Goal: Task Accomplishment & Management: Manage account settings

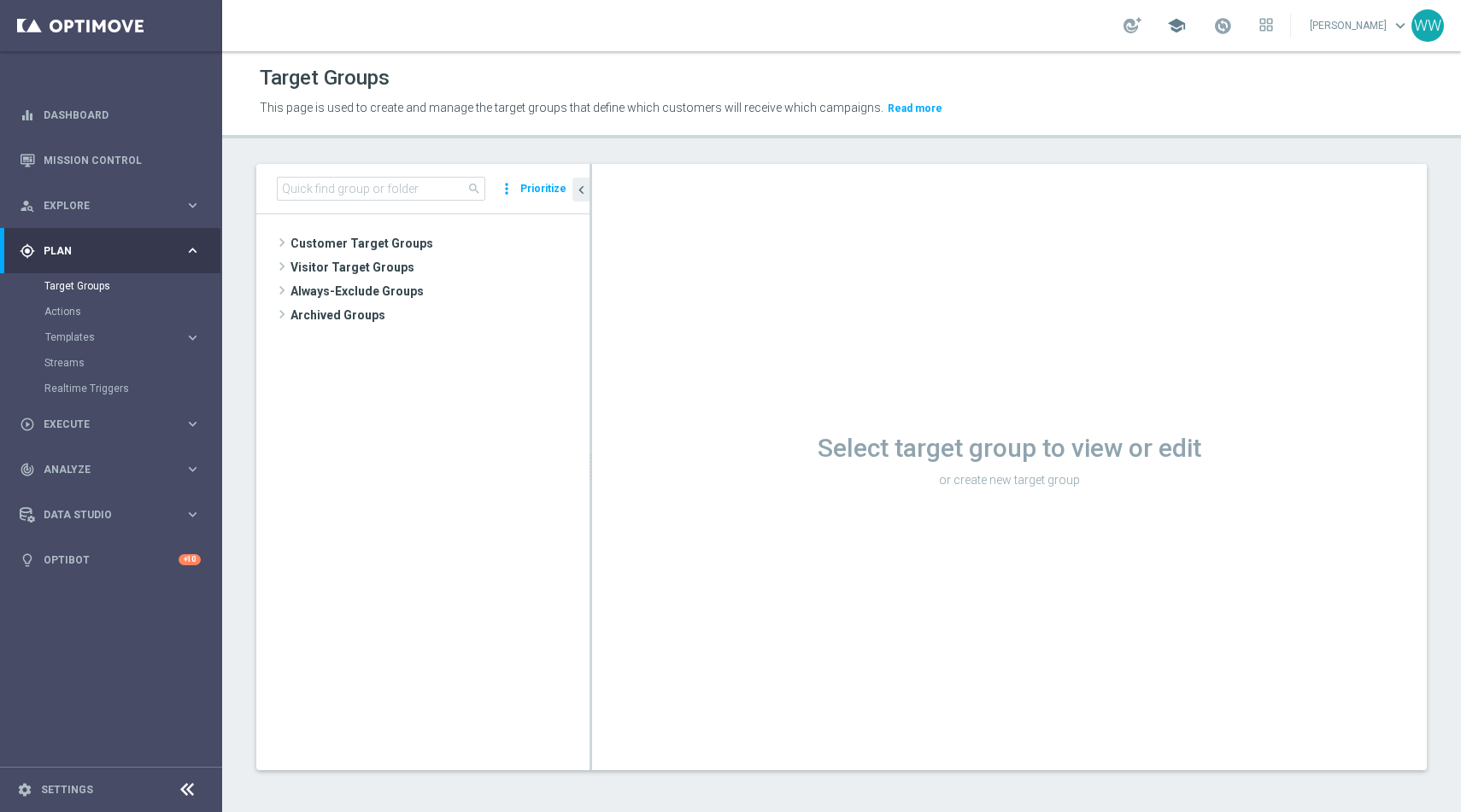
click at [1186, 24] on span "school" at bounding box center [1177, 25] width 19 height 19
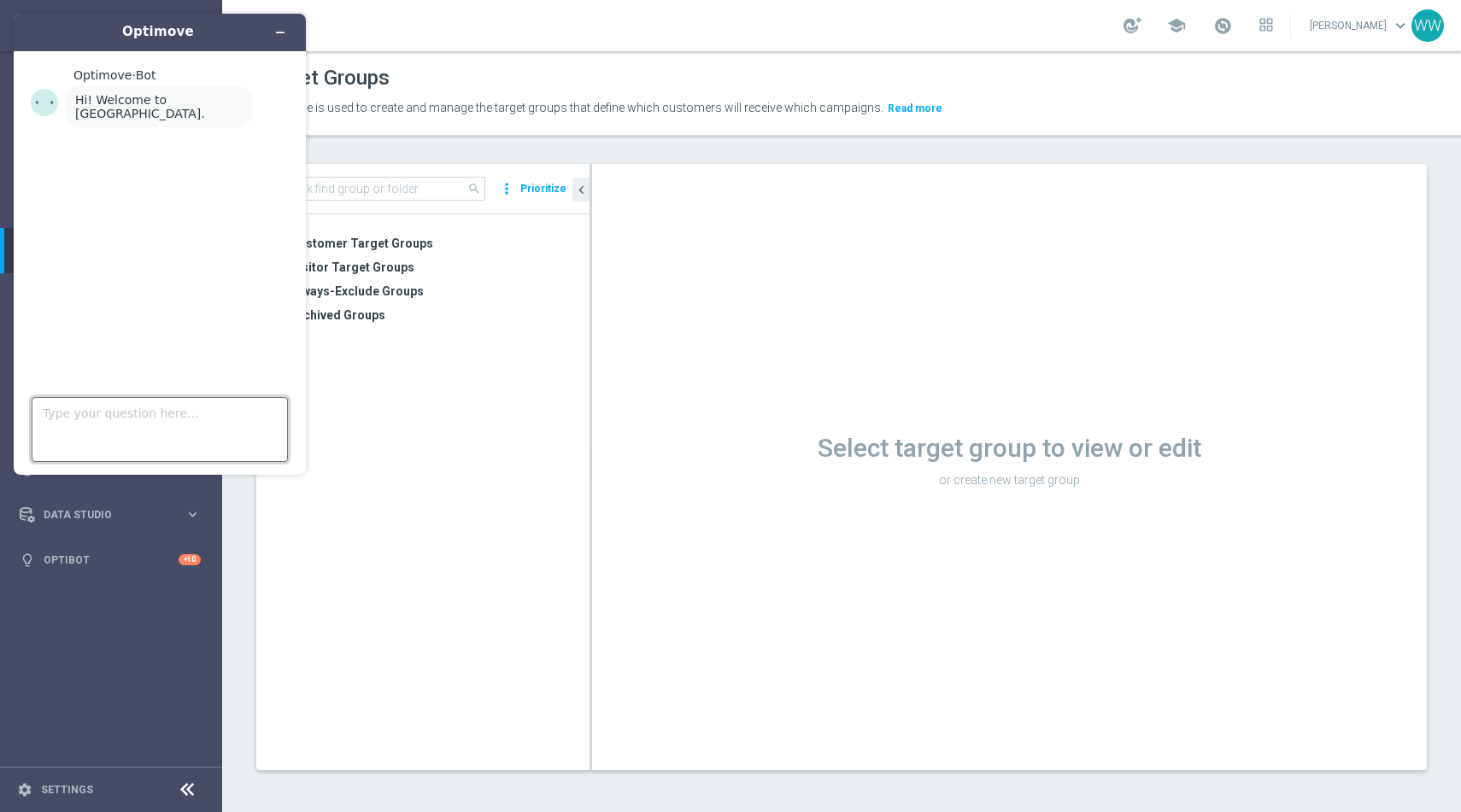
click at [178, 399] on textarea "Type your question here..." at bounding box center [160, 429] width 257 height 65
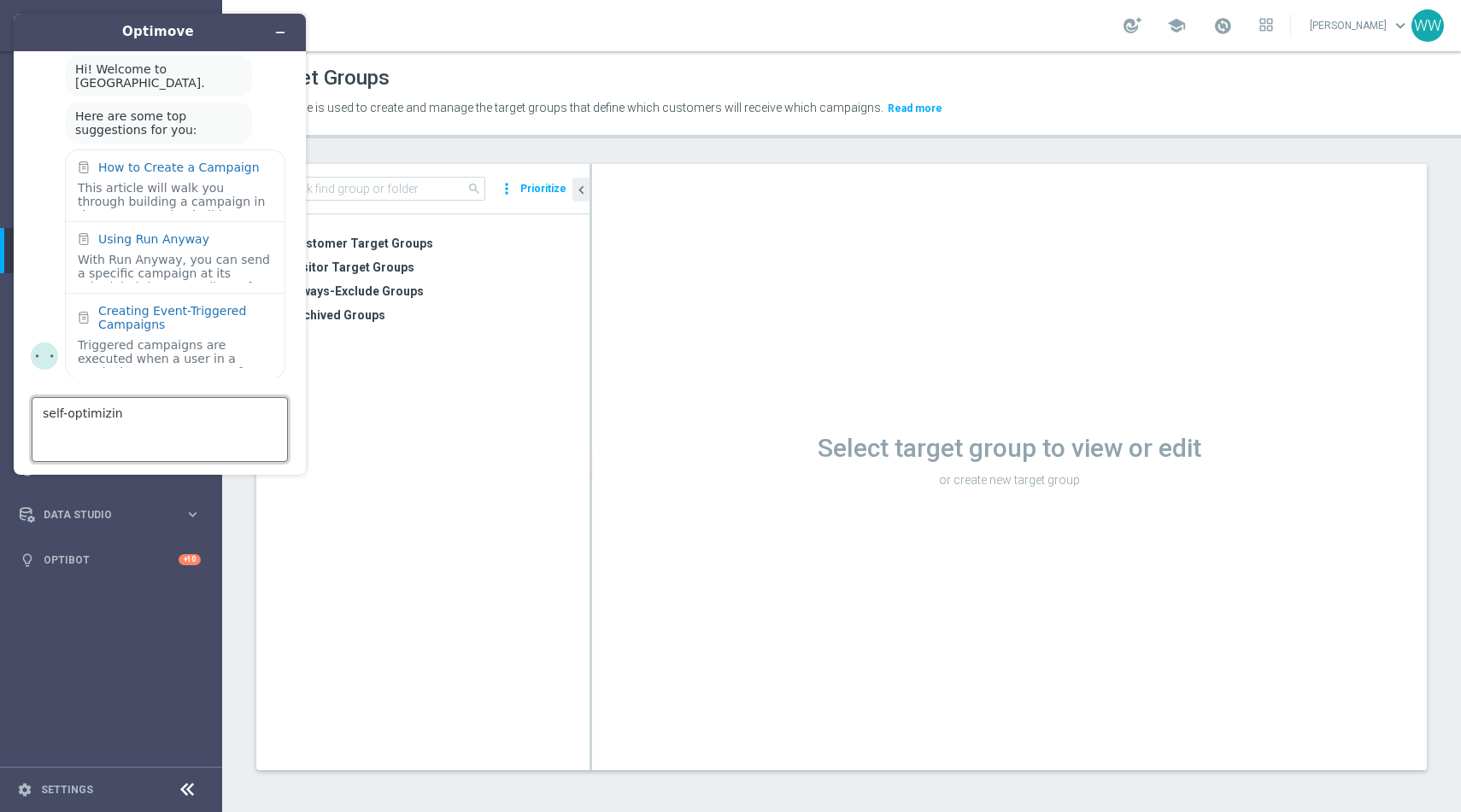
type textarea "self-optimizing"
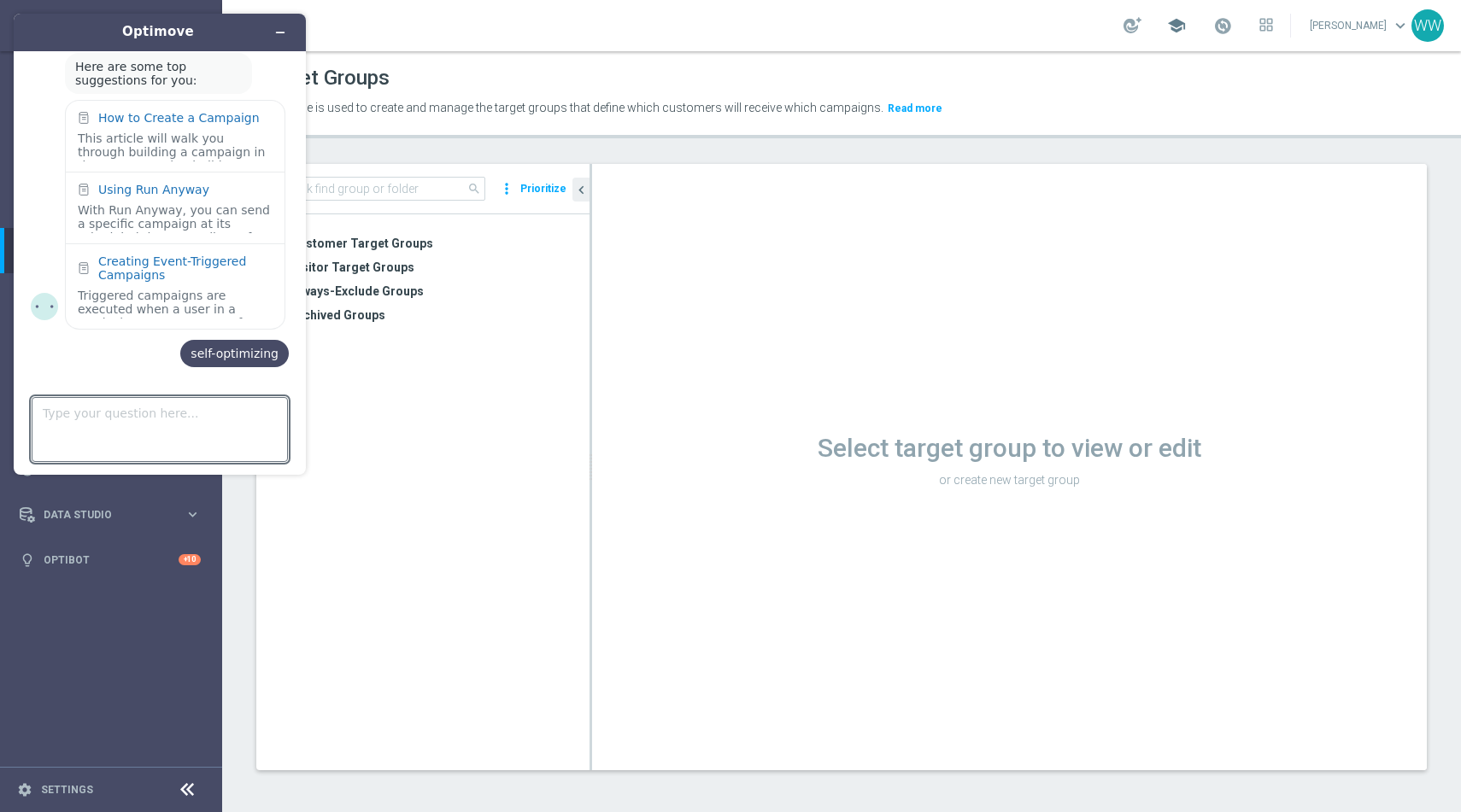
scroll to position [69, 0]
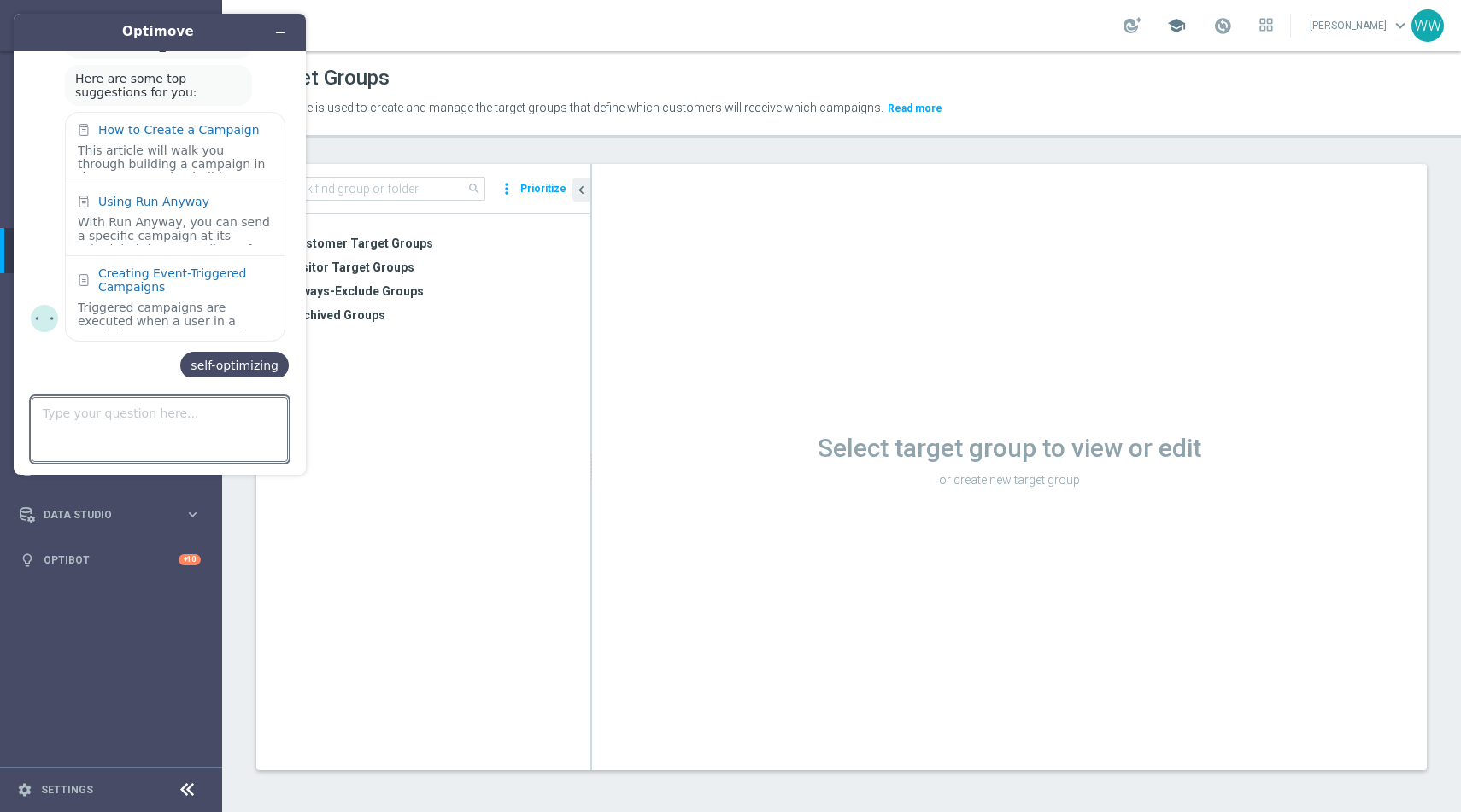
click at [1186, 31] on span "school" at bounding box center [1177, 25] width 19 height 19
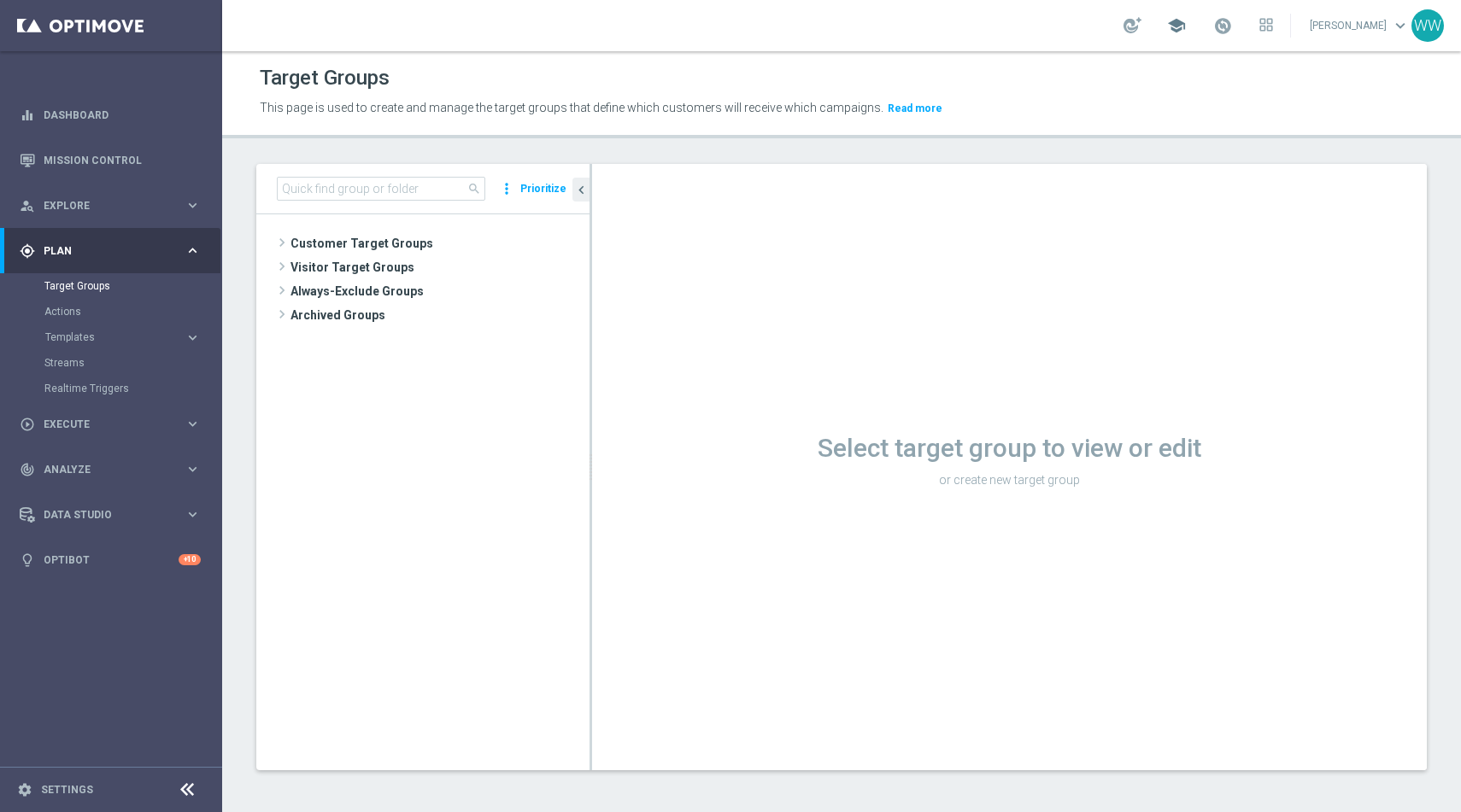
click at [1186, 31] on span "school" at bounding box center [1177, 25] width 19 height 19
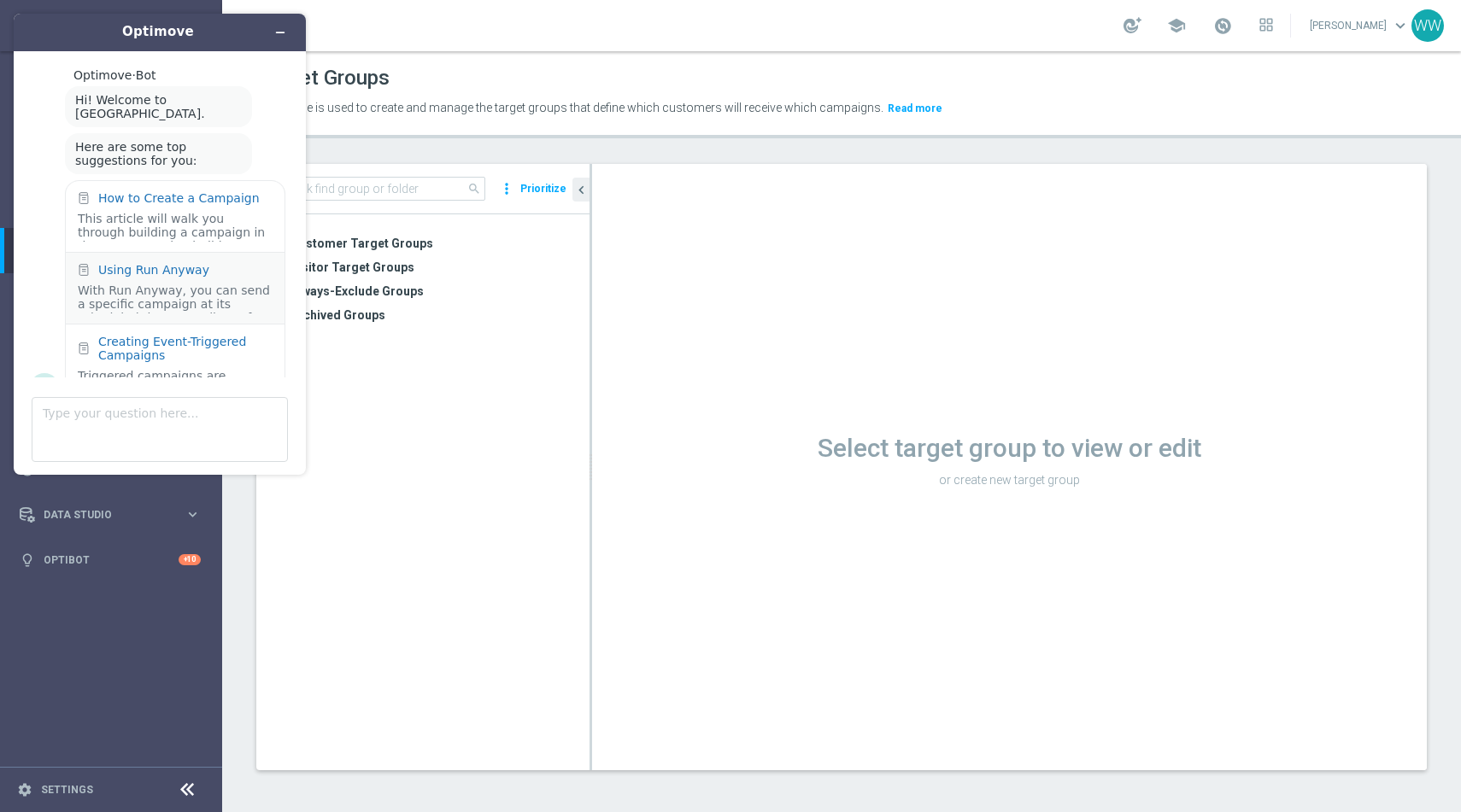
scroll to position [404, 0]
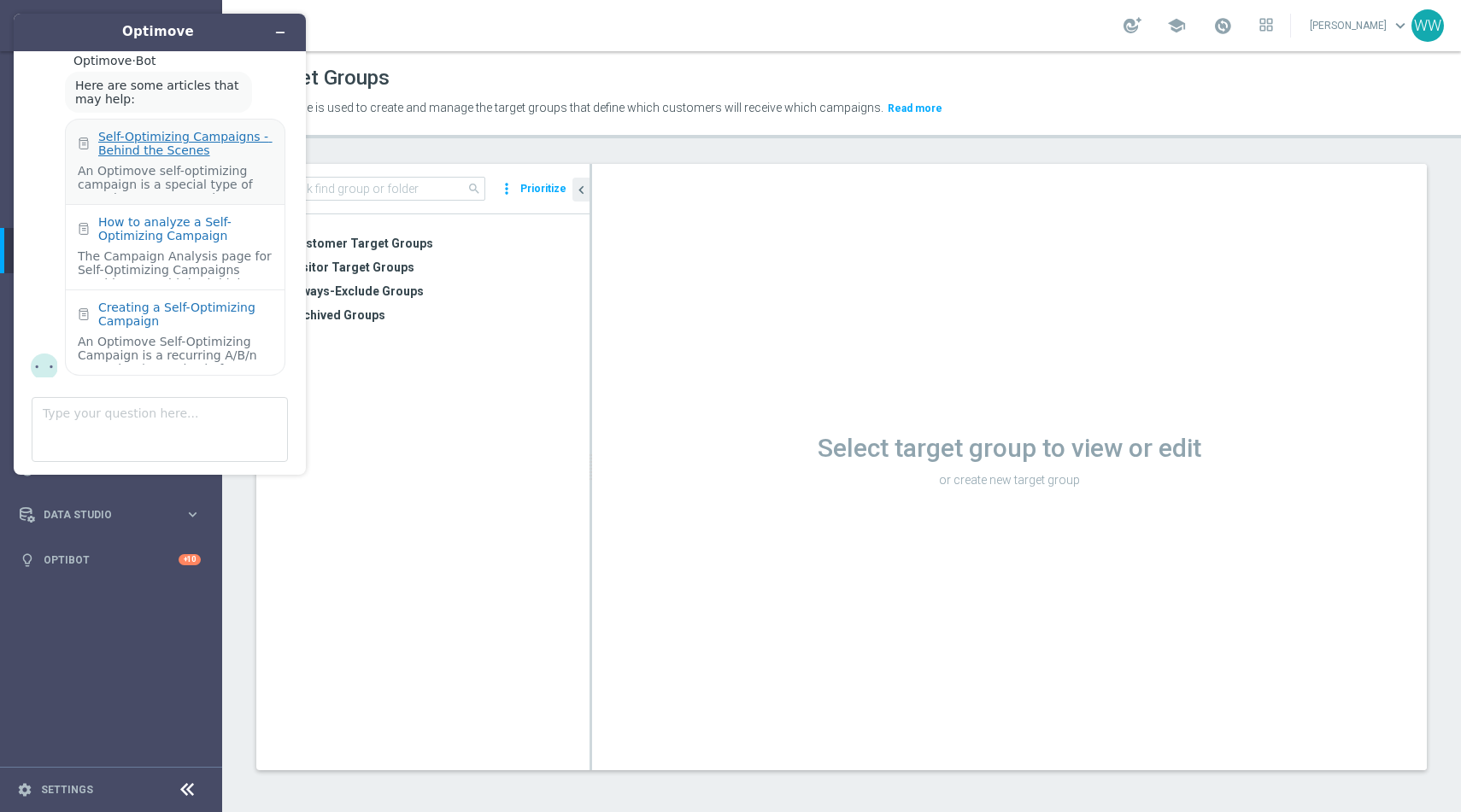
click at [191, 130] on div "Self-Optimizing Campaigns - Behind the Scenes" at bounding box center [186, 143] width 175 height 27
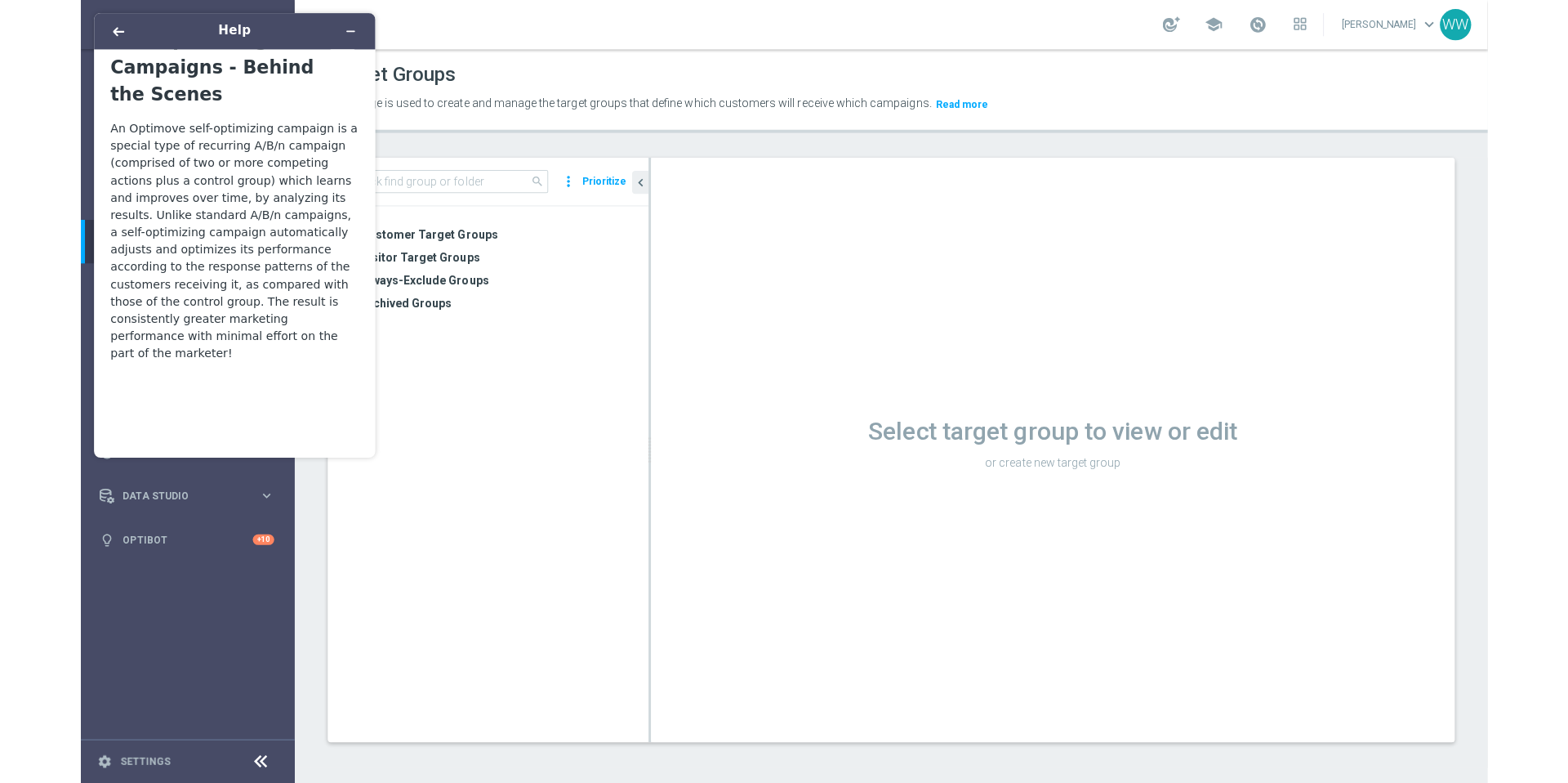
scroll to position [0, 0]
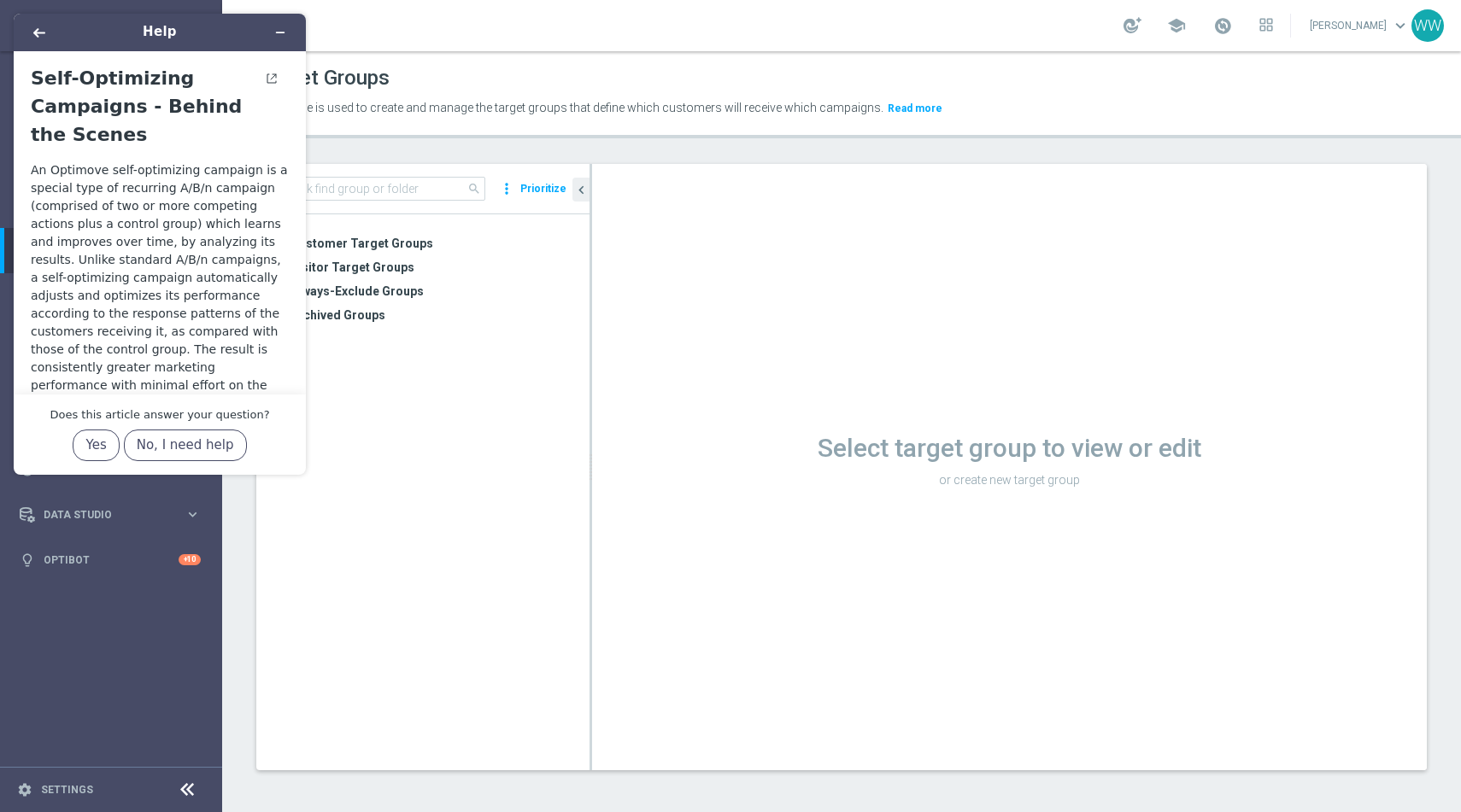
click at [266, 92] on div at bounding box center [271, 106] width 34 height 85
click at [266, 86] on button "View original article" at bounding box center [271, 79] width 34 height 24
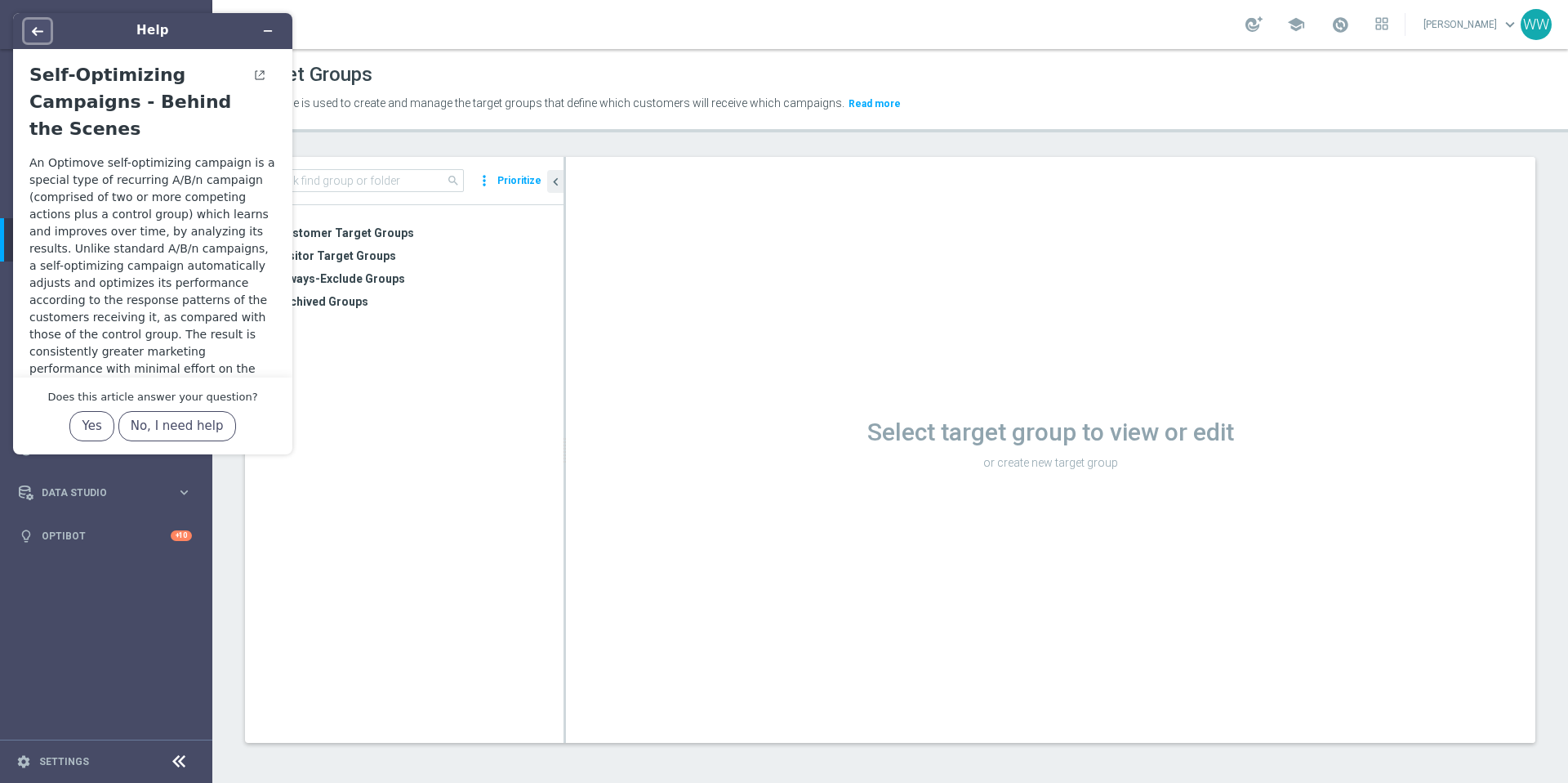
click at [36, 37] on button "Back" at bounding box center [37, 31] width 26 height 23
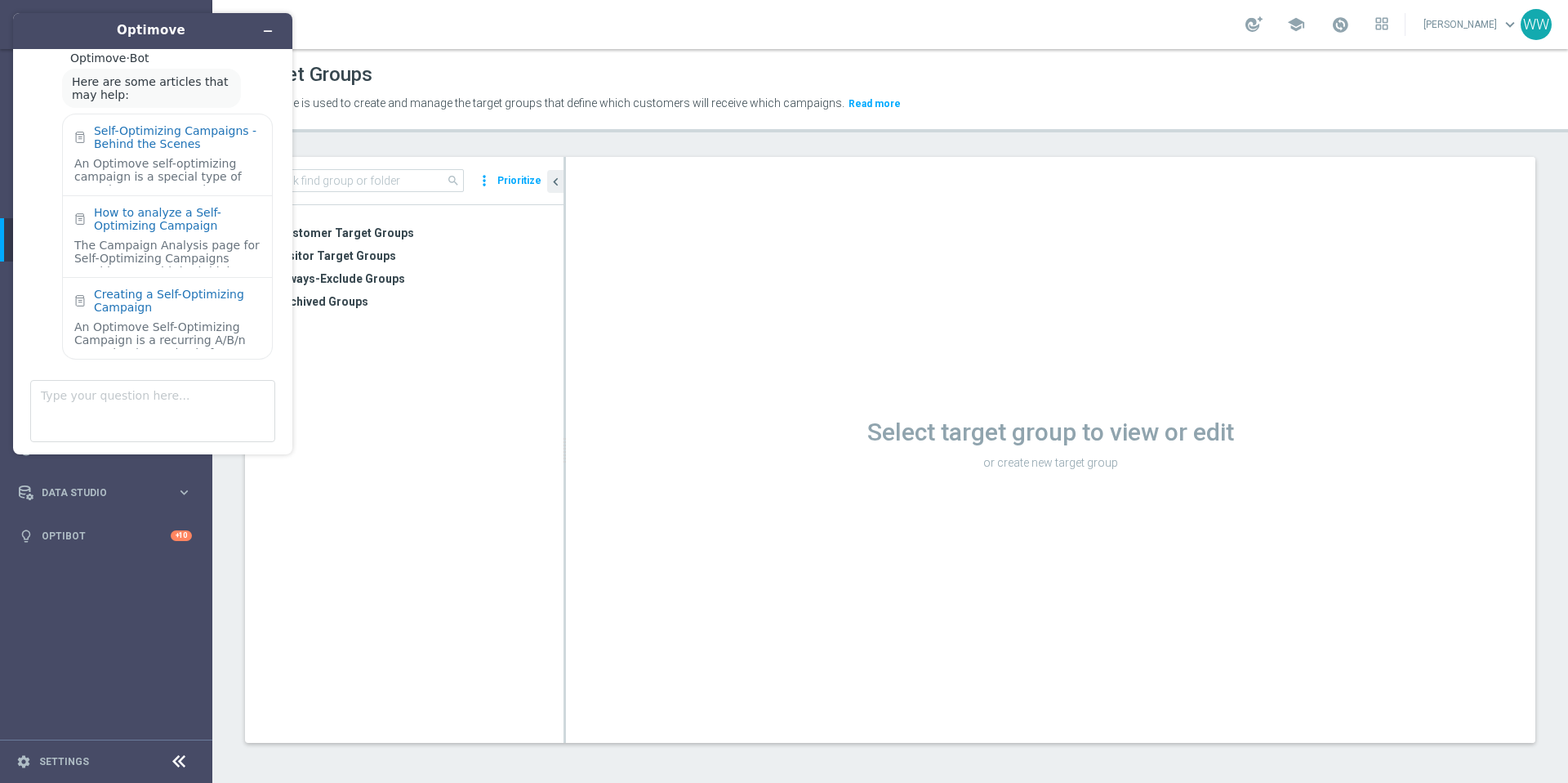
scroll to position [477, 0]
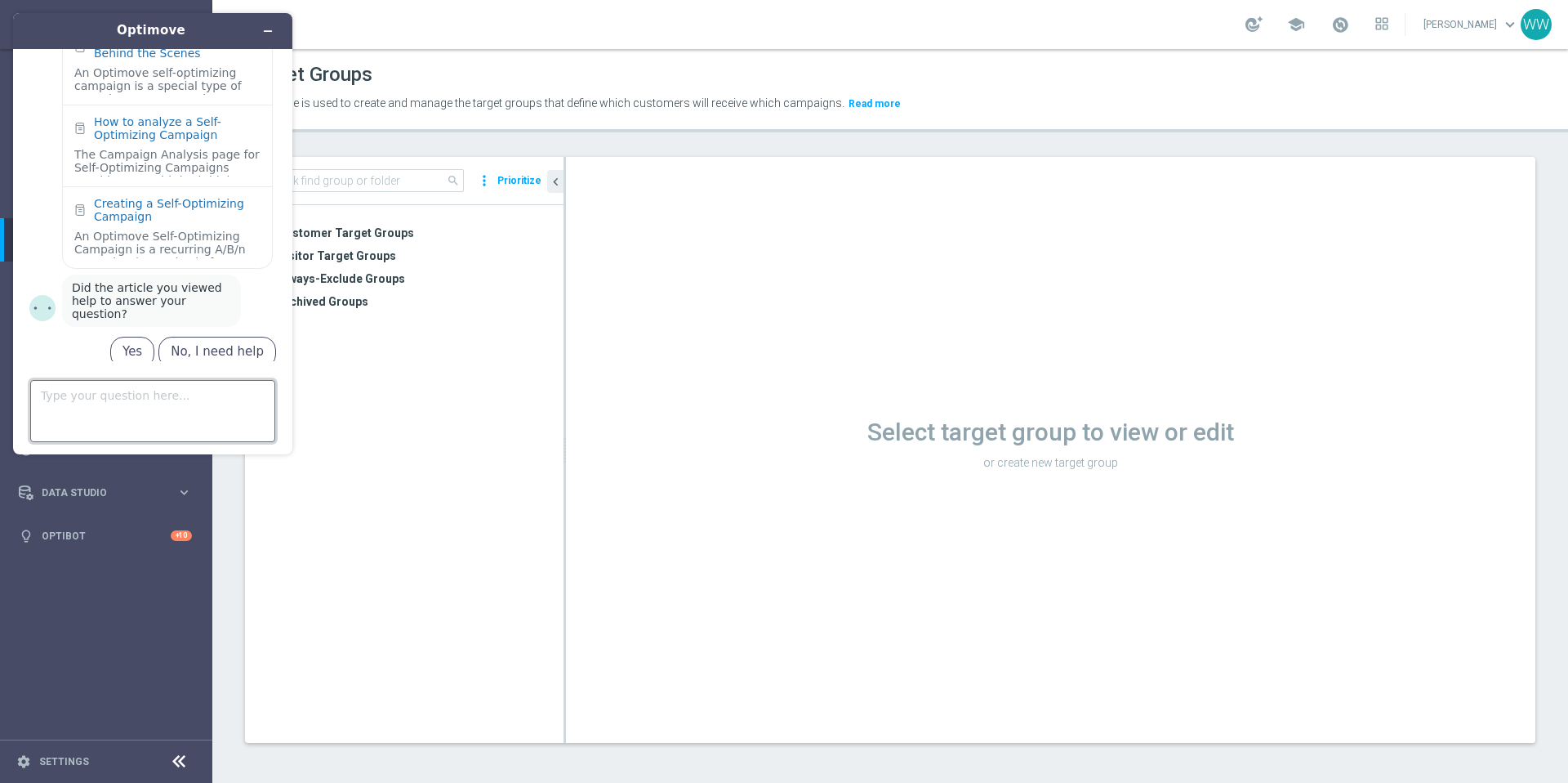
click at [162, 424] on textarea "Type your question here..." at bounding box center [153, 411] width 245 height 62
type textarea "D"
type textarea "If the self-optimizing option works also when system split % of clients as 99% …"
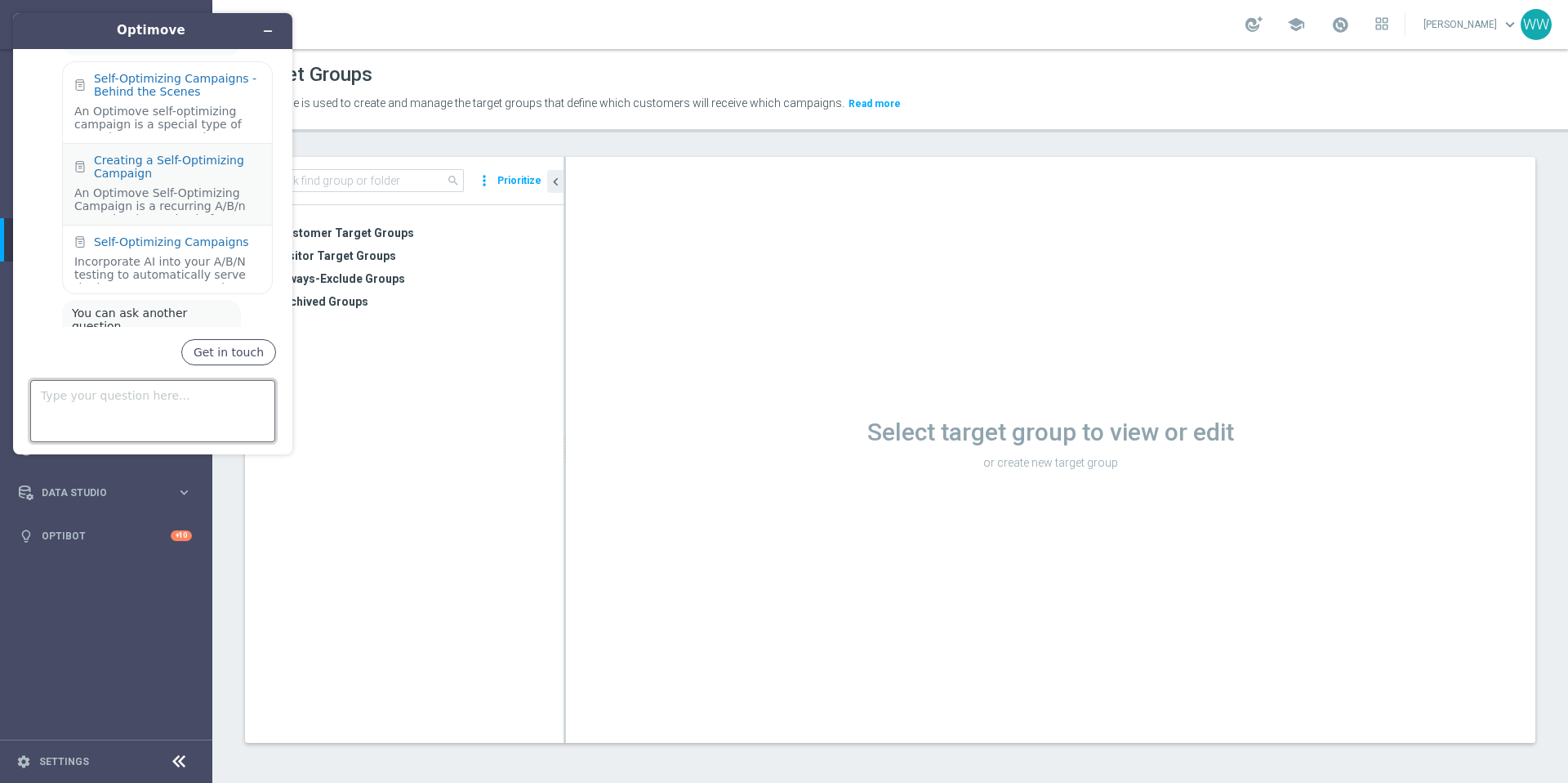
scroll to position [929, 0]
click at [264, 37] on button "Minimize widget" at bounding box center [267, 31] width 26 height 23
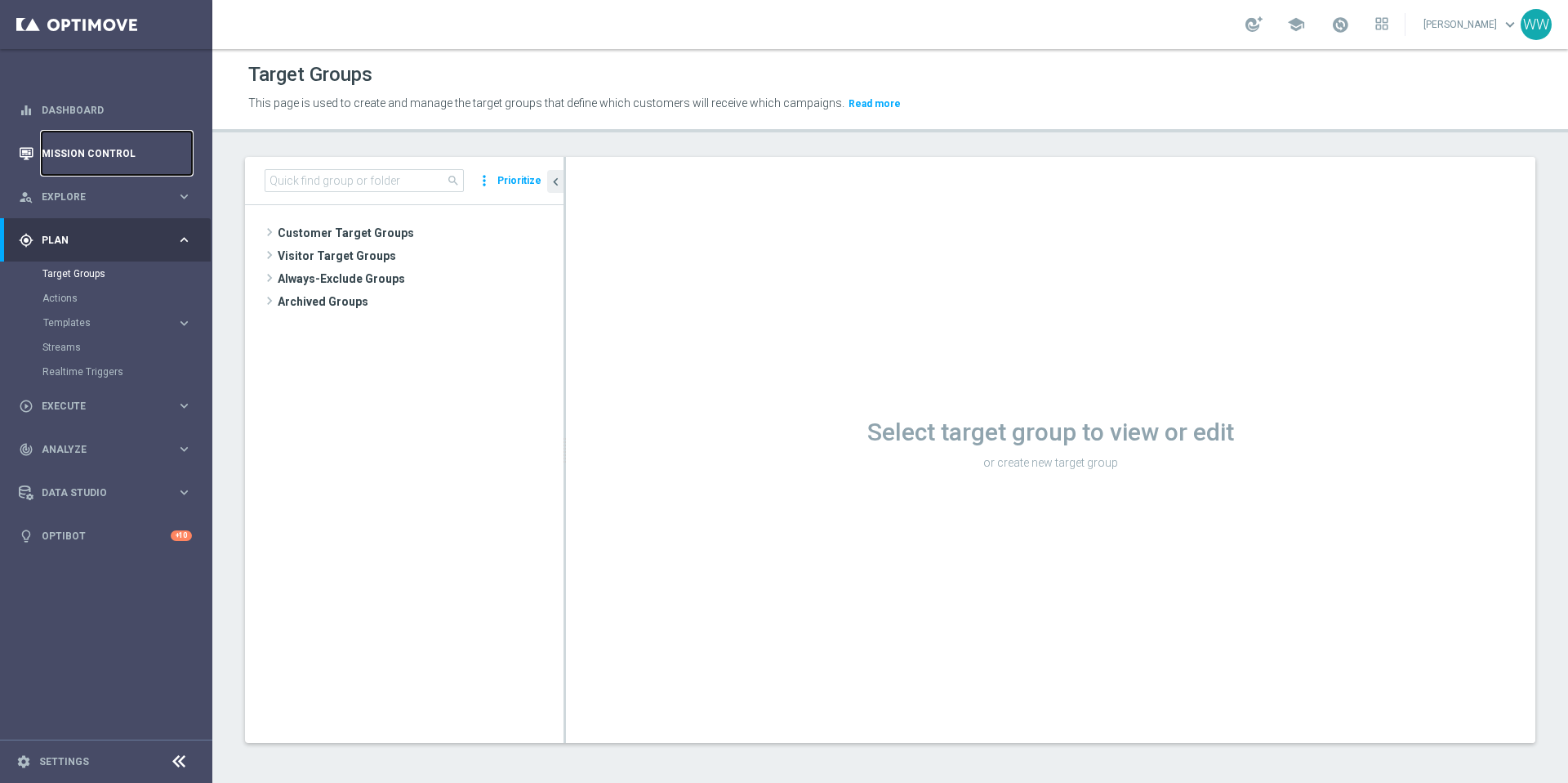
click at [75, 162] on link "Mission Control" at bounding box center [116, 153] width 150 height 44
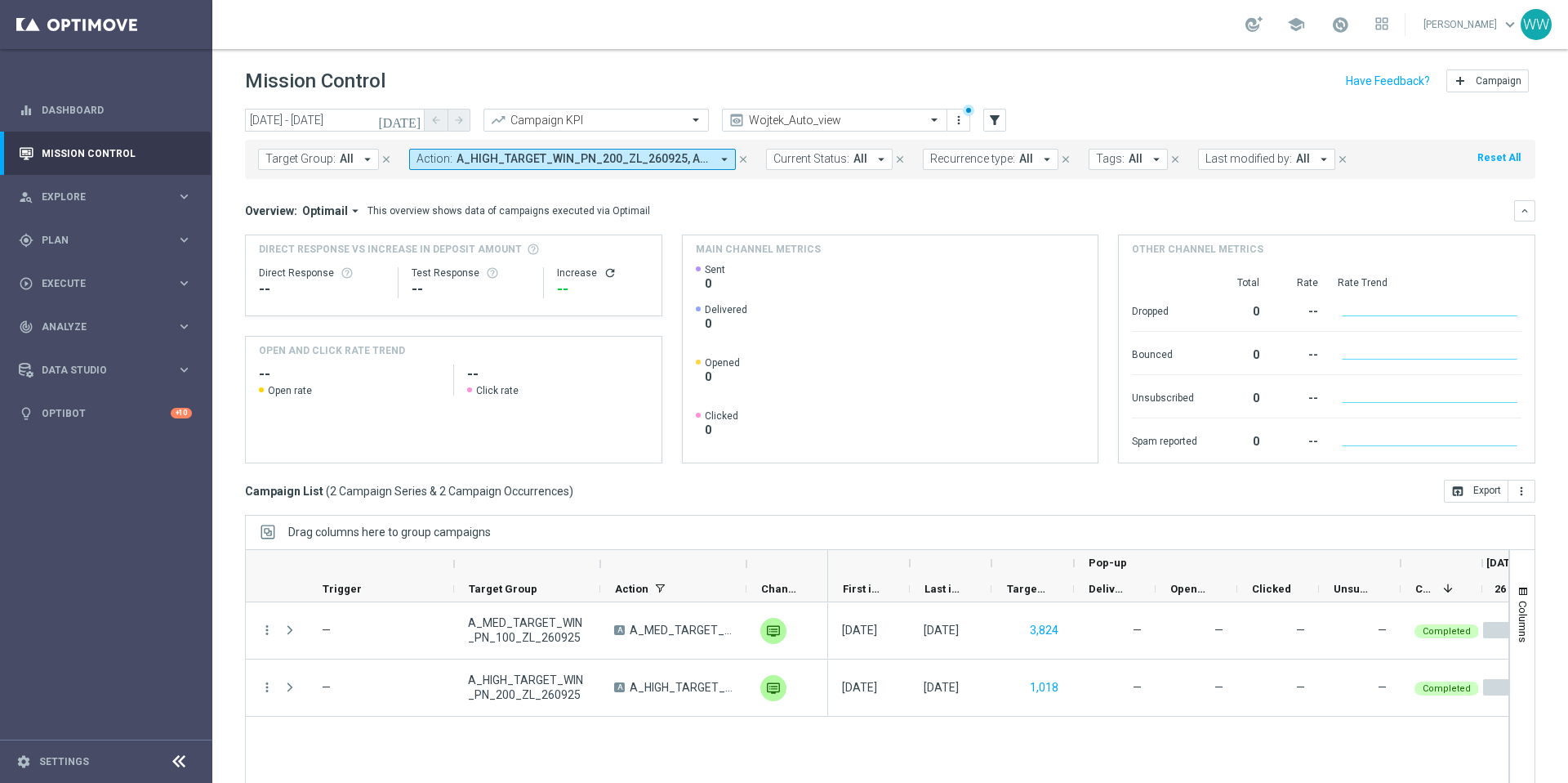
click at [505, 163] on span "A_HIGH_TARGET_WIN_PN_200_ZL_260925, A_MED_TARGET_WIN_PN_100_ZL_260925" at bounding box center [584, 159] width 254 height 14
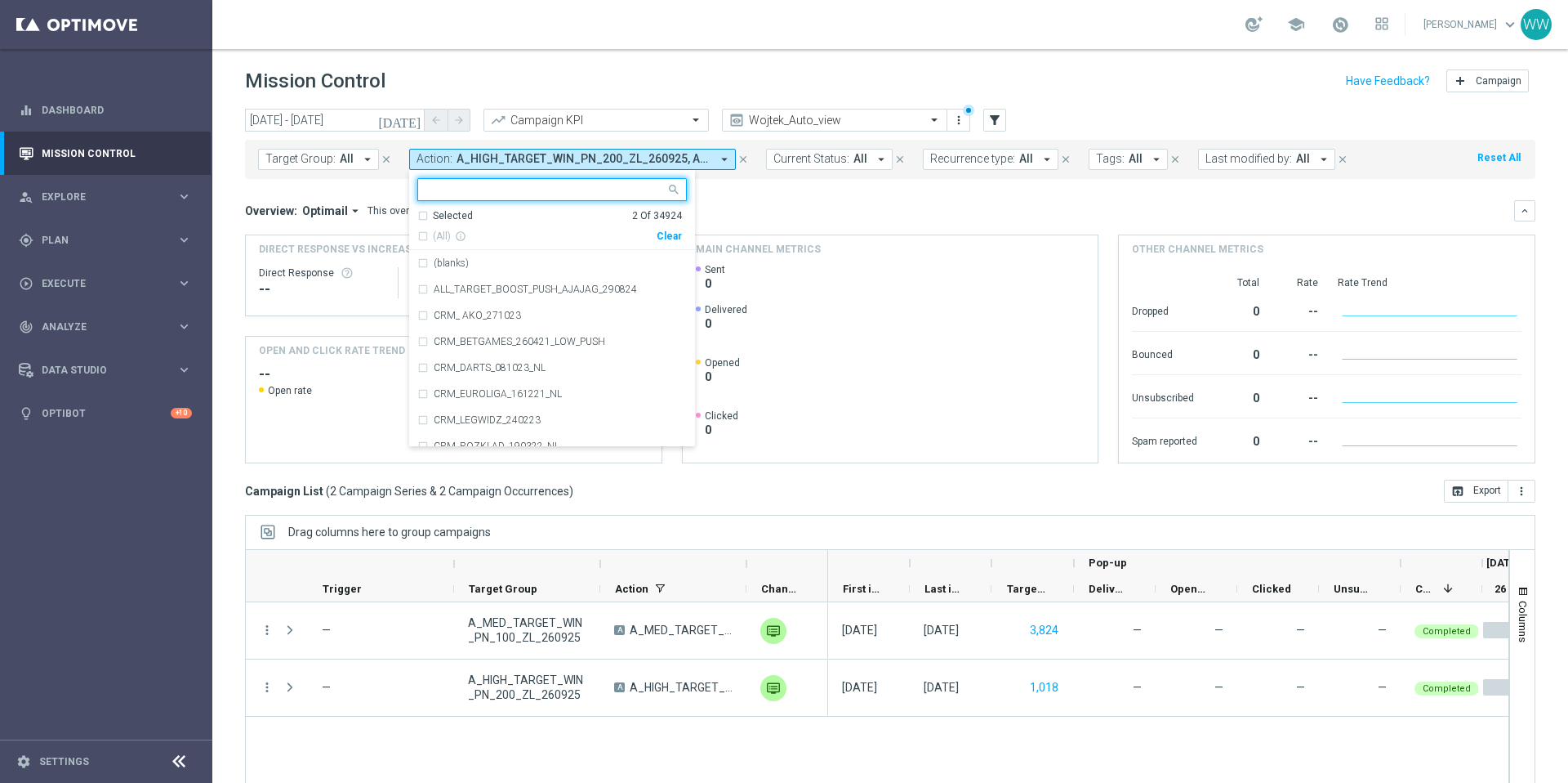
click at [0, 0] on div "Clear" at bounding box center [0, 0] width 0 height 0
click at [799, 125] on input "text" at bounding box center [818, 121] width 175 height 14
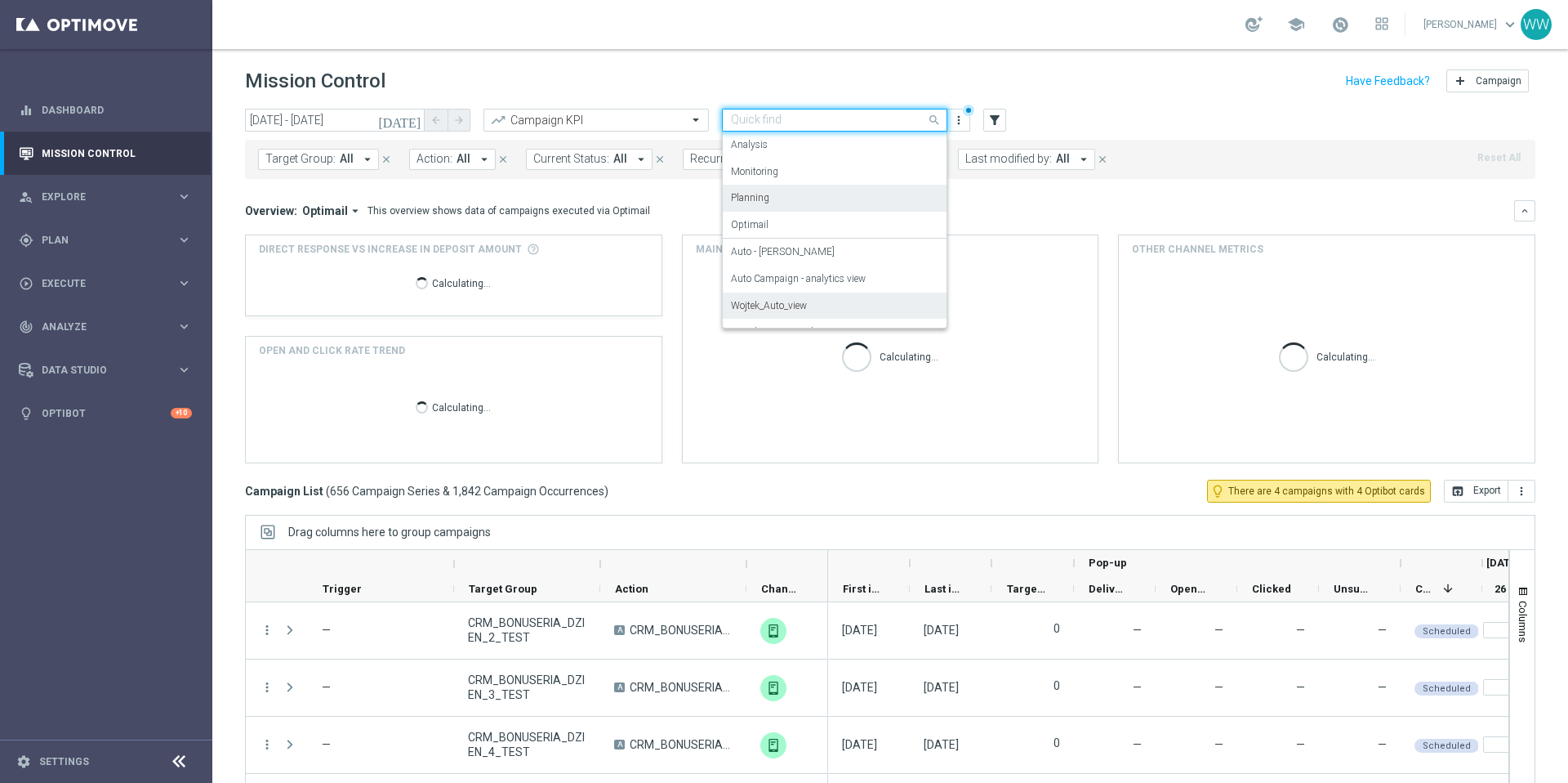
click at [1047, 250] on div "Main channel metrics" at bounding box center [891, 249] width 416 height 28
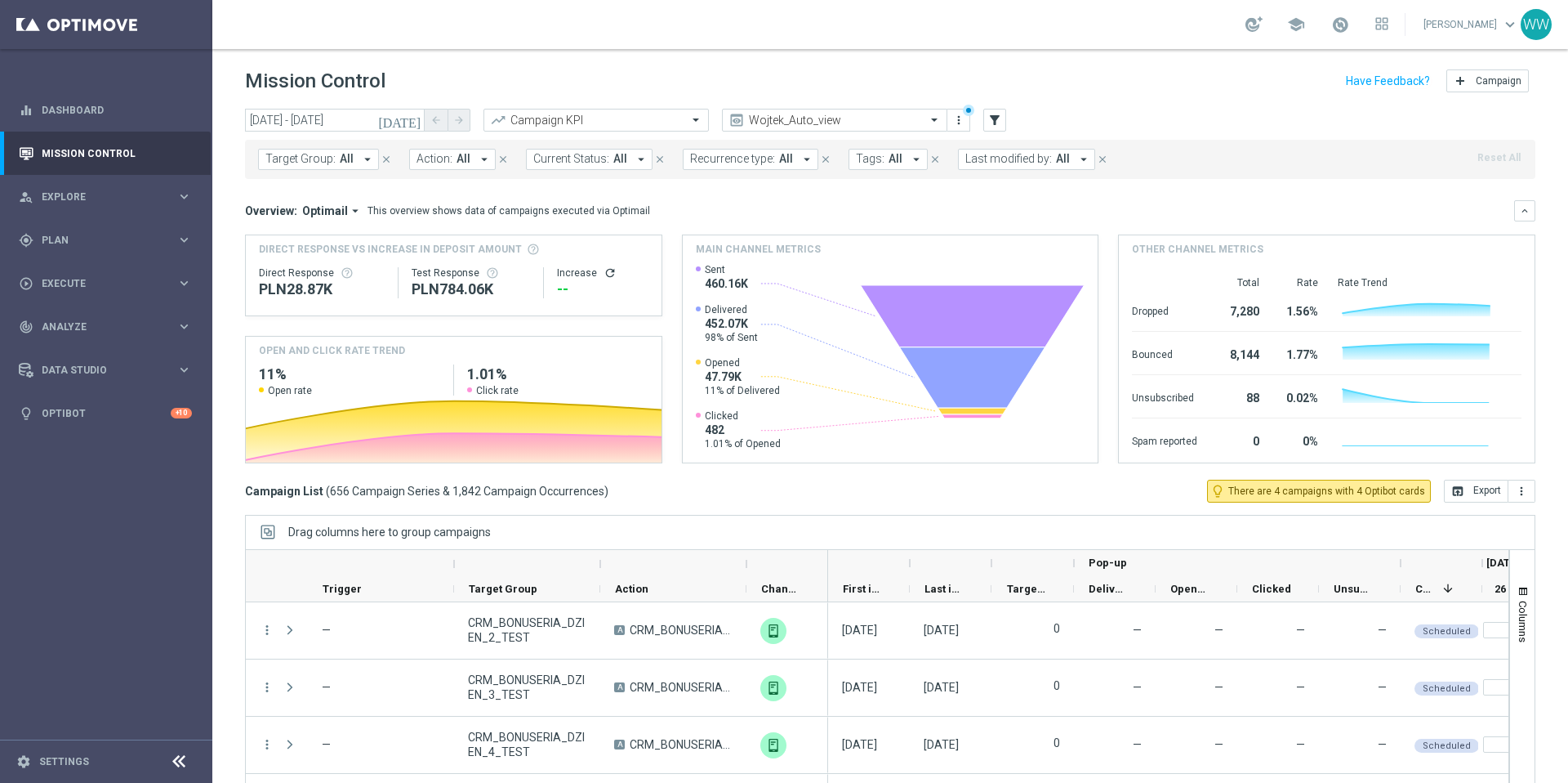
click at [790, 163] on button "Recurrence type: All arrow_drop_down" at bounding box center [751, 159] width 136 height 21
click at [713, 273] on label "Recurring" at bounding box center [728, 276] width 42 height 10
click at [895, 204] on div "Overview: Optimail arrow_drop_down This overview shows data of campaigns execut…" at bounding box center [880, 211] width 1270 height 15
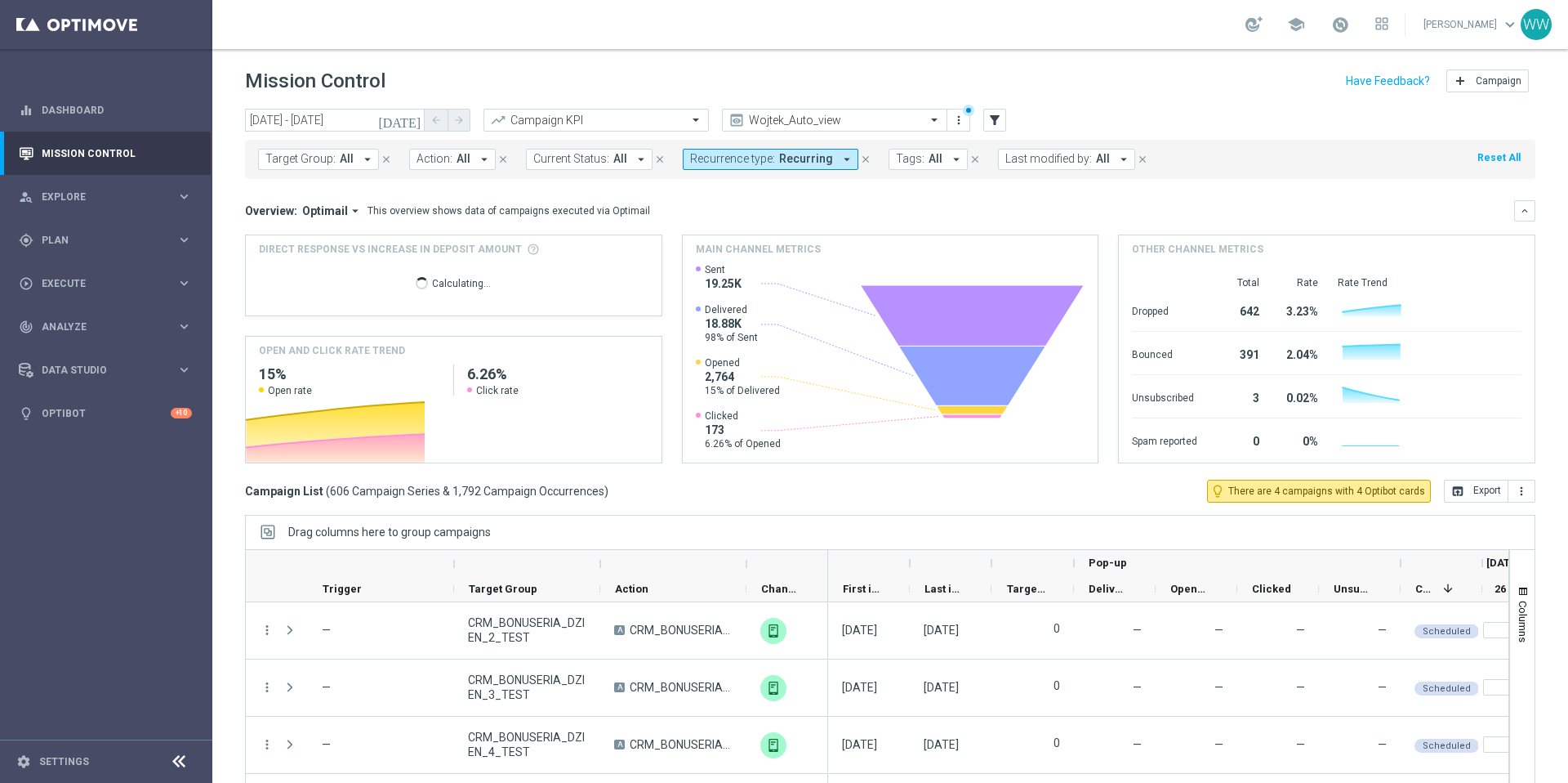
click at [426, 156] on span "Action:" at bounding box center [434, 159] width 36 height 14
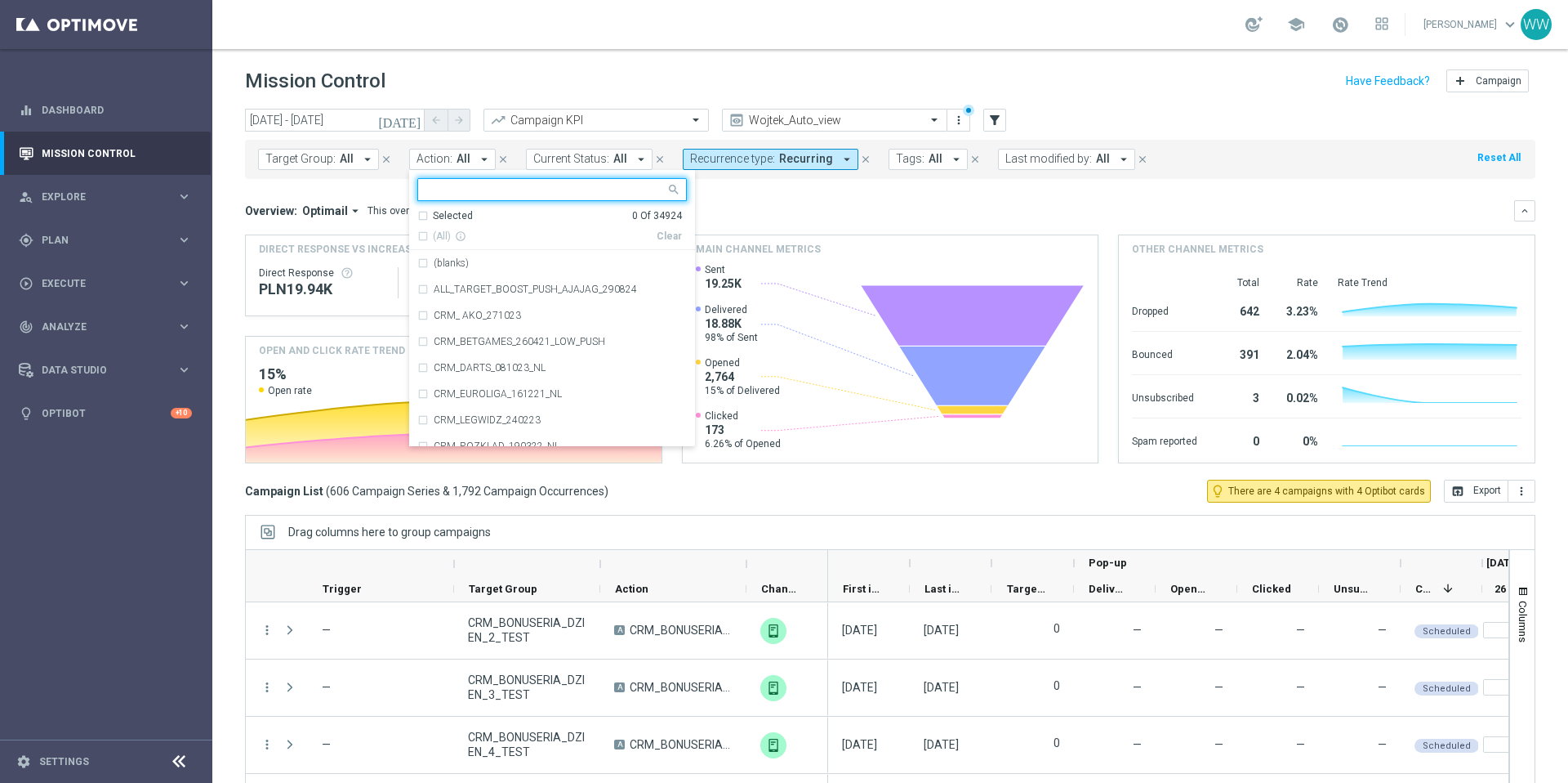
click at [849, 172] on div "Target Group: All arrow_drop_down close Action: All arrow_drop_down Selected 0 …" at bounding box center [890, 159] width 1290 height 39
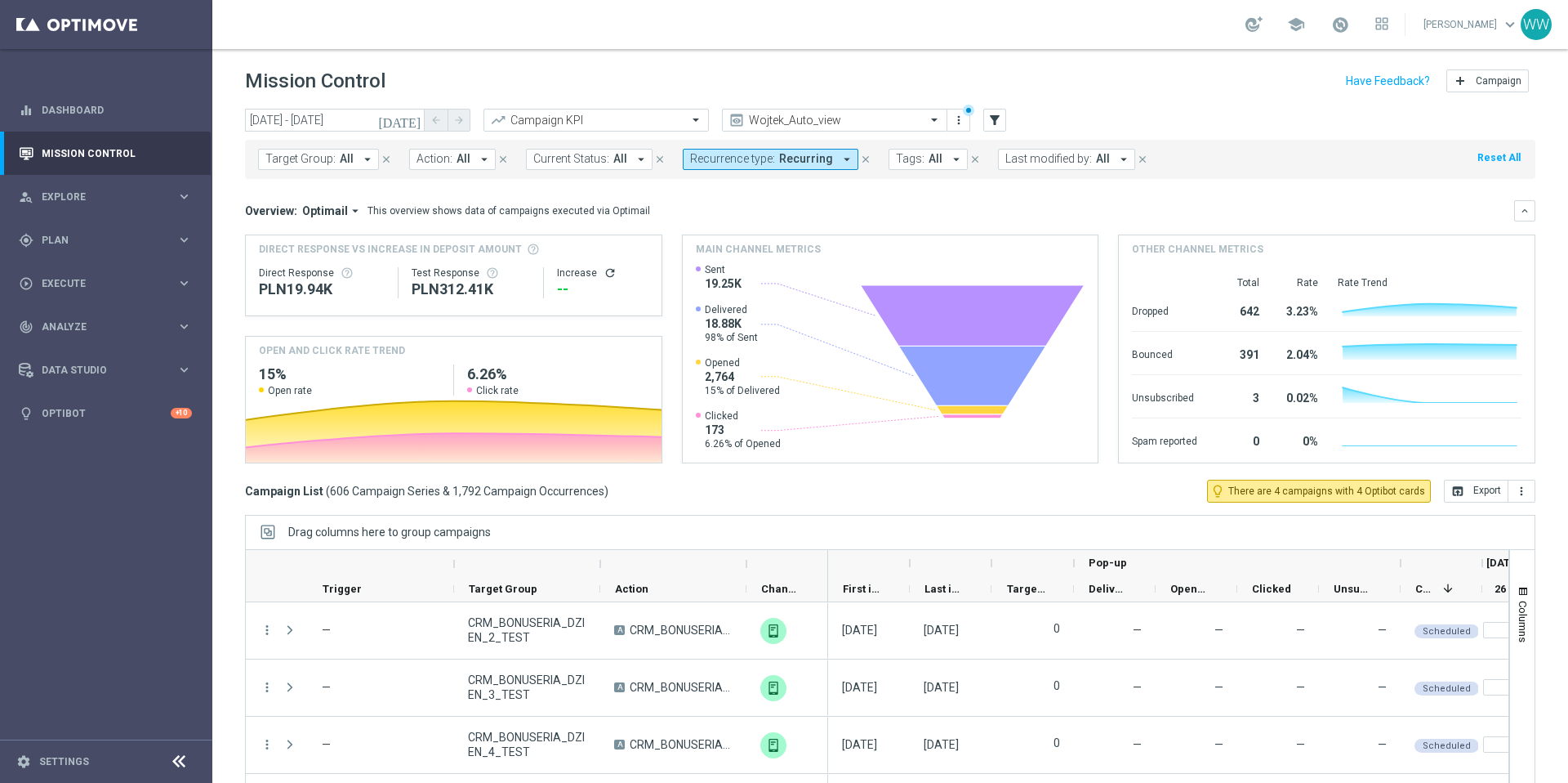
click at [928, 152] on span "All" at bounding box center [935, 159] width 14 height 14
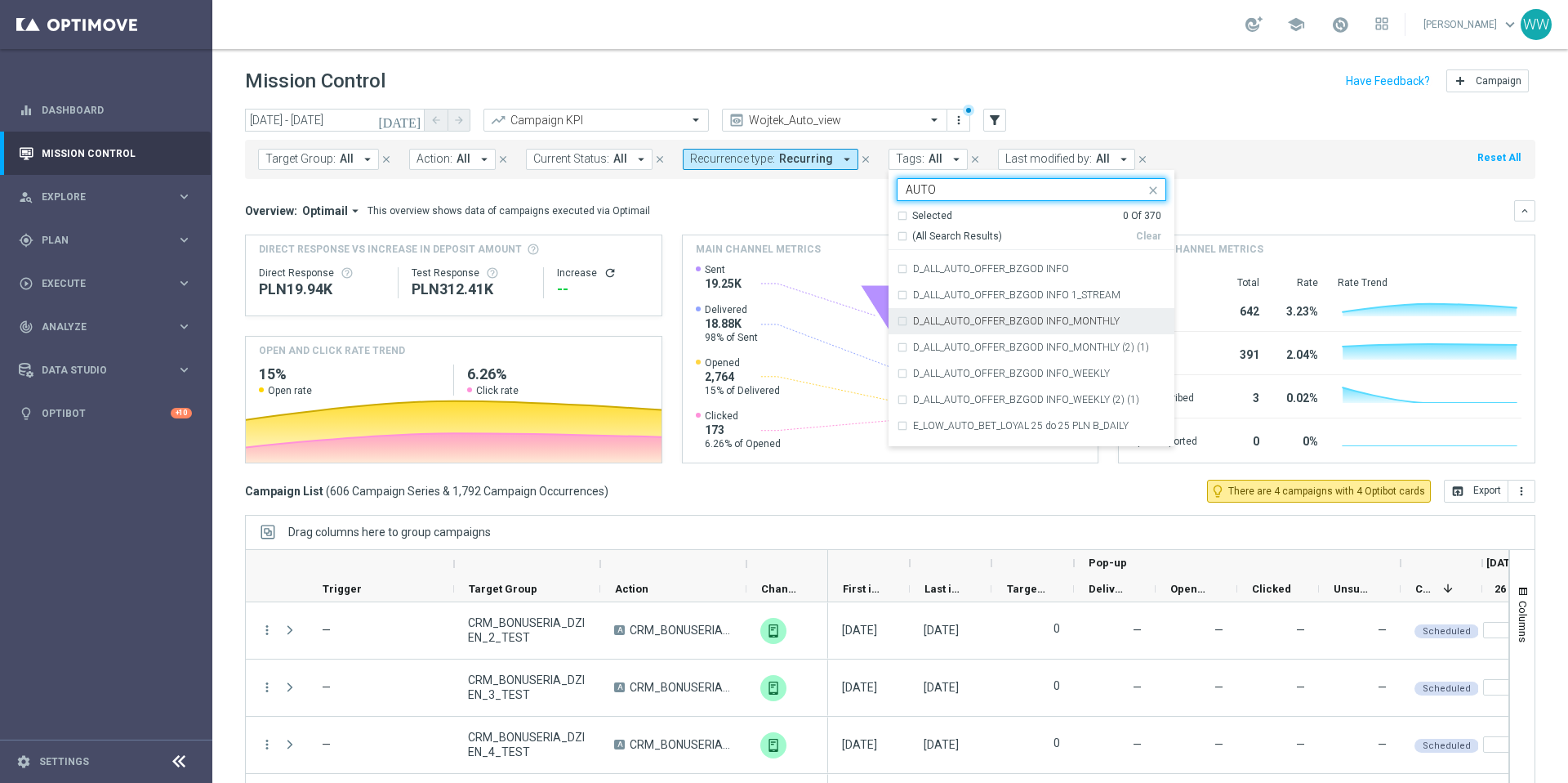
scroll to position [1888, 0]
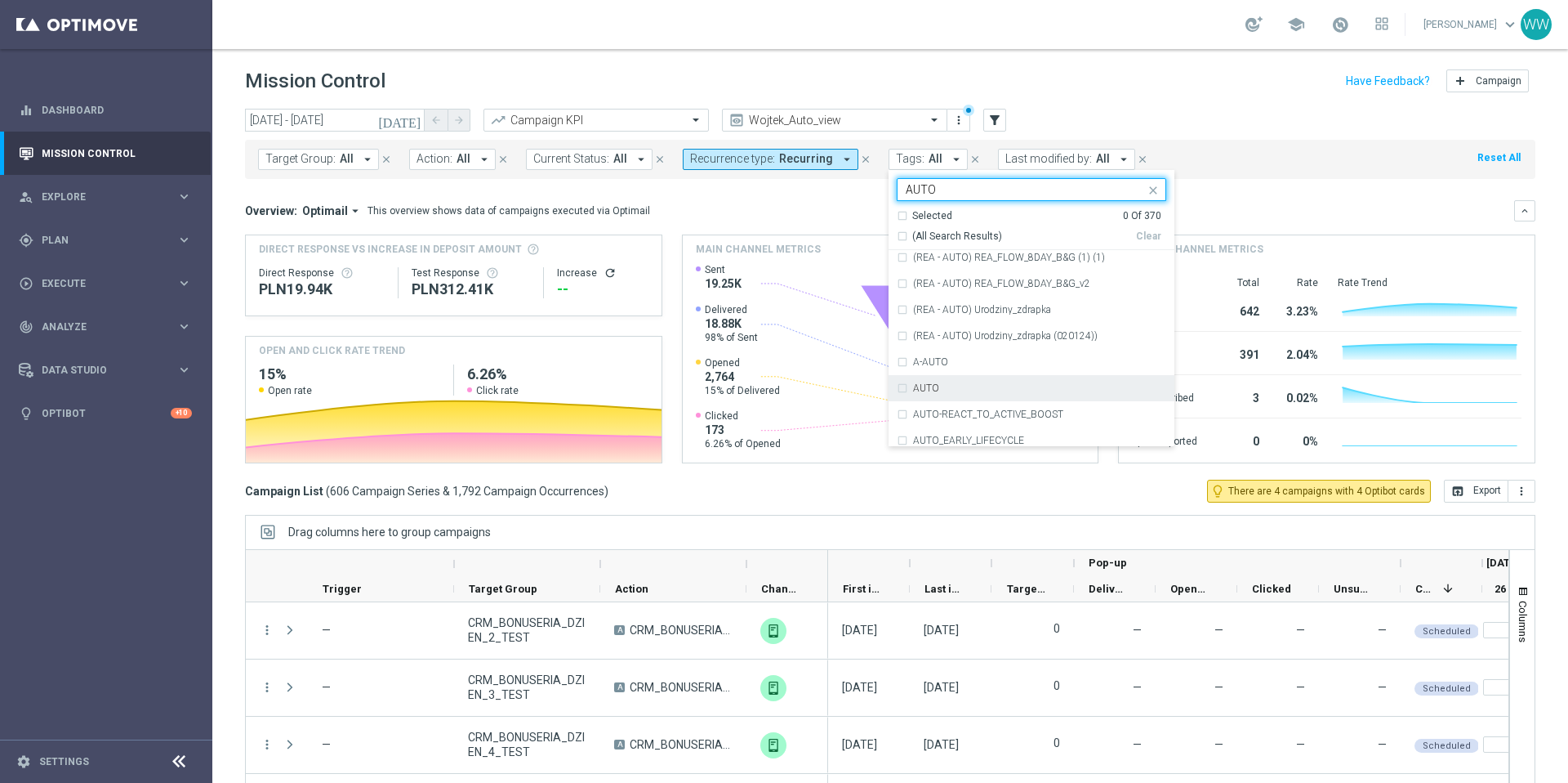
click at [965, 389] on div "AUTO" at bounding box center [1039, 388] width 253 height 10
type input "AUTO"
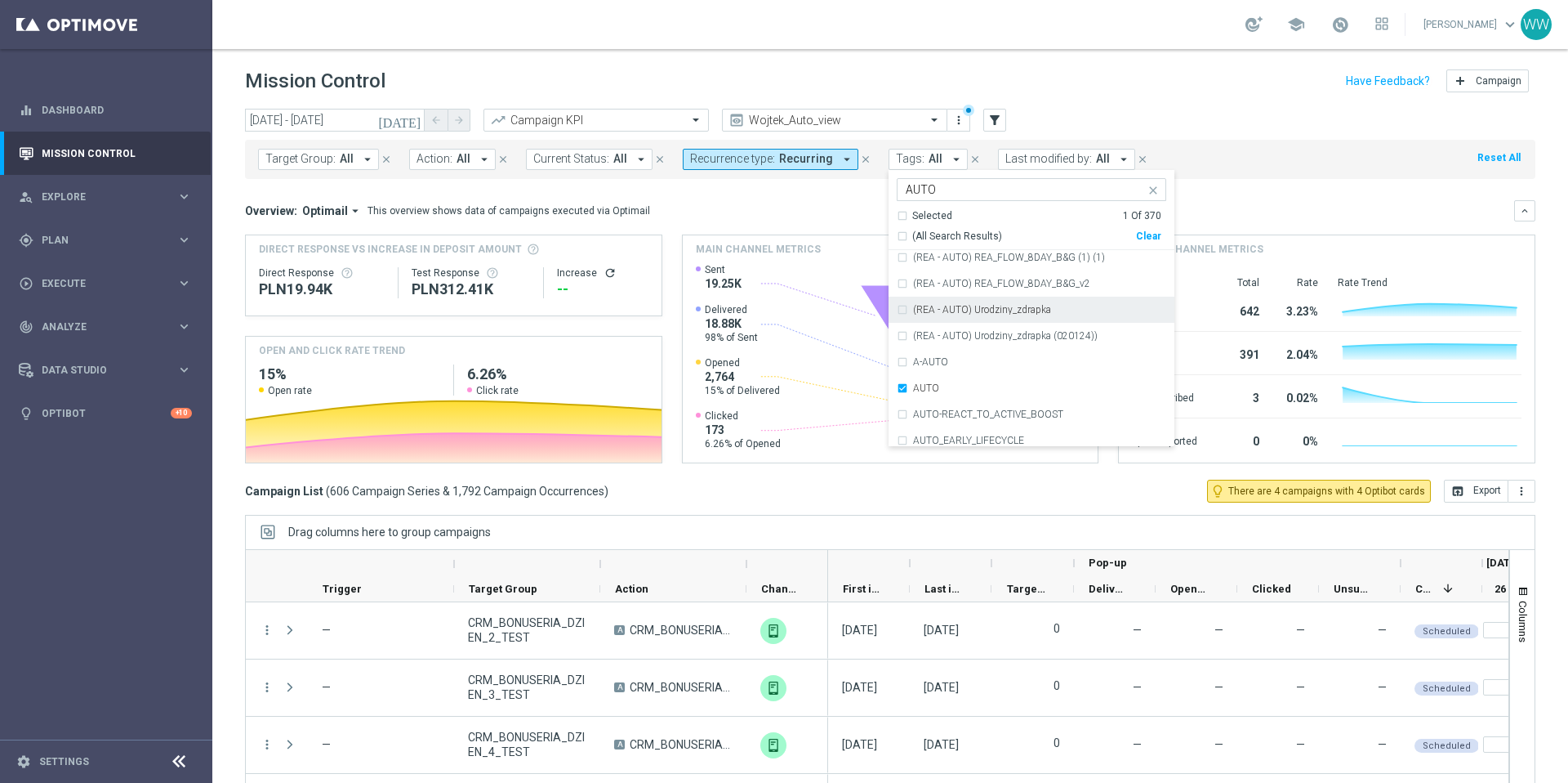
click at [809, 190] on mini-dashboard "Overview: Optimail arrow_drop_down This overview shows data of campaigns execut…" at bounding box center [890, 329] width 1290 height 300
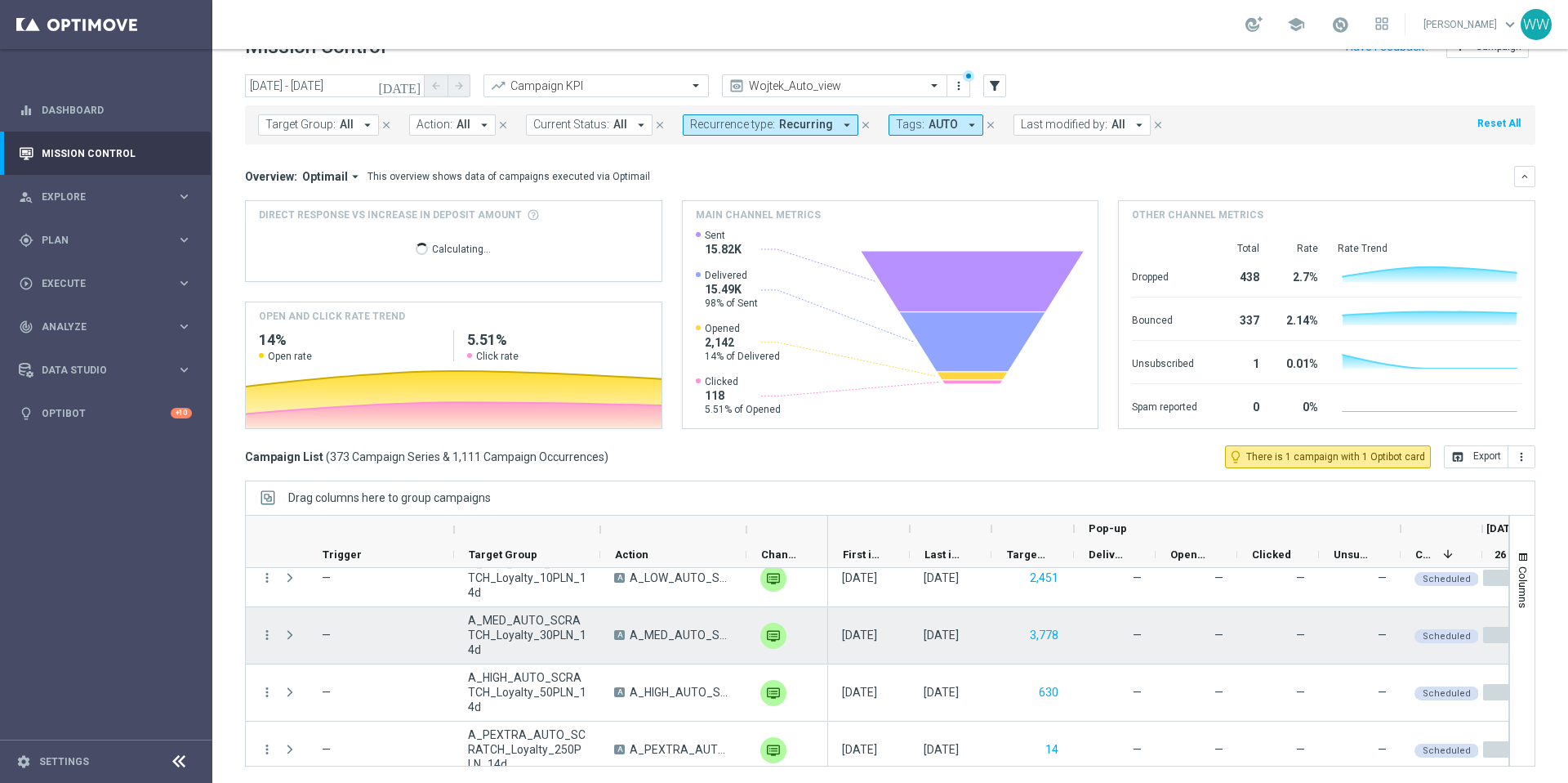
scroll to position [0, 0]
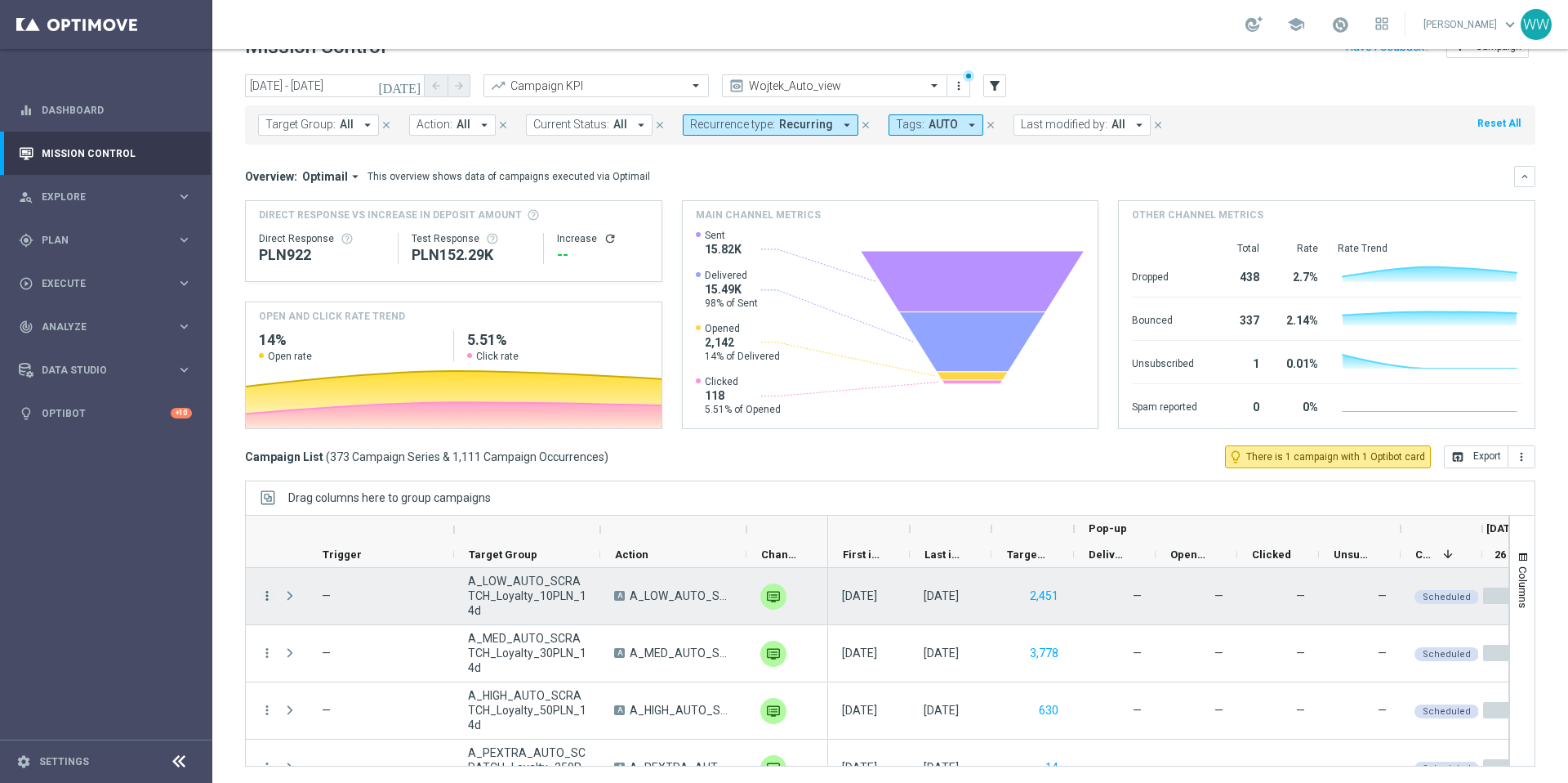
click at [269, 598] on icon "more_vert" at bounding box center [267, 595] width 15 height 15
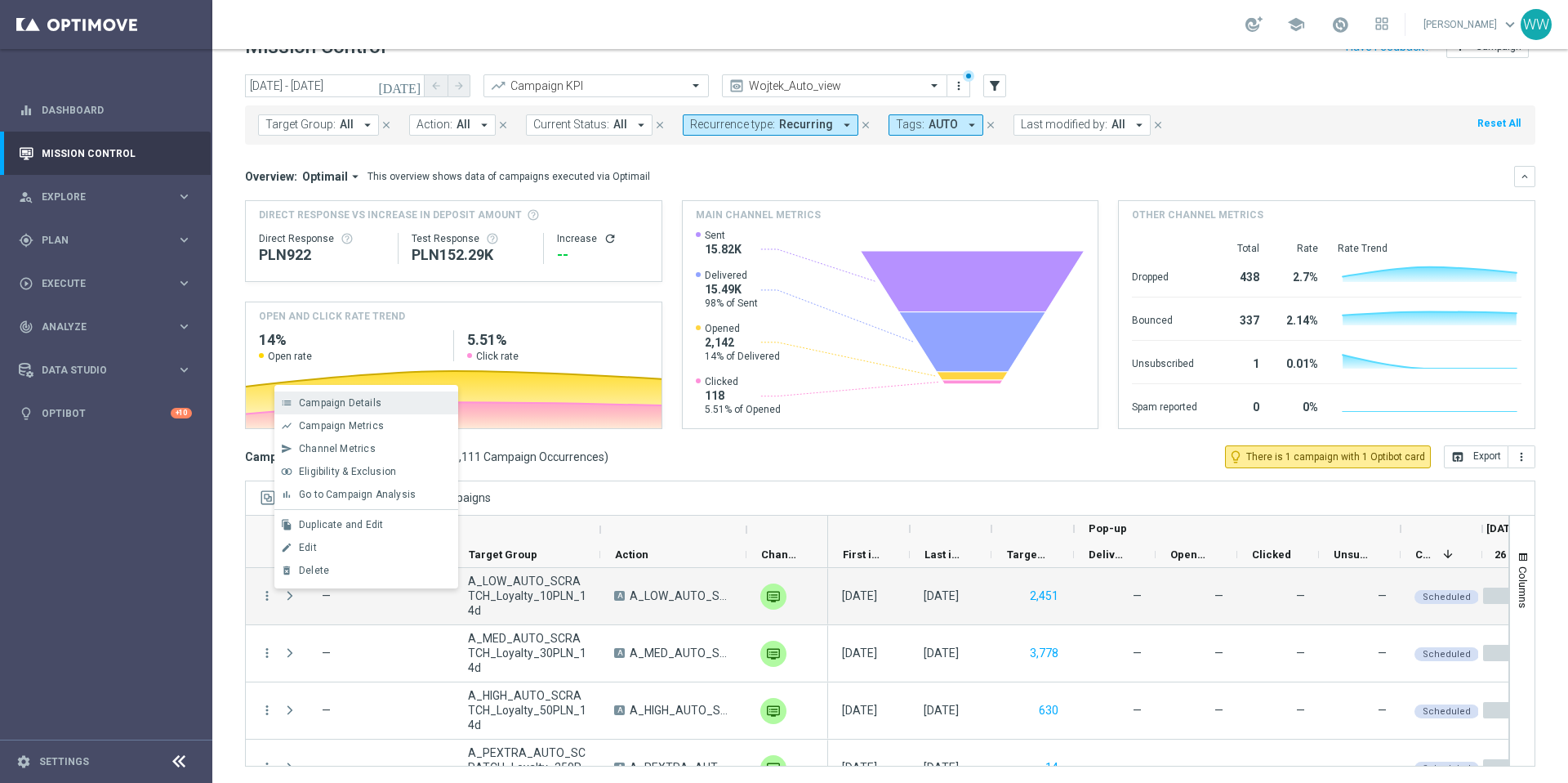
click at [337, 403] on span "Campaign Details" at bounding box center [339, 403] width 83 height 12
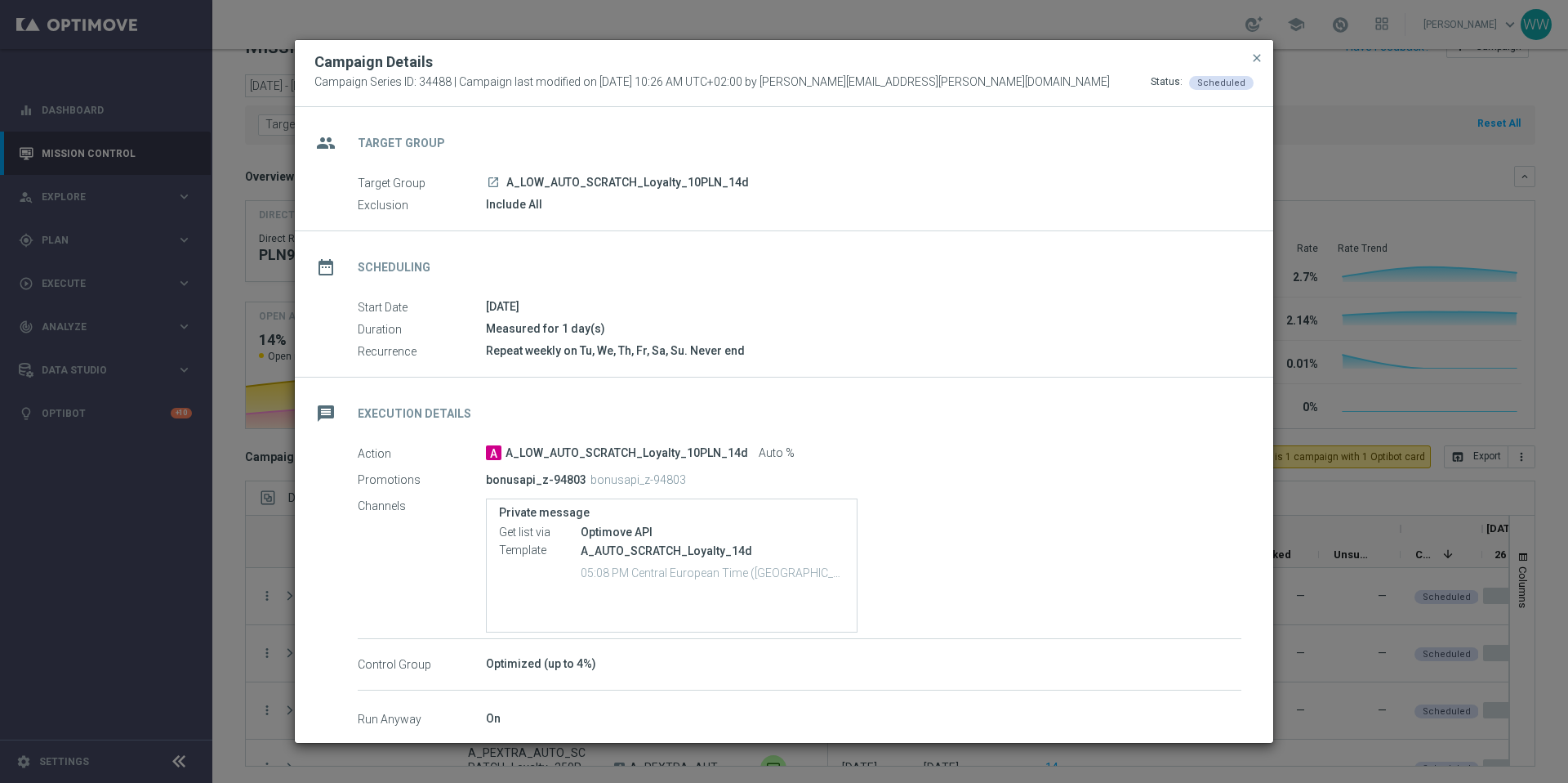
scroll to position [73, 0]
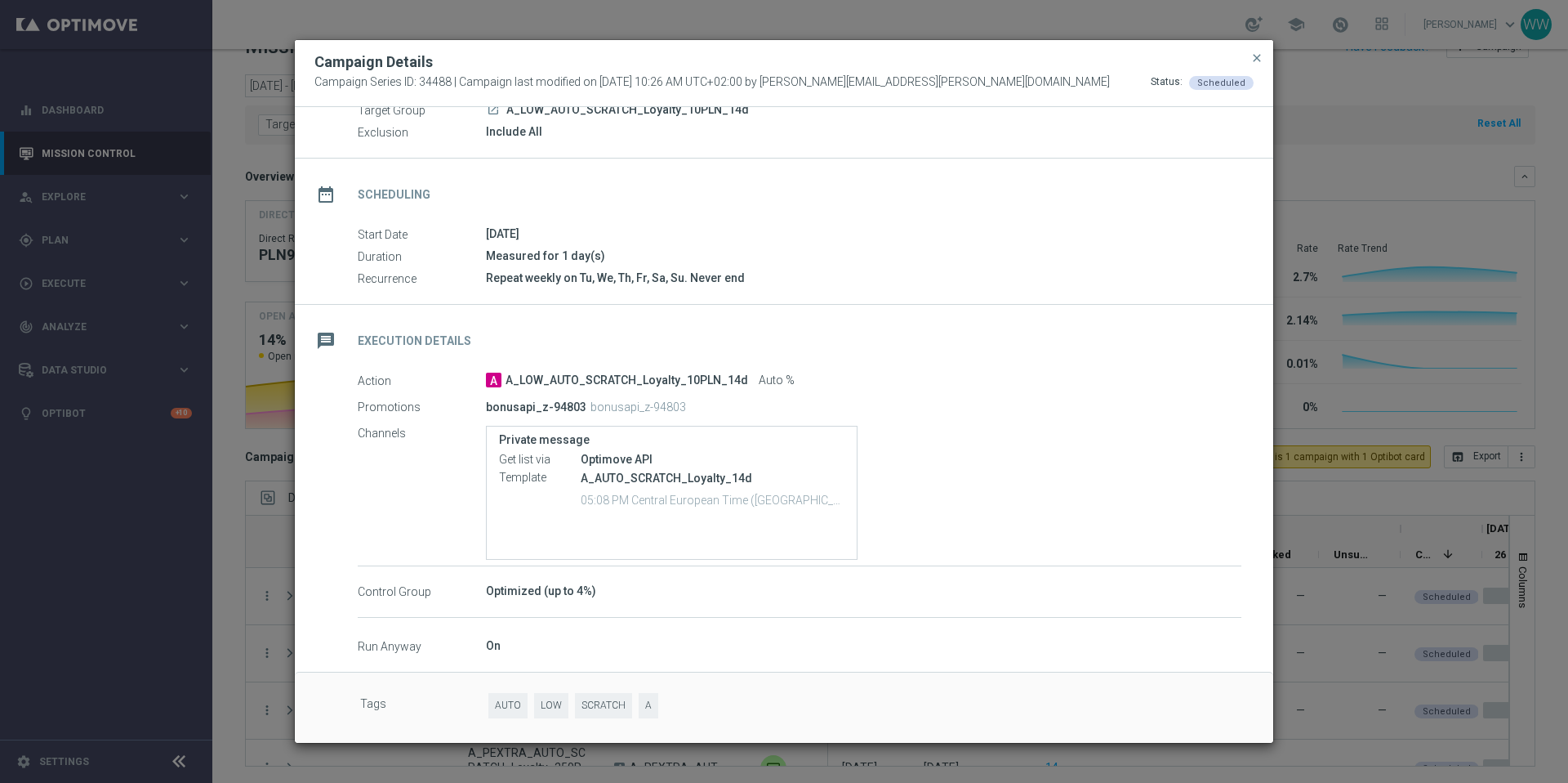
click at [518, 593] on div "Optimized (up to 4%)" at bounding box center [864, 590] width 755 height 16
click at [531, 590] on div "Optimized (up to 4%)" at bounding box center [864, 590] width 755 height 16
click at [203, 571] on modal-container "Campaign Details Campaign Series ID: 34488 | Campaign last modified on 29 Aug 2…" at bounding box center [784, 391] width 1568 height 783
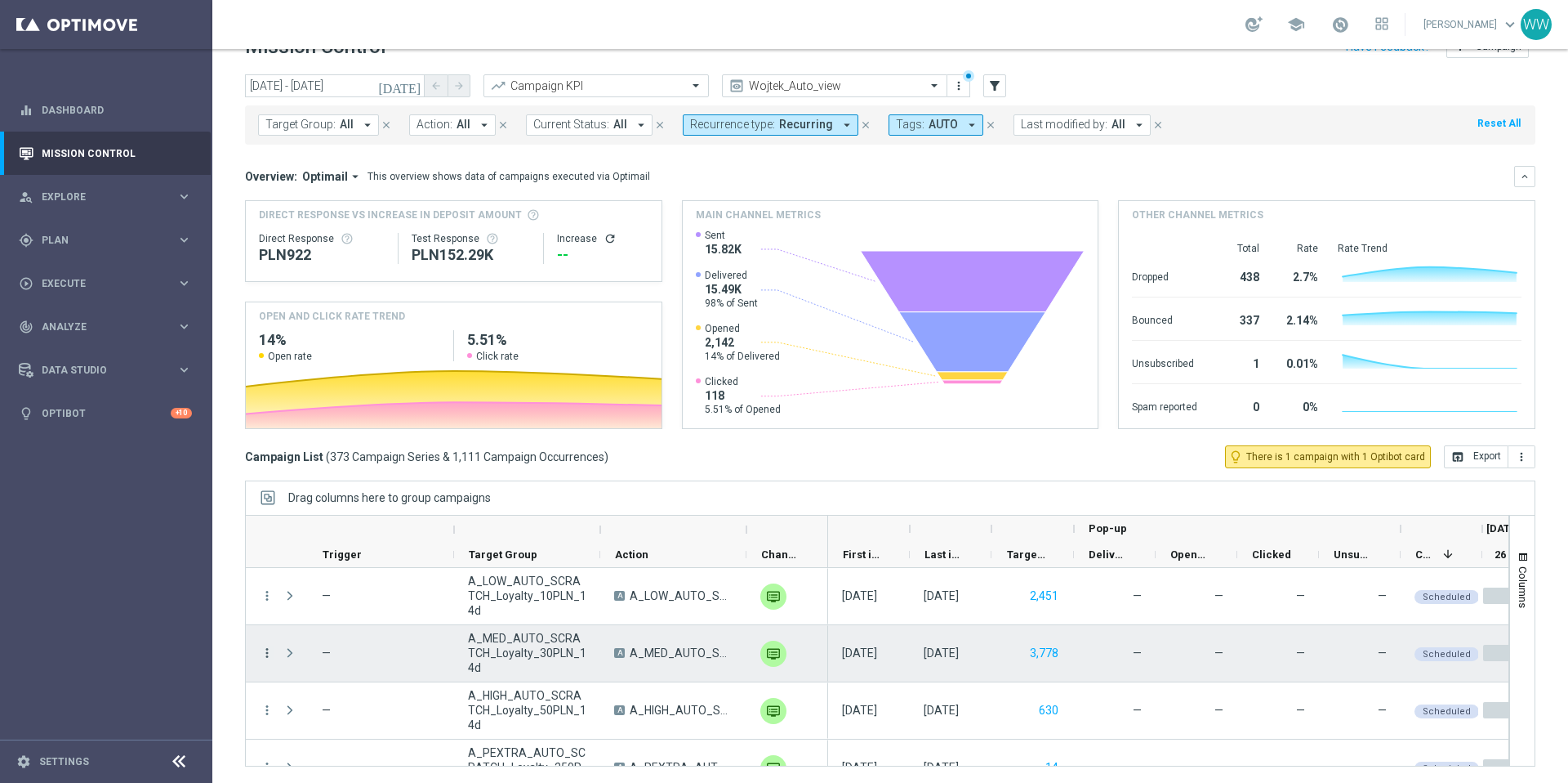
click at [268, 655] on icon "more_vert" at bounding box center [267, 652] width 15 height 15
click at [342, 451] on div "list Campaign Details" at bounding box center [366, 460] width 184 height 23
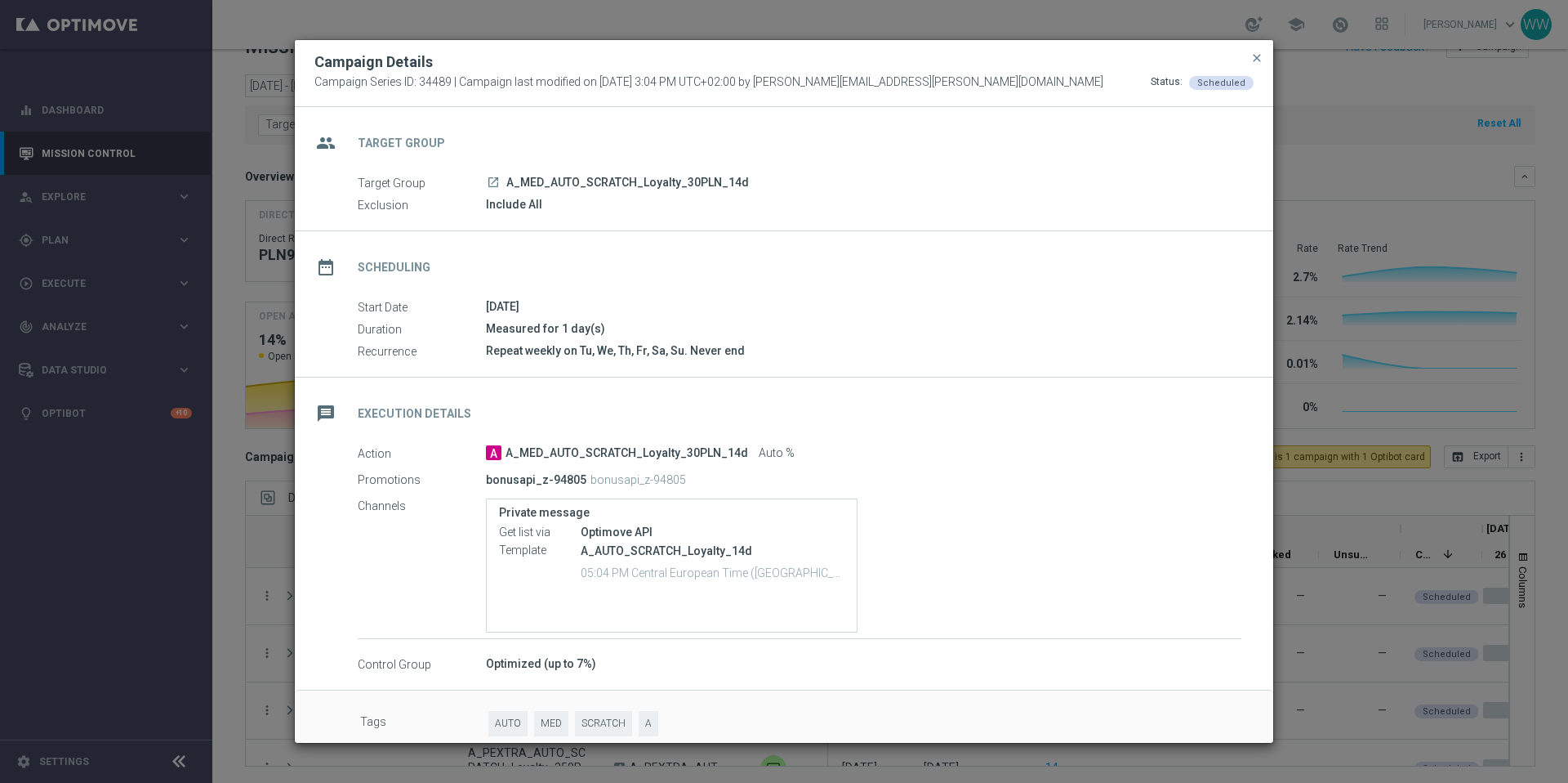
click at [207, 545] on modal-container "Campaign Details Campaign Series ID: 34489 | Campaign last modified on 29 May 2…" at bounding box center [784, 391] width 1568 height 783
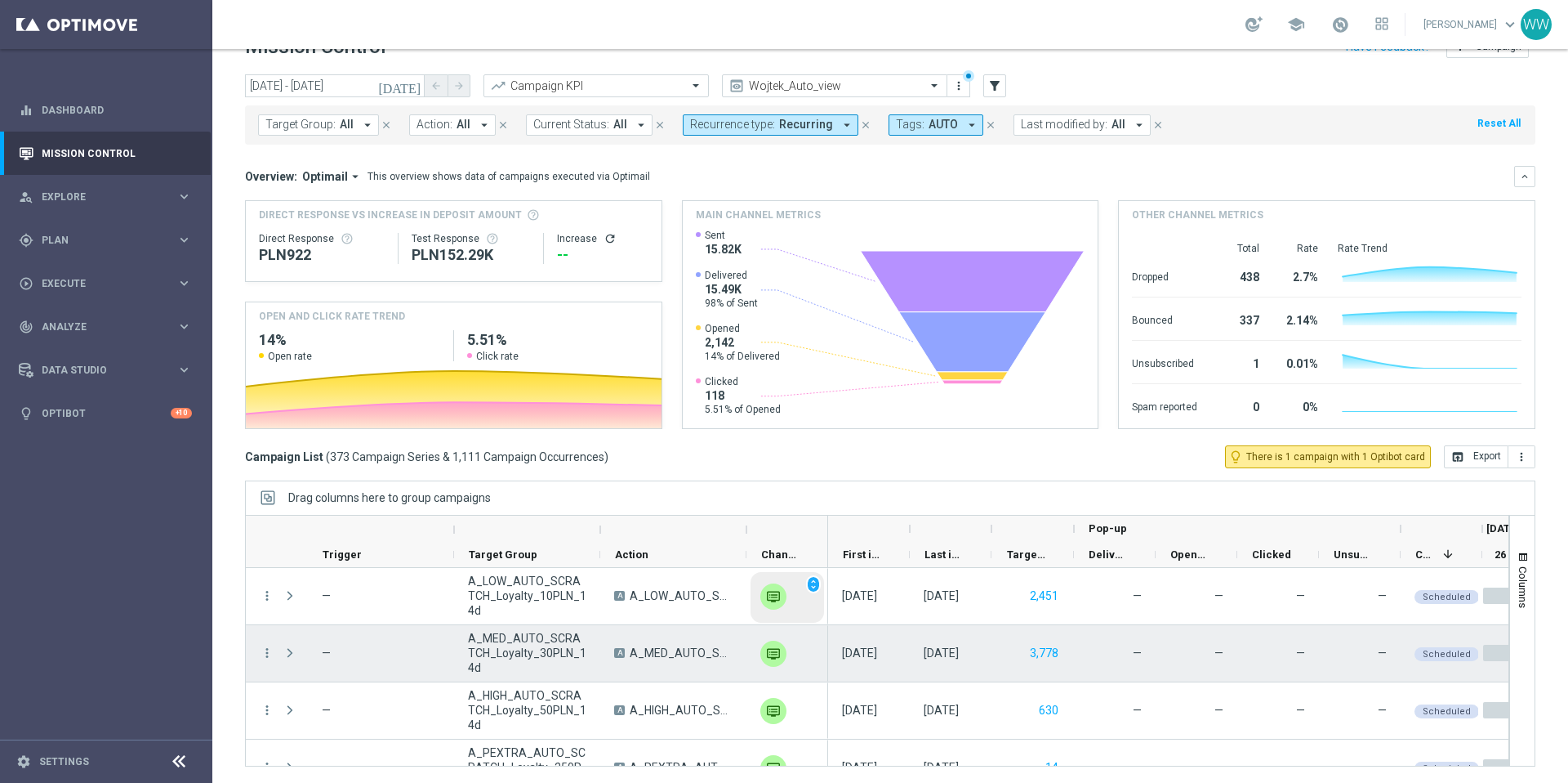
scroll to position [1, 0]
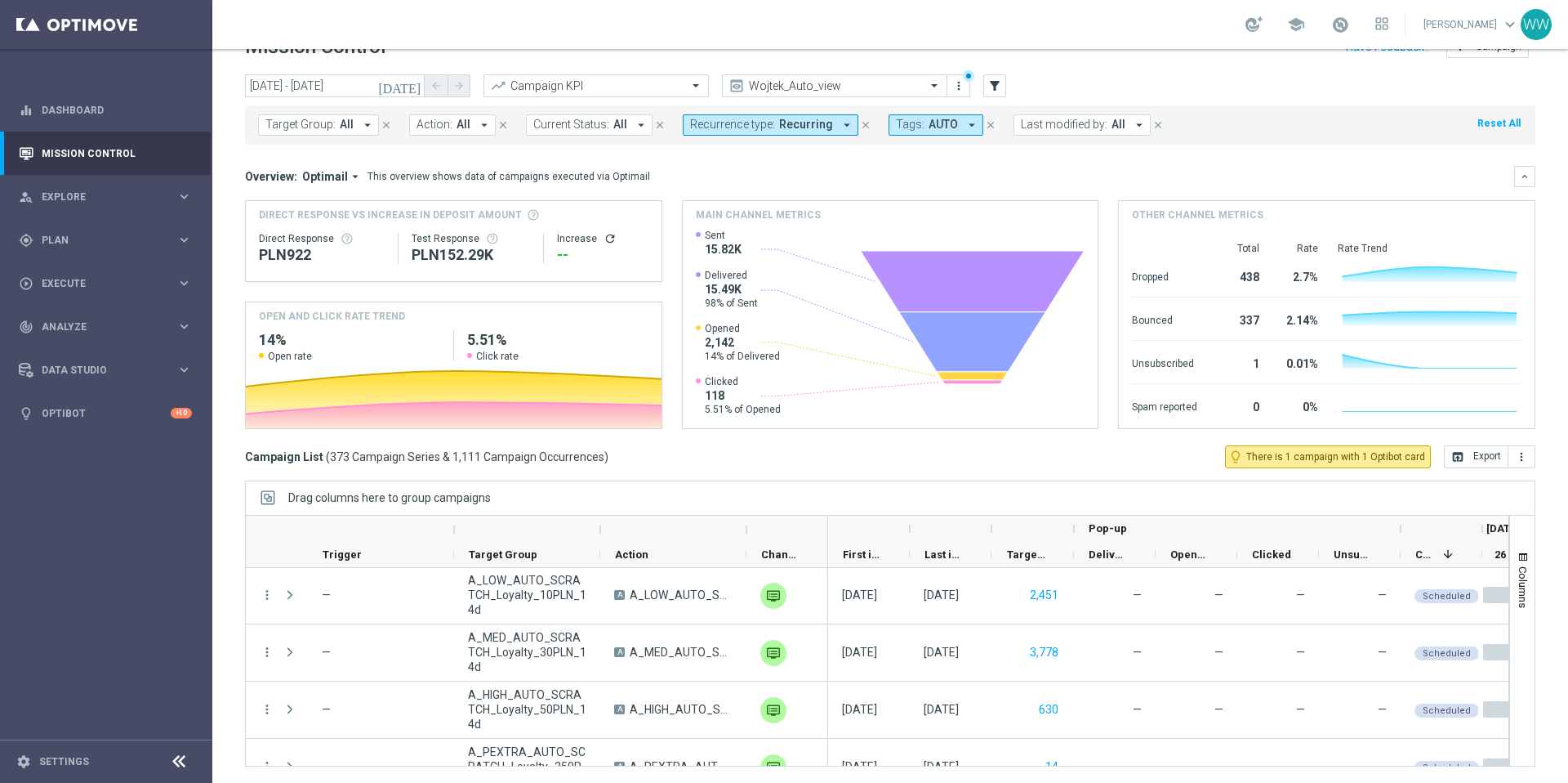
drag, startPoint x: 748, startPoint y: 531, endPoint x: 820, endPoint y: 531, distance: 72.0
click at [750, 531] on div at bounding box center [746, 529] width 6 height 26
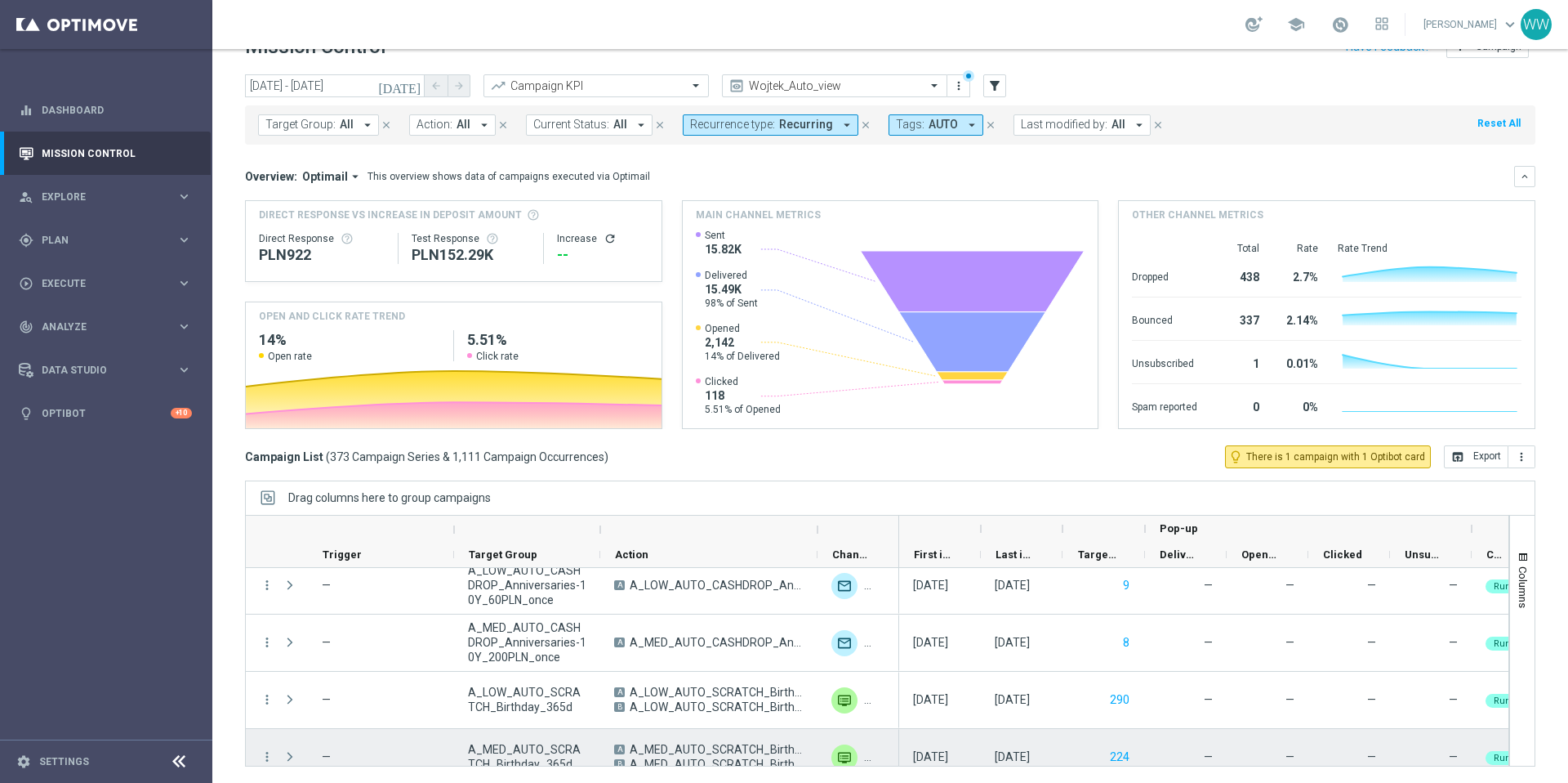
scroll to position [6387, 0]
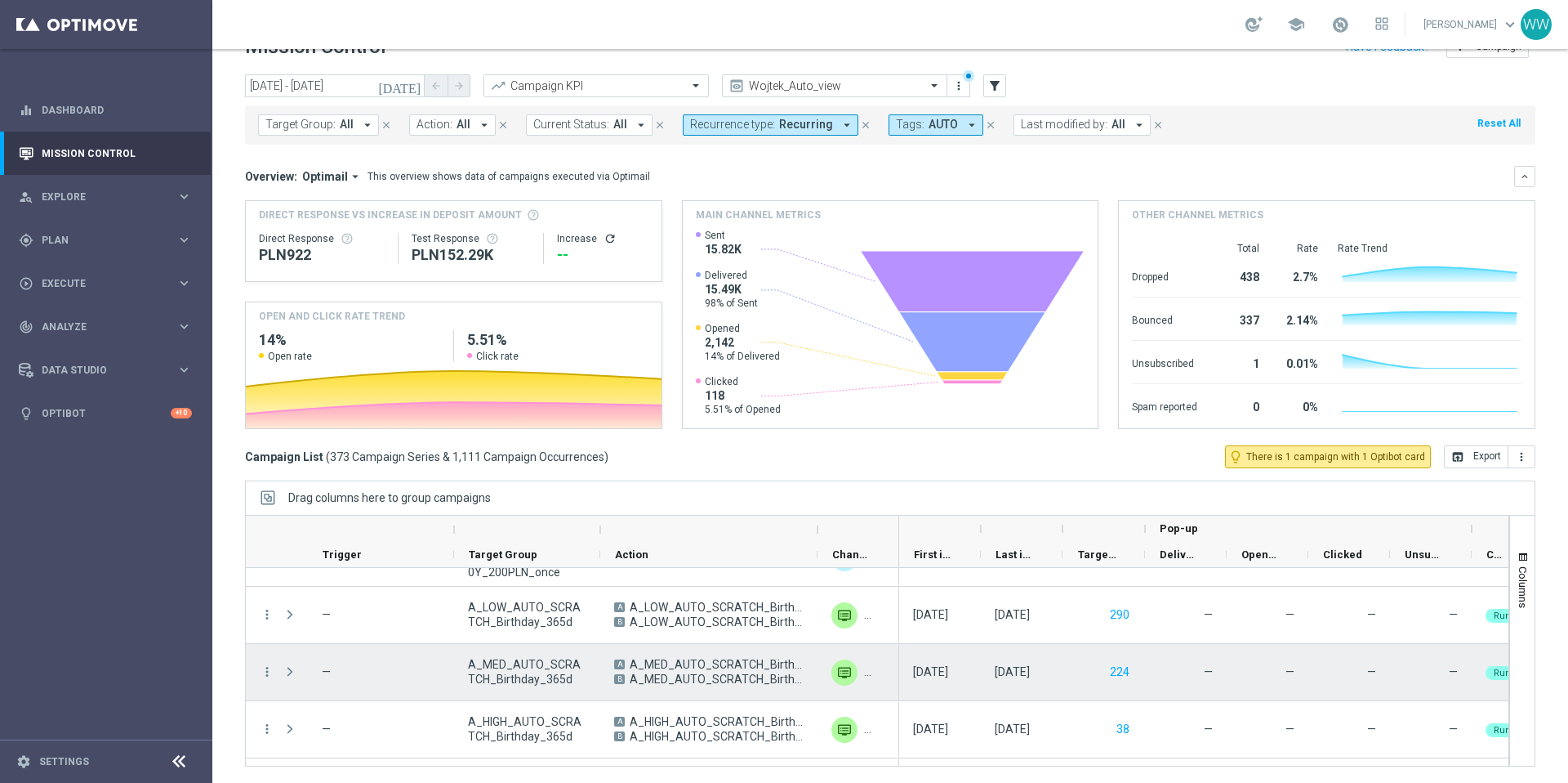
click at [258, 675] on div "more_vert" at bounding box center [260, 671] width 29 height 56
click at [267, 675] on icon "more_vert" at bounding box center [267, 671] width 15 height 15
click at [327, 476] on span "Campaign Details" at bounding box center [339, 478] width 83 height 12
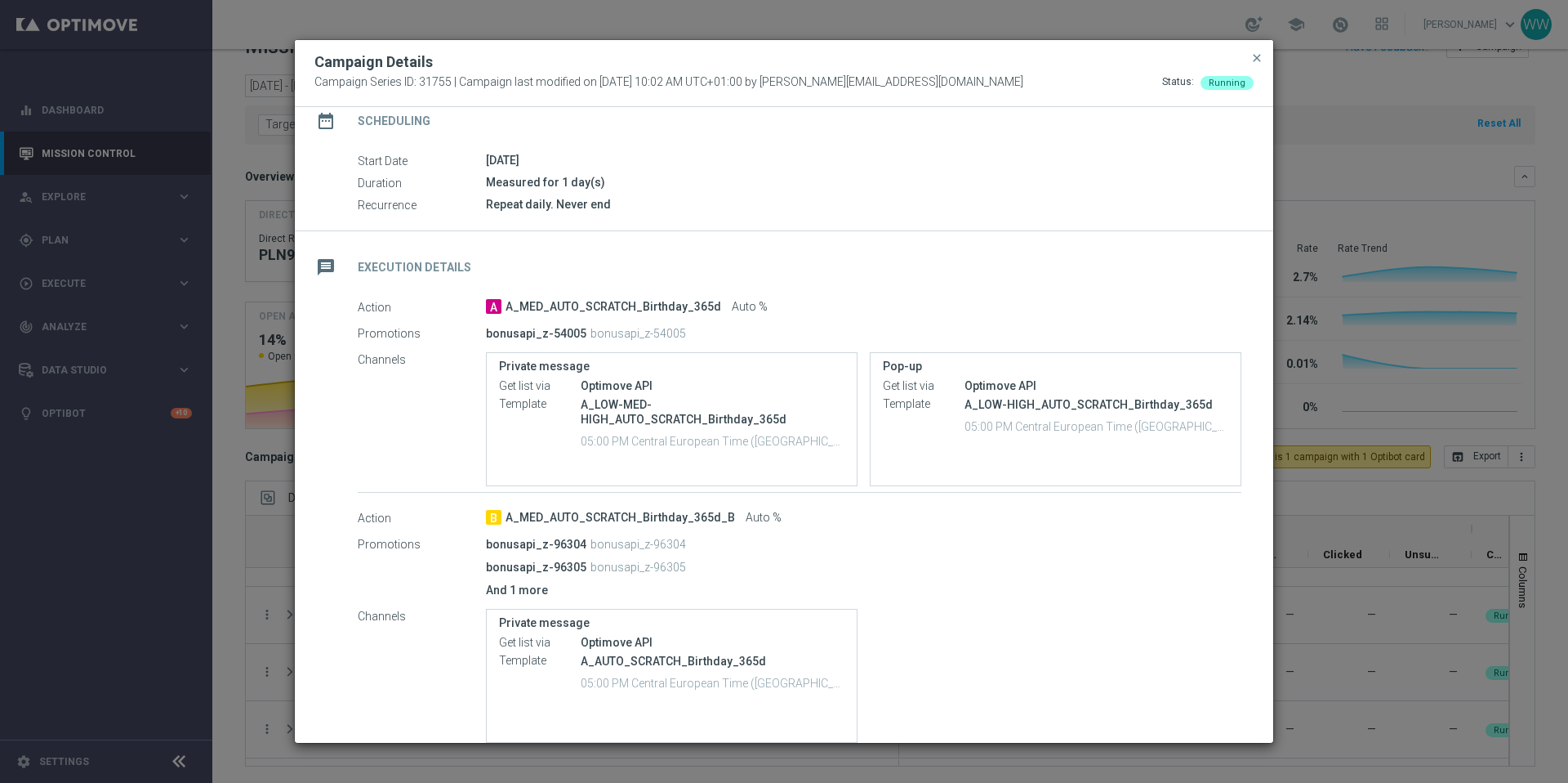
scroll to position [275, 0]
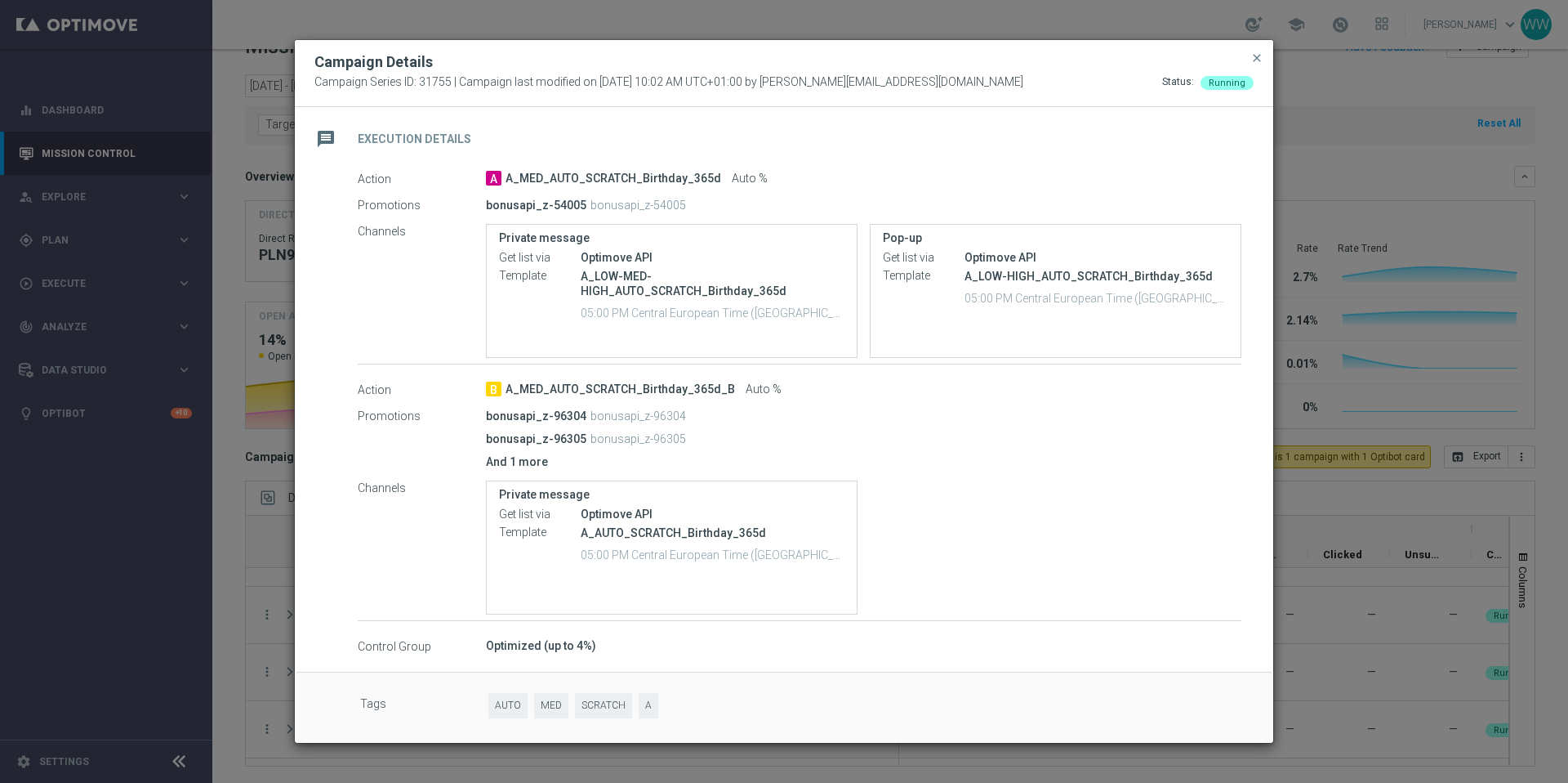
click at [514, 462] on p "And 1 more" at bounding box center [864, 461] width 755 height 15
click at [194, 524] on modal-container "Campaign Details Campaign Series ID: 31755 | Campaign last modified on 2 Jan 20…" at bounding box center [784, 391] width 1568 height 783
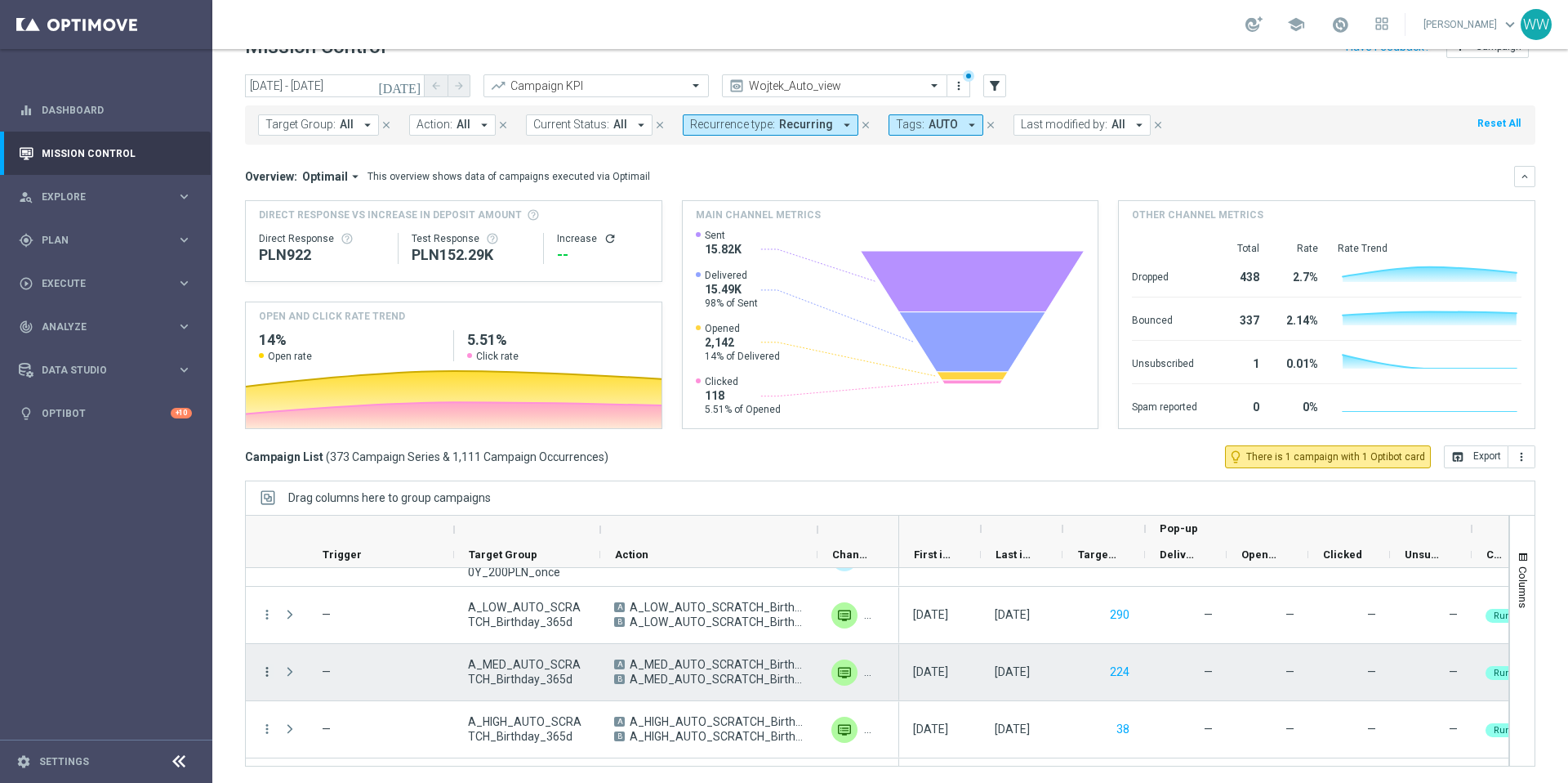
click at [266, 672] on icon "more_vert" at bounding box center [267, 671] width 15 height 15
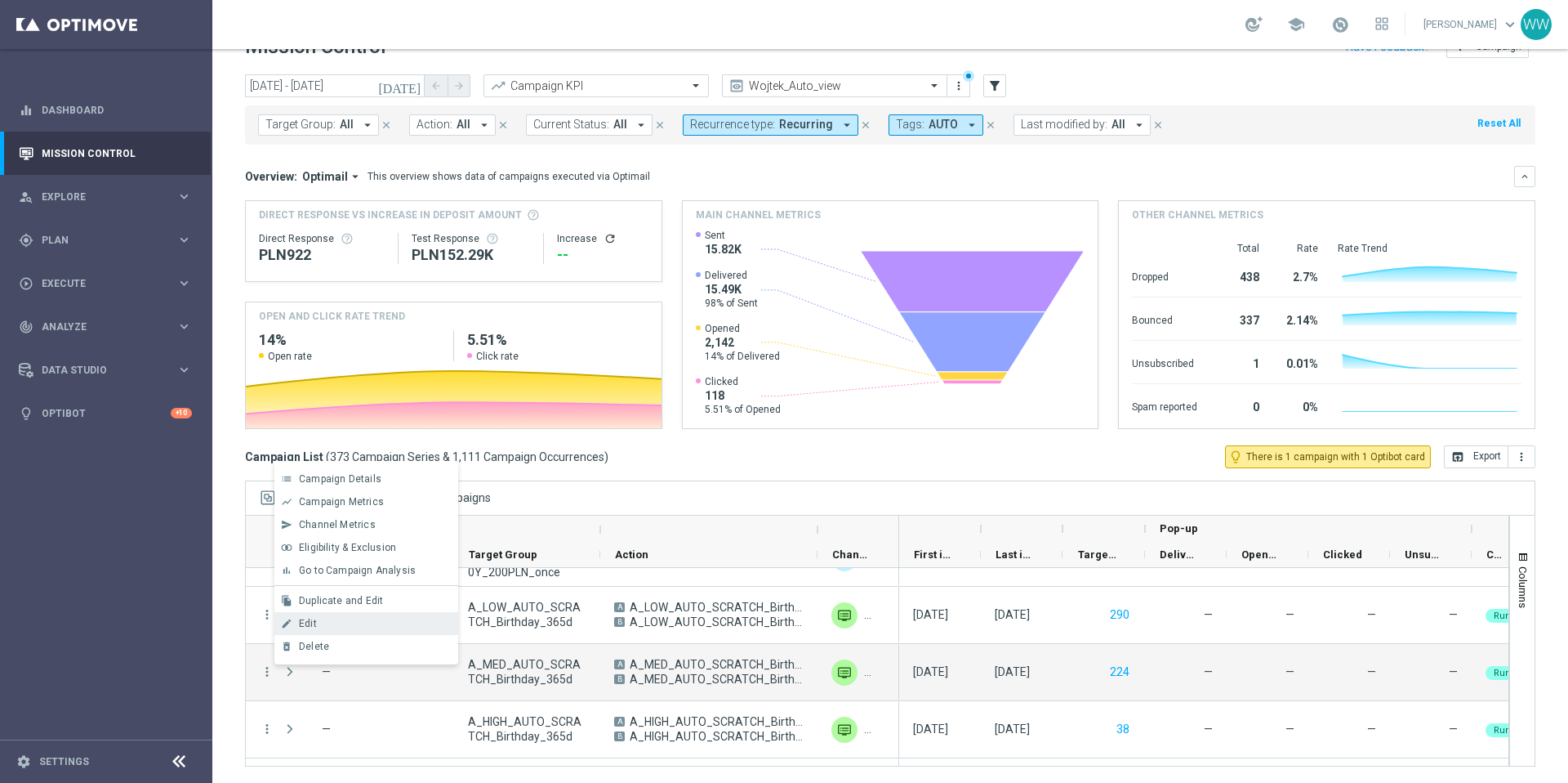
click at [327, 622] on div "Edit" at bounding box center [374, 623] width 152 height 12
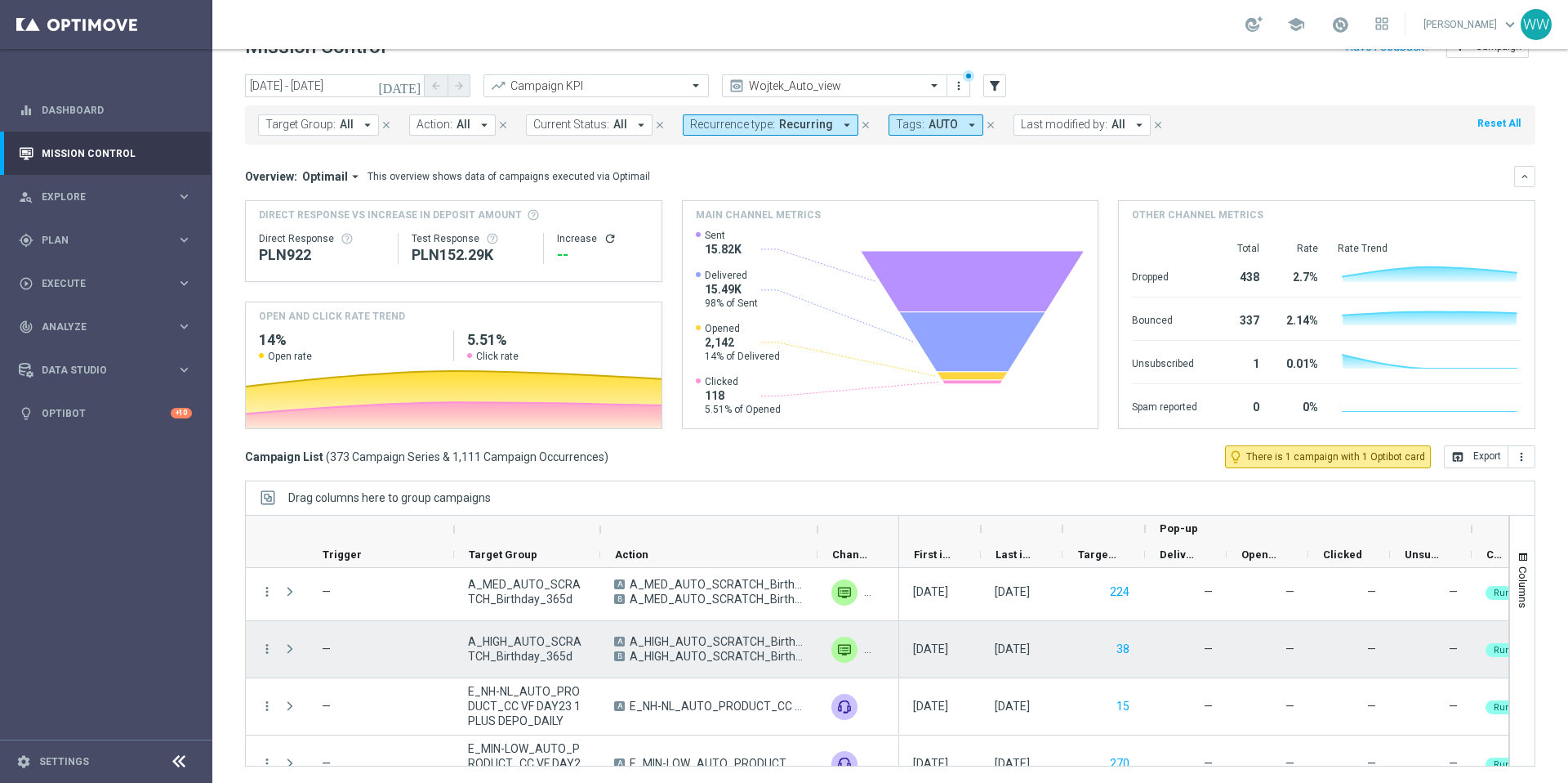
scroll to position [6443, 0]
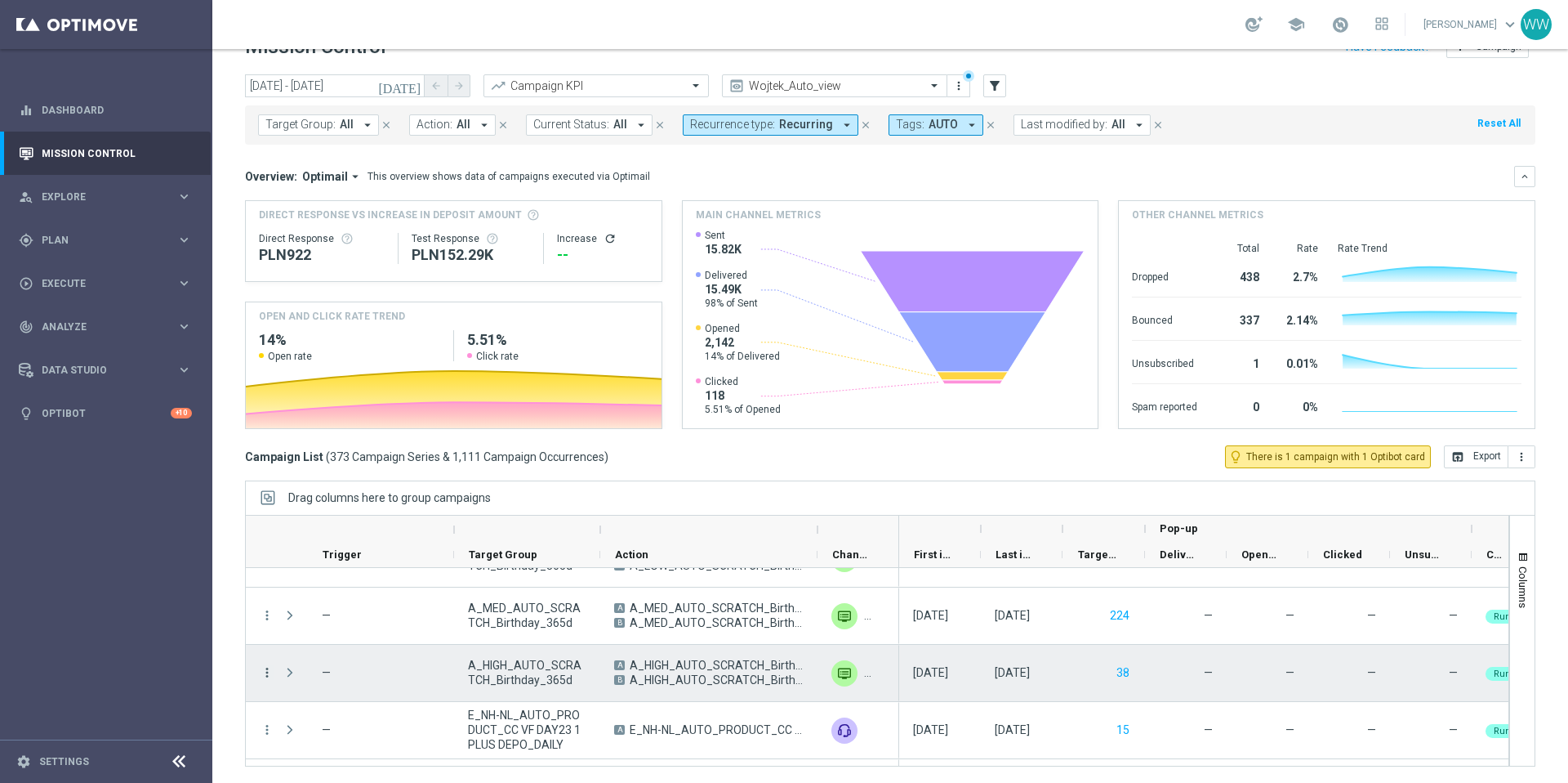
click at [267, 667] on icon "more_vert" at bounding box center [267, 672] width 15 height 15
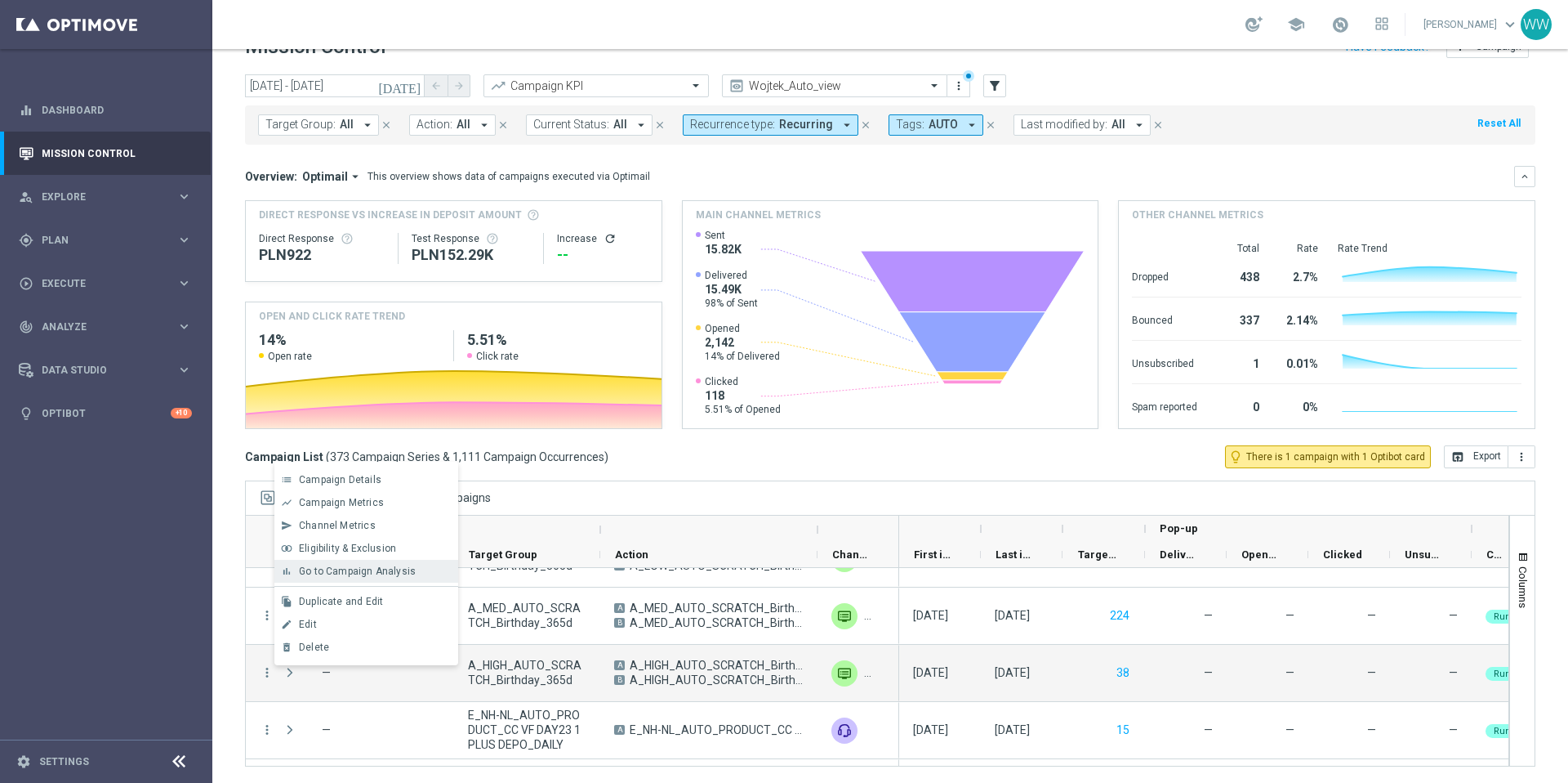
click at [349, 565] on span "Go to Campaign Analysis" at bounding box center [356, 571] width 116 height 12
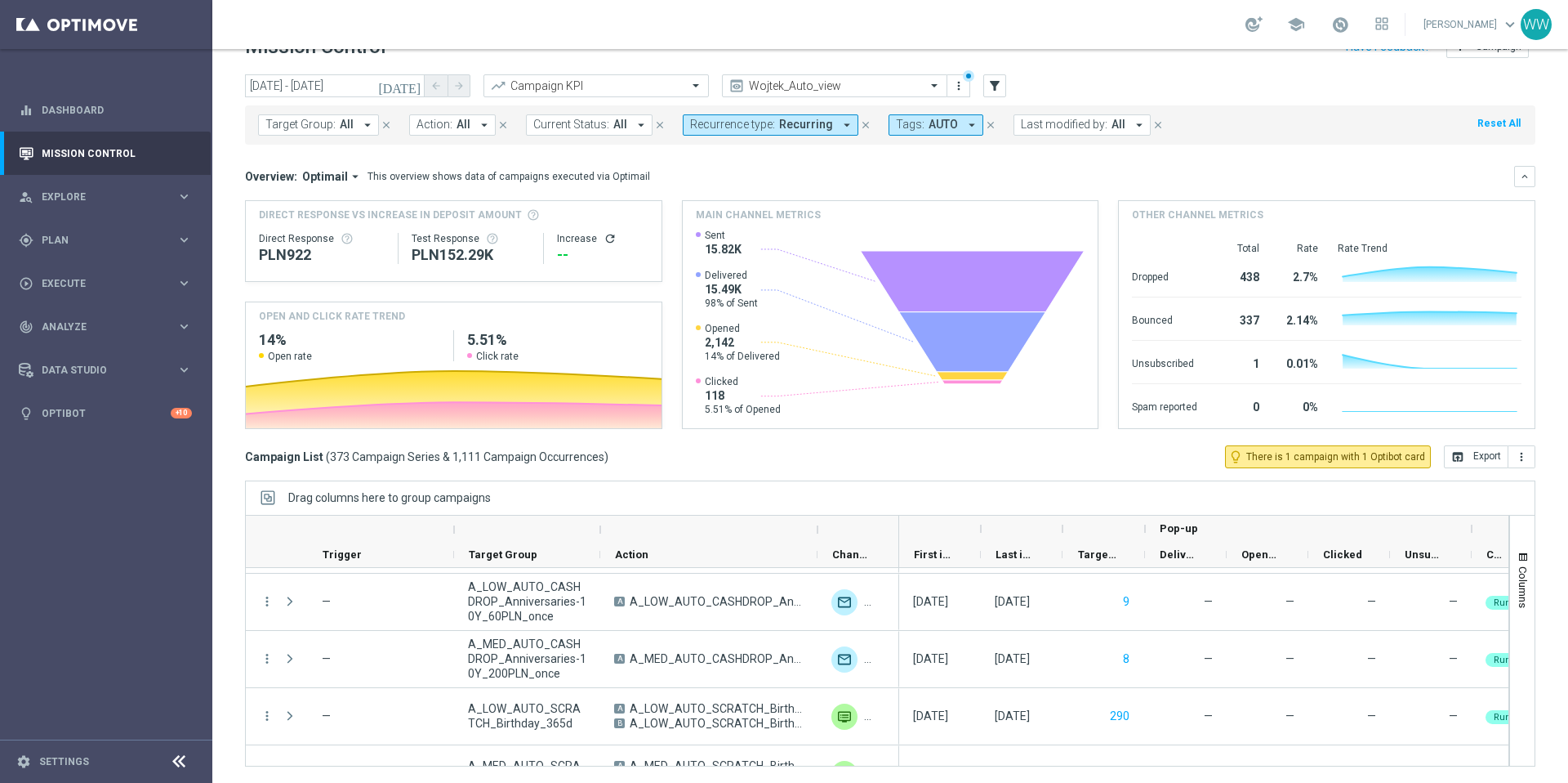
scroll to position [6285, 0]
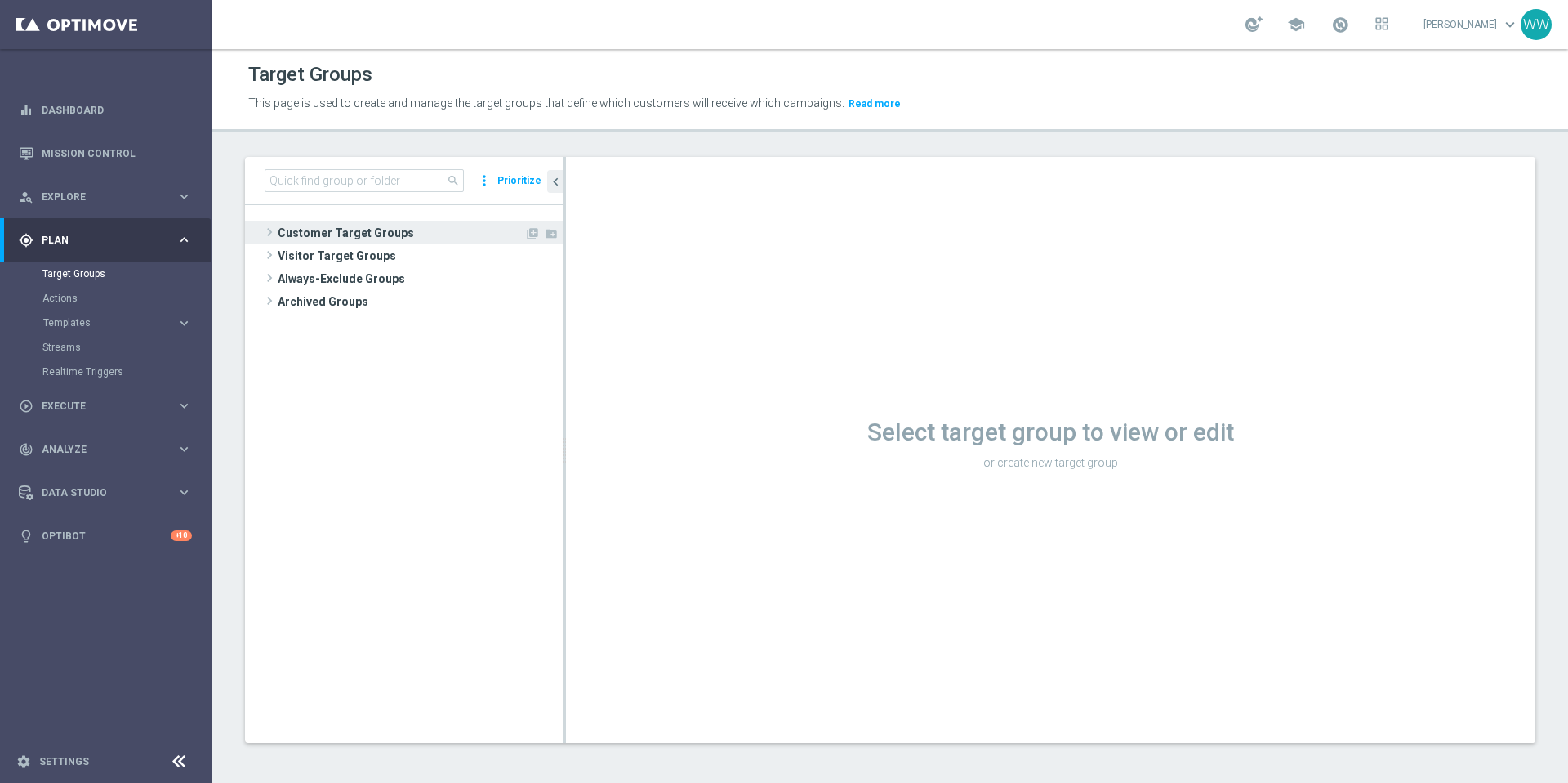
click at [271, 231] on span at bounding box center [269, 232] width 16 height 20
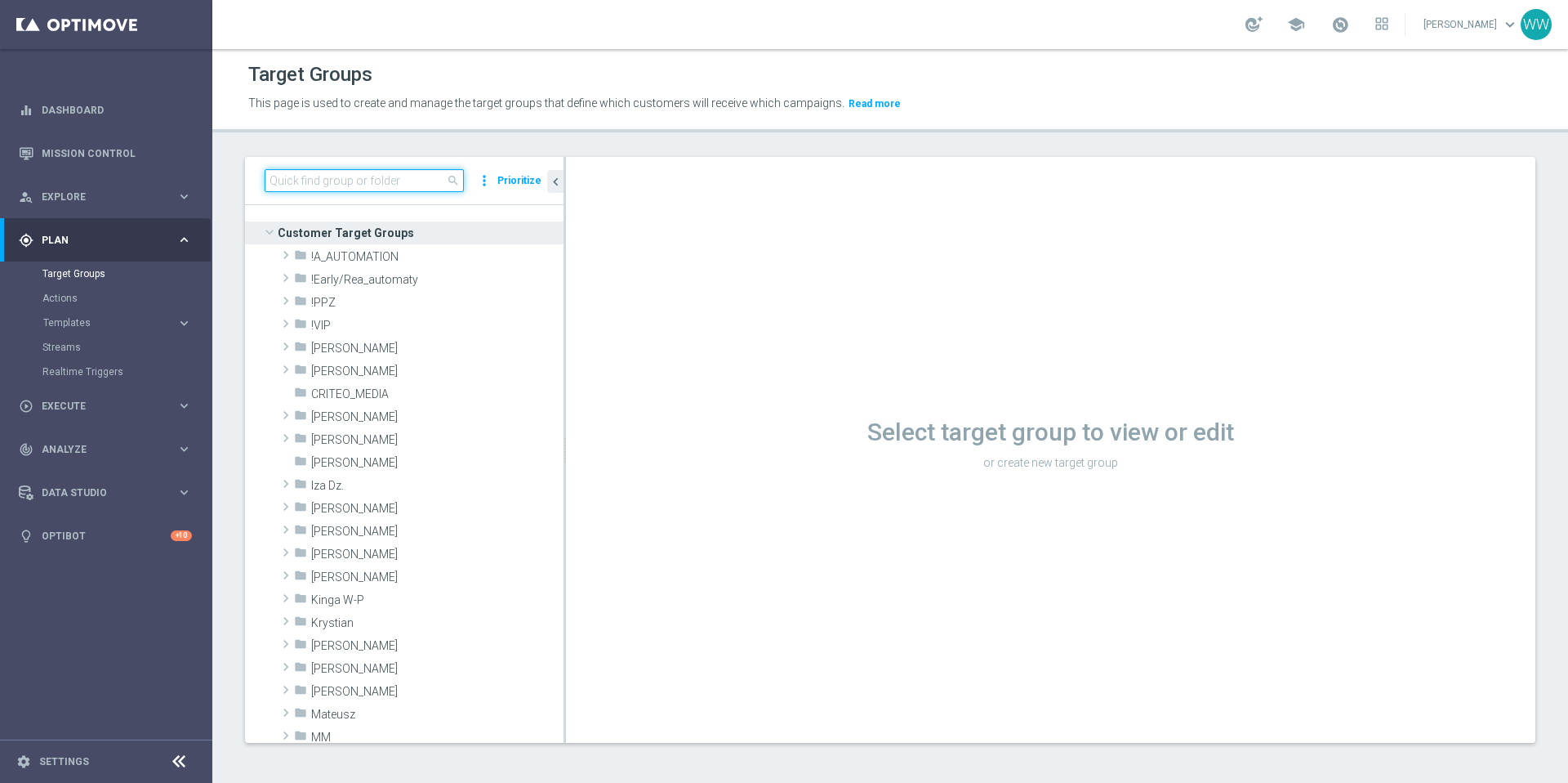
click at [326, 183] on input at bounding box center [364, 180] width 199 height 23
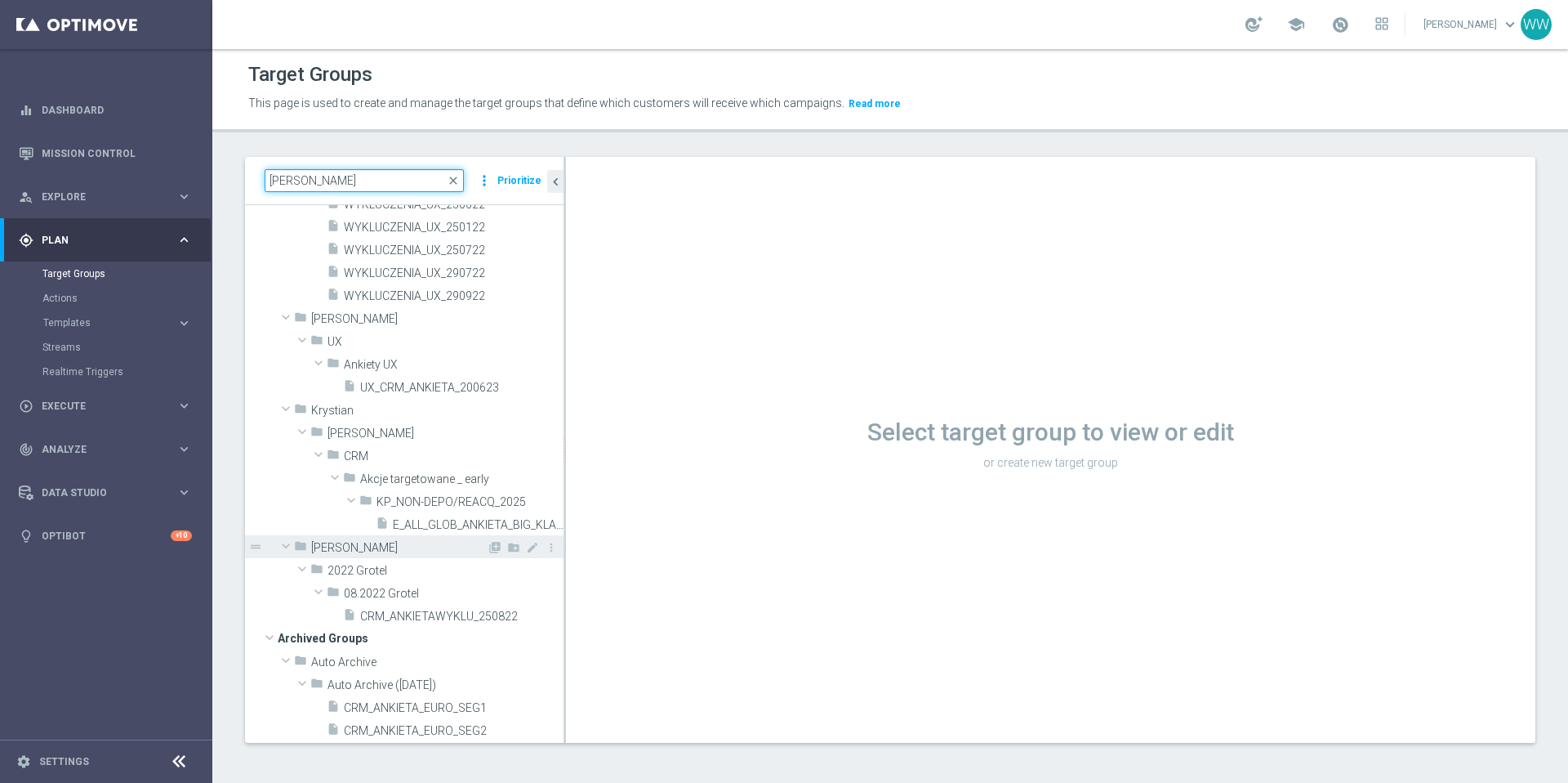
scroll to position [376, 0]
type input "ankiet"
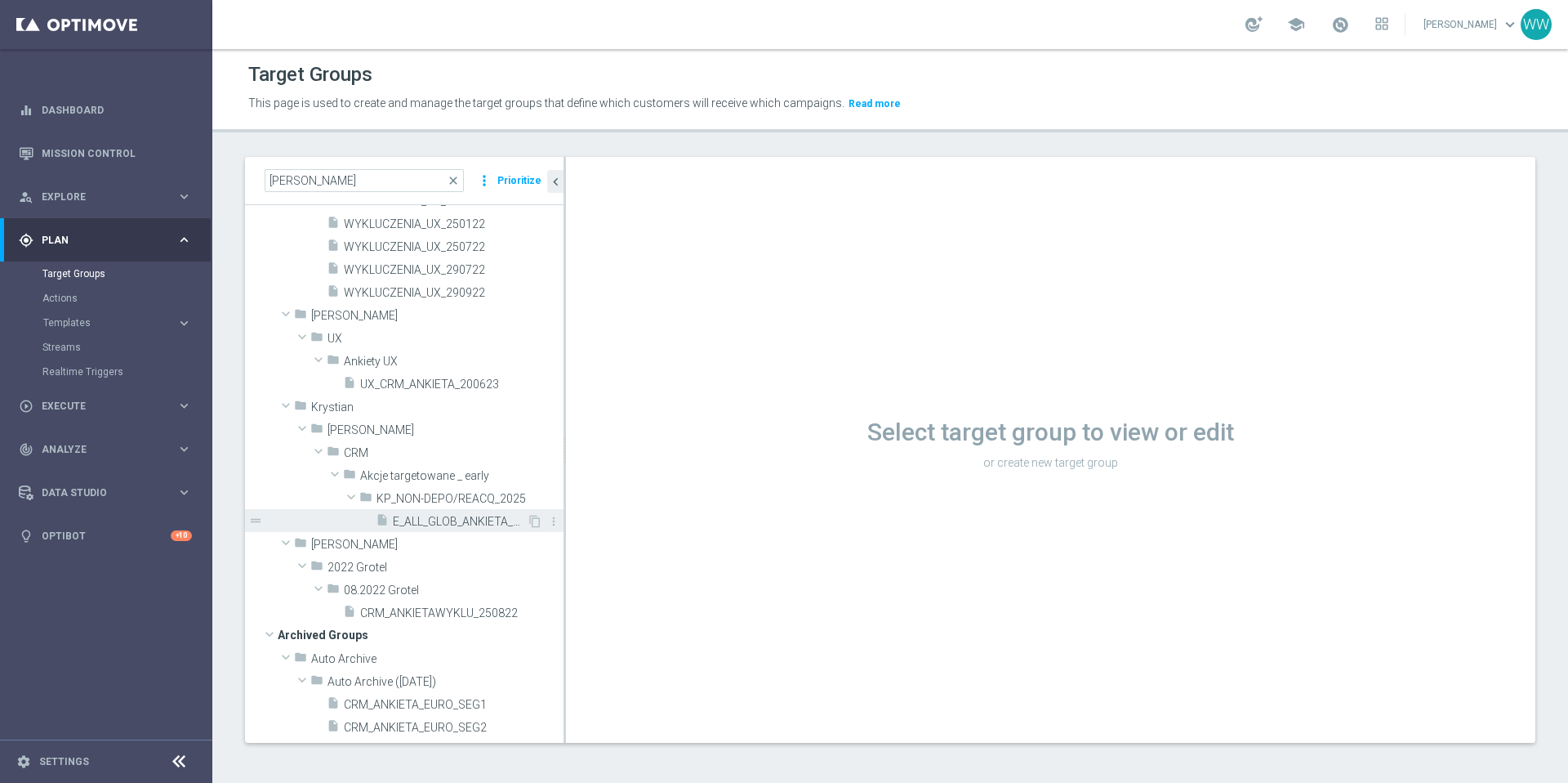
click at [434, 523] on span "E_ALL_GLOB_ANKIETA_BIG_KLAUZULA INFO_290925" at bounding box center [459, 522] width 134 height 14
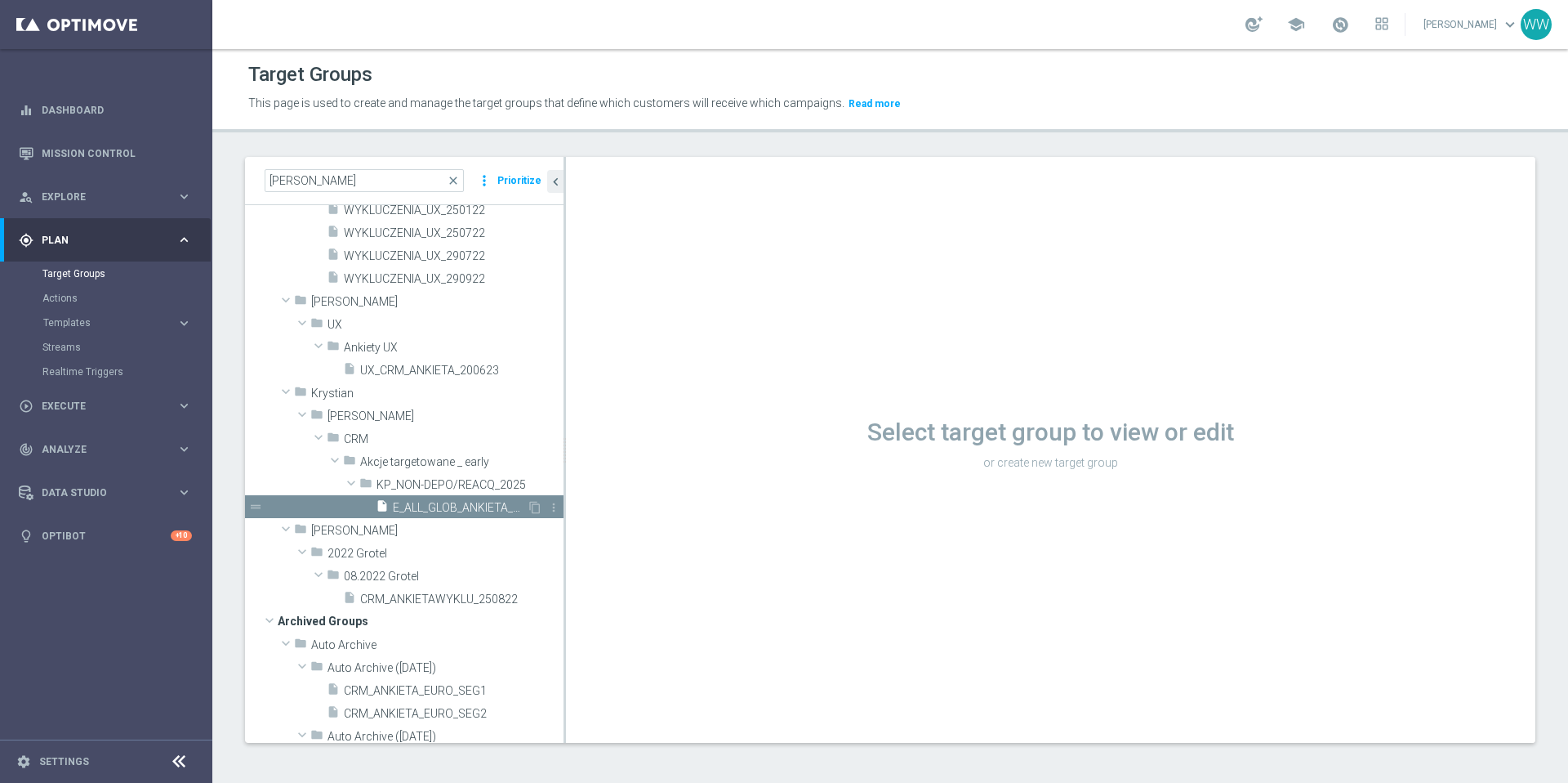
click at [446, 512] on span "E_ALL_GLOB_ANKIETA_BIG_KLAUZULA INFO_290925" at bounding box center [459, 508] width 134 height 14
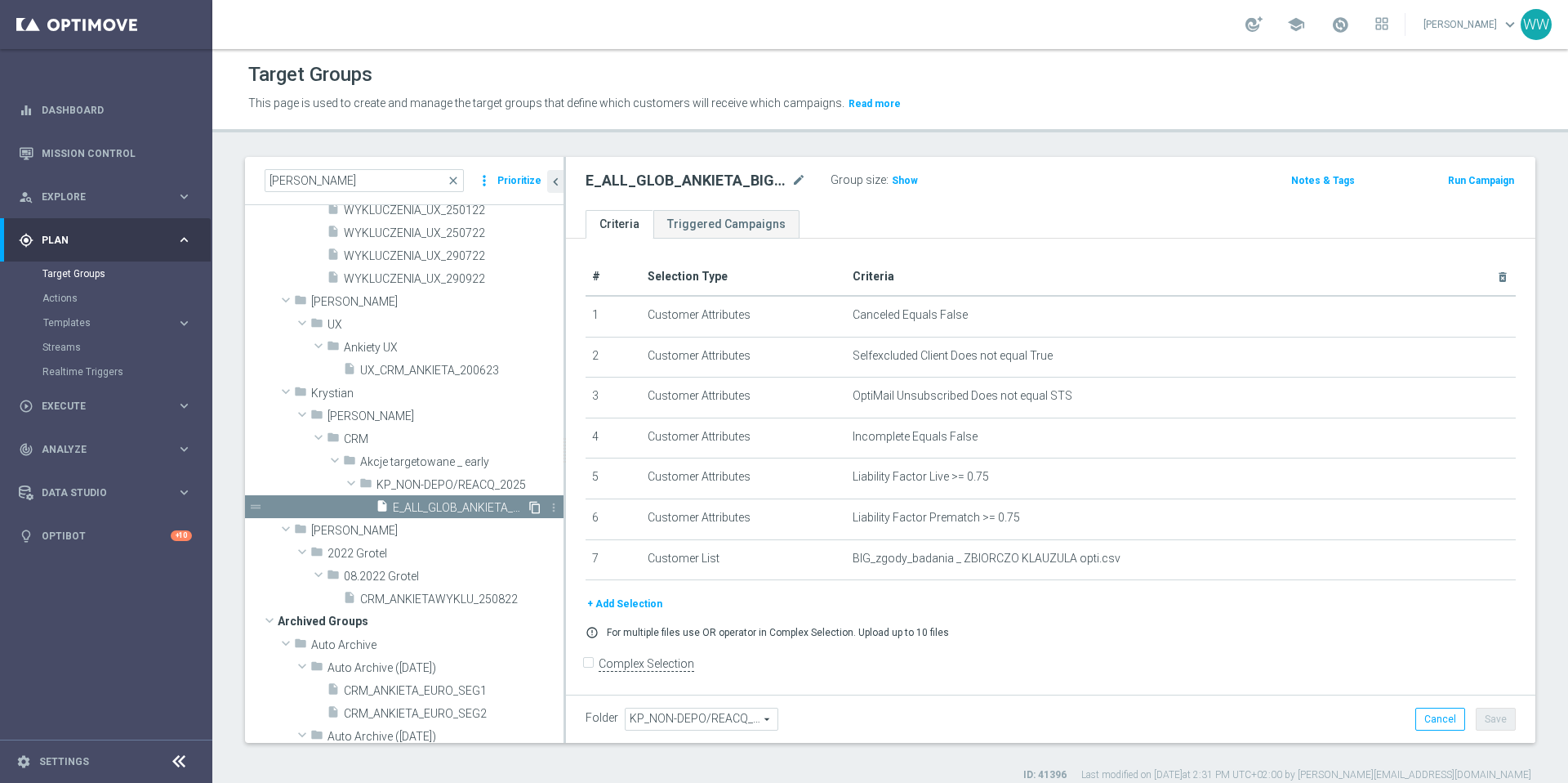
click at [536, 507] on icon "content_copy" at bounding box center [535, 507] width 13 height 13
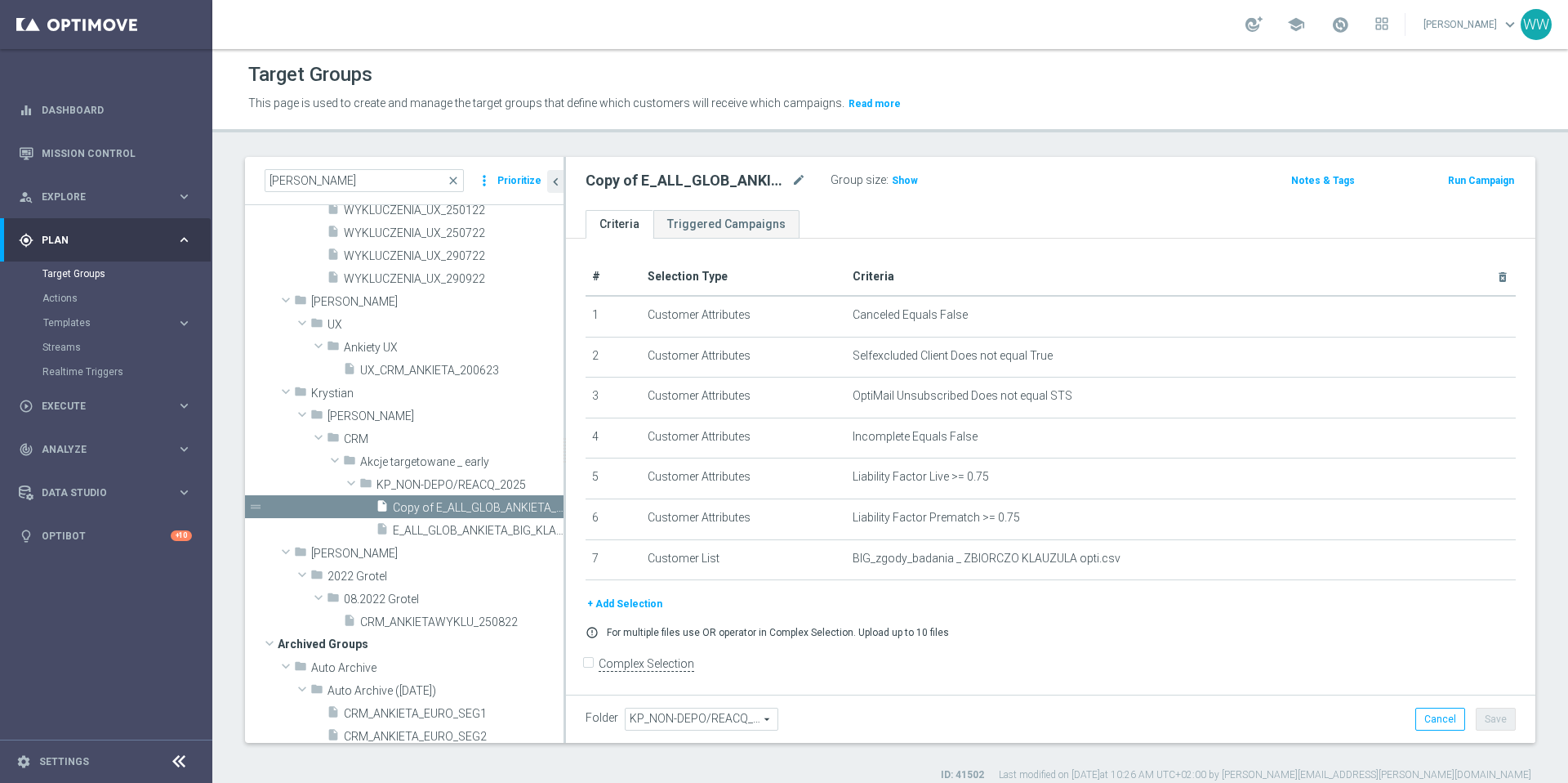
scroll to position [348, 0]
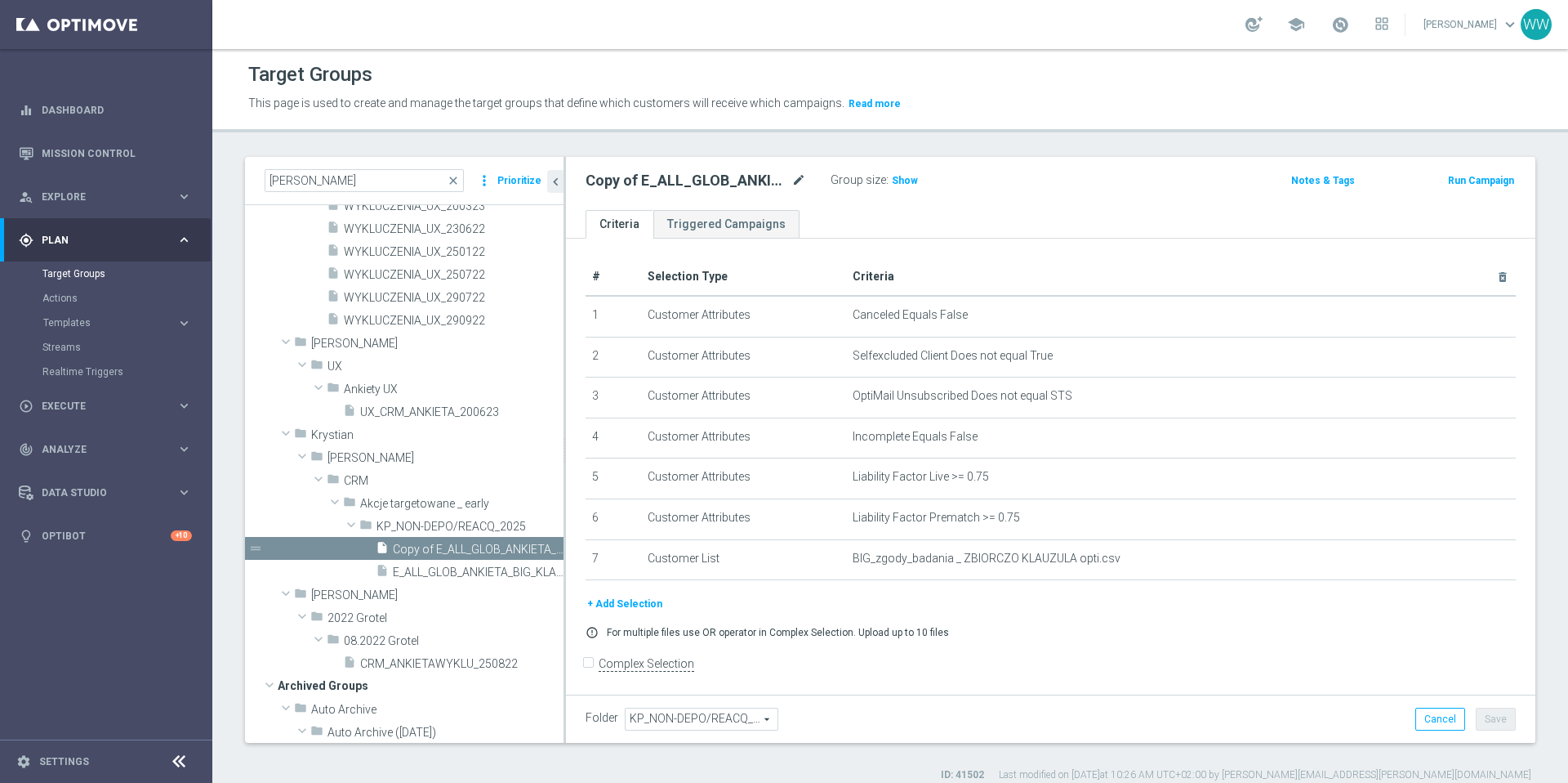
click at [796, 174] on body "equalizer Dashboard Mission Control" at bounding box center [784, 391] width 1568 height 783
click at [792, 185] on icon "mode_edit" at bounding box center [799, 180] width 15 height 20
click at [645, 190] on input "Copy of E_ALL_GLOB_ANKIETA_BIG_KLAUZULA INFO_290925" at bounding box center [696, 182] width 220 height 23
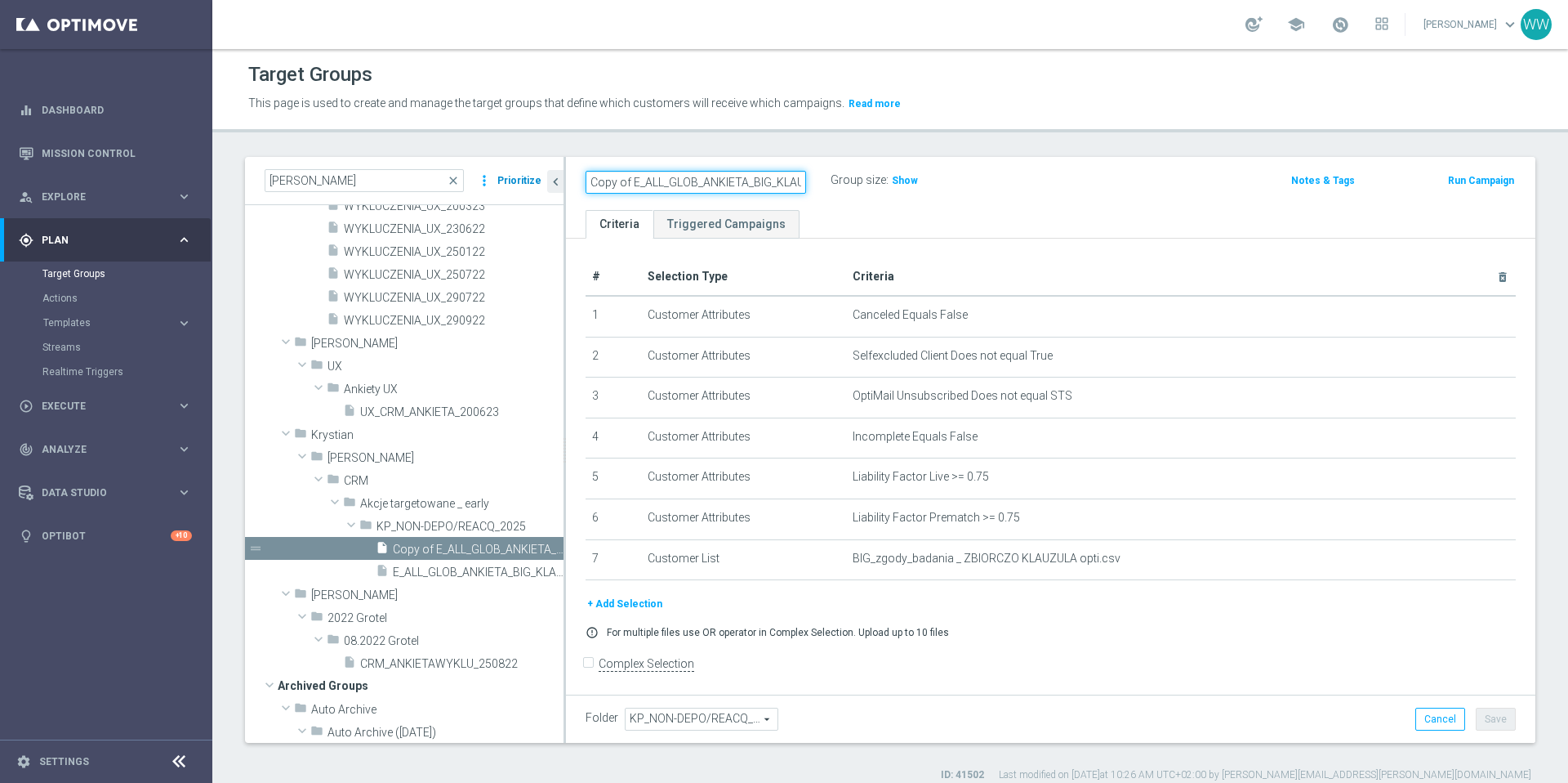
drag, startPoint x: 643, startPoint y: 183, endPoint x: 497, endPoint y: 183, distance: 146.0
click at [497, 183] on as-split "ankiet close more_vert Prioritize Customer Target Groups library_add create_new…" at bounding box center [890, 450] width 1290 height 586
click at [555, 183] on icon "chevron_left" at bounding box center [555, 180] width 15 height 15
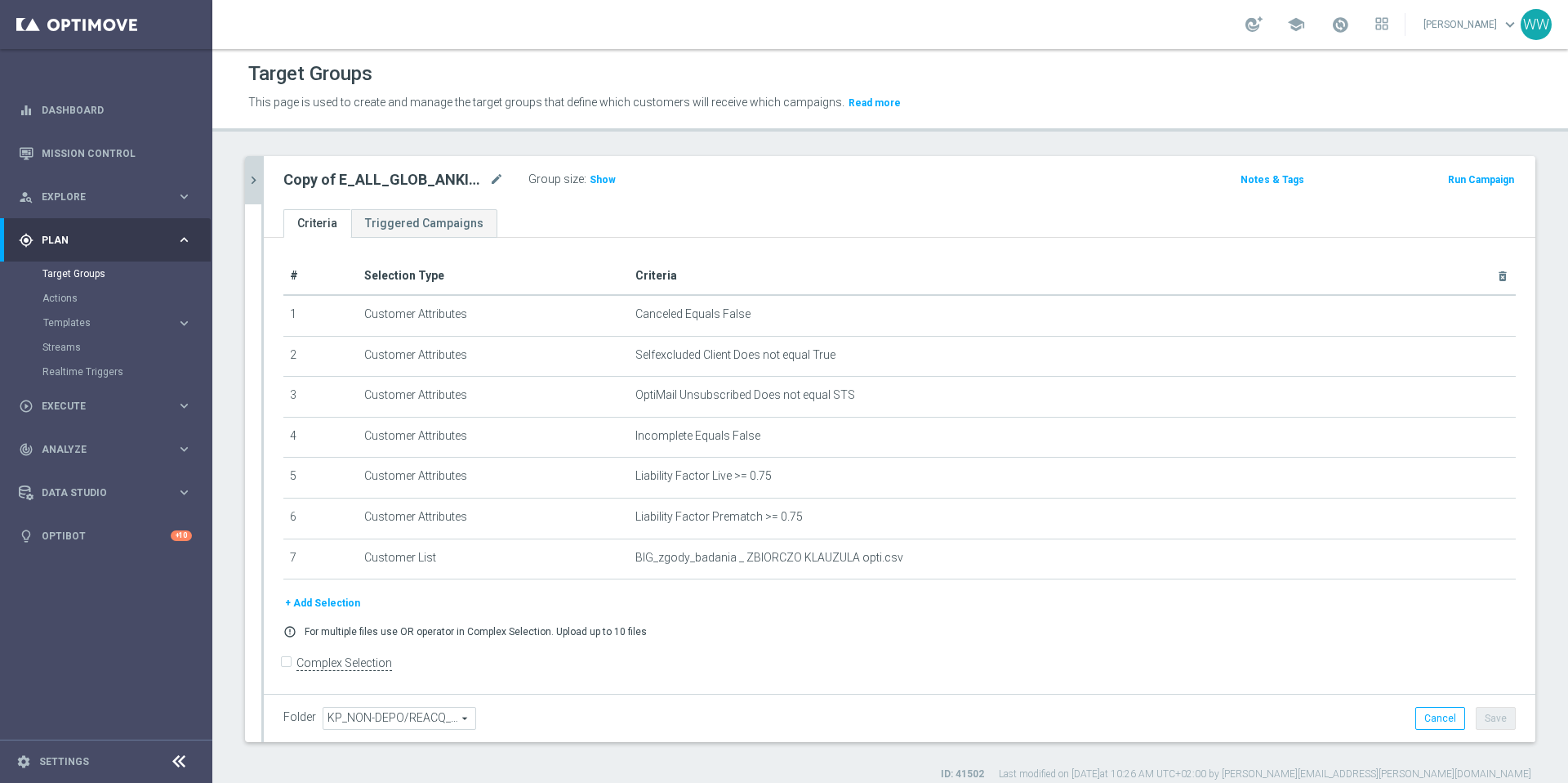
click at [254, 177] on icon "chevron_right" at bounding box center [253, 180] width 15 height 15
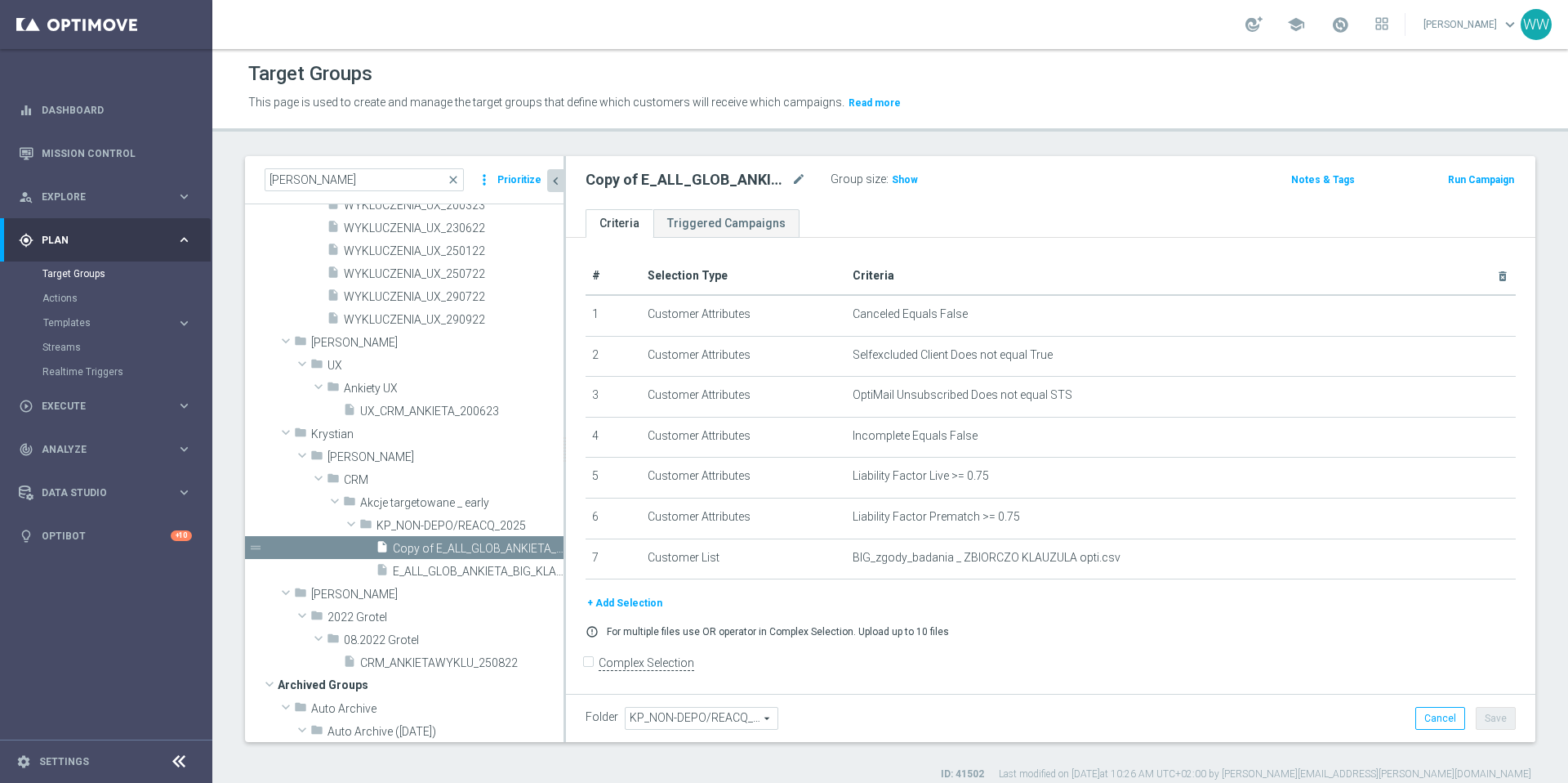
click at [608, 180] on h2 "Copy of E_ALL_GLOB_ANKIETA_BIG_KLAUZULA INFO_290925" at bounding box center [687, 180] width 203 height 20
click at [811, 177] on div "Copy of E_ALL_GLOB_ANKIETA_BIG_KLAUZULA INFO_290925 mode_edit" at bounding box center [708, 180] width 245 height 23
click at [792, 177] on icon "mode_edit" at bounding box center [799, 180] width 15 height 20
click at [612, 188] on input "Copy of E_ALL_GLOB_ANKIETA_BIG_KLAUZULA INFO_290925" at bounding box center [696, 181] width 220 height 23
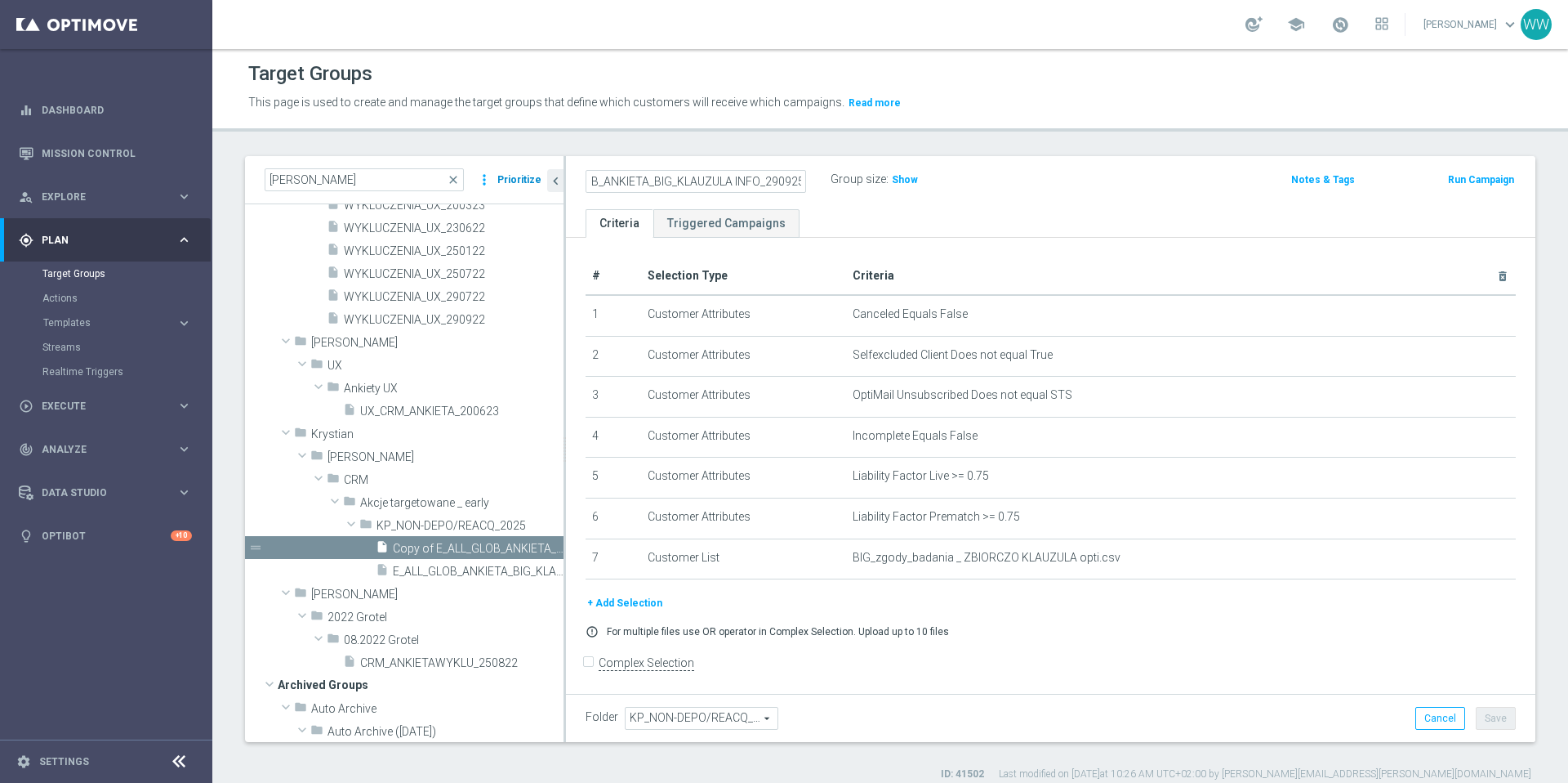
drag, startPoint x: 654, startPoint y: 188, endPoint x: 528, endPoint y: 188, distance: 126.0
click at [528, 188] on as-split "ankiet close more_vert Prioritize Customer Target Groups library_add create_new…" at bounding box center [890, 449] width 1290 height 586
click at [643, 172] on input "Copy of E_ALL_GLOB_ANKIETA_BIG_KLAUZULA INFO_290925" at bounding box center [696, 181] width 220 height 23
drag, startPoint x: 642, startPoint y: 179, endPoint x: 543, endPoint y: 177, distance: 99.0
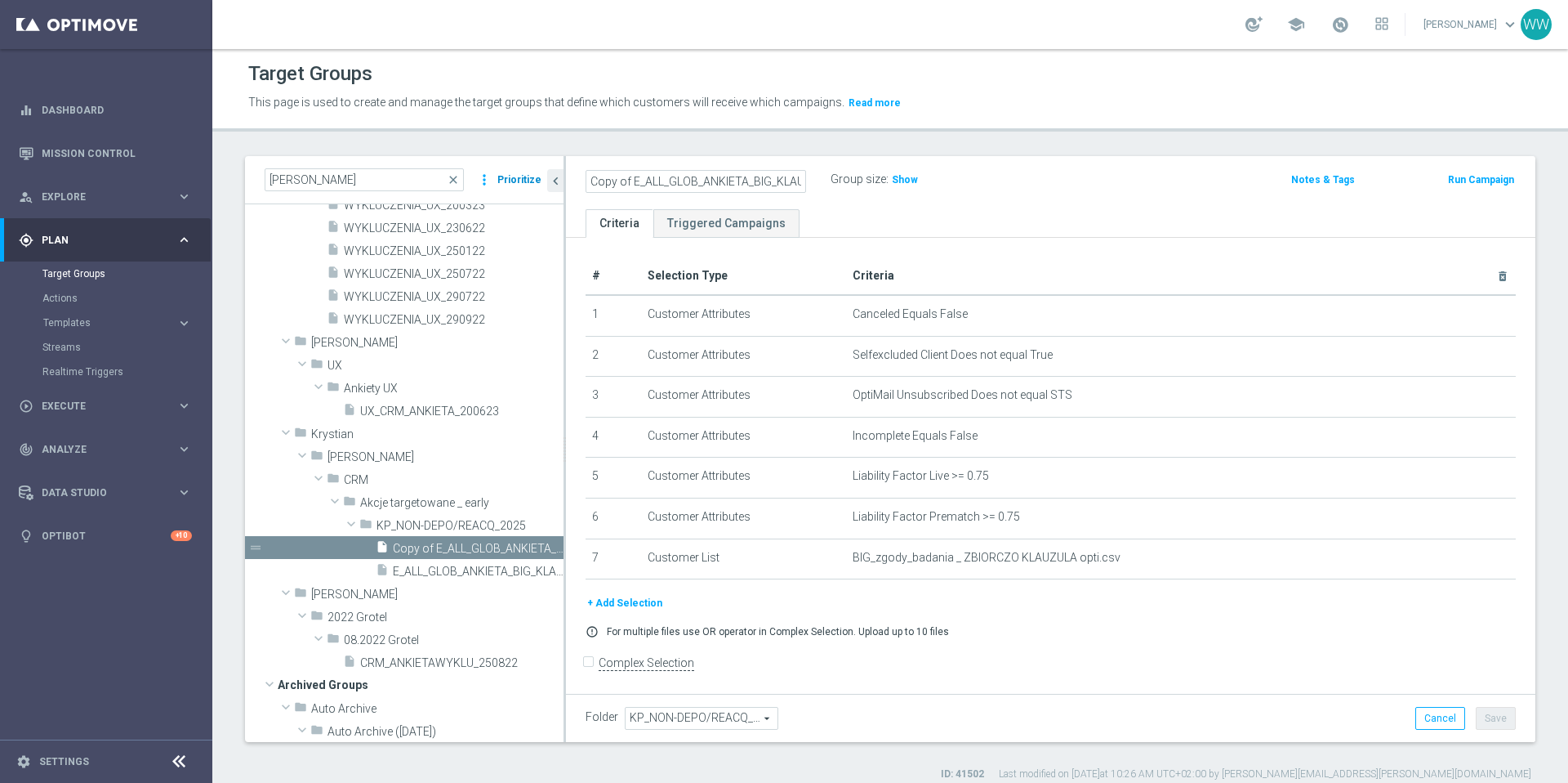
click at [543, 177] on as-split "ankiet close more_vert Prioritize Customer Target Groups library_add create_new…" at bounding box center [890, 449] width 1290 height 586
click at [688, 173] on input "Copy of E_ALL_GLOB_ANKIETA_BIG_KLAUZULA INFO_290925" at bounding box center [696, 181] width 220 height 23
click at [645, 185] on input "Copy of E_ALL_GLOB_ANKIETA_BIG_KLAUZULA INFO_290925" at bounding box center [696, 181] width 220 height 23
drag, startPoint x: 642, startPoint y: 183, endPoint x: 556, endPoint y: 179, distance: 86.1
click at [556, 179] on as-split "ankiet close more_vert Prioritize Customer Target Groups library_add create_new…" at bounding box center [890, 449] width 1290 height 586
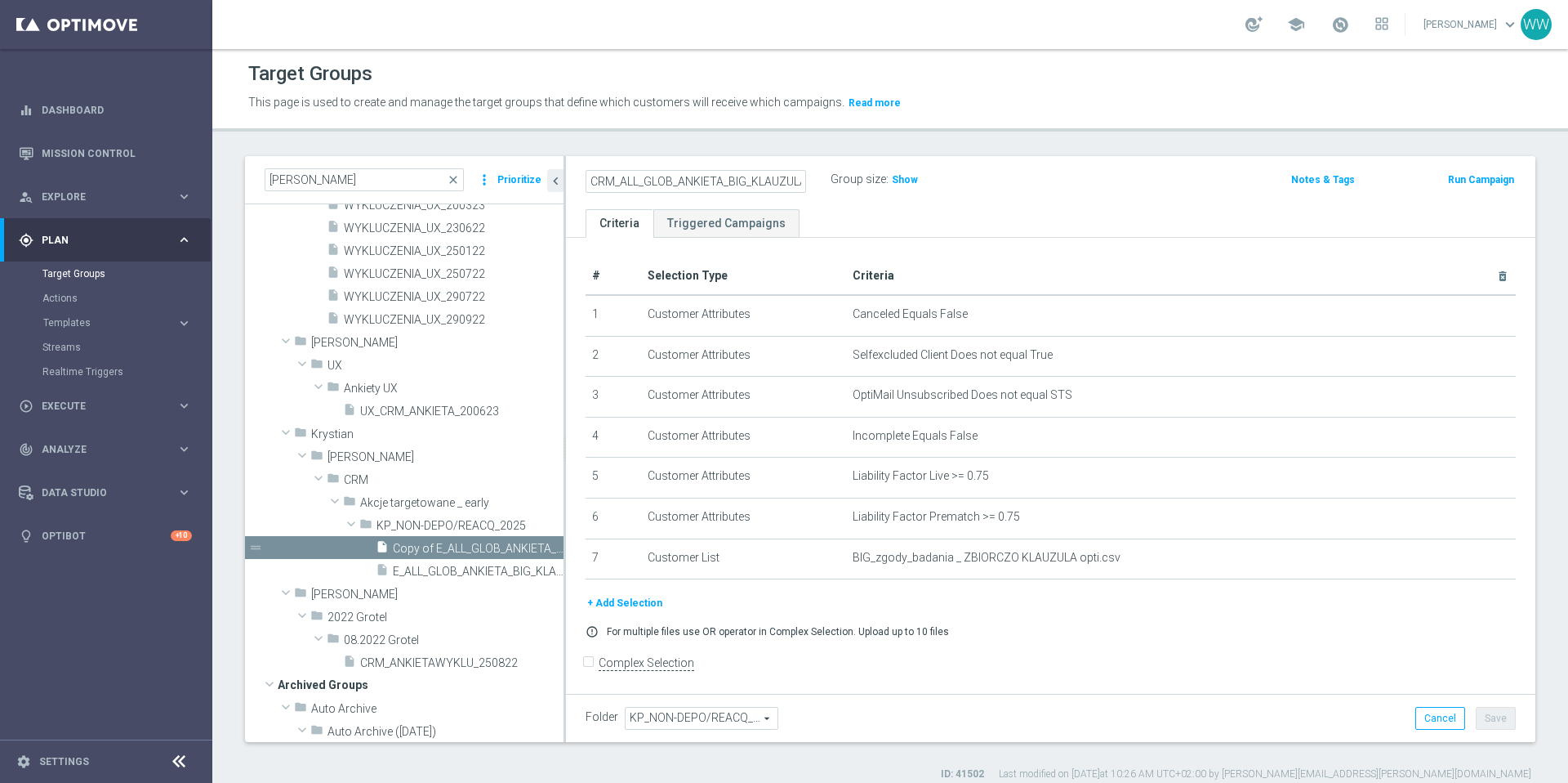
scroll to position [12, 0]
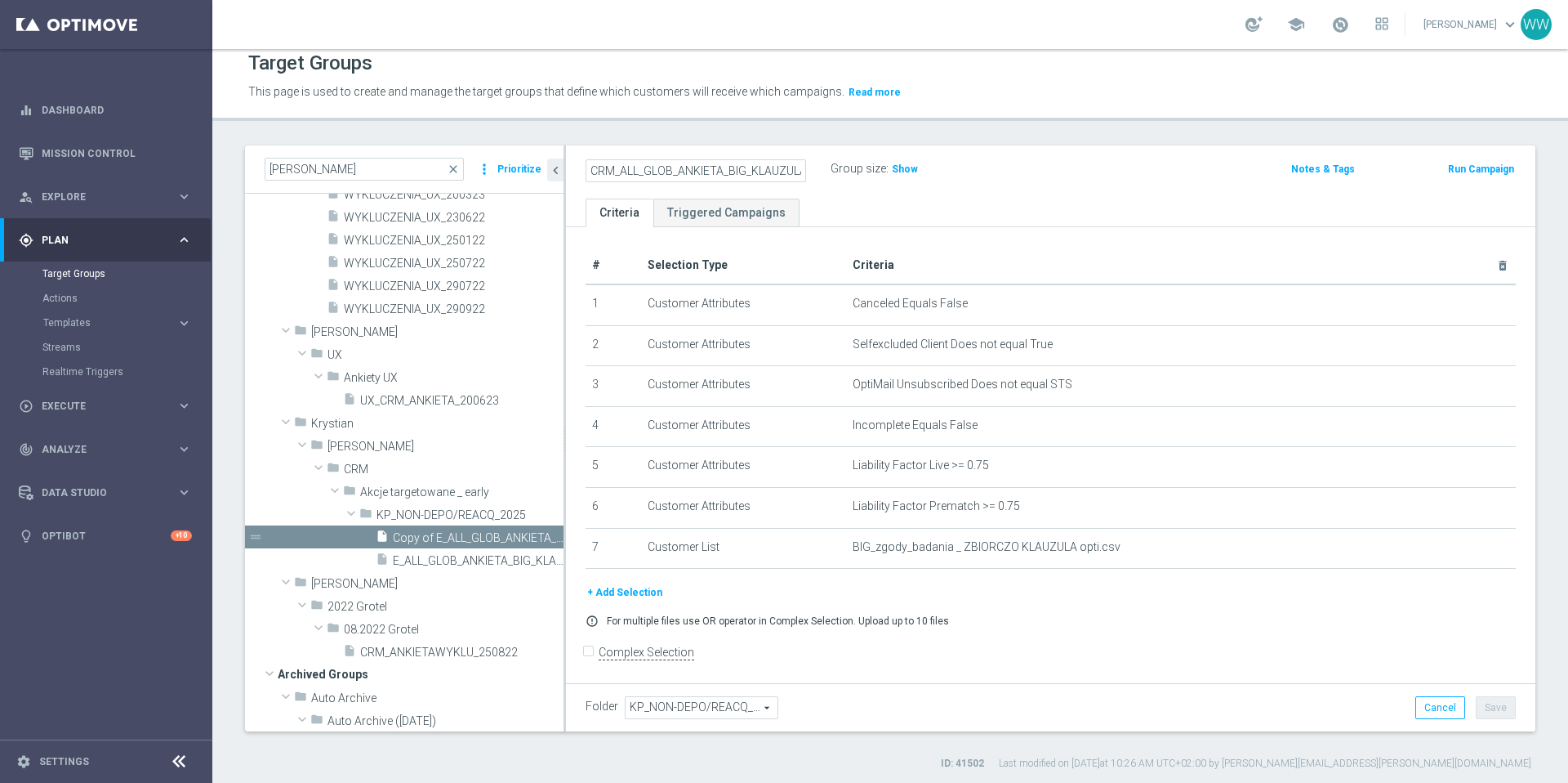
click at [693, 175] on input "CRM_ALL_GLOB_ANKIETA_BIG_KLAUZULA INFO_290925" at bounding box center [696, 171] width 220 height 23
drag, startPoint x: 678, startPoint y: 172, endPoint x: 746, endPoint y: 171, distance: 68.0
click at [746, 171] on input "CRM_ALL_GLOB_ANKIETA_BIG_KLAUZULA INFO_290925" at bounding box center [696, 171] width 220 height 23
drag, startPoint x: 725, startPoint y: 175, endPoint x: 834, endPoint y: 174, distance: 109.0
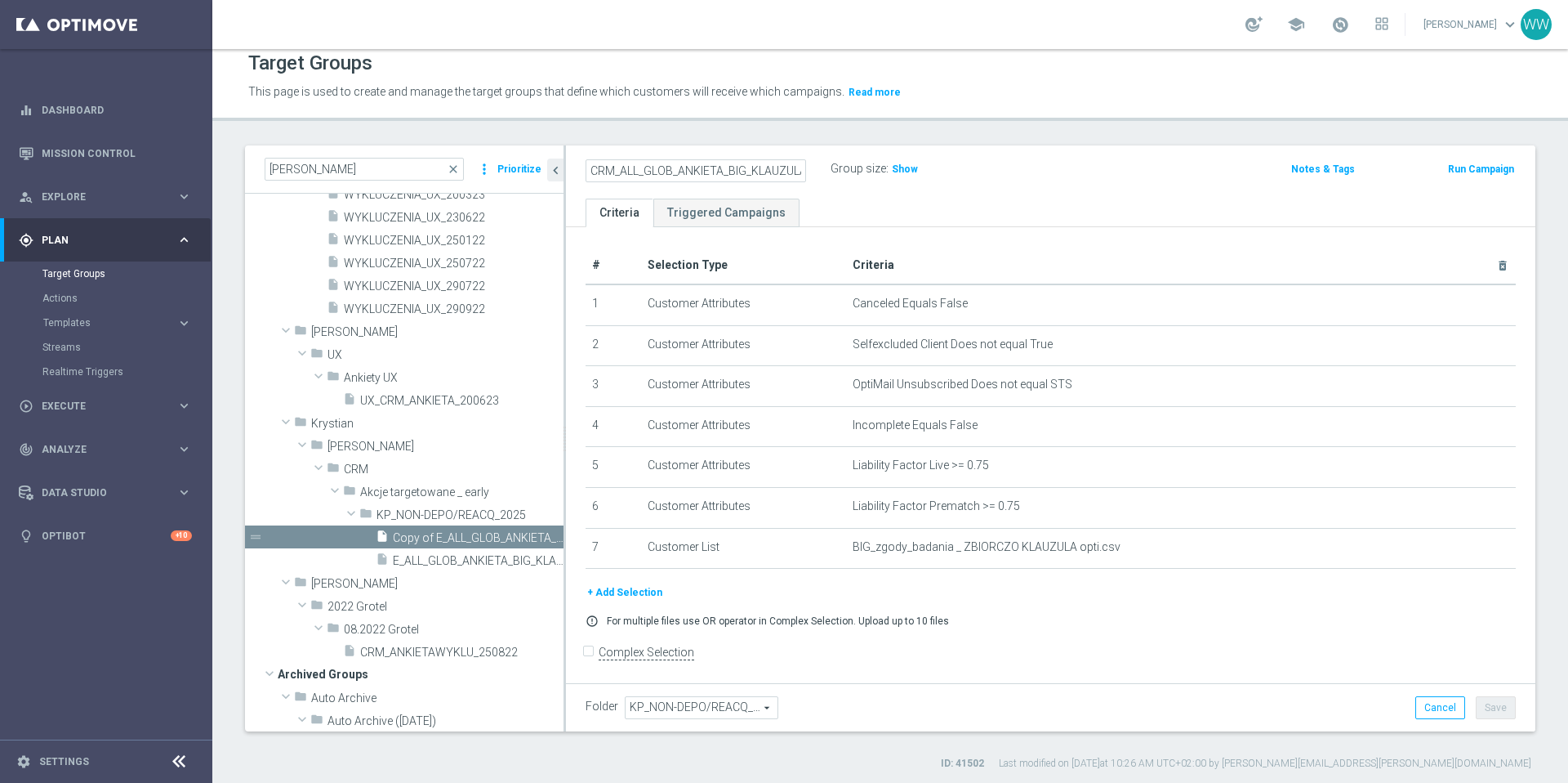
click at [834, 174] on div "CRM_ALL_GLOB_ANKIETA_BIG_KLAUZULA INFO_290925 Group size : Show" at bounding box center [891, 170] width 636 height 25
click at [758, 168] on input "CRM_ALL_GLOB_ANKIETA_BIG_KLAUZULA INFO_290925" at bounding box center [696, 171] width 220 height 23
drag, startPoint x: 730, startPoint y: 170, endPoint x: 744, endPoint y: 169, distance: 14.0
click at [744, 169] on input "CRM_ALL_GLOB_ANKIETA_BIG_KLAUZULA INFO_290925" at bounding box center [696, 171] width 220 height 23
type input "CRM_ALL_GLOB_ANKIETA_BIG_KLAUZULA INFO_290925"
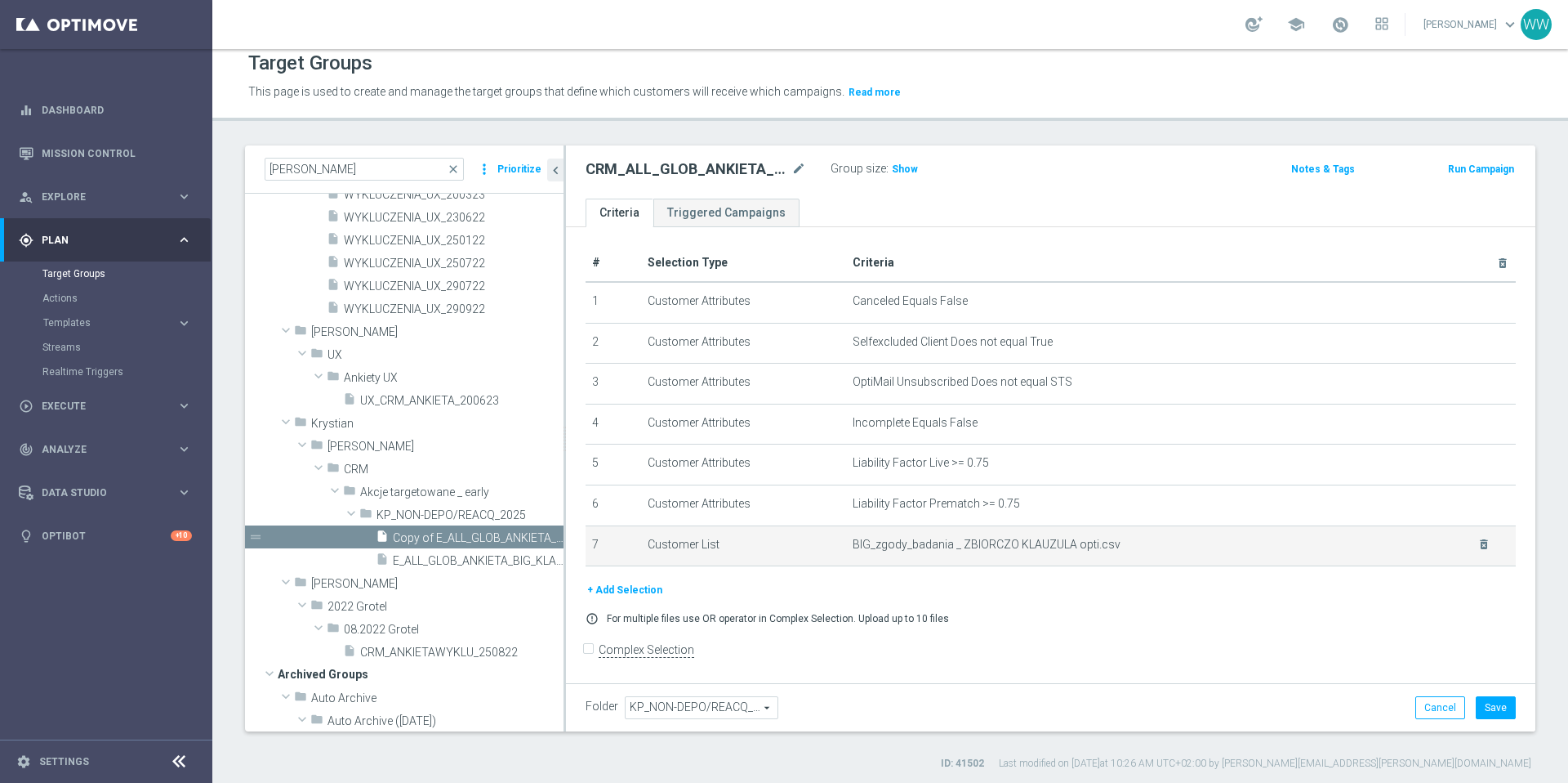
scroll to position [0, 0]
click at [796, 168] on icon "mode_edit" at bounding box center [799, 169] width 15 height 20
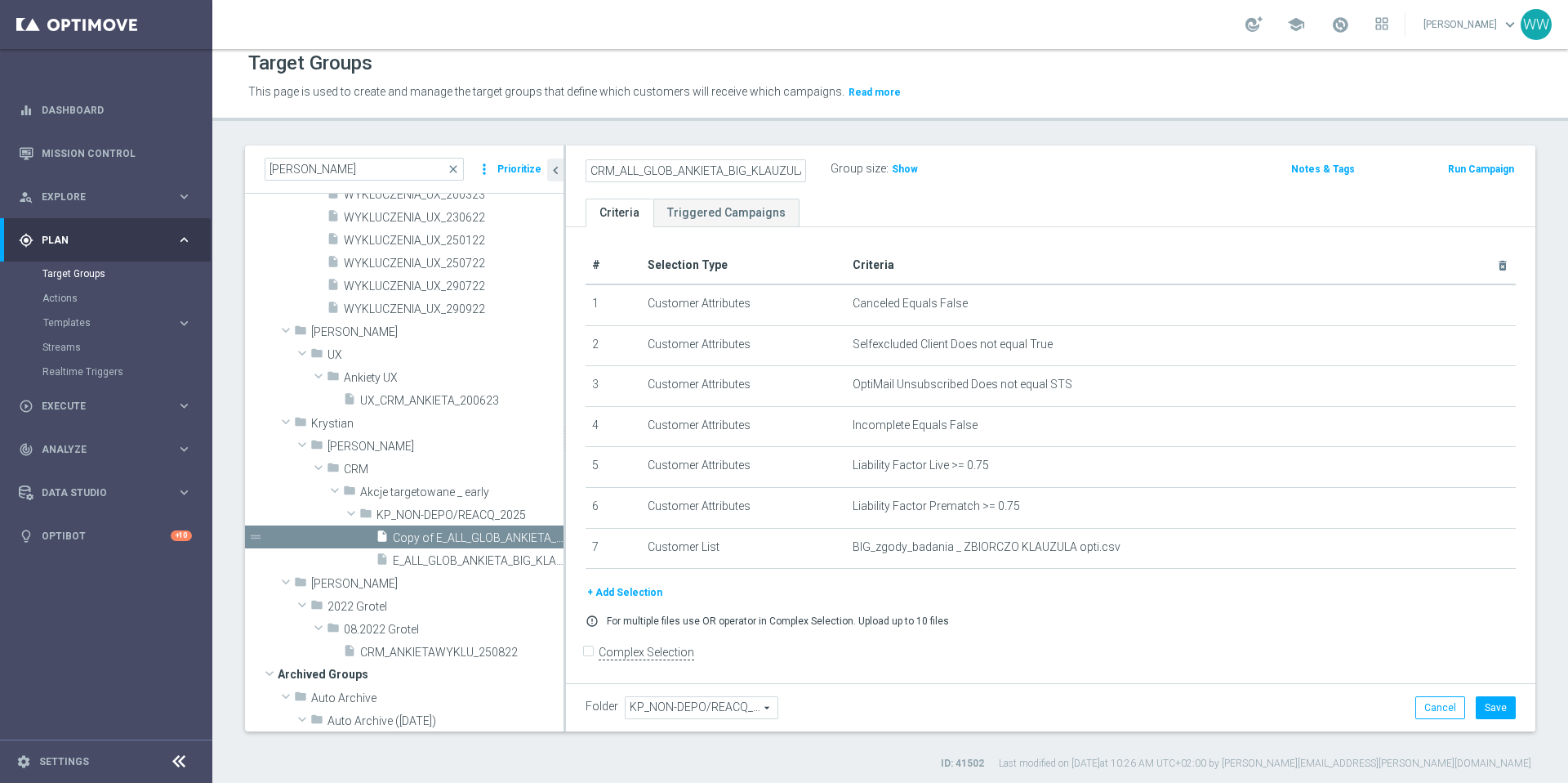
scroll to position [0, 76]
click at [739, 171] on input "CRM_ALL_GLOB_ANKIETA_BIG_KLAUZULA INFO_290925" at bounding box center [696, 171] width 220 height 23
click at [673, 170] on input "CRM_ALL_GLOB_ANKIETA_BIG_KLAUZULA INFO_290925" at bounding box center [696, 171] width 220 height 23
type input "CRM_ALL_GLOB_ANKIETA_BADANIA_KLAUZULA INFO_290925"
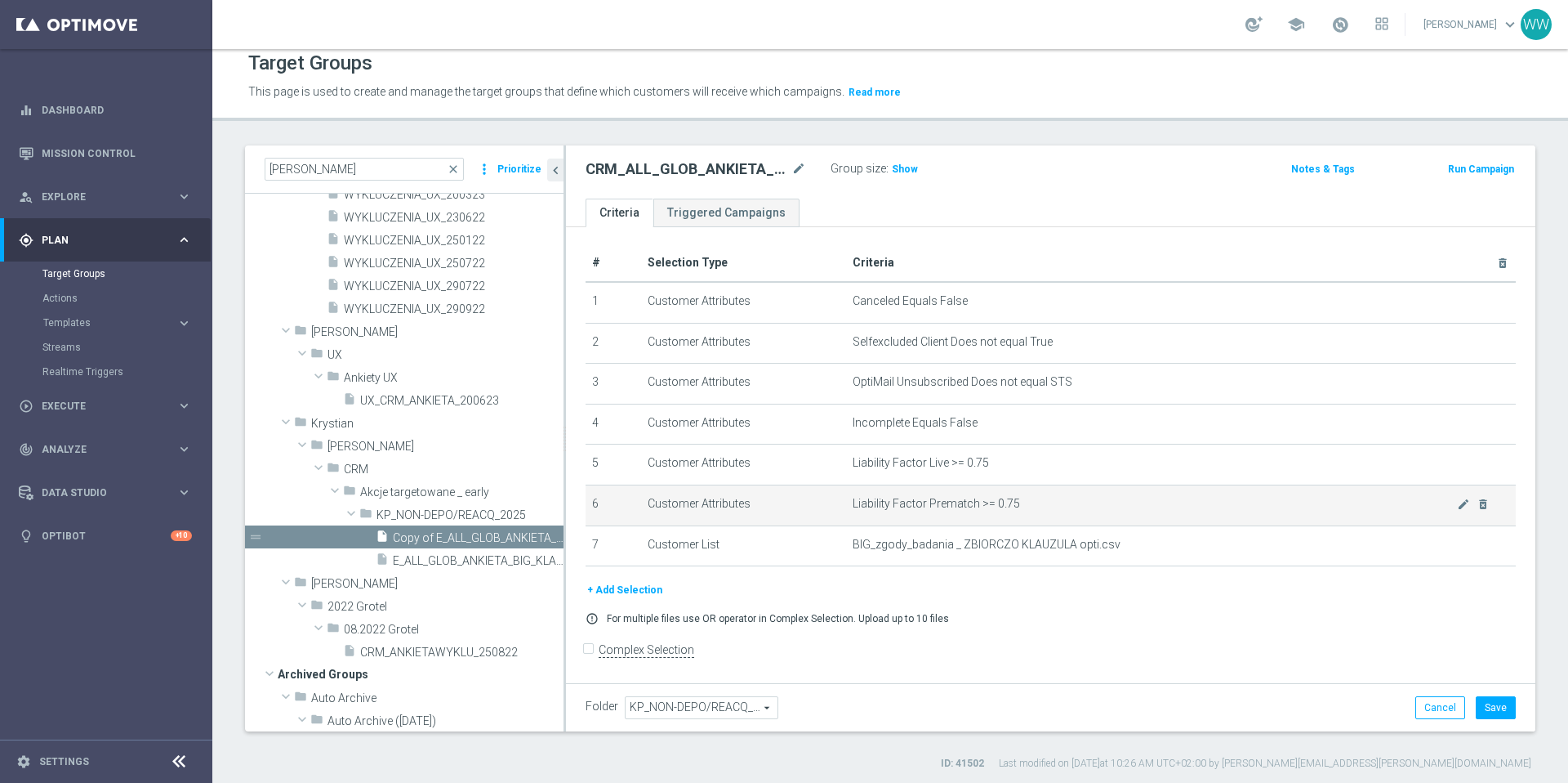
scroll to position [15, 0]
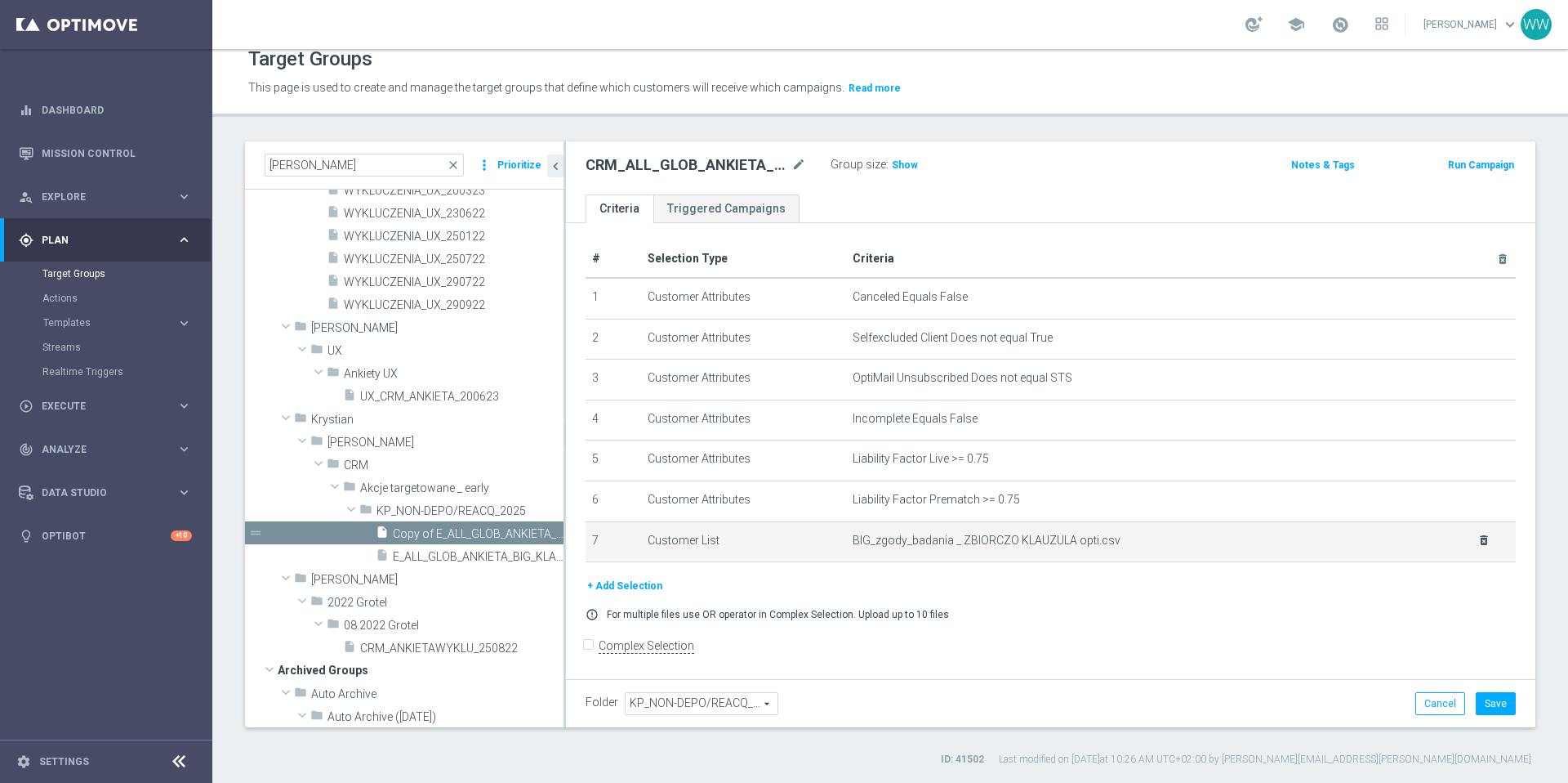
click at [1396, 540] on icon "delete_forever" at bounding box center [1484, 539] width 13 height 13
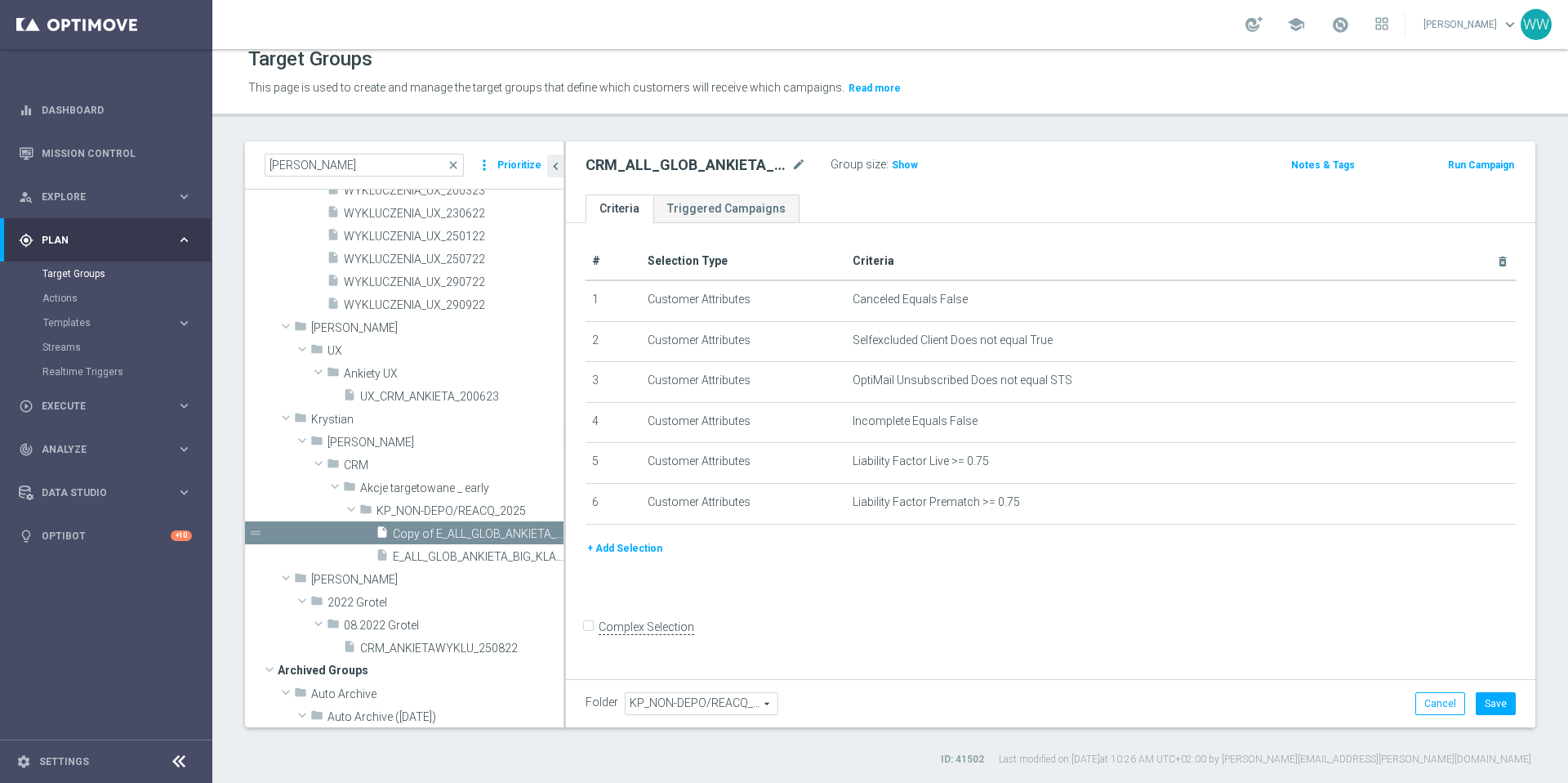
scroll to position [0, 0]
click at [593, 544] on button "+ Add Selection" at bounding box center [625, 548] width 78 height 18
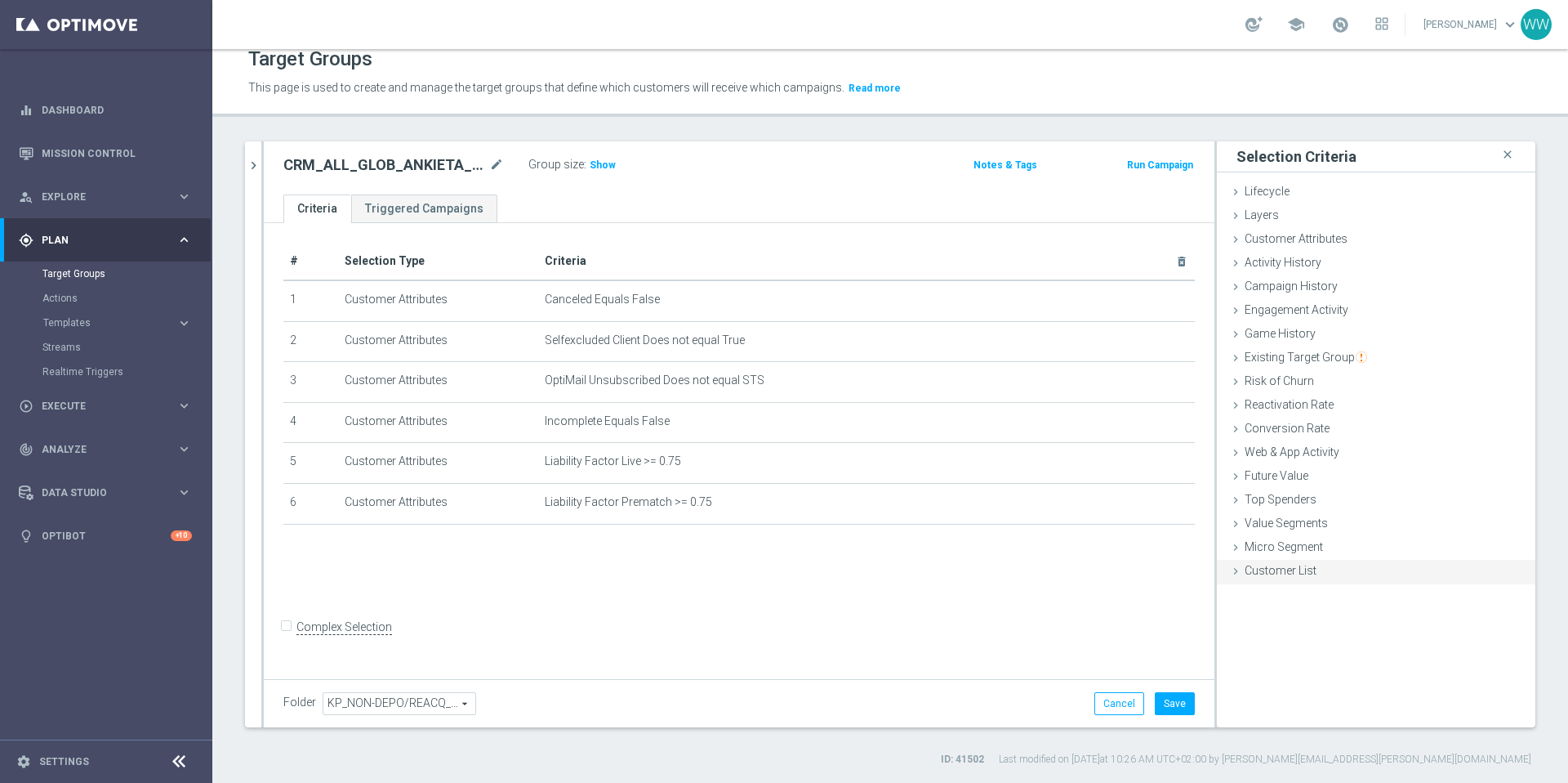
click at [1268, 568] on span "Customer List" at bounding box center [1280, 570] width 72 height 13
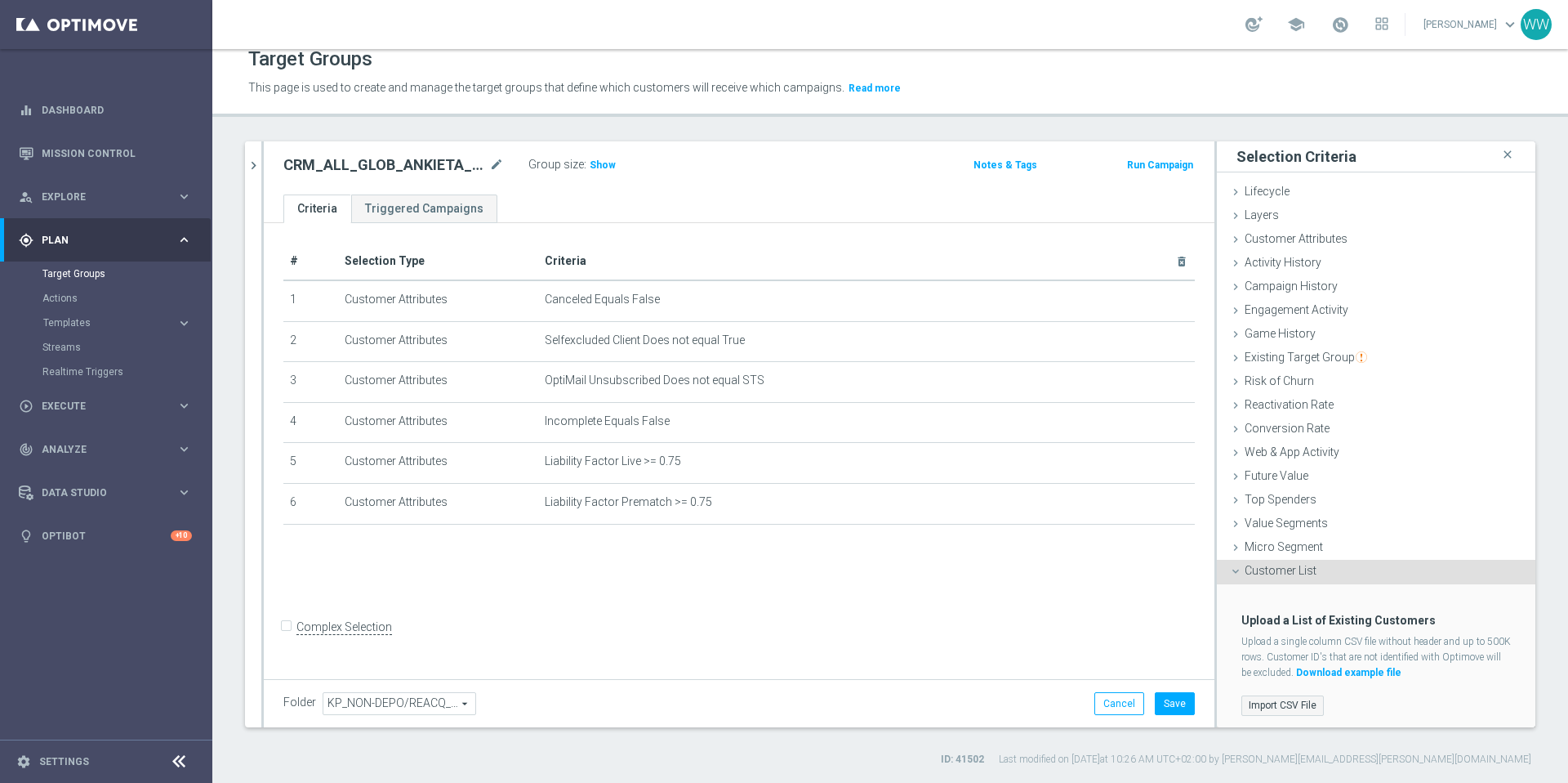
click at [1265, 711] on label "Import CSV File" at bounding box center [1282, 705] width 83 height 20
click at [0, 0] on input "Import CSV File" at bounding box center [0, 0] width 0 height 0
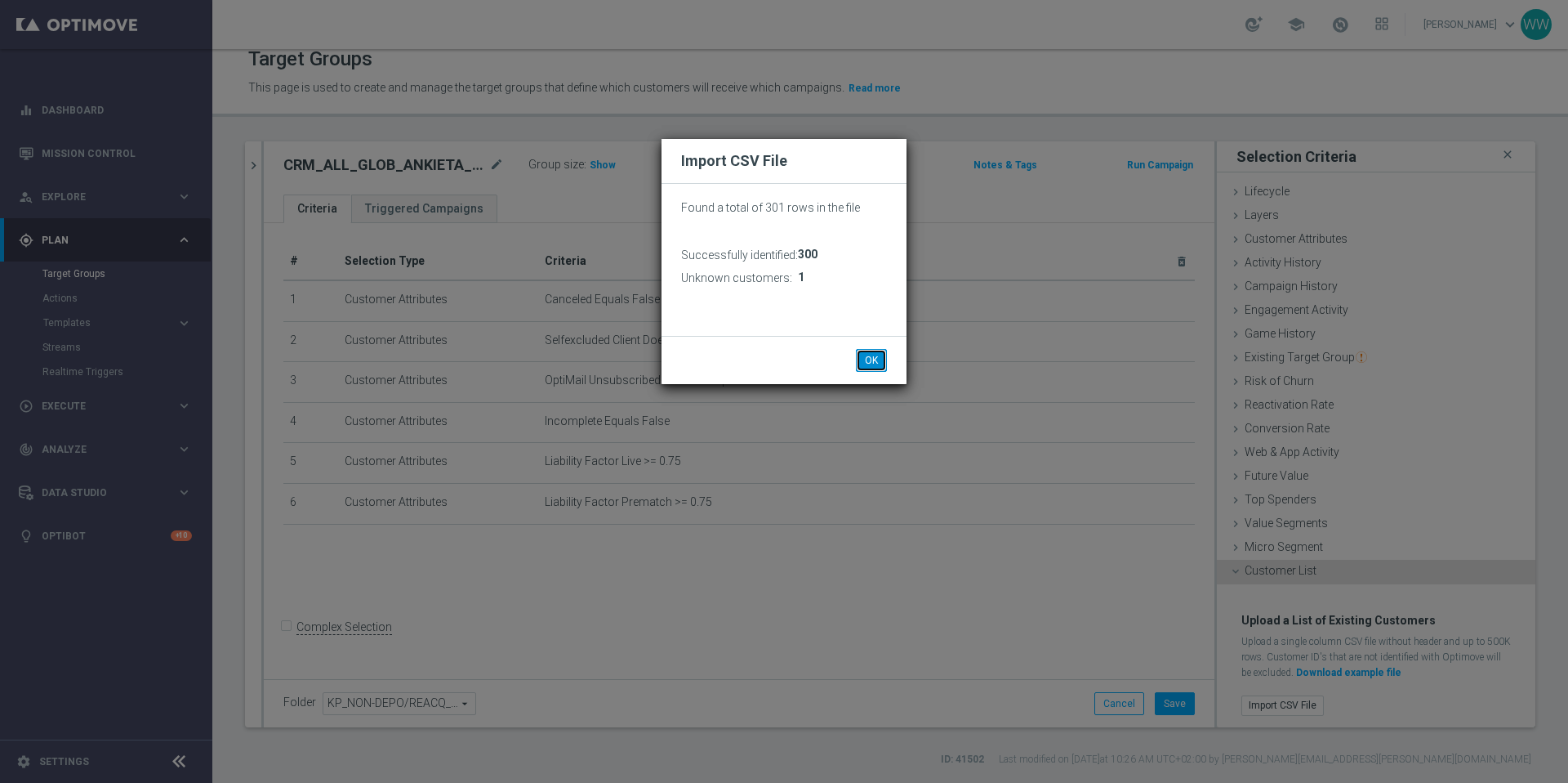
click at [869, 359] on button "OK" at bounding box center [871, 361] width 31 height 23
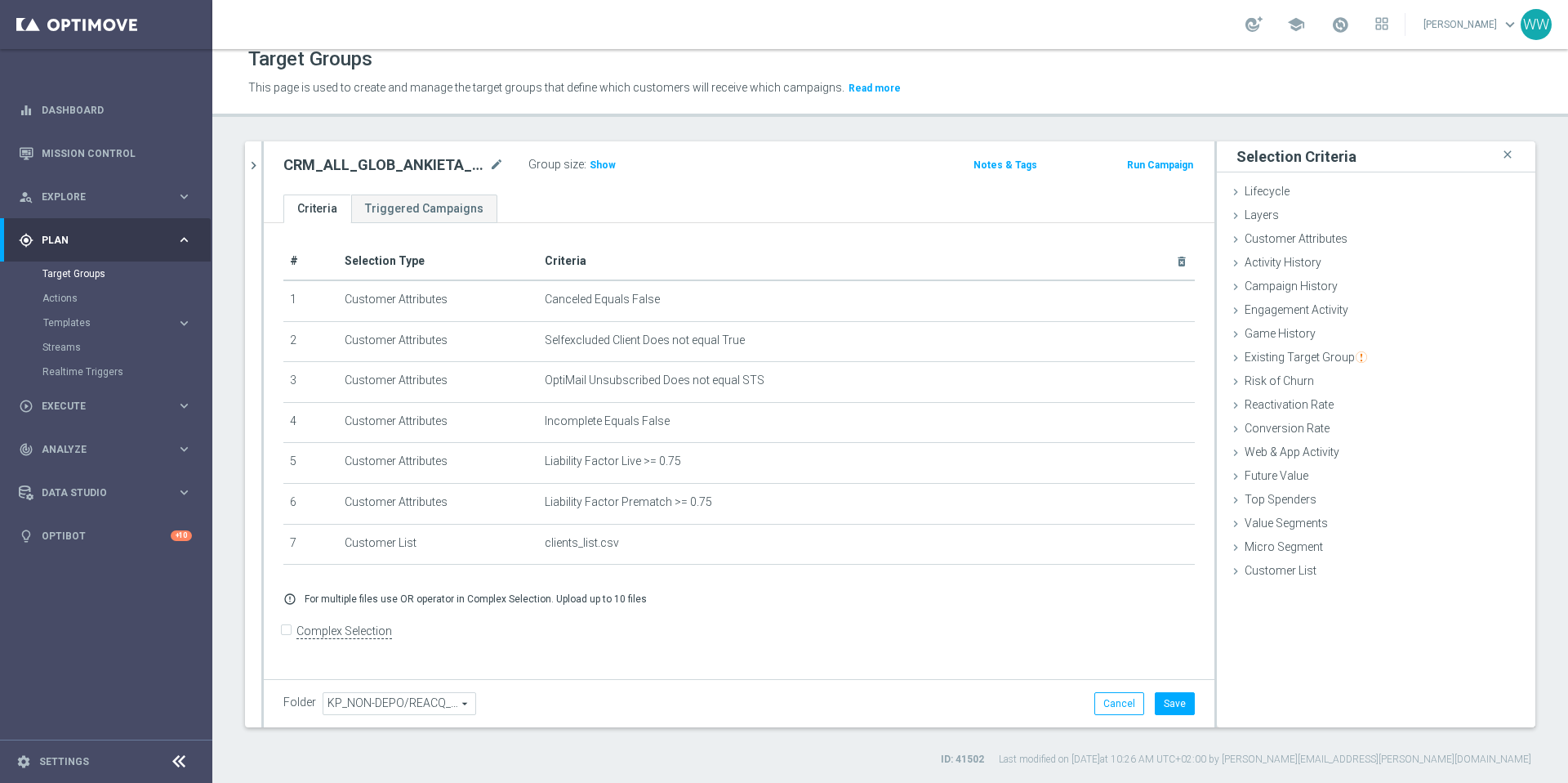
click at [594, 155] on div "Group size : Show" at bounding box center [610, 164] width 163 height 20
click at [594, 160] on span "Show" at bounding box center [602, 164] width 26 height 12
click at [667, 373] on span "OptiMail Unsubscribed Does not equal STS" at bounding box center [840, 380] width 592 height 14
click at [1161, 380] on icon "delete_forever" at bounding box center [1163, 380] width 13 height 13
click at [616, 161] on div "Group size : Show" at bounding box center [610, 164] width 163 height 20
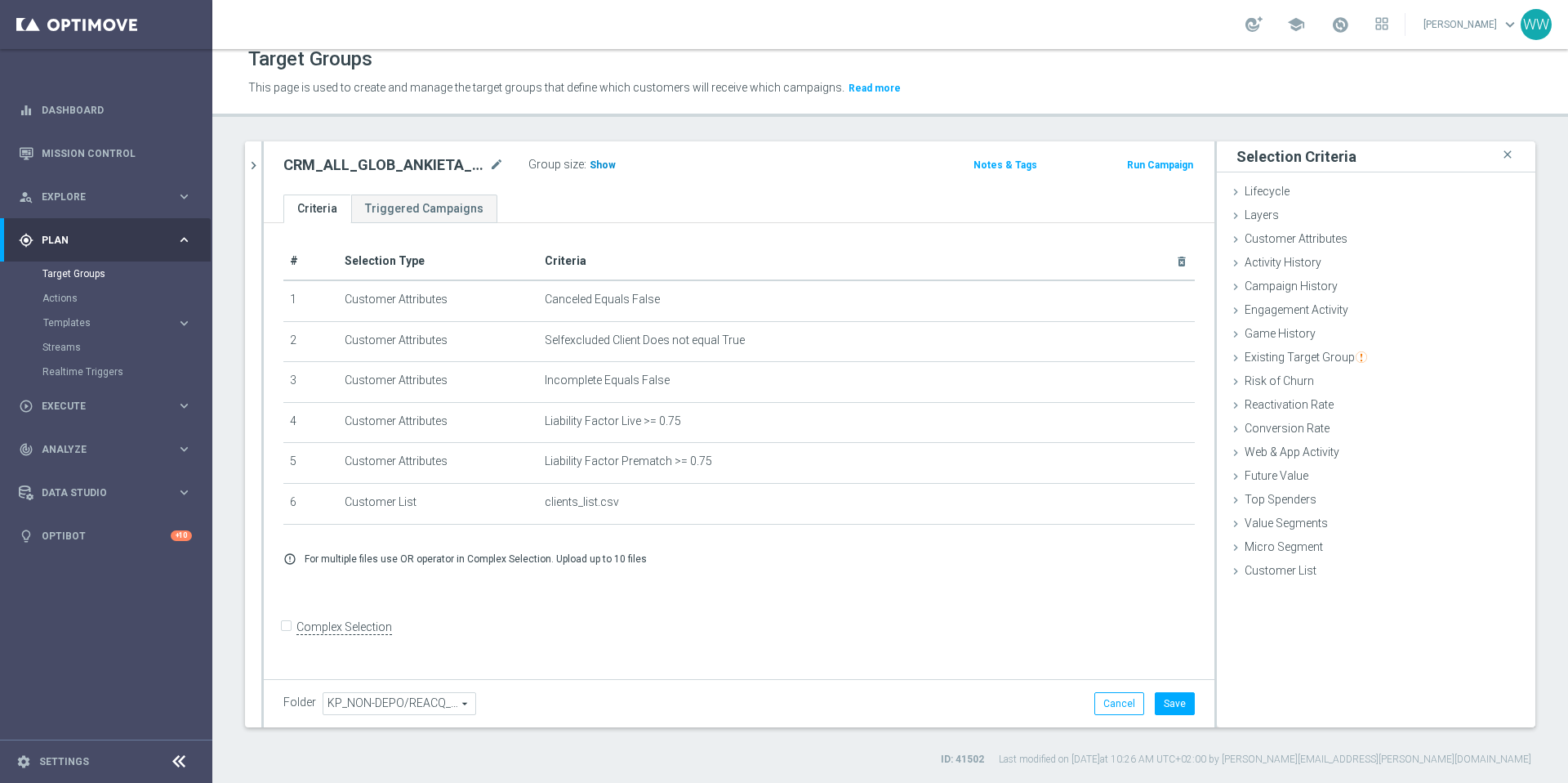
click at [608, 161] on span "Show" at bounding box center [602, 164] width 26 height 12
click at [248, 162] on icon "chevron_right" at bounding box center [253, 164] width 15 height 15
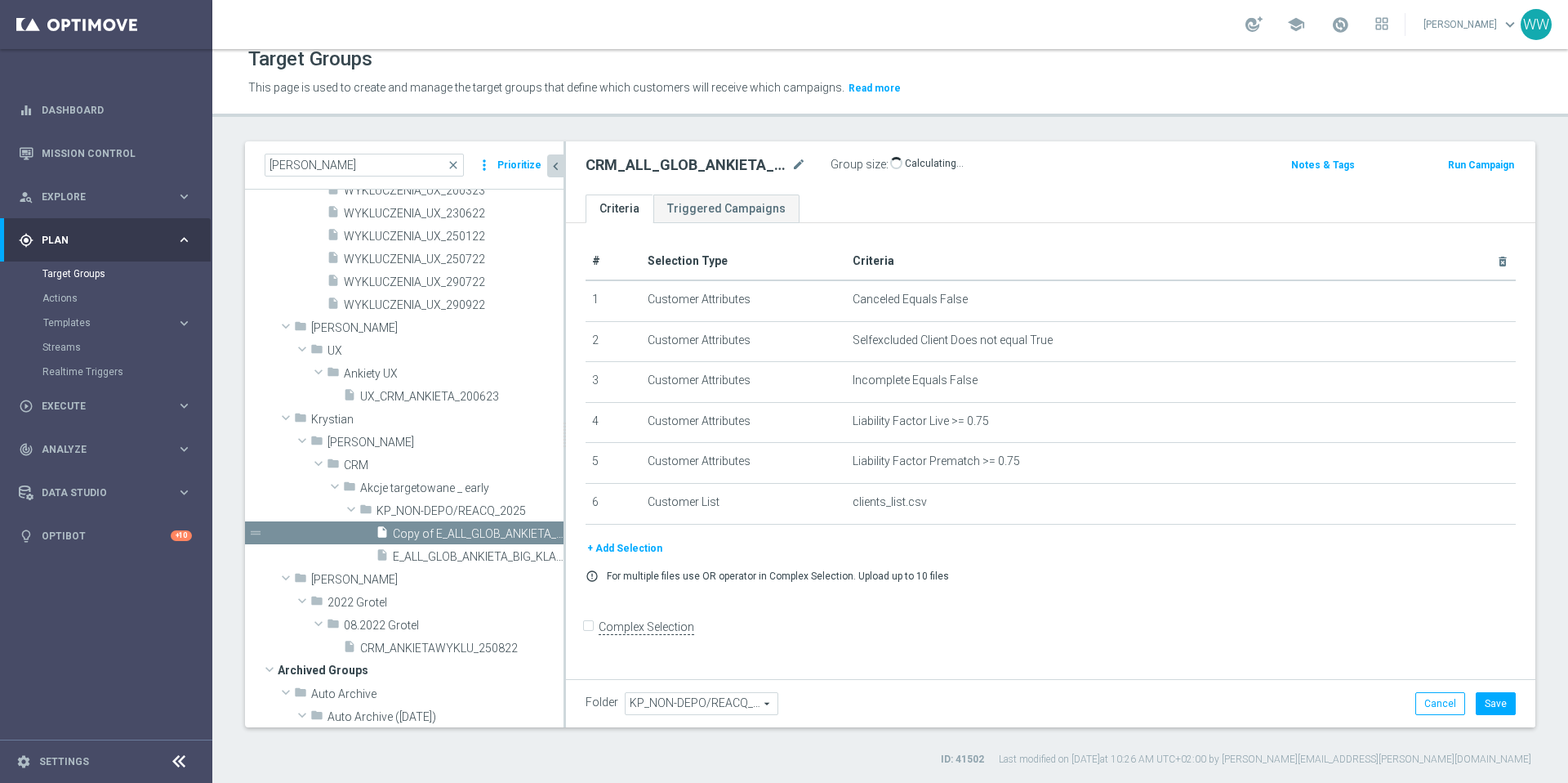
click at [597, 550] on button "+ Add Selection" at bounding box center [625, 548] width 78 height 18
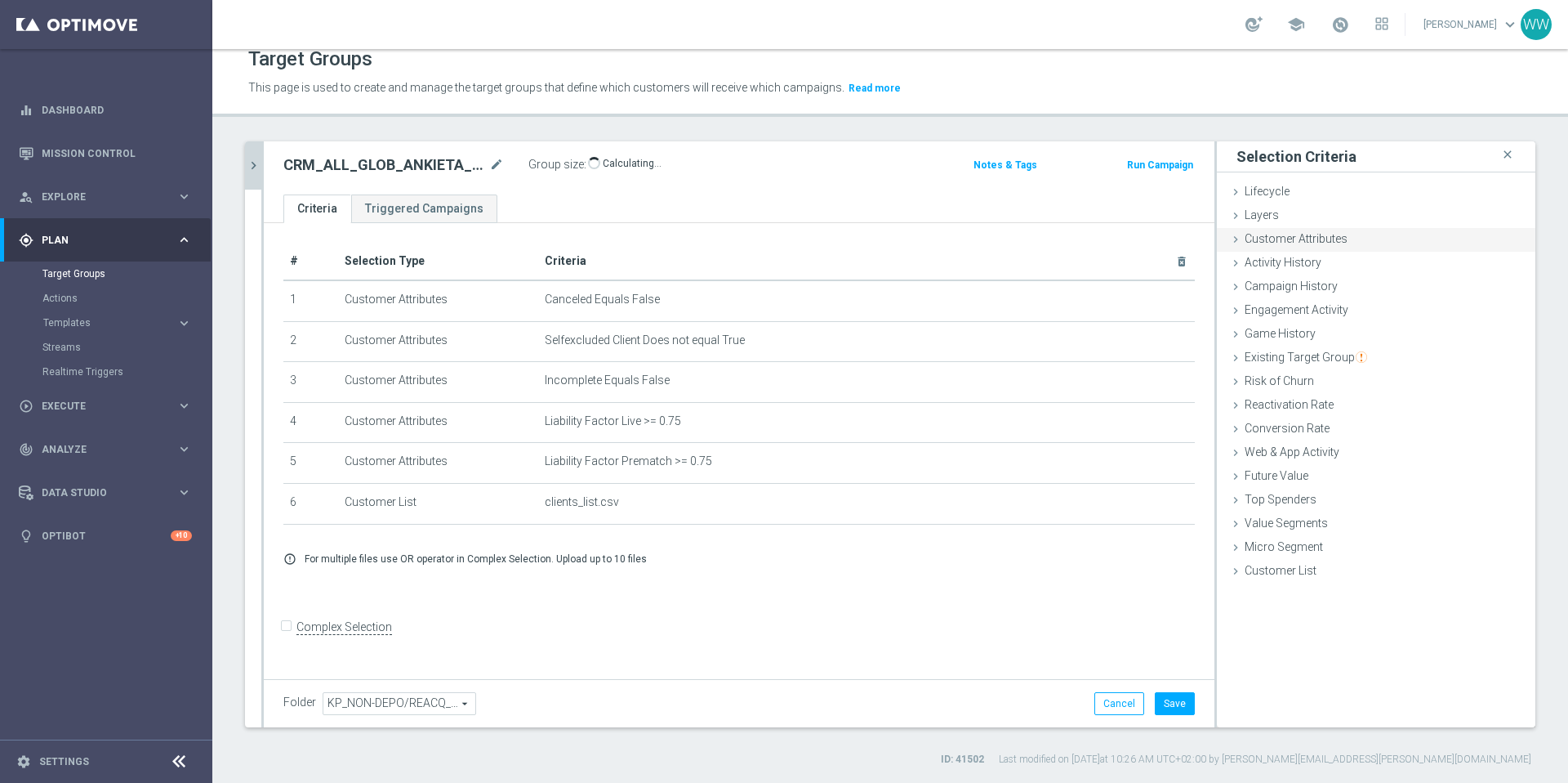
click at [1274, 236] on span "Customer Attributes" at bounding box center [1296, 238] width 103 height 13
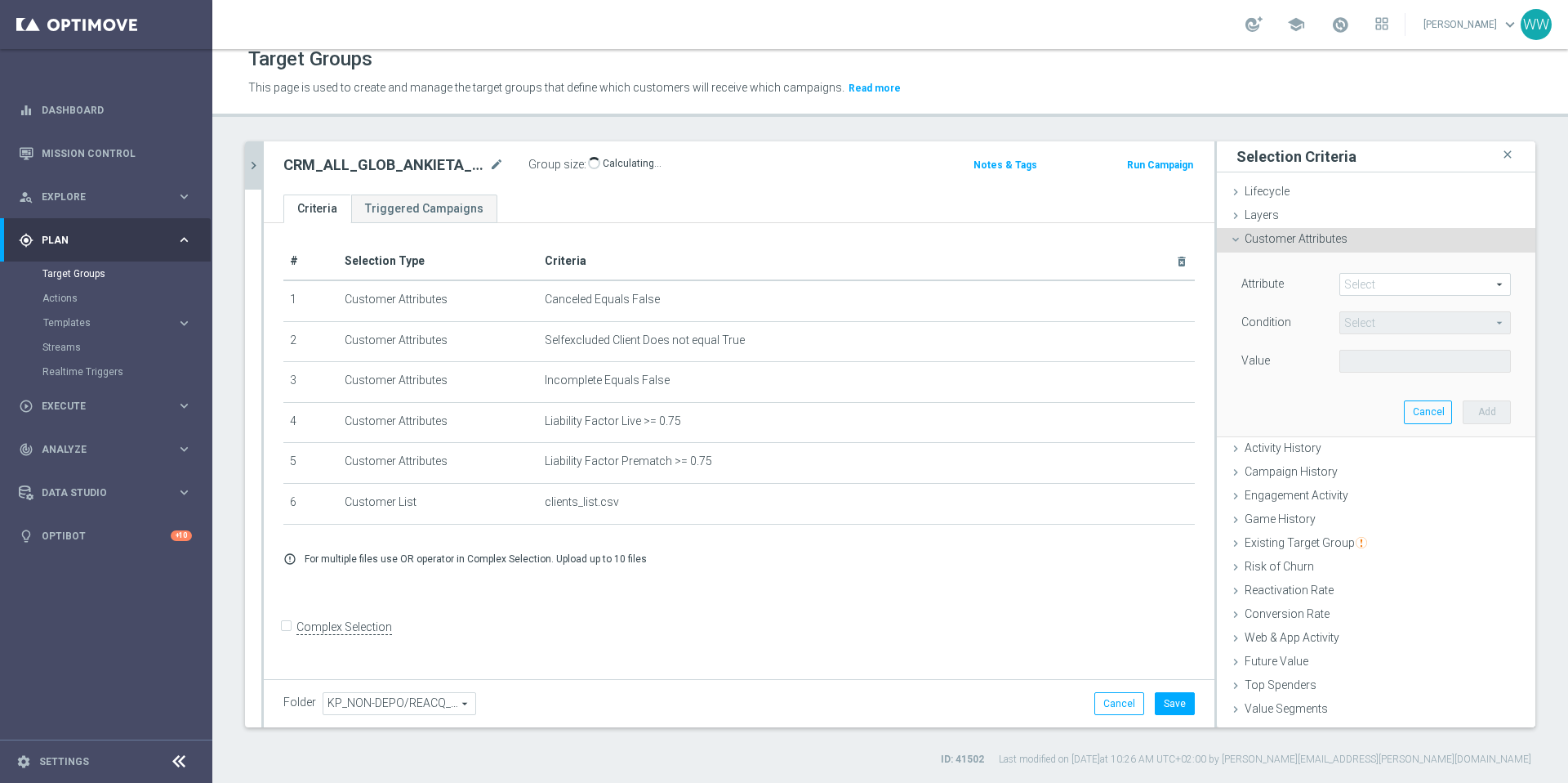
click at [1356, 272] on div "Attribute Select arrow_drop_down search Condition Select arrow_drop_down search…" at bounding box center [1376, 344] width 294 height 183
click at [1356, 282] on span at bounding box center [1425, 284] width 170 height 21
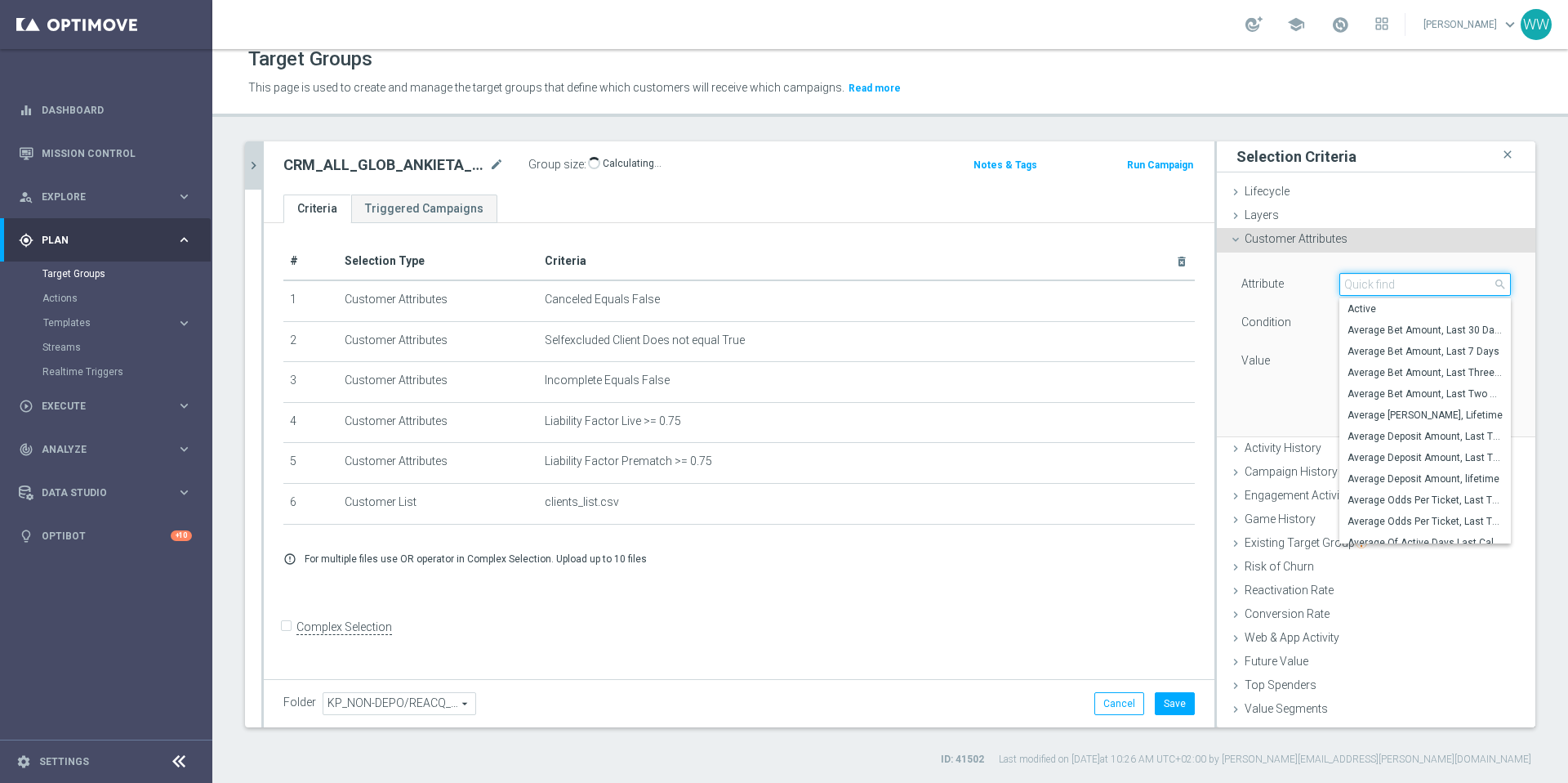
click at [1356, 282] on input "search" at bounding box center [1425, 284] width 171 height 23
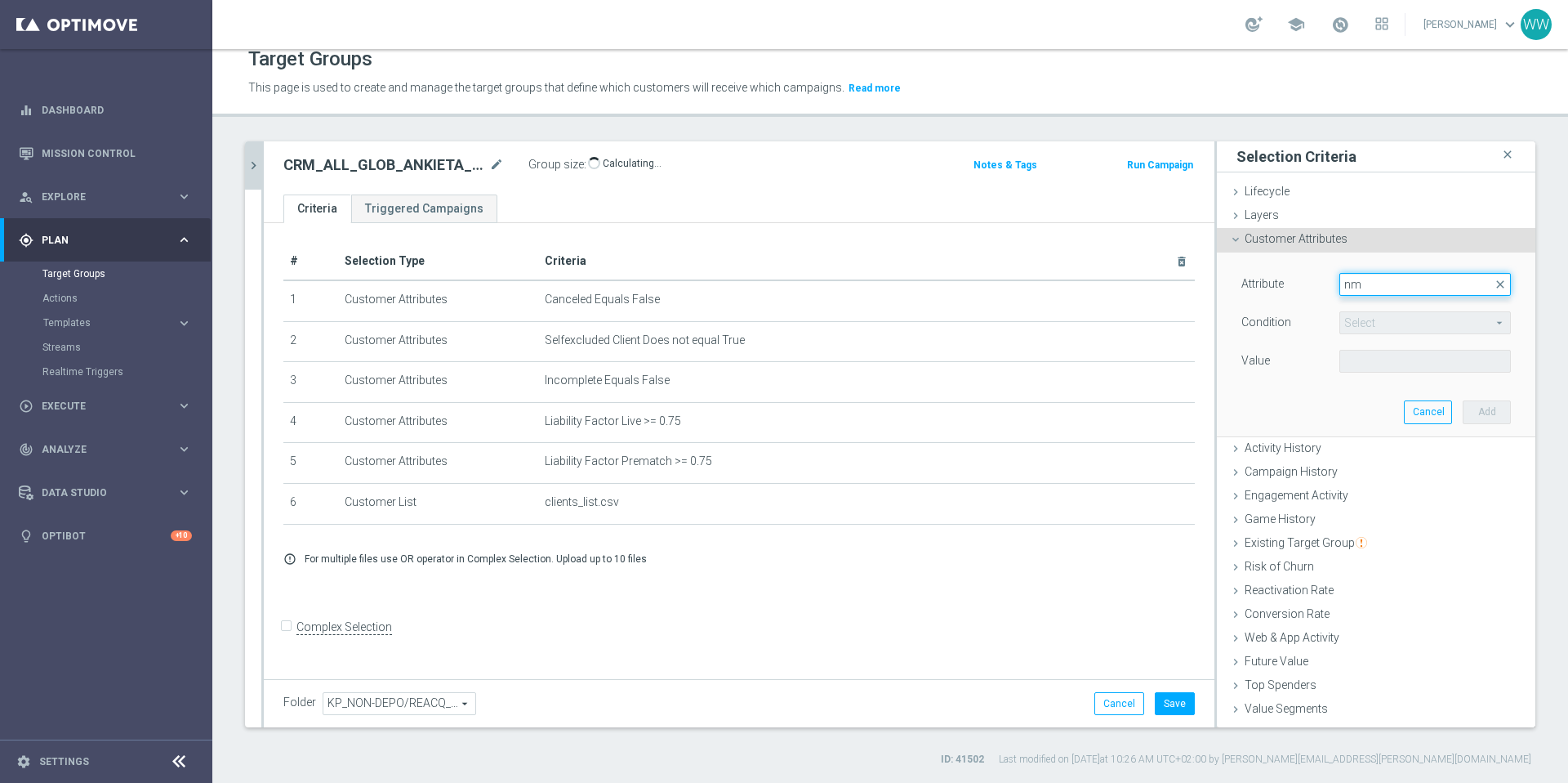
type input "n"
type input "marke"
click at [1392, 300] on label "Marketing Agreement" at bounding box center [1425, 309] width 171 height 21
type input "Marketing Agreement"
type input "Equals"
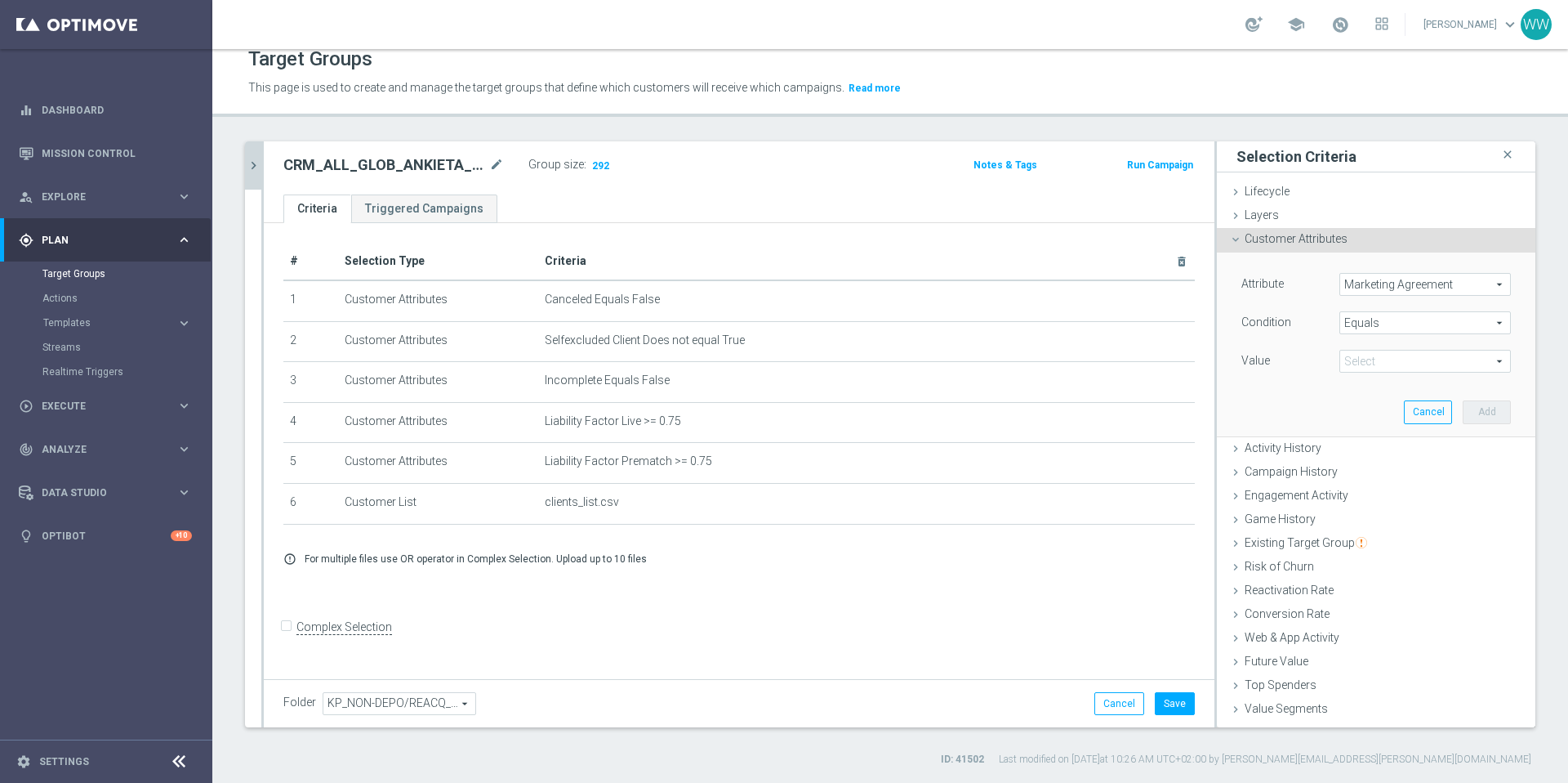
click at [1367, 371] on span at bounding box center [1425, 361] width 170 height 21
click at [1383, 426] on span "True" at bounding box center [1425, 427] width 155 height 13
type input "True"
click at [1396, 411] on button "Add" at bounding box center [1486, 411] width 48 height 23
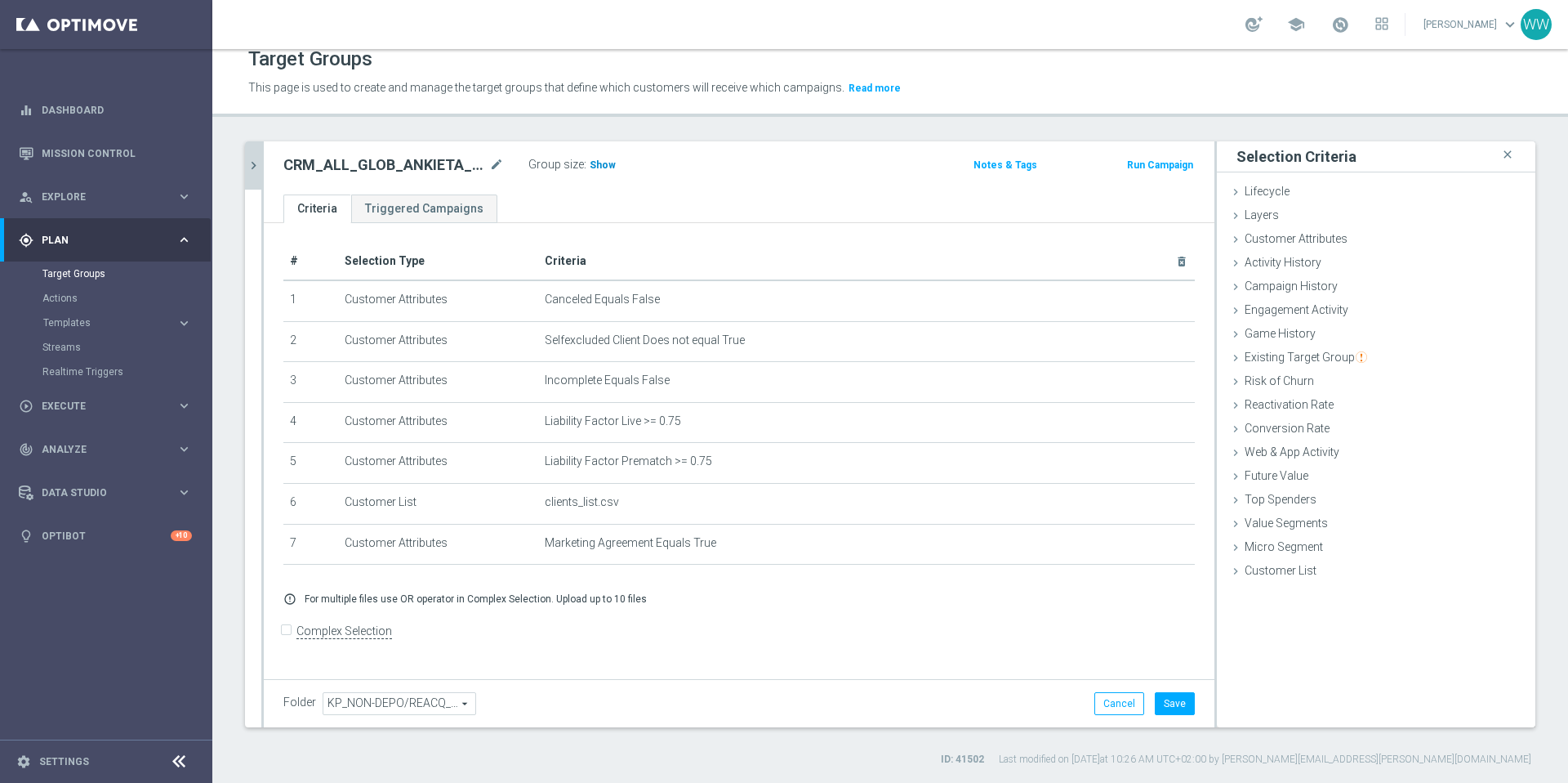
click at [599, 173] on h3 "Show" at bounding box center [602, 165] width 29 height 18
click at [480, 167] on h2 "CRM_ALL_GLOB_ANKIETA_BADANIA_KLAUZULA INFO_290925" at bounding box center [385, 165] width 203 height 20
click at [474, 167] on h2 "CRM_ALL_GLOB_ANKIETA_BADANIA_KLAUZULA INFO_290925" at bounding box center [385, 165] width 203 height 20
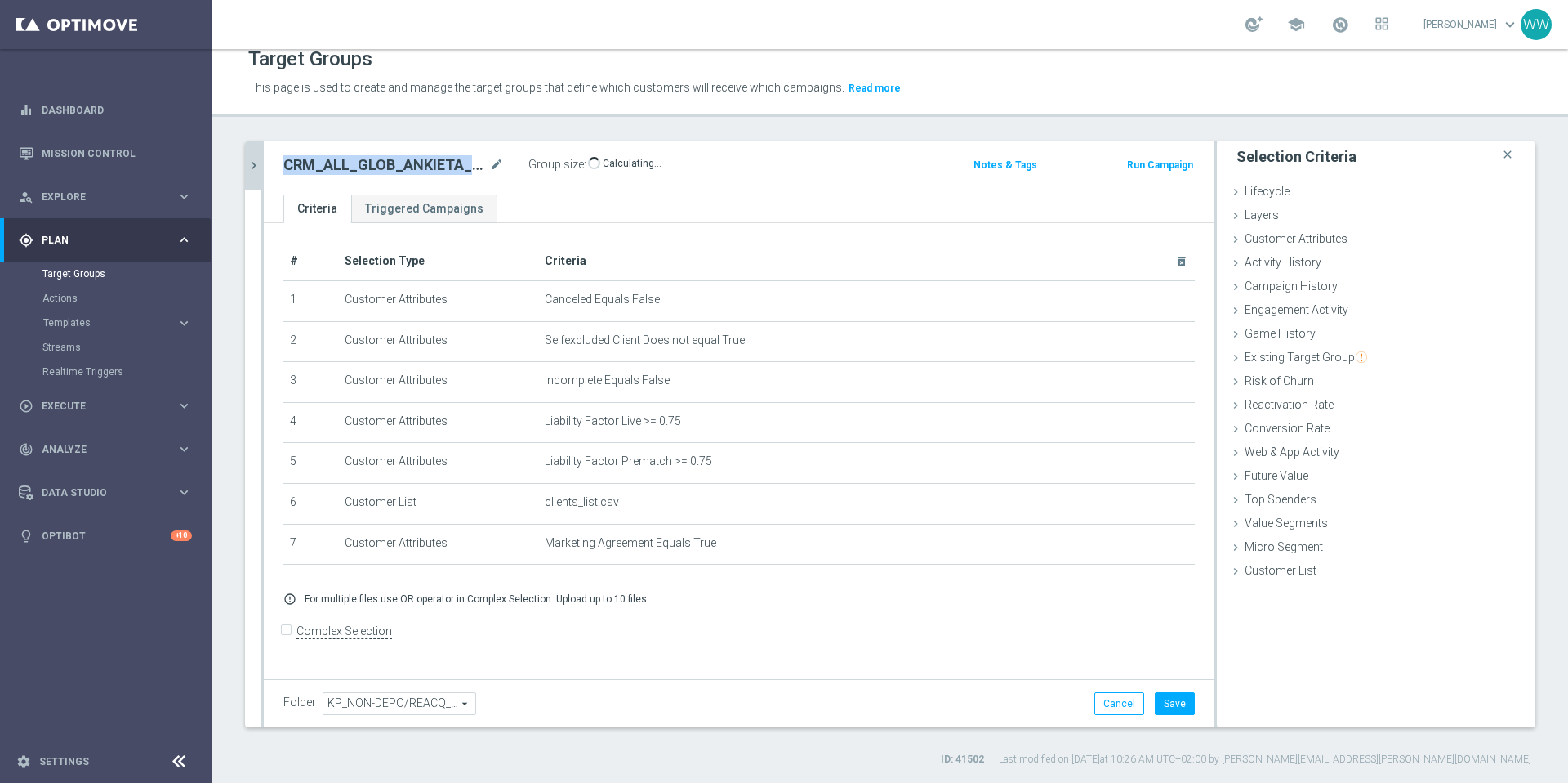
copy div "CRM_ALL_GLOB_ANKIETA_BADANIA_KLAUZULA INFO_290925"
click at [723, 217] on ul "Criteria Triggered Campaigns" at bounding box center [739, 209] width 951 height 28
click at [389, 715] on div "Folder KP_NON-DEPO/REACQ_2025 KP_NON-DEPO/REACQ_2025 arrow_drop_down search Can…" at bounding box center [739, 703] width 951 height 48
click at [389, 703] on span "KP_NON-DEPO/REACQ_2025" at bounding box center [399, 704] width 152 height 21
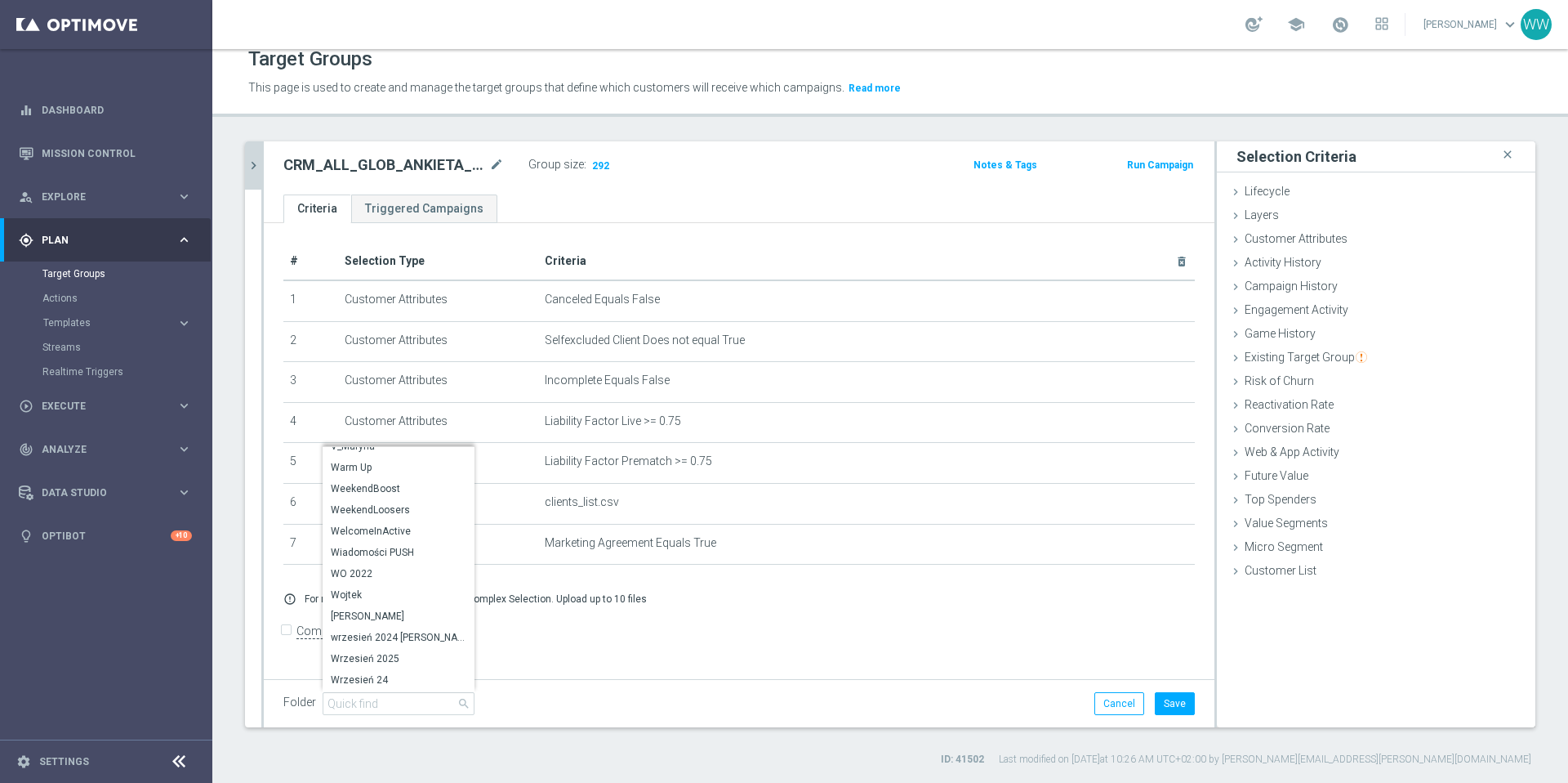
scroll to position [10157, 0]
click at [366, 624] on span "Wojtek" at bounding box center [398, 621] width 136 height 13
type input "Wojtek"
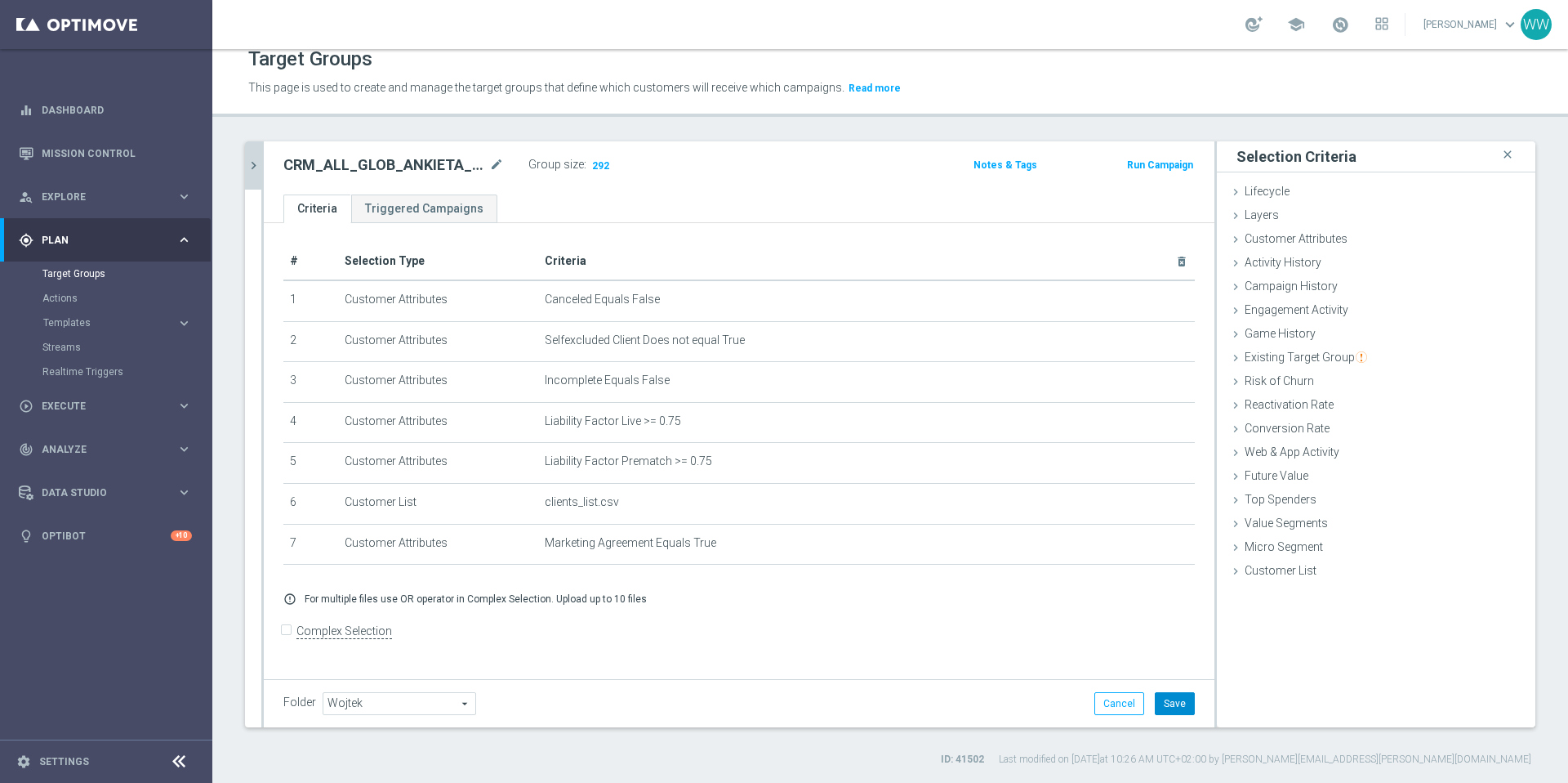
click at [1175, 703] on button "Save" at bounding box center [1174, 704] width 40 height 23
click at [392, 158] on h2 "CRM_ALL_GLOB_ANKIETA_BADANIA_KLAUZULA INFO_290925" at bounding box center [385, 165] width 203 height 20
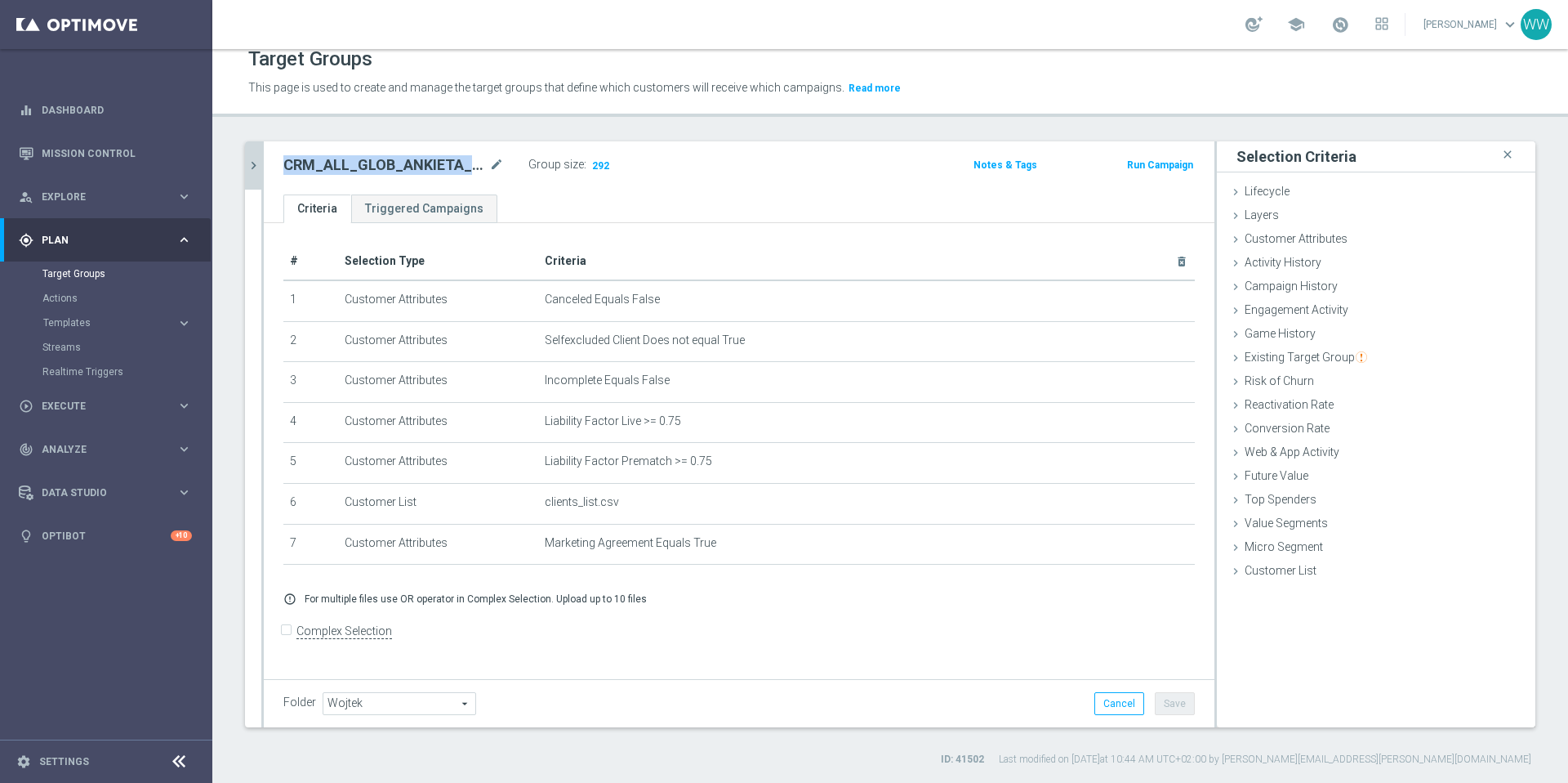
copy div "CRM_ALL_GLOB_ANKIETA_BADANIA_KLAUZULA INFO_290925"
click at [728, 230] on div "# Selection Type Criteria delete_forever 1 Customer Attributes Canceled Equals …" at bounding box center [739, 451] width 951 height 455
click at [64, 301] on link "Actions" at bounding box center [106, 298] width 127 height 13
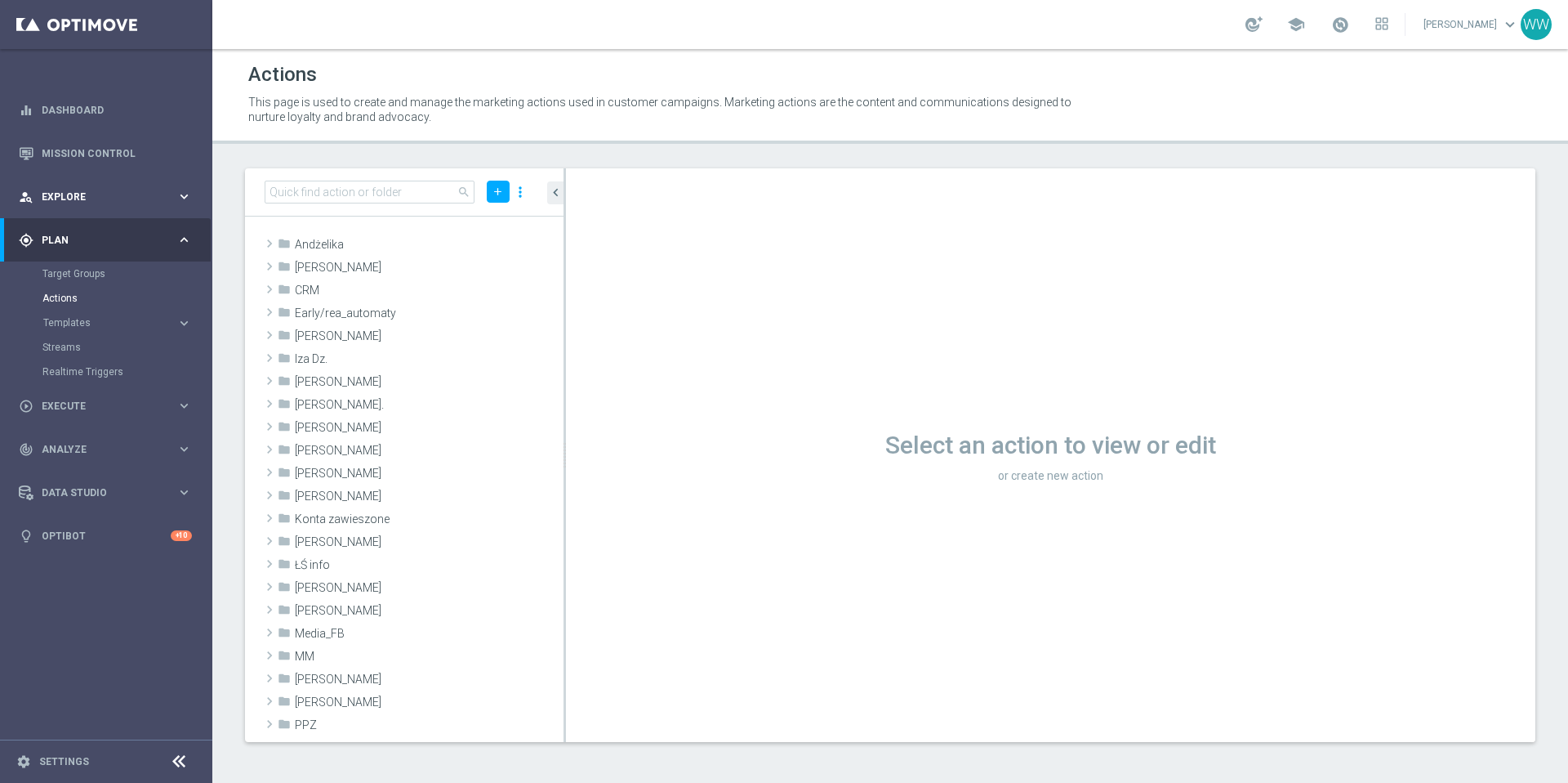
click at [87, 208] on div "person_search Explore keyboard_arrow_right" at bounding box center [105, 196] width 211 height 44
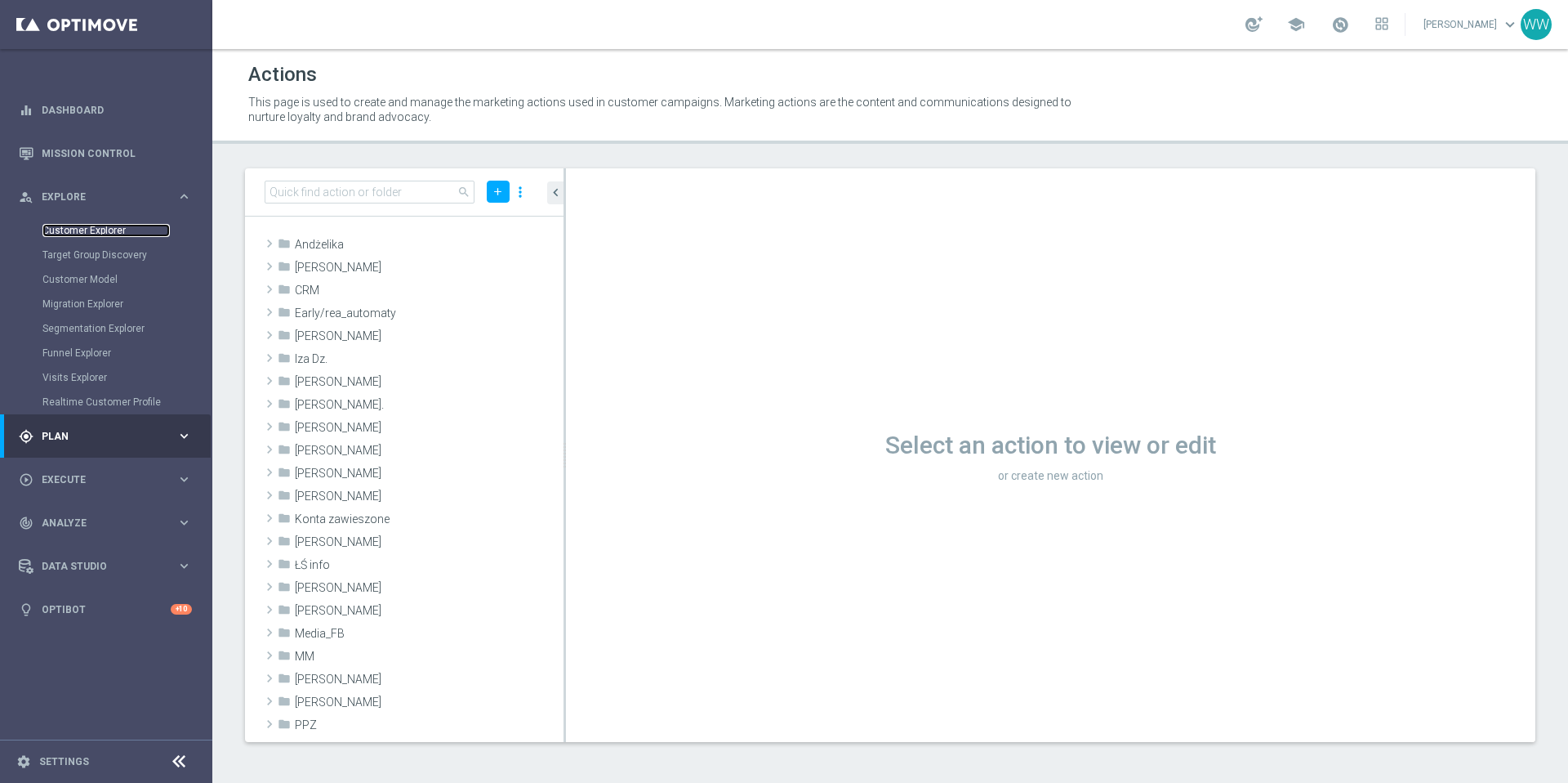
click at [84, 235] on link "Customer Explorer" at bounding box center [106, 230] width 127 height 13
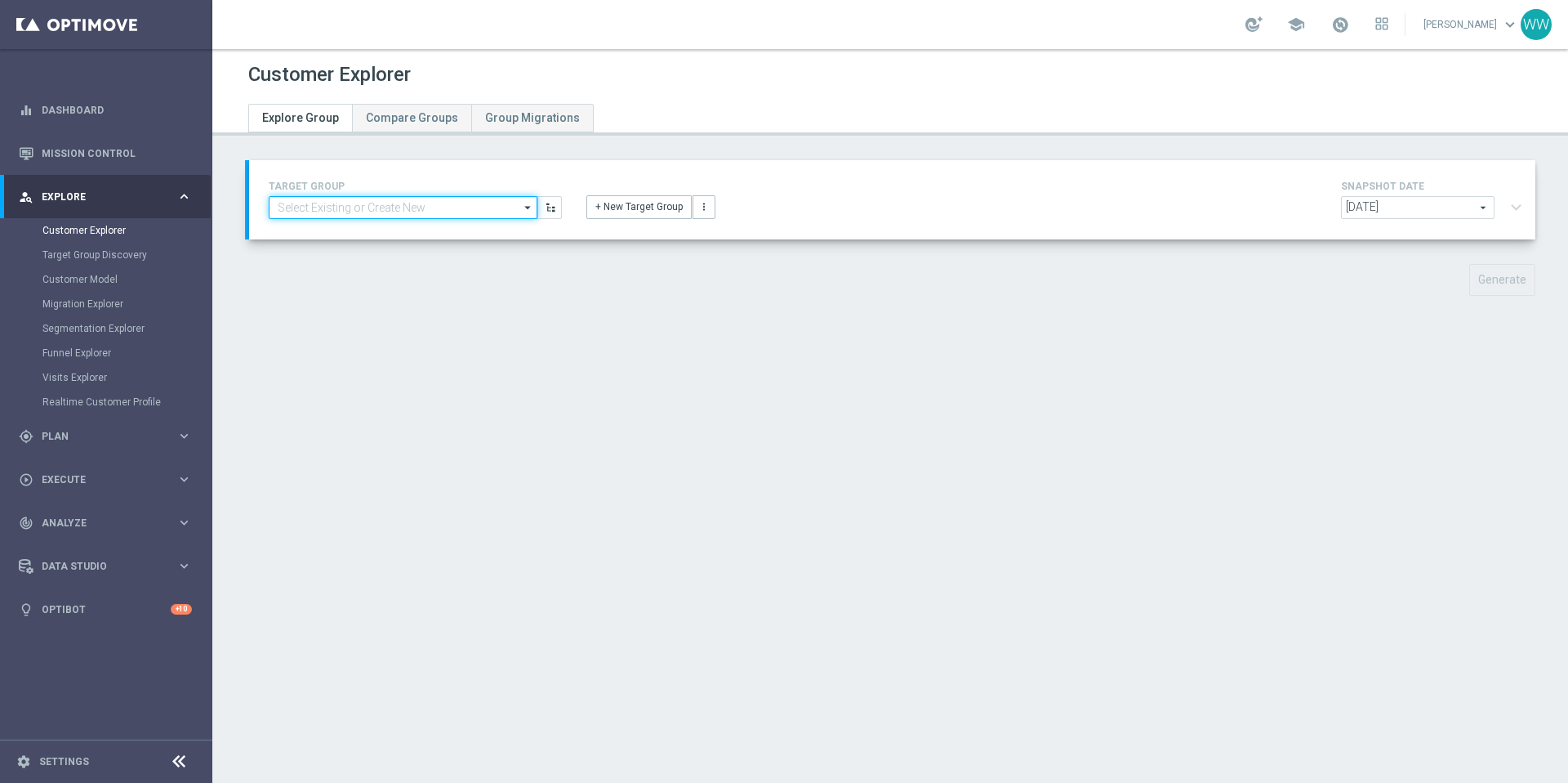
click at [494, 212] on input at bounding box center [402, 208] width 268 height 23
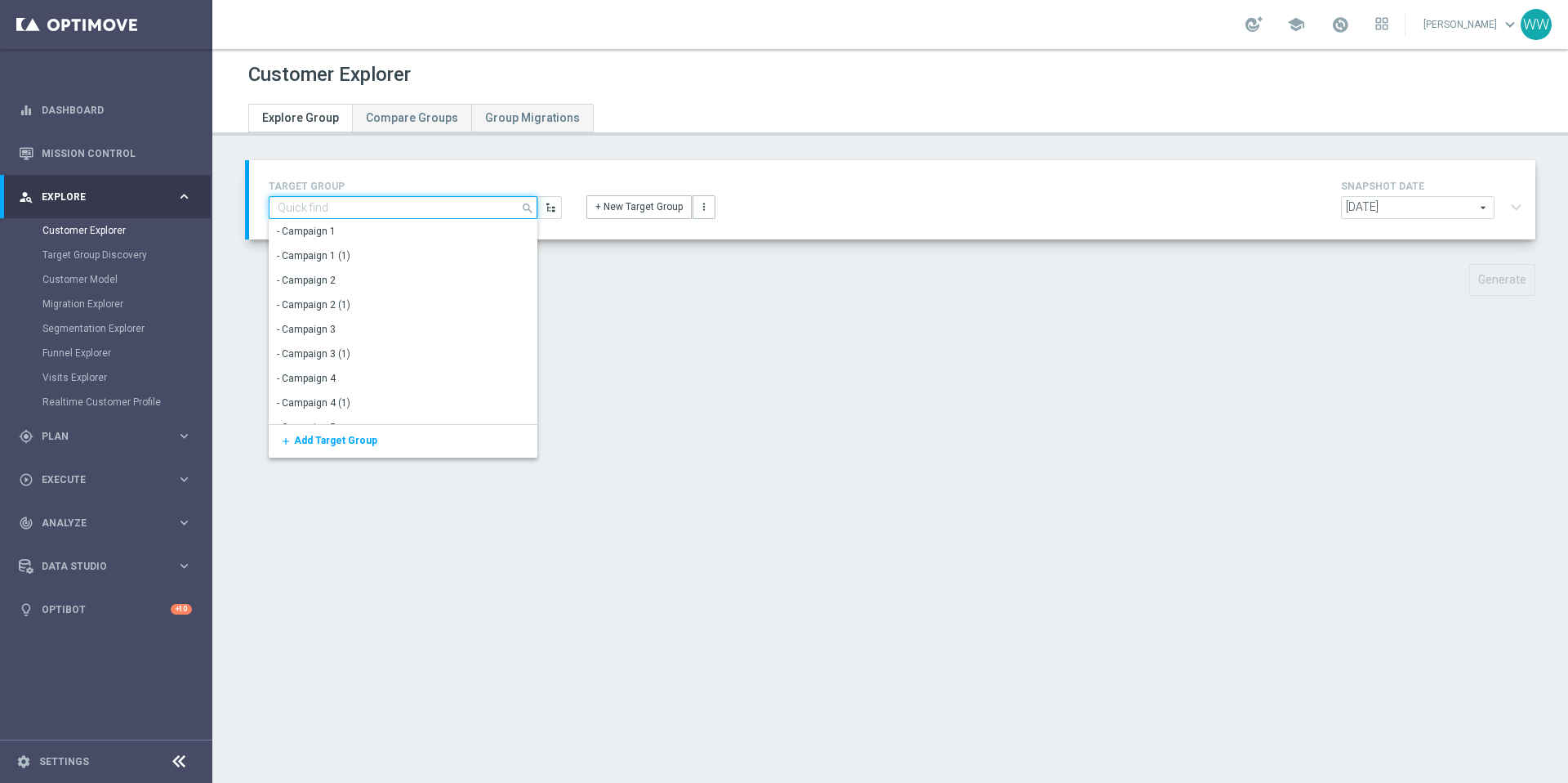
paste input "CRM_ALL_GLOB_ANKIETA_BADANIA_KLAUZULA INFO_290925"
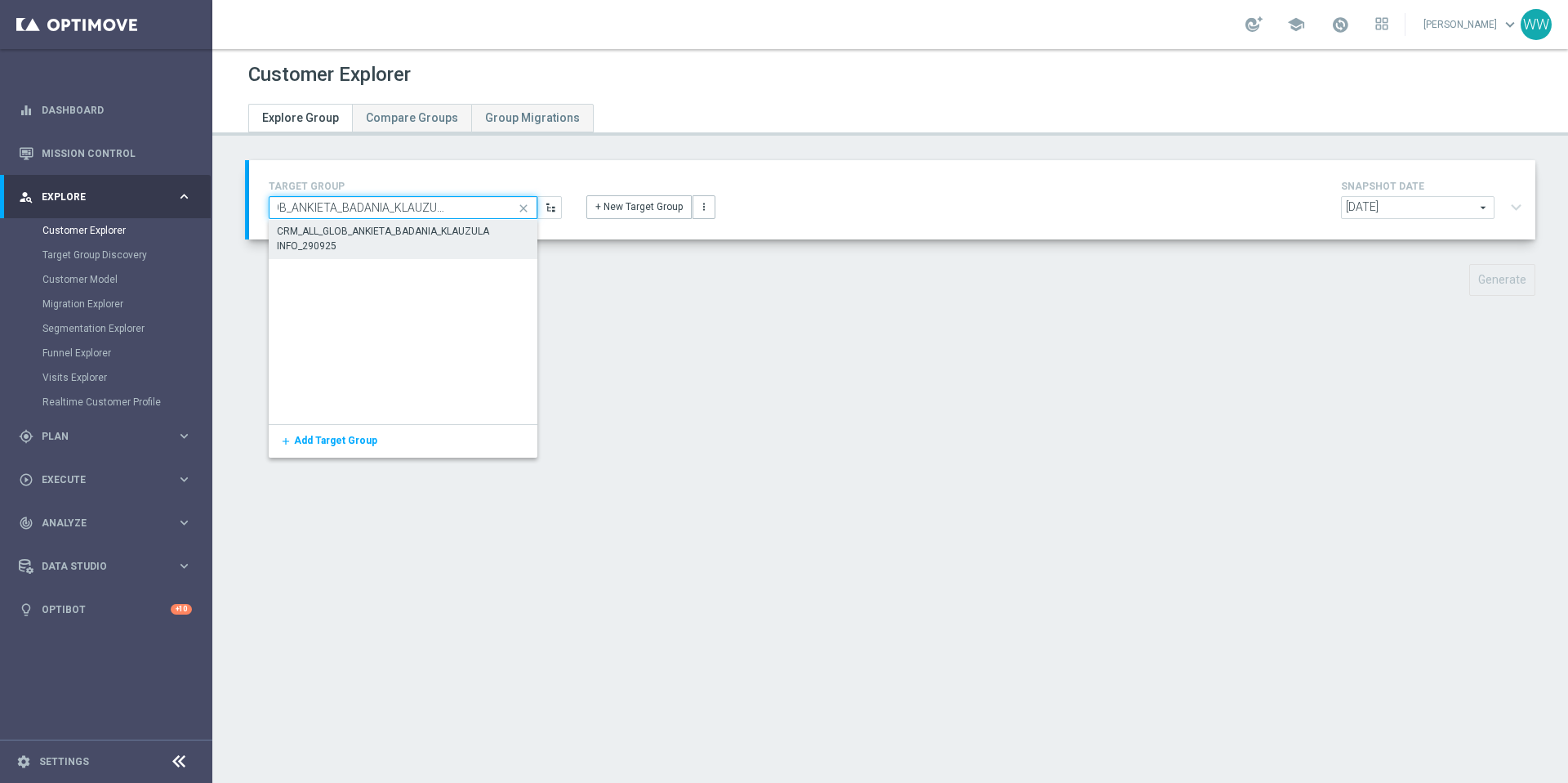
type input "CRM_ALL_GLOB_ANKIETA_BADANIA_KLAUZULA INFO_290925"
click at [487, 229] on div "CRM_ALL_GLOB_ANKIETA_BADANIA_KLAUZULA INFO_290925" at bounding box center [403, 238] width 252 height 29
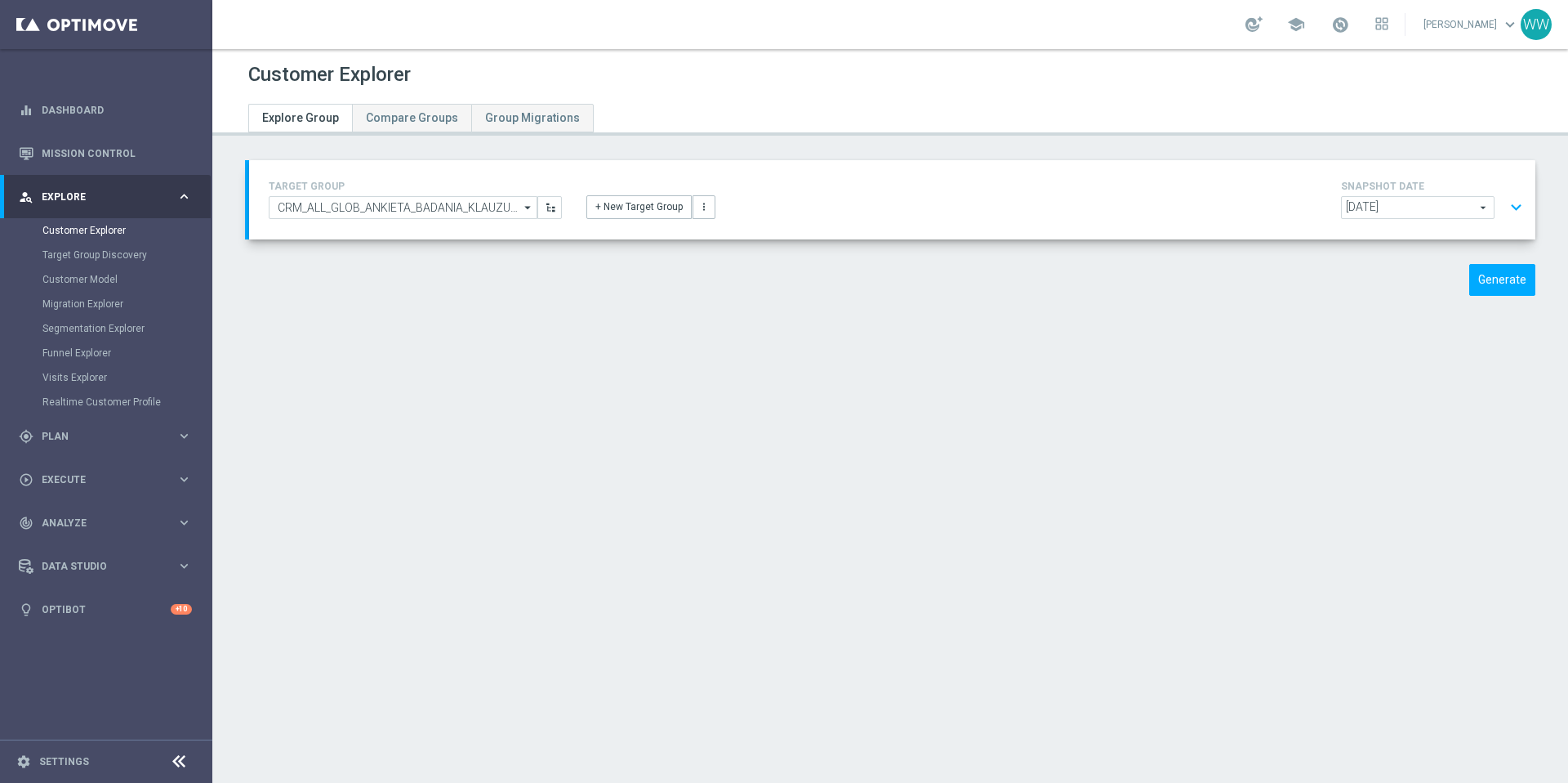
click at [1396, 208] on button "expand_more" at bounding box center [1516, 207] width 24 height 31
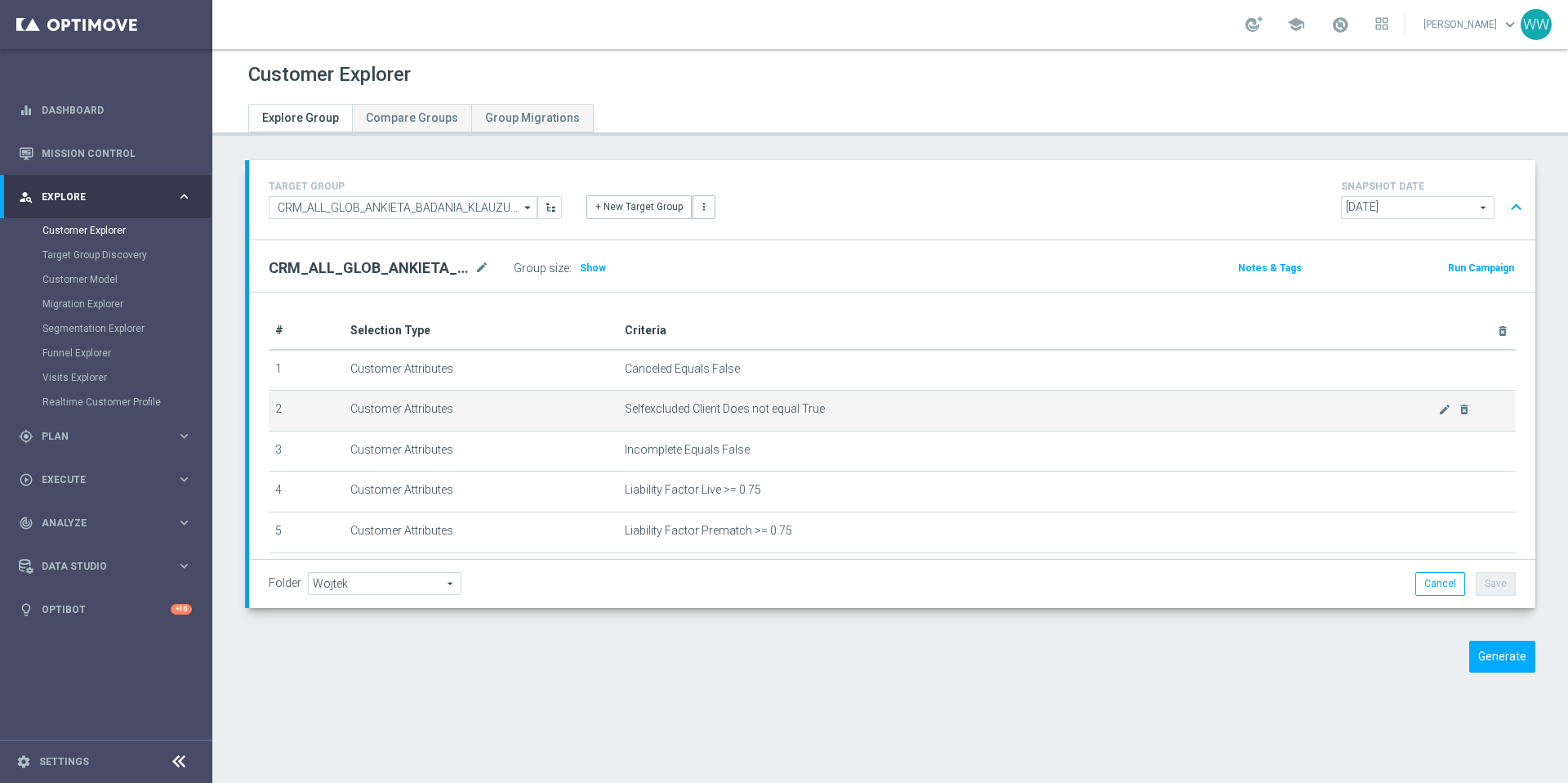
scroll to position [188, 0]
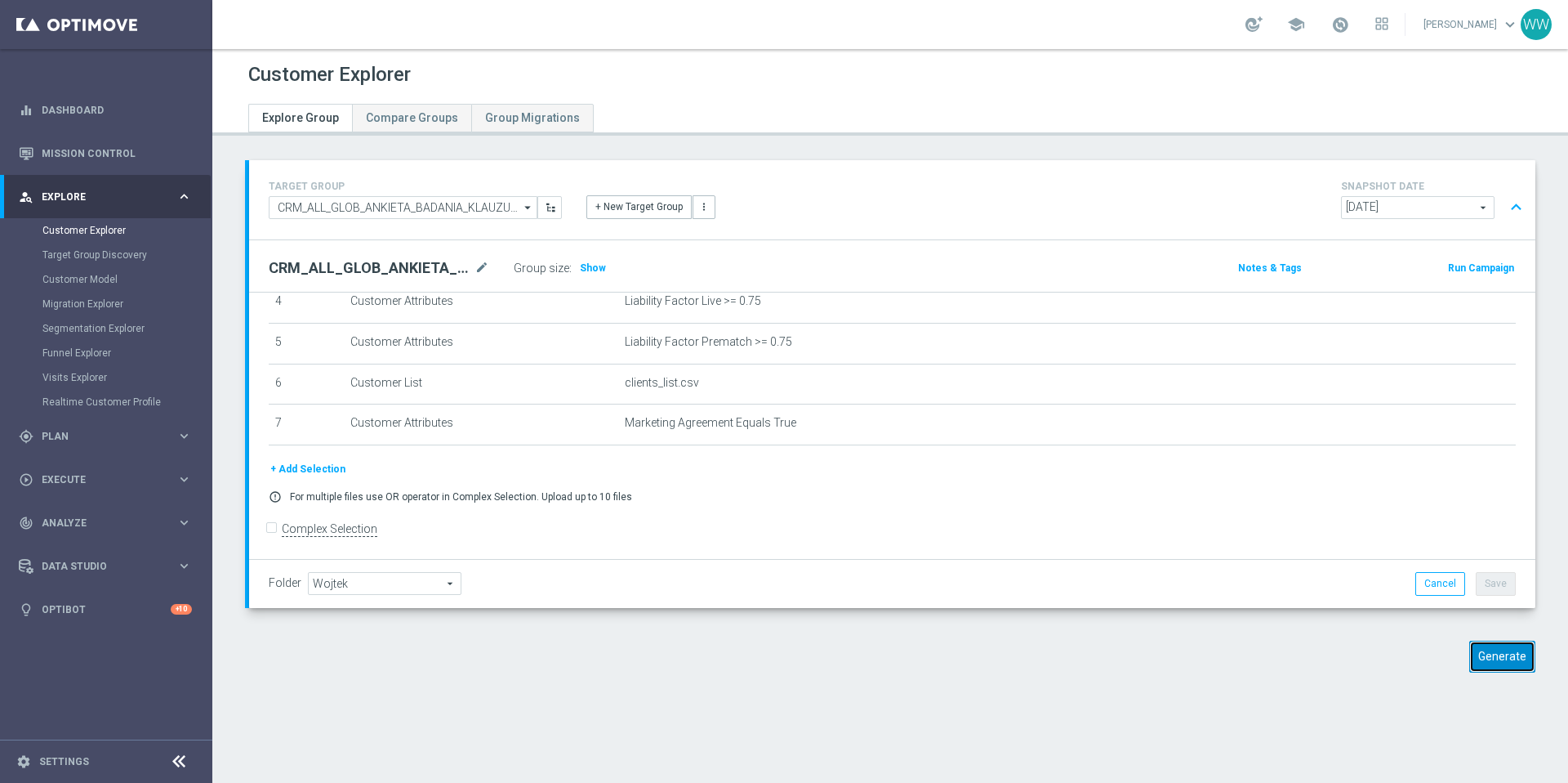
click at [1396, 651] on button "Generate" at bounding box center [1502, 657] width 66 height 32
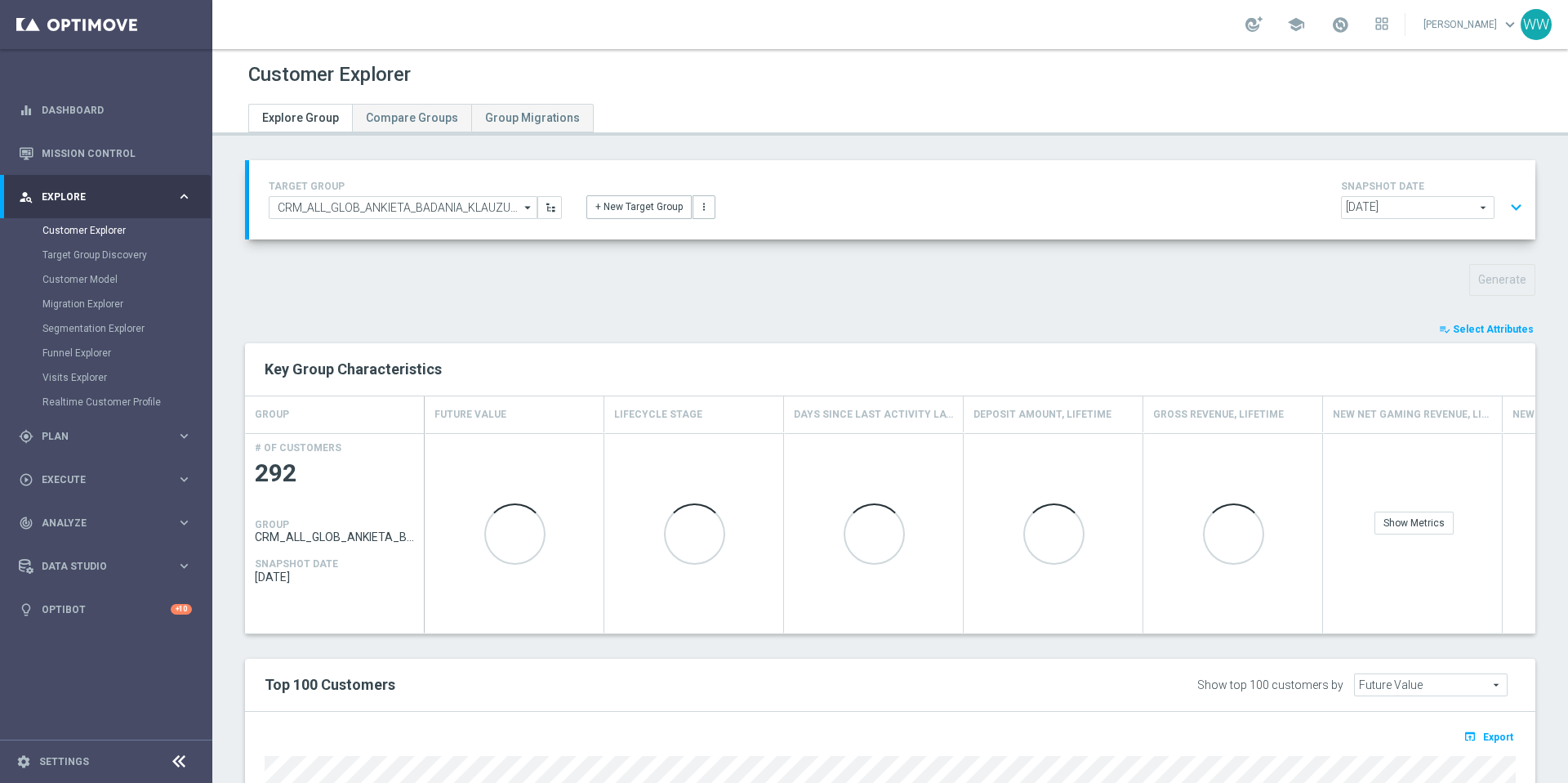
click at [1396, 330] on span "Select Attributes" at bounding box center [1492, 329] width 81 height 12
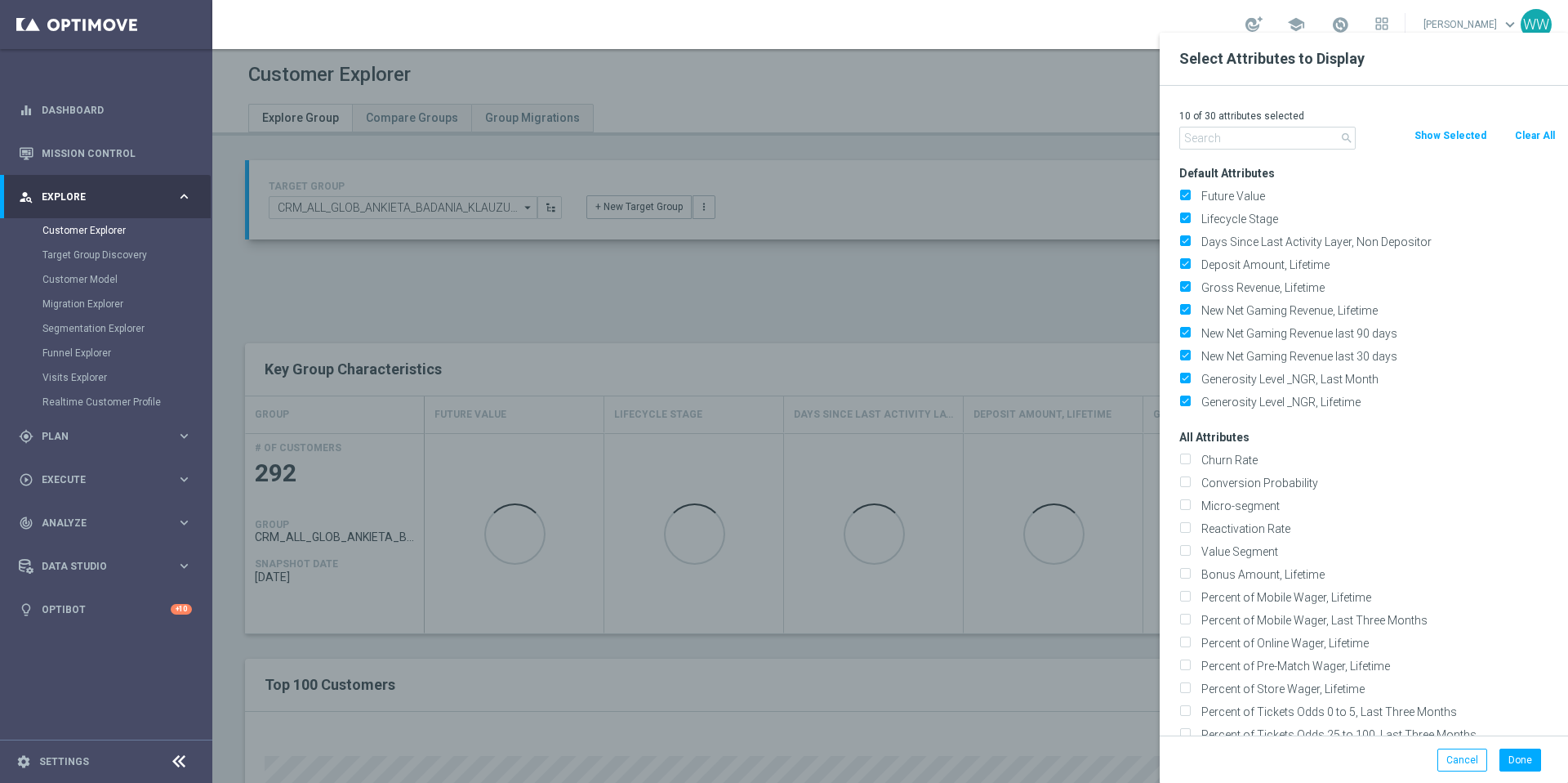
click at [1396, 138] on button "Clear All" at bounding box center [1534, 135] width 44 height 18
checkbox input "false"
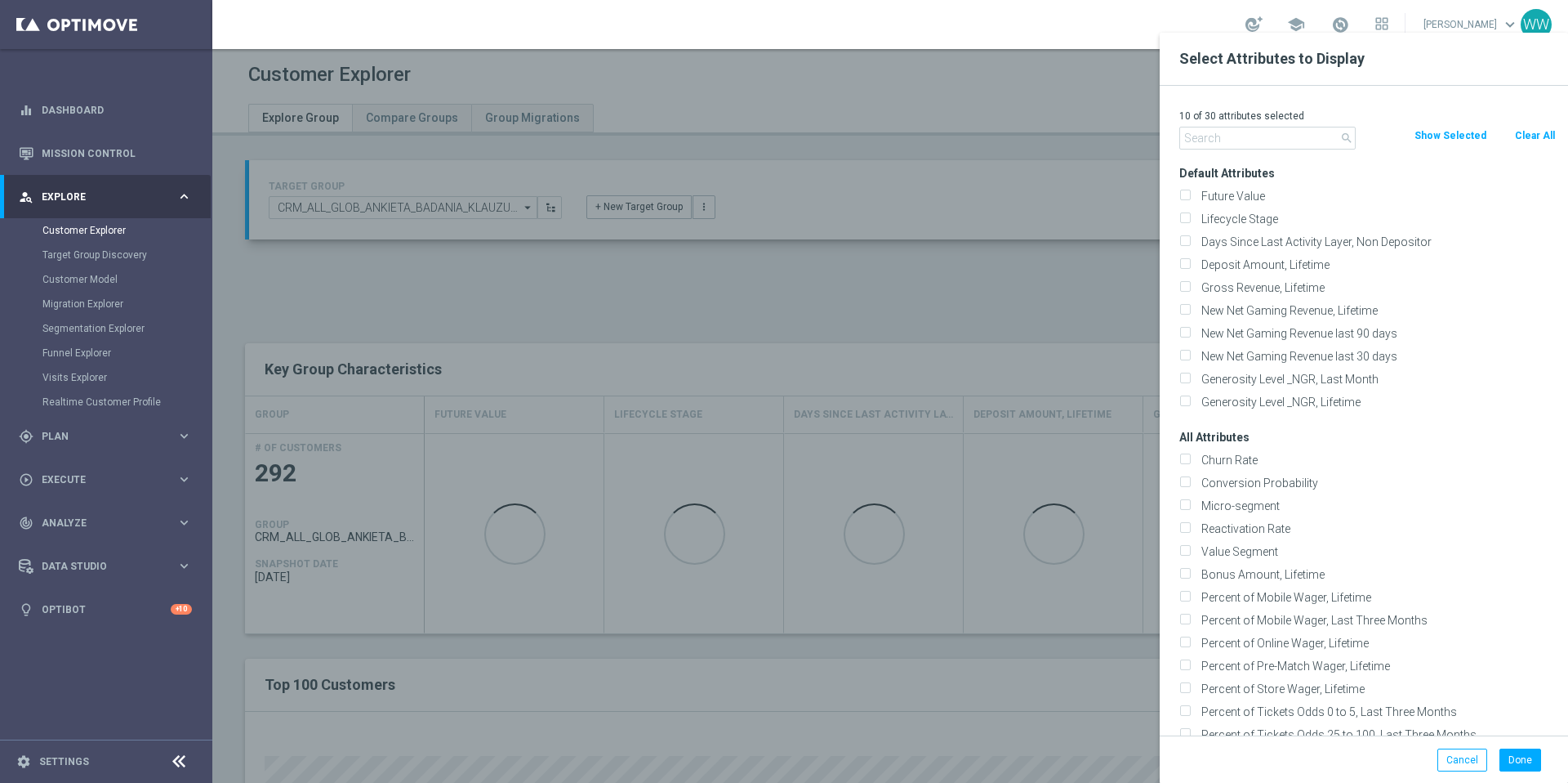
checkbox input "false"
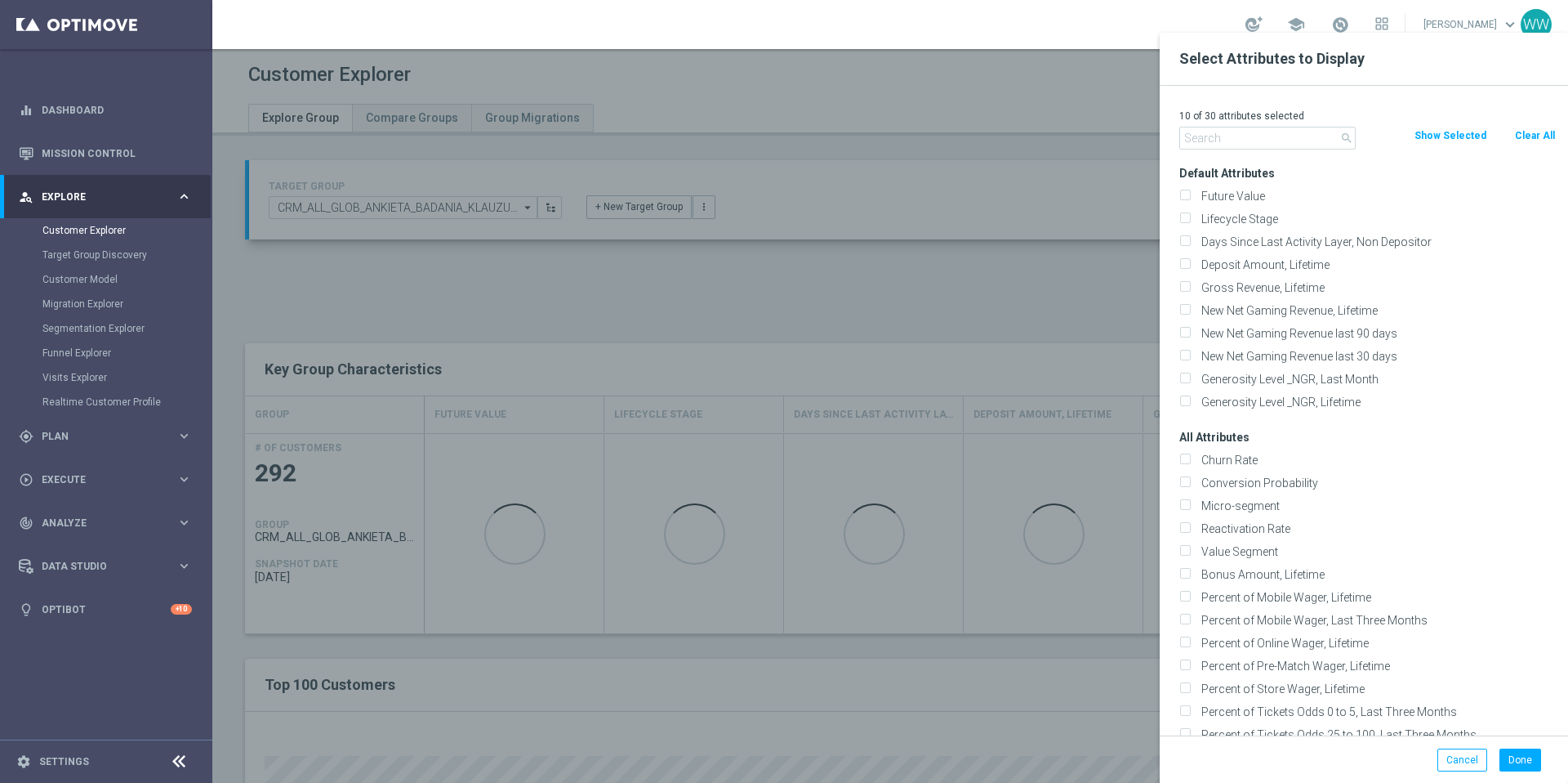
checkbox input "false"
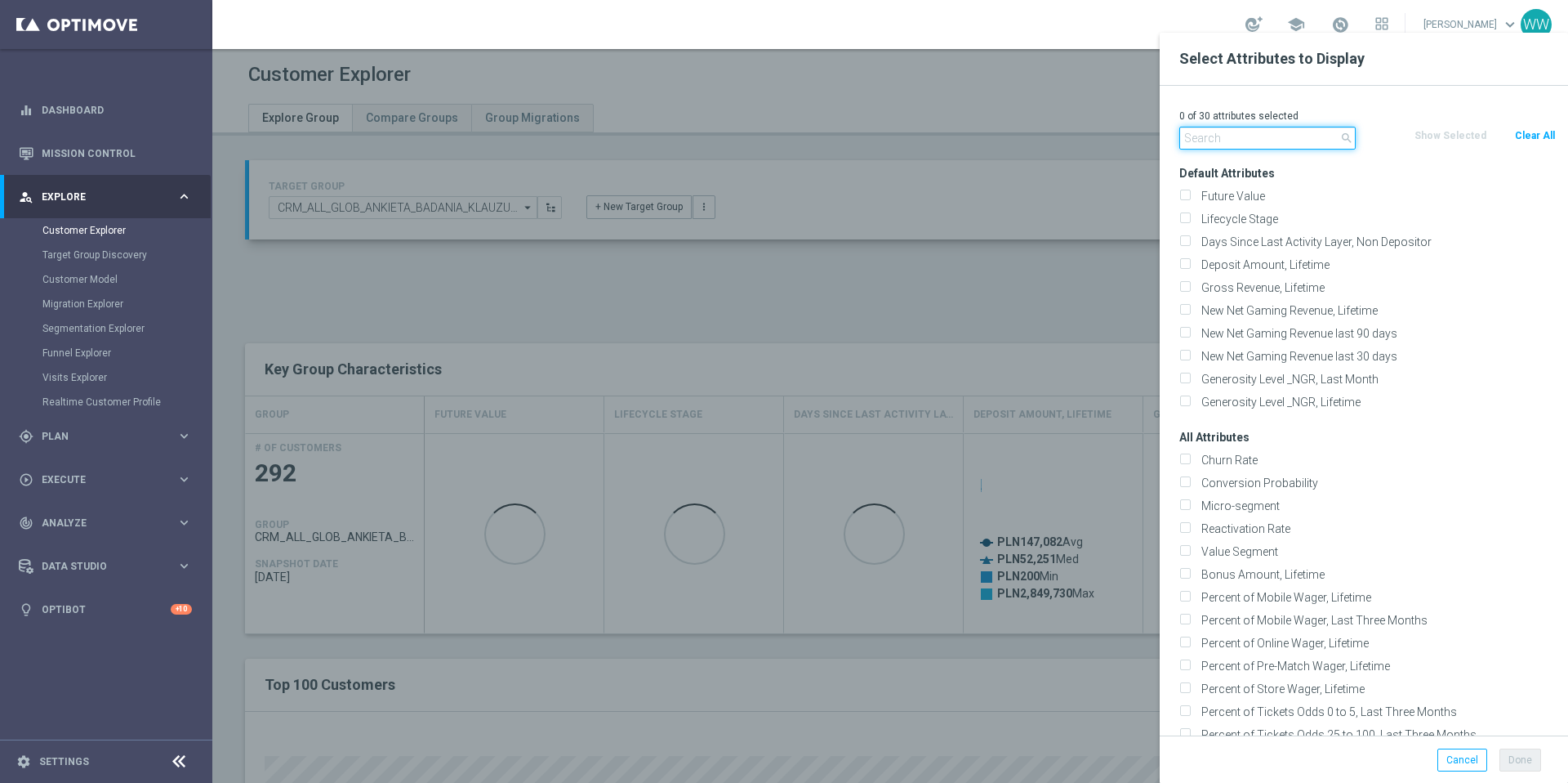
click at [1260, 135] on input "text" at bounding box center [1267, 138] width 177 height 23
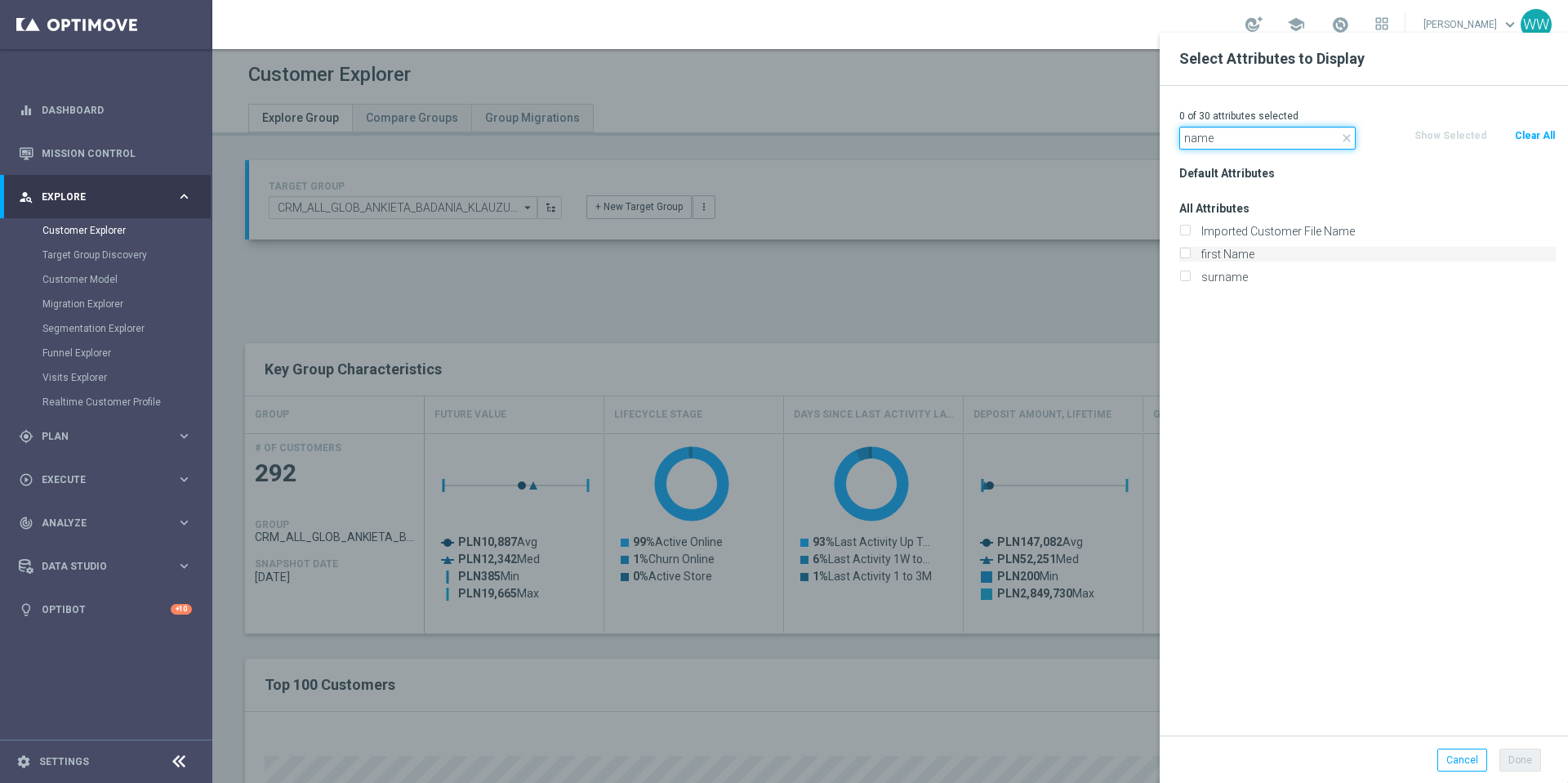
type input "name"
click at [1196, 257] on label "first Name" at bounding box center [1375, 254] width 360 height 15
click at [1190, 257] on input "first Name" at bounding box center [1184, 256] width 11 height 11
checkbox input "true"
click at [1373, 535] on div "Default Attributes All Attributes Imported Customer File Name first Name" at bounding box center [1367, 448] width 401 height 573
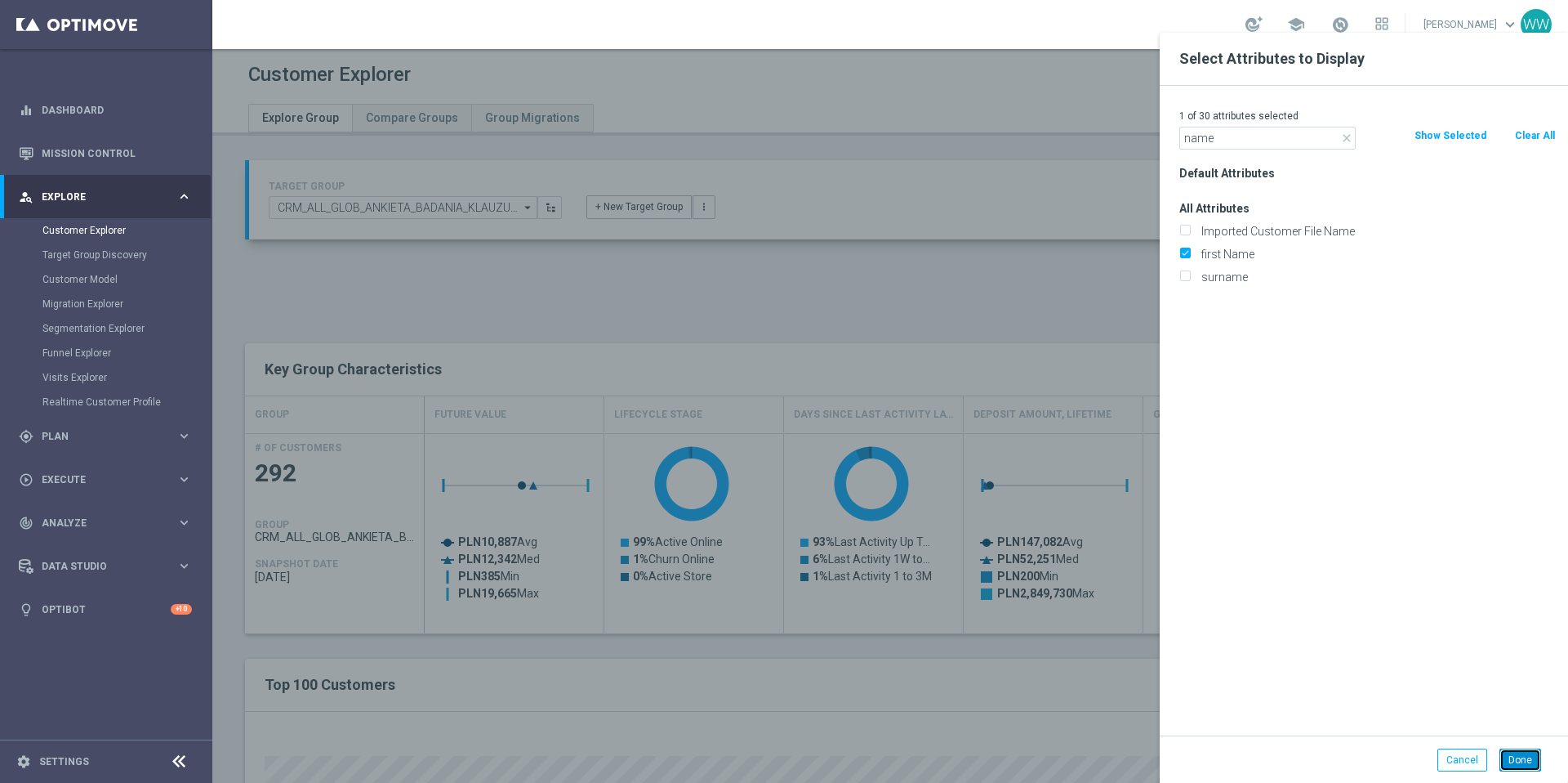
click at [1396, 751] on button "Done" at bounding box center [1520, 760] width 42 height 23
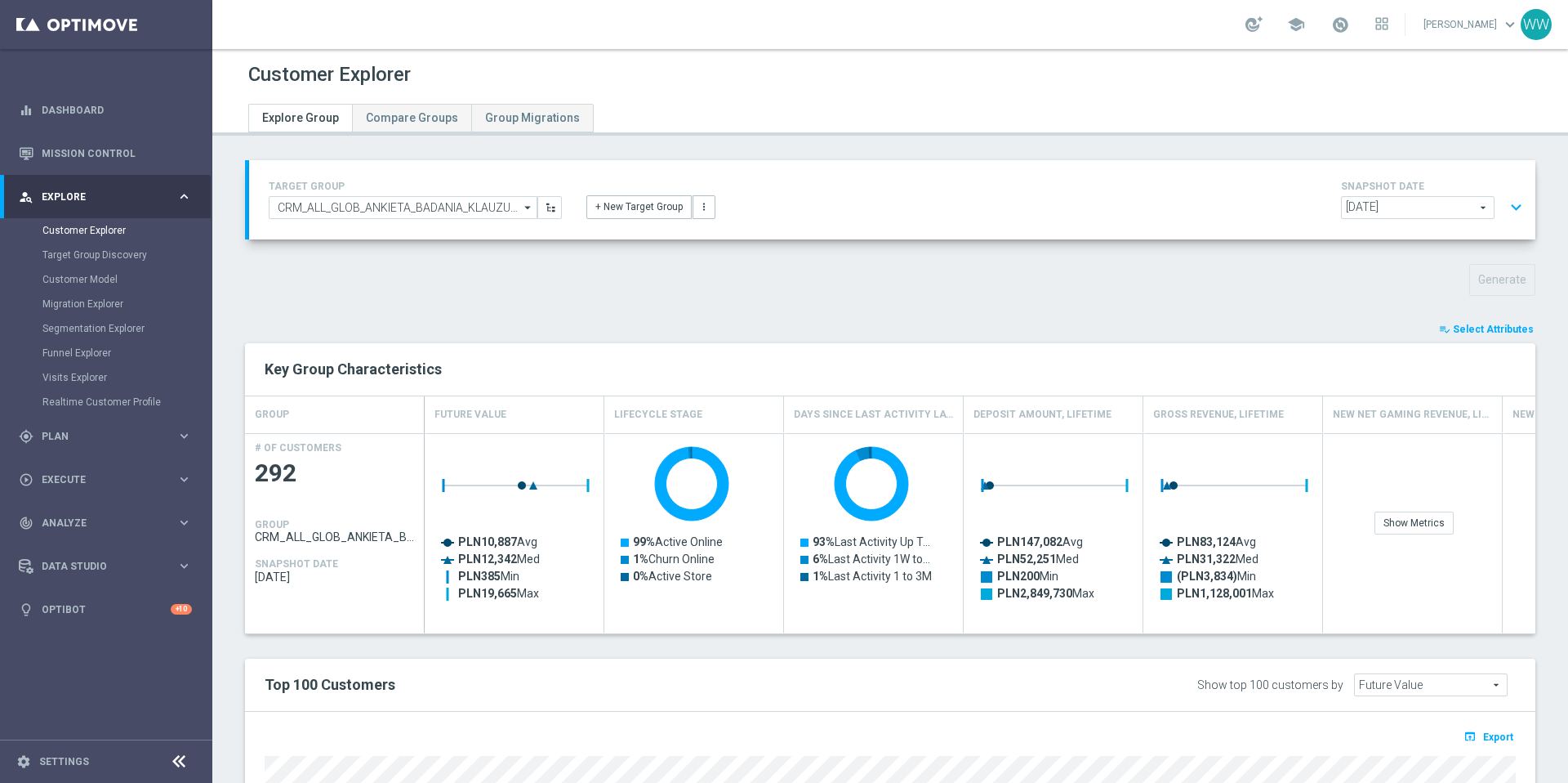
type input "Search"
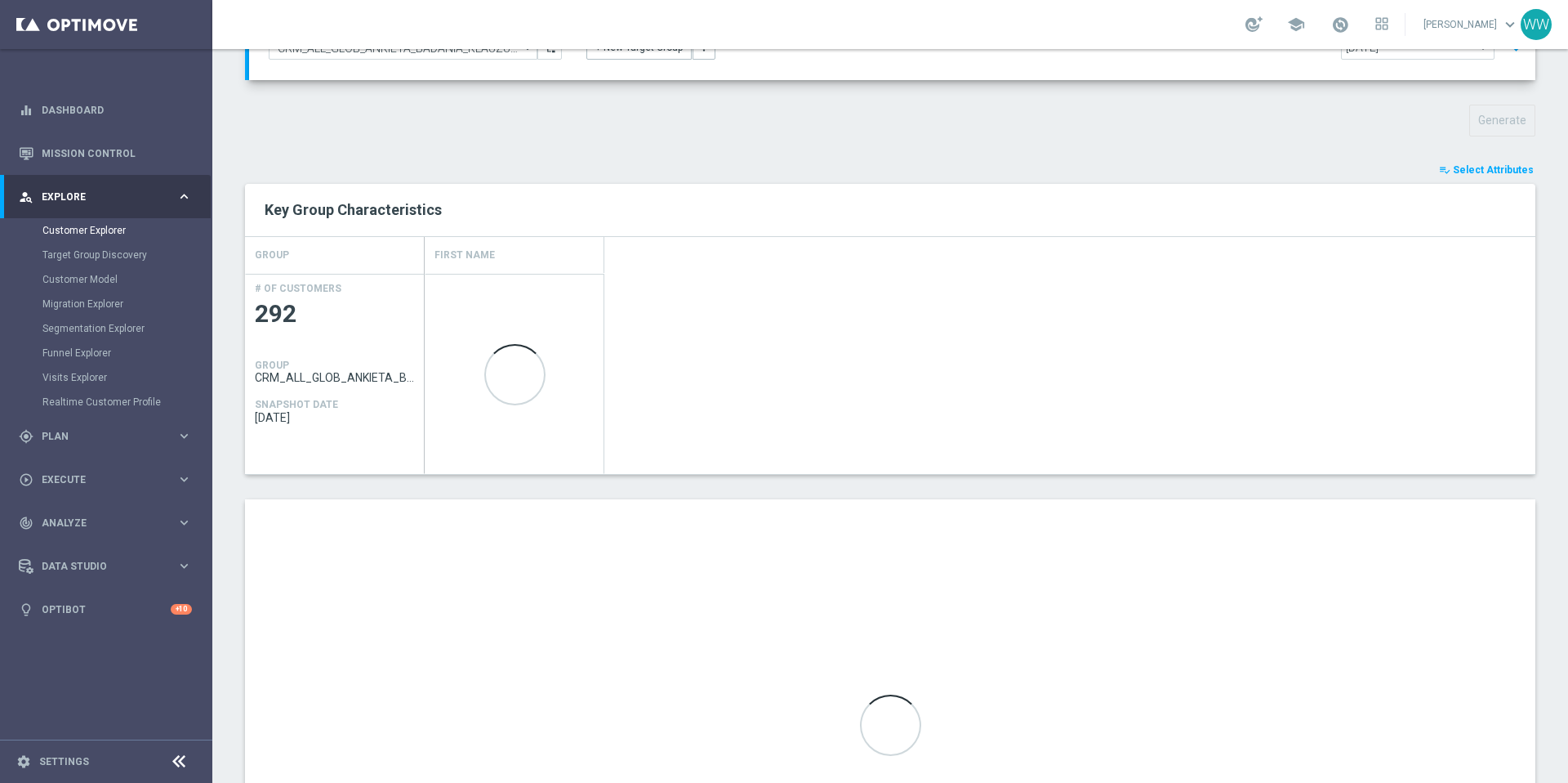
scroll to position [369, 0]
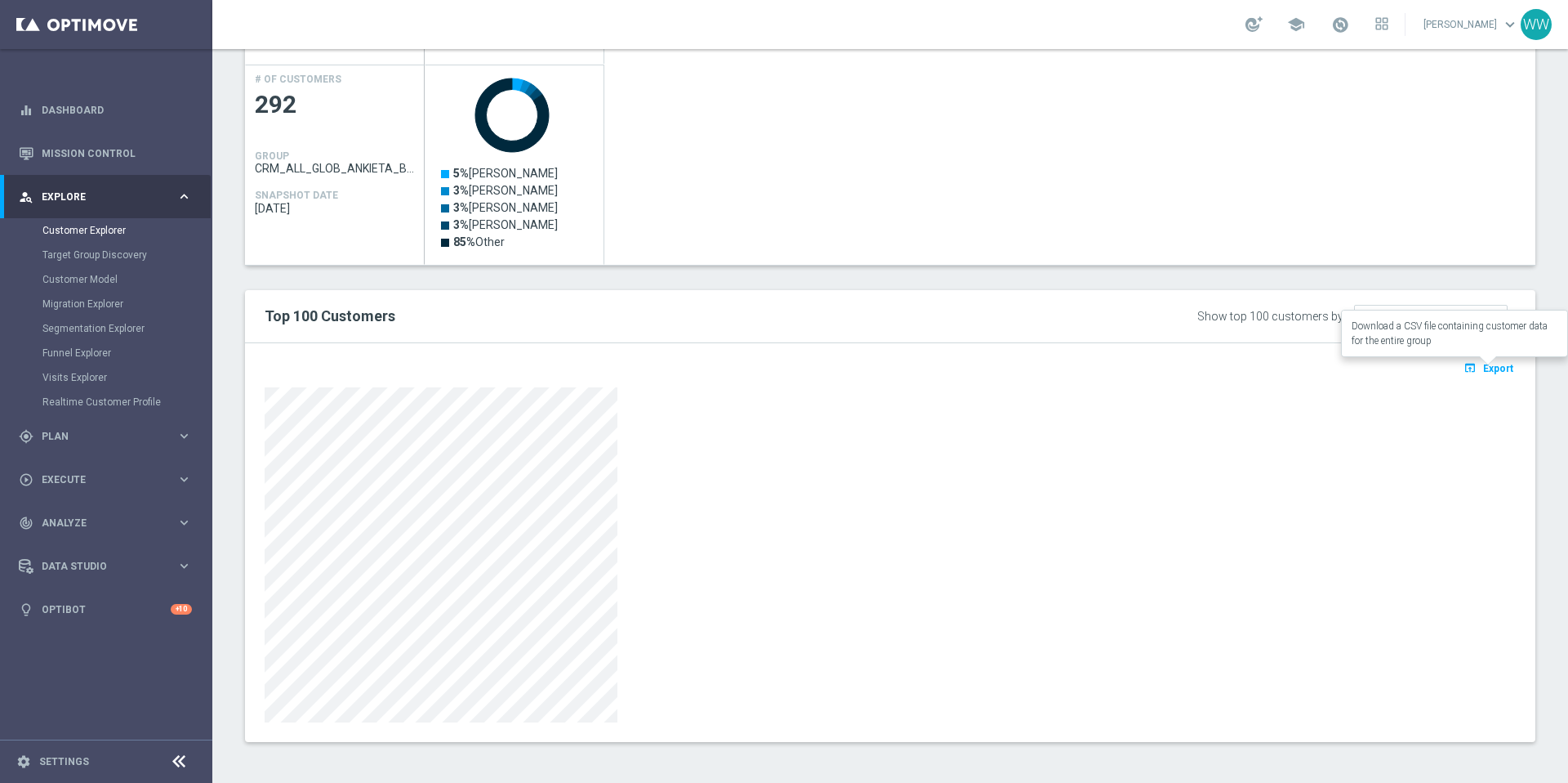
click at [1396, 372] on span "Export" at bounding box center [1498, 368] width 30 height 12
click at [1390, 318] on span "Future Value" at bounding box center [1430, 316] width 152 height 21
click at [1155, 351] on div "open_in_browser Export Loading" at bounding box center [890, 542] width 1290 height 399
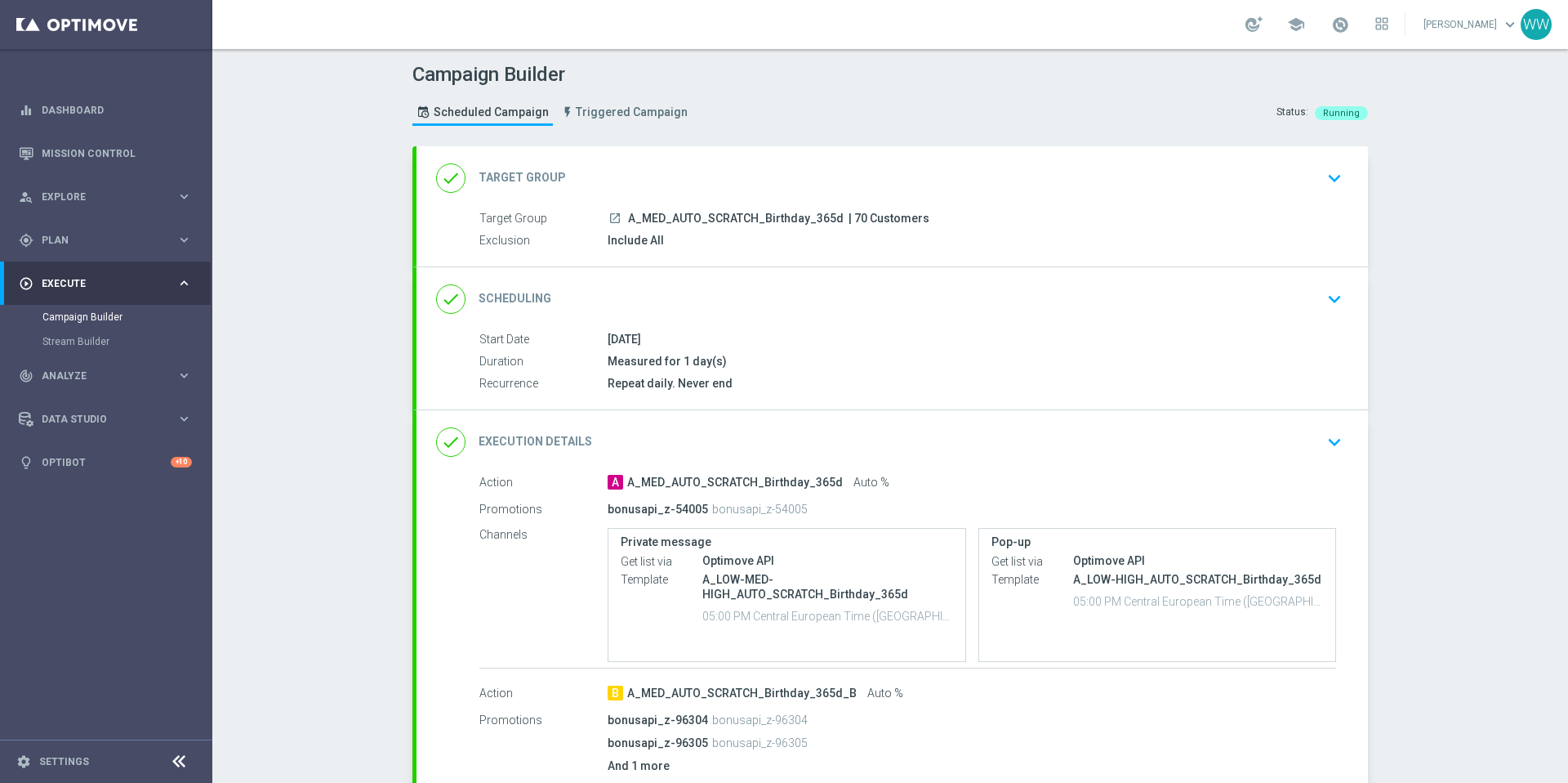
scroll to position [281, 0]
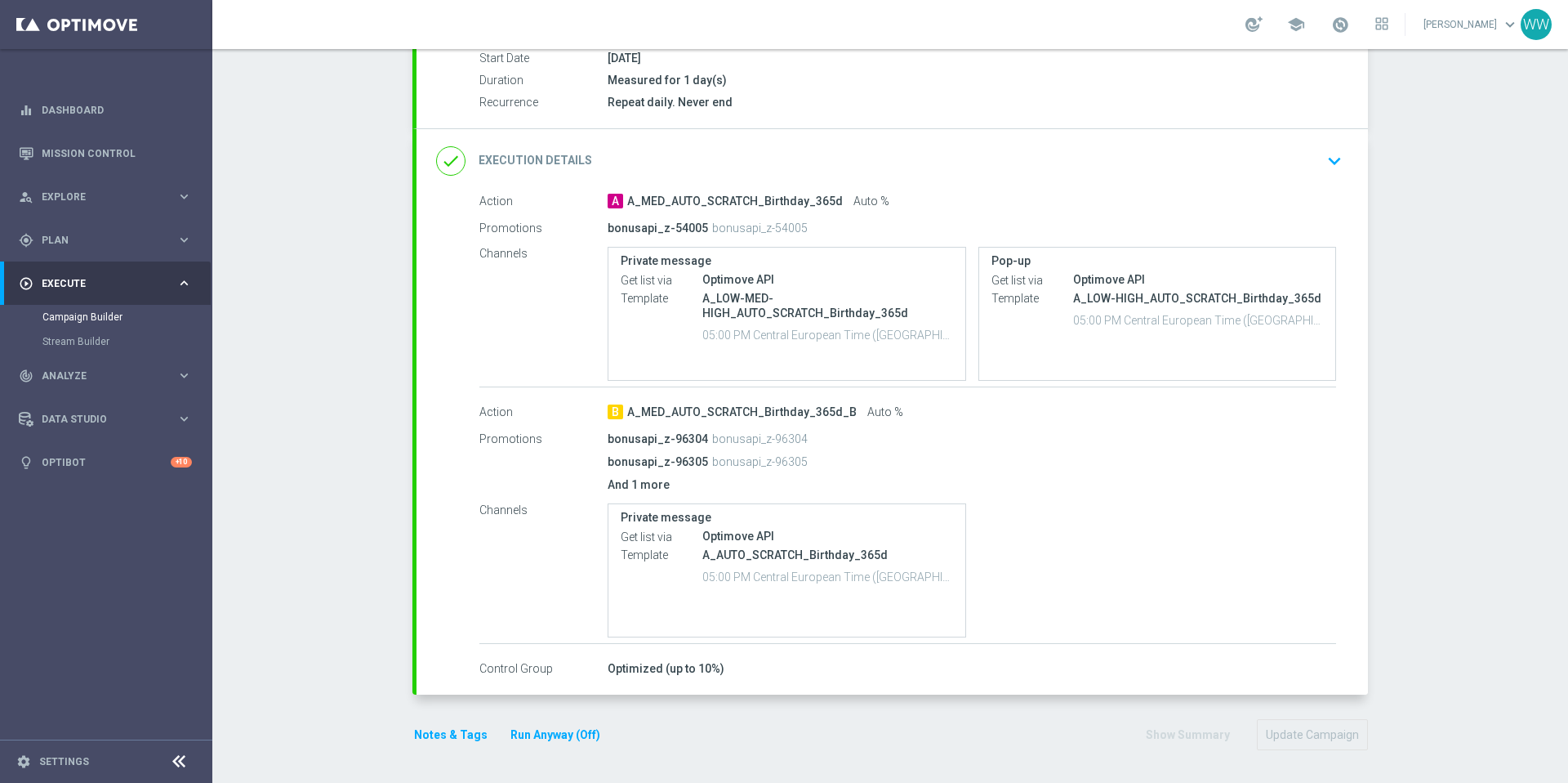
click at [975, 403] on div "B A_MED_AUTO_SCRATCH_Birthday_365d_B Auto %" at bounding box center [972, 411] width 728 height 16
click at [645, 475] on div "bonusapi_z-96304 bonusapi_z-96304 bonusapi_z-96305 bonusapi_z-96305 And 1 more" at bounding box center [972, 460] width 728 height 70
click at [712, 436] on p "bonusapi_z-96304" at bounding box center [760, 438] width 96 height 15
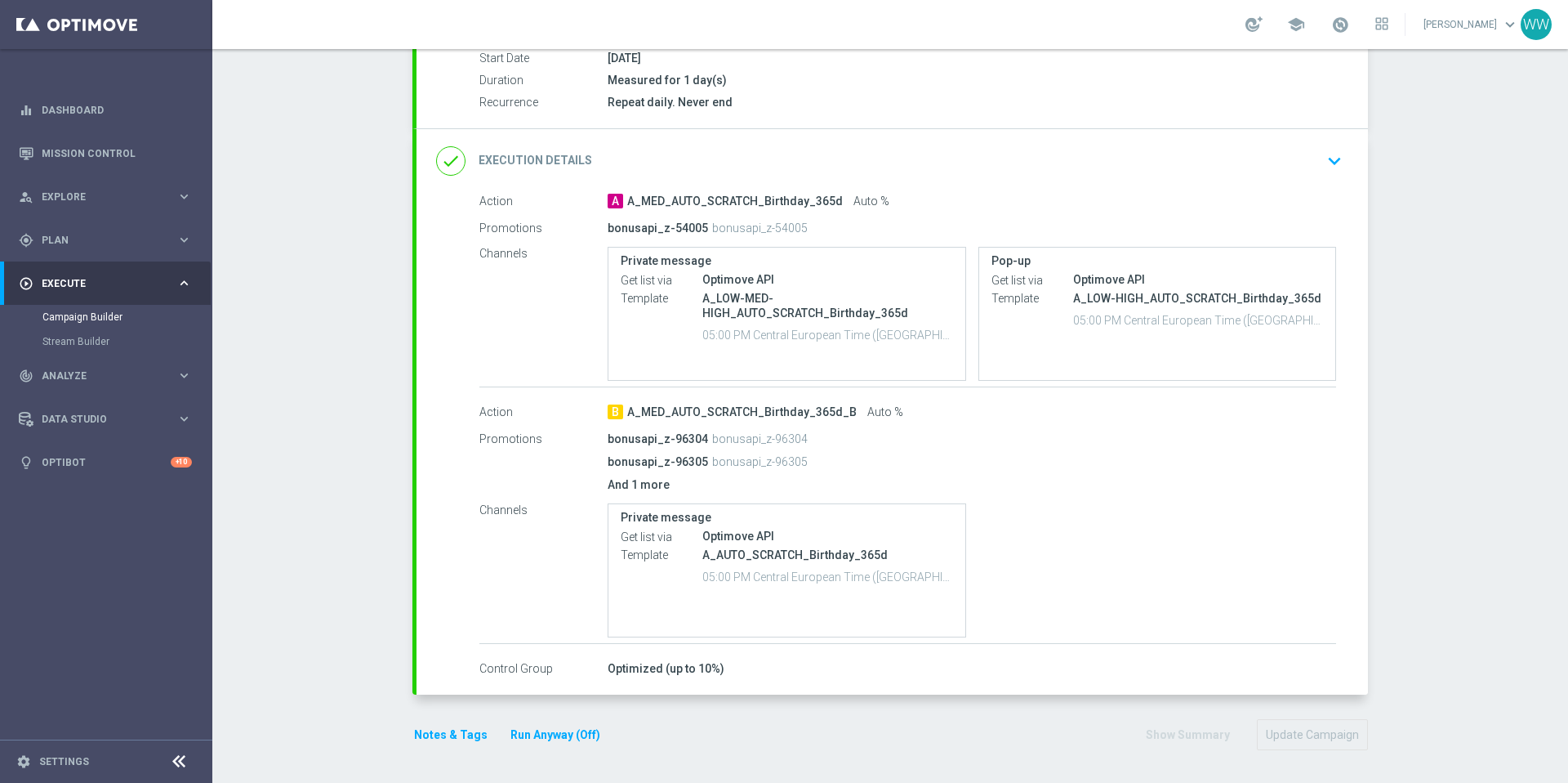
click at [793, 429] on div "bonusapi_z-96304 bonusapi_z-96304" at bounding box center [908, 439] width 601 height 23
click at [791, 439] on p "bonusapi_z-96304" at bounding box center [760, 438] width 96 height 15
click at [794, 413] on span "A_MED_AUTO_SCRATCH_Birthday_365d_B" at bounding box center [742, 412] width 229 height 15
click at [1141, 453] on div "bonusapi_z-96305 bonusapi_z-96305" at bounding box center [908, 462] width 601 height 23
click at [1320, 172] on button "keyboard_arrow_down" at bounding box center [1333, 161] width 28 height 31
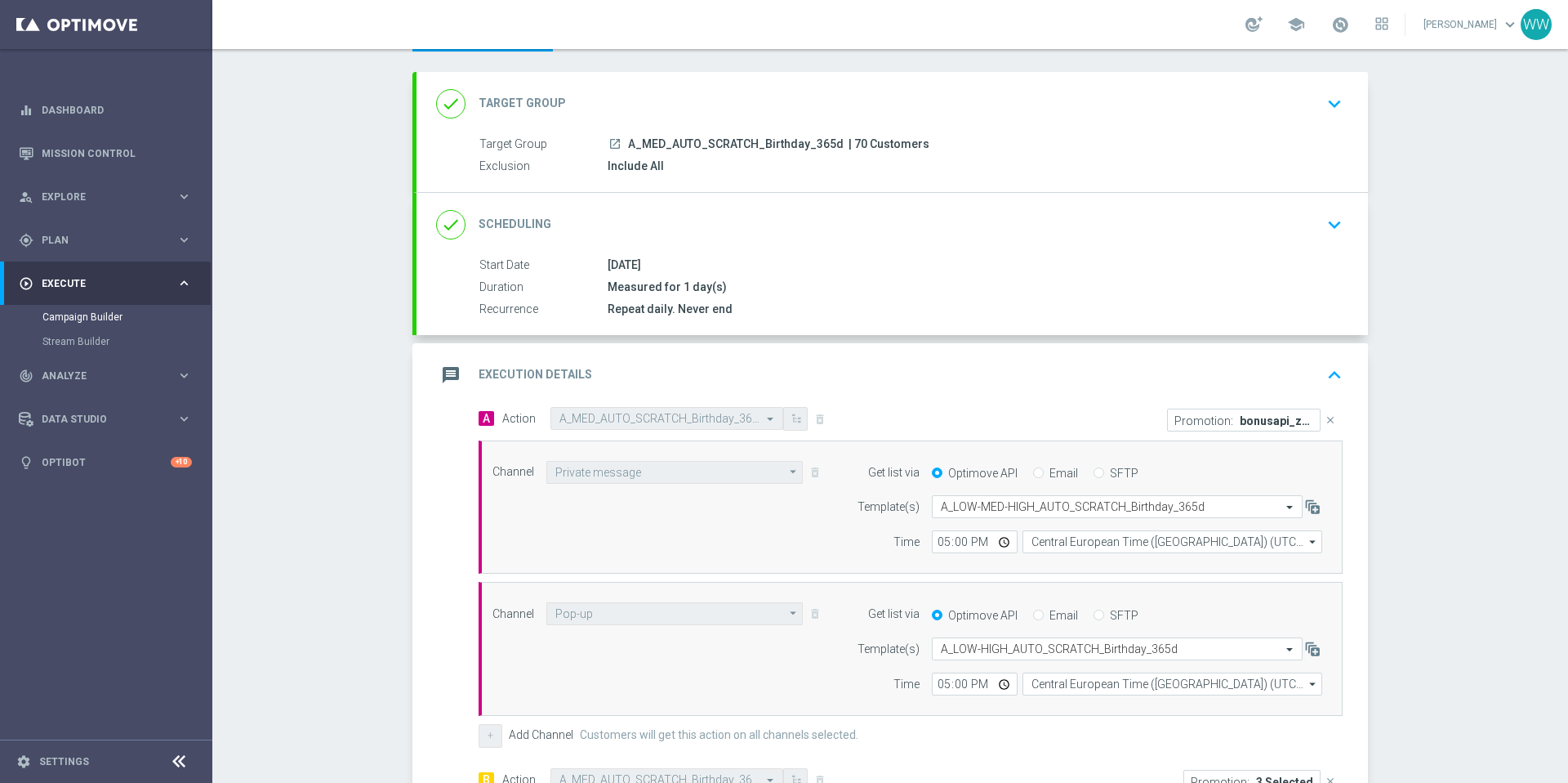
scroll to position [84, 0]
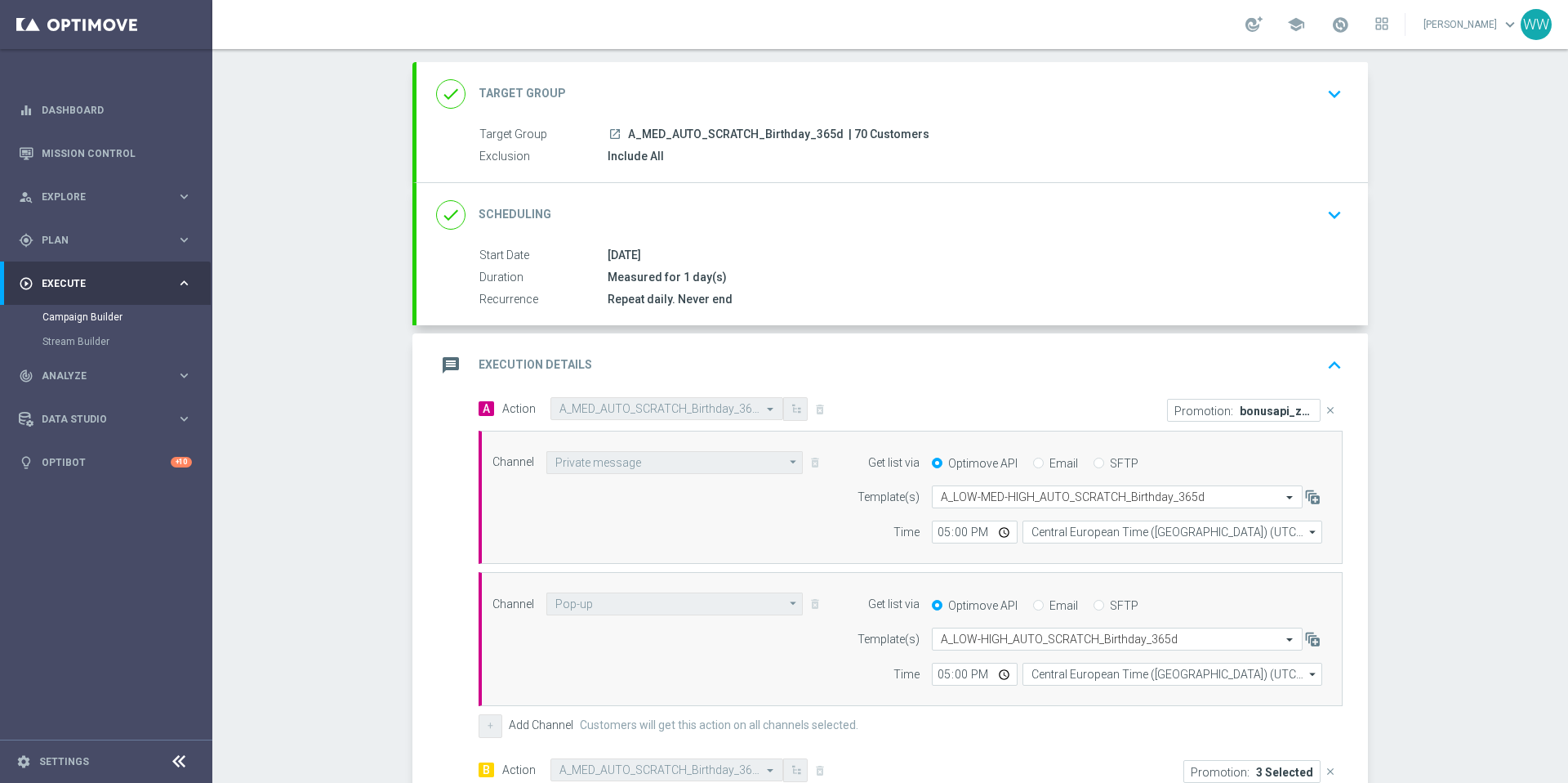
click at [1334, 365] on icon "keyboard_arrow_up" at bounding box center [1334, 365] width 25 height 25
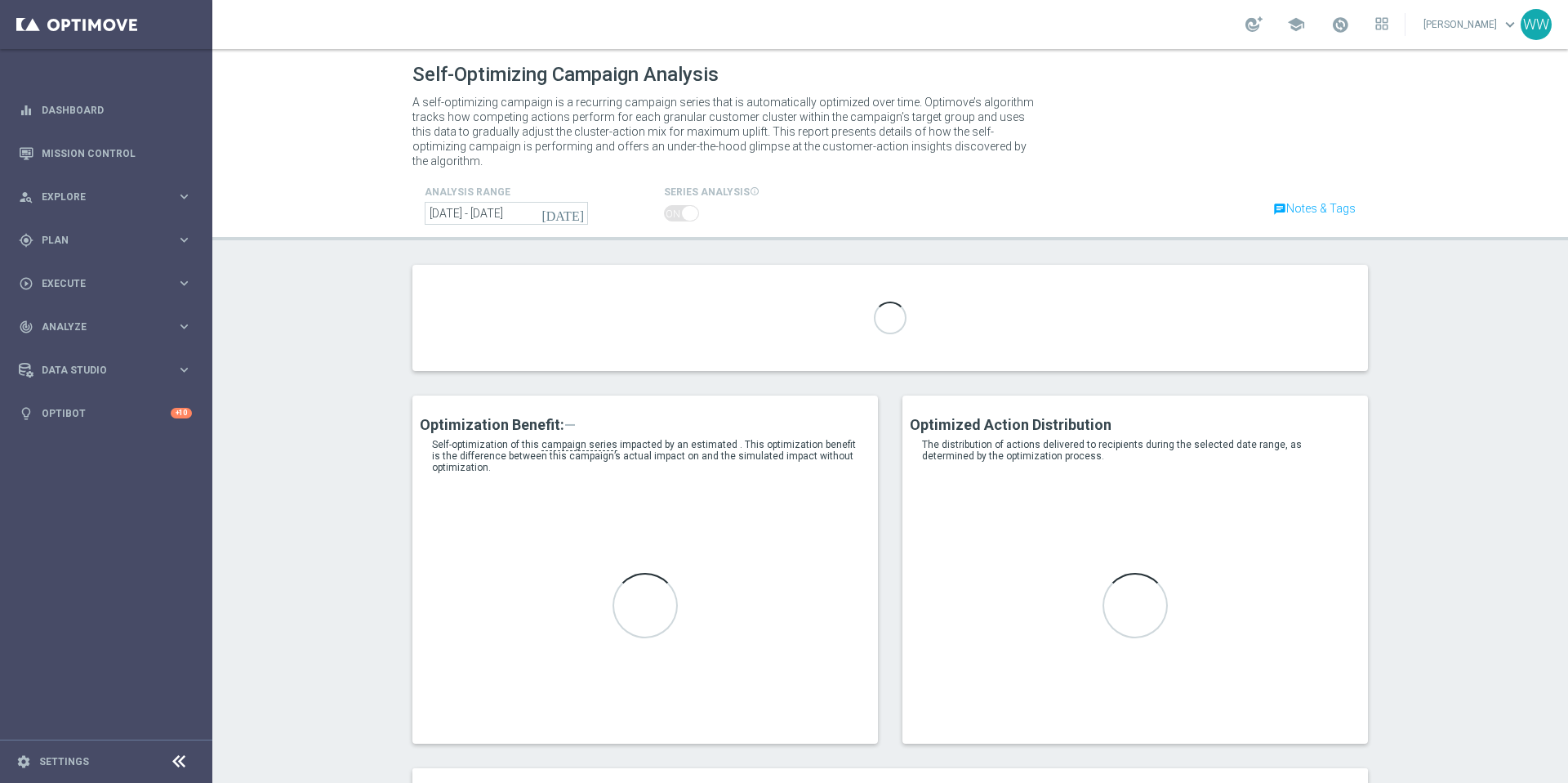
type input "A_HIGH_AUTO_SCRATCH_Birthday_365d"
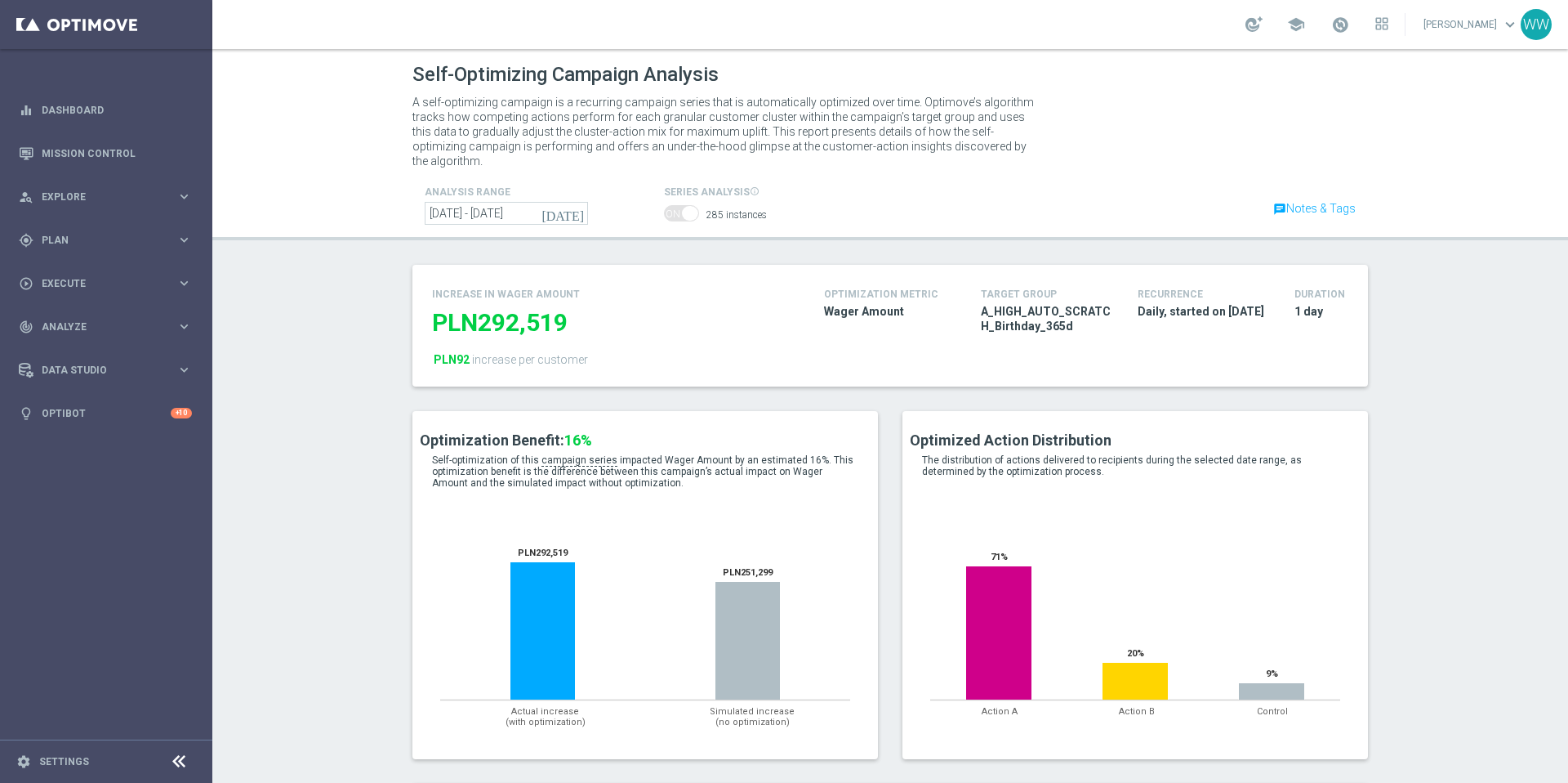
click at [576, 206] on icon "[DATE]" at bounding box center [563, 213] width 44 height 15
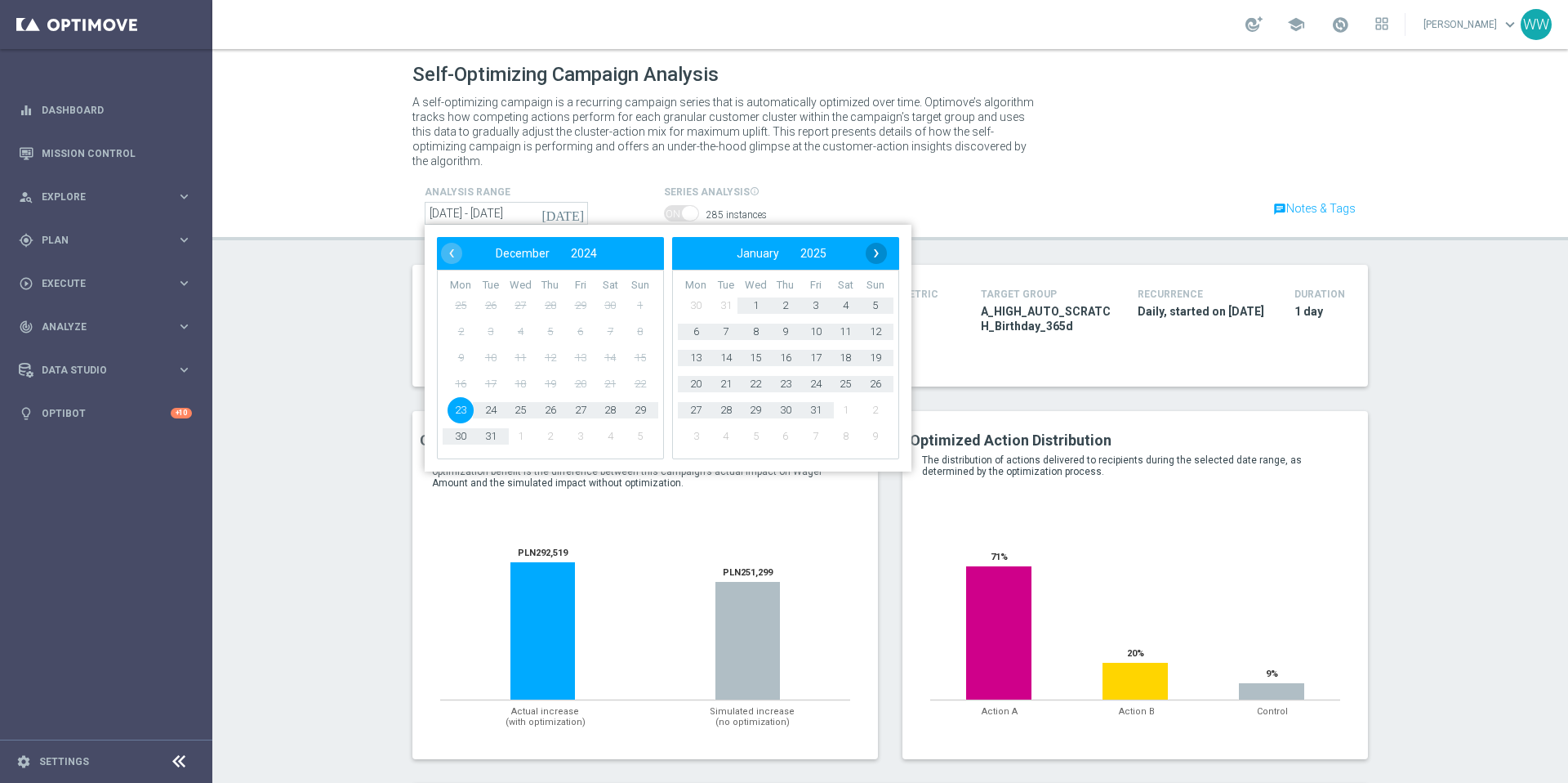
click at [872, 243] on span "›" at bounding box center [876, 253] width 21 height 21
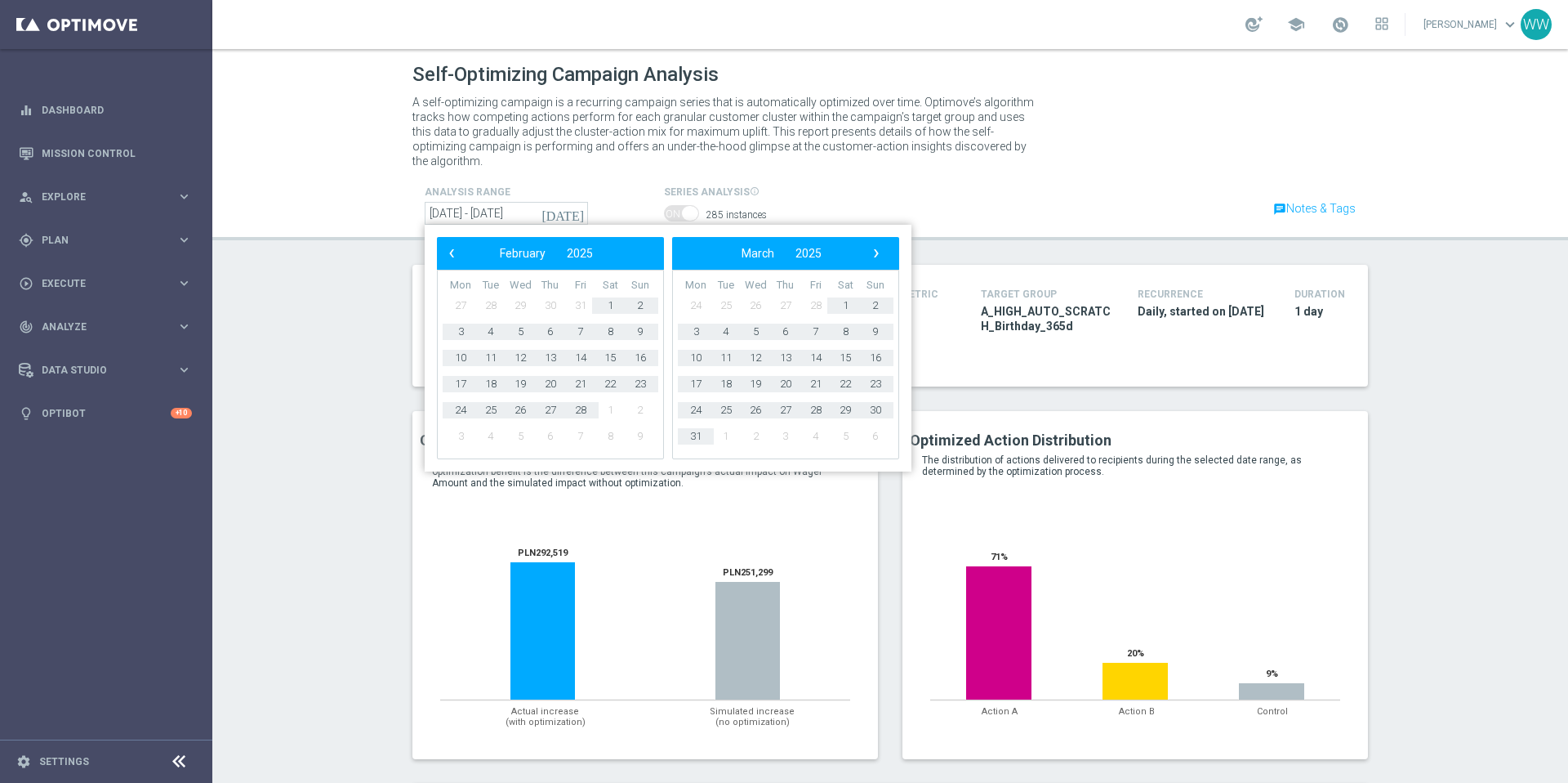
click at [872, 243] on span "›" at bounding box center [876, 253] width 21 height 21
click at [873, 294] on span "1" at bounding box center [875, 305] width 26 height 26
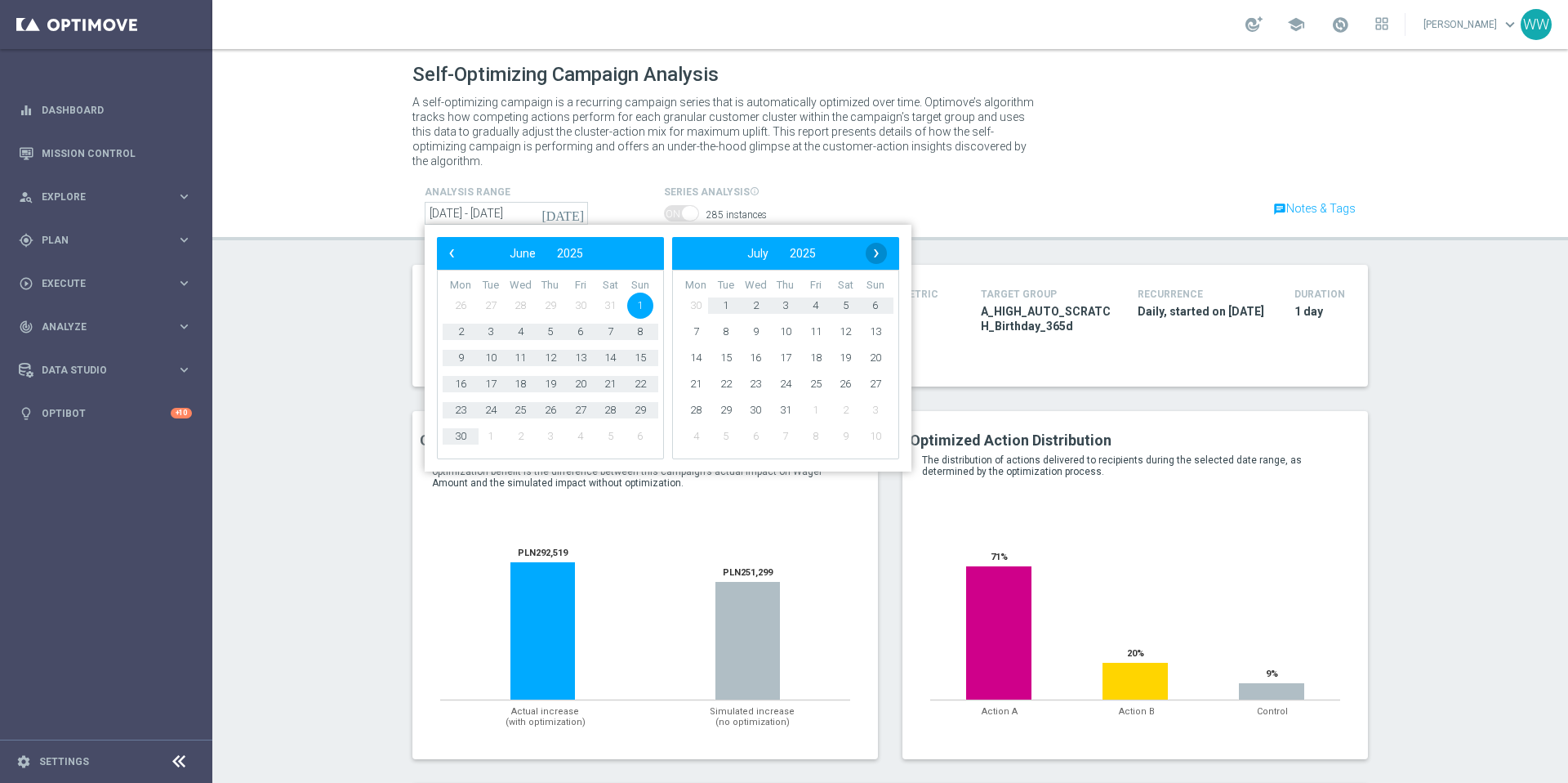
click at [880, 243] on span "›" at bounding box center [876, 253] width 21 height 21
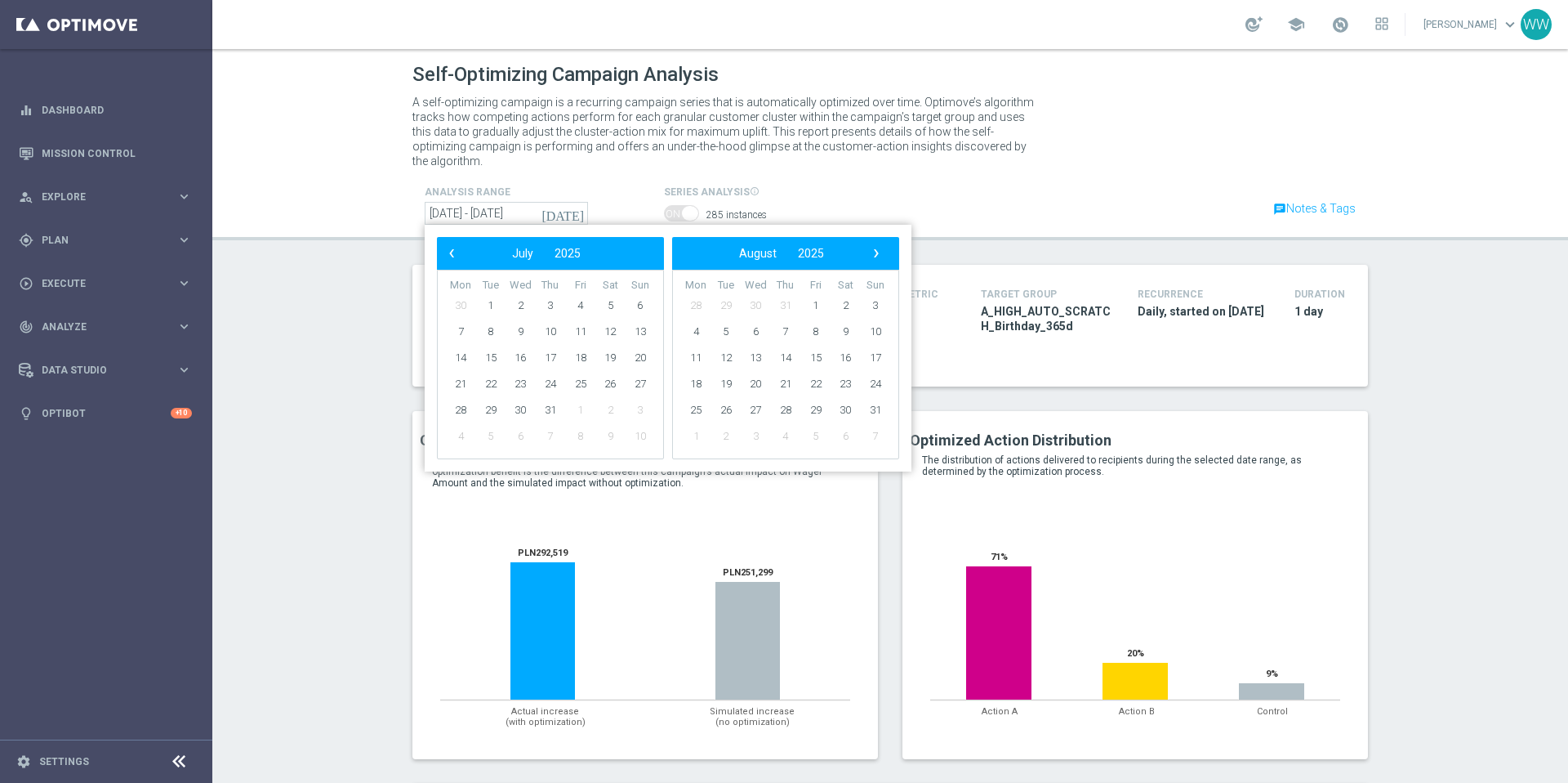
click at [880, 243] on span "›" at bounding box center [876, 253] width 21 height 21
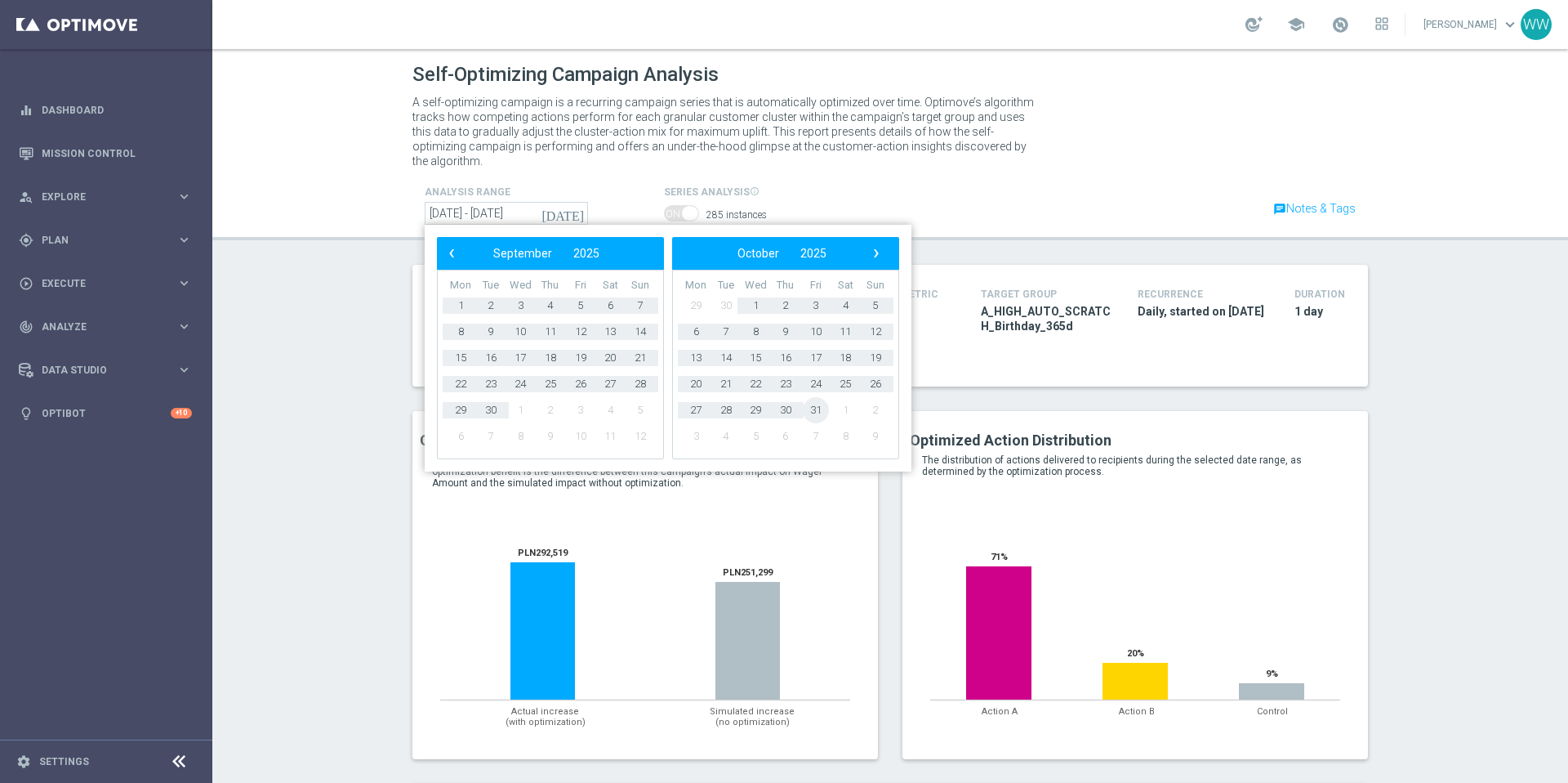
click at [809, 397] on span "31" at bounding box center [816, 410] width 26 height 26
type input "01 Jun 2025 - 31 Oct 2025"
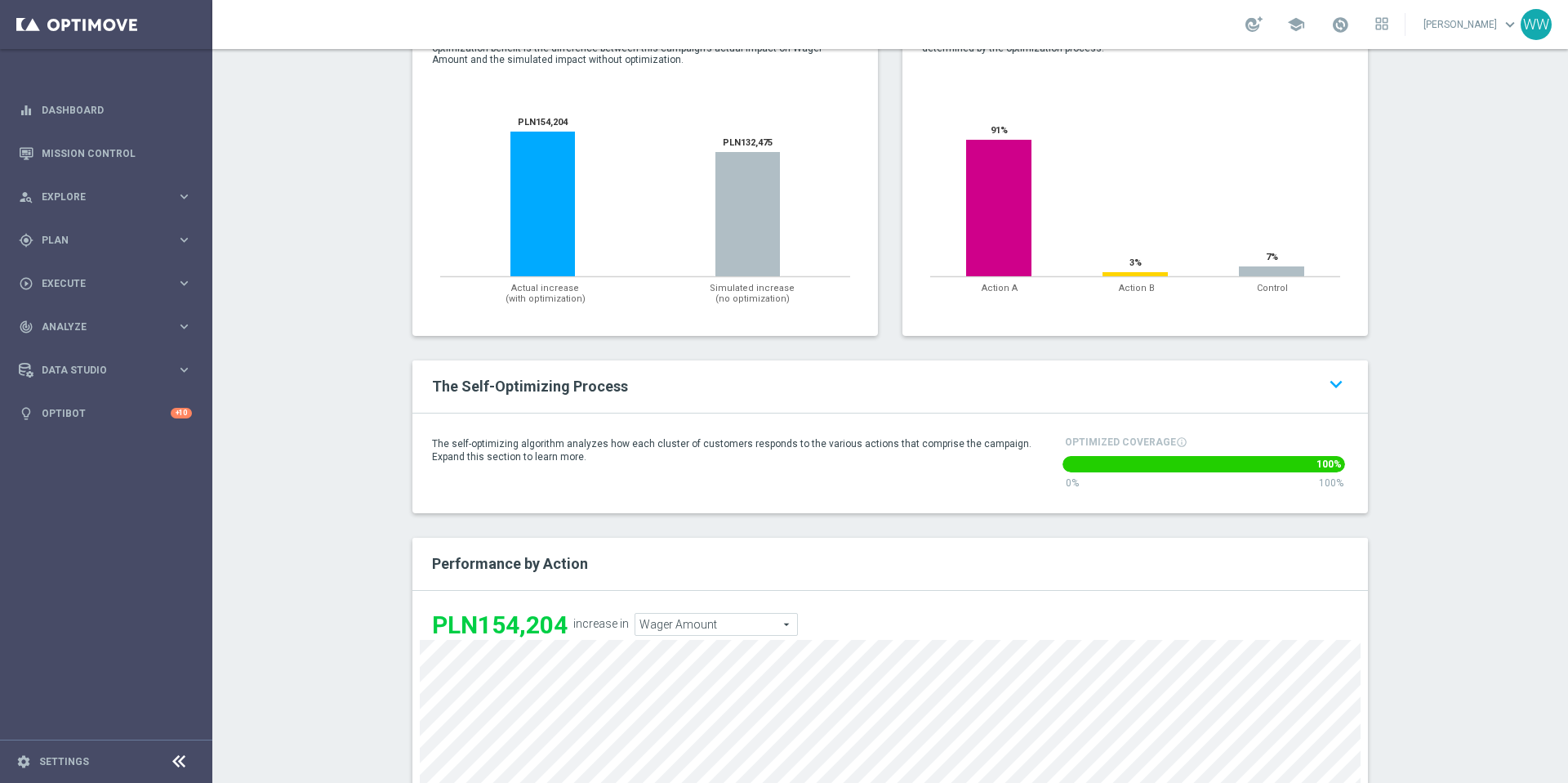
scroll to position [522, 0]
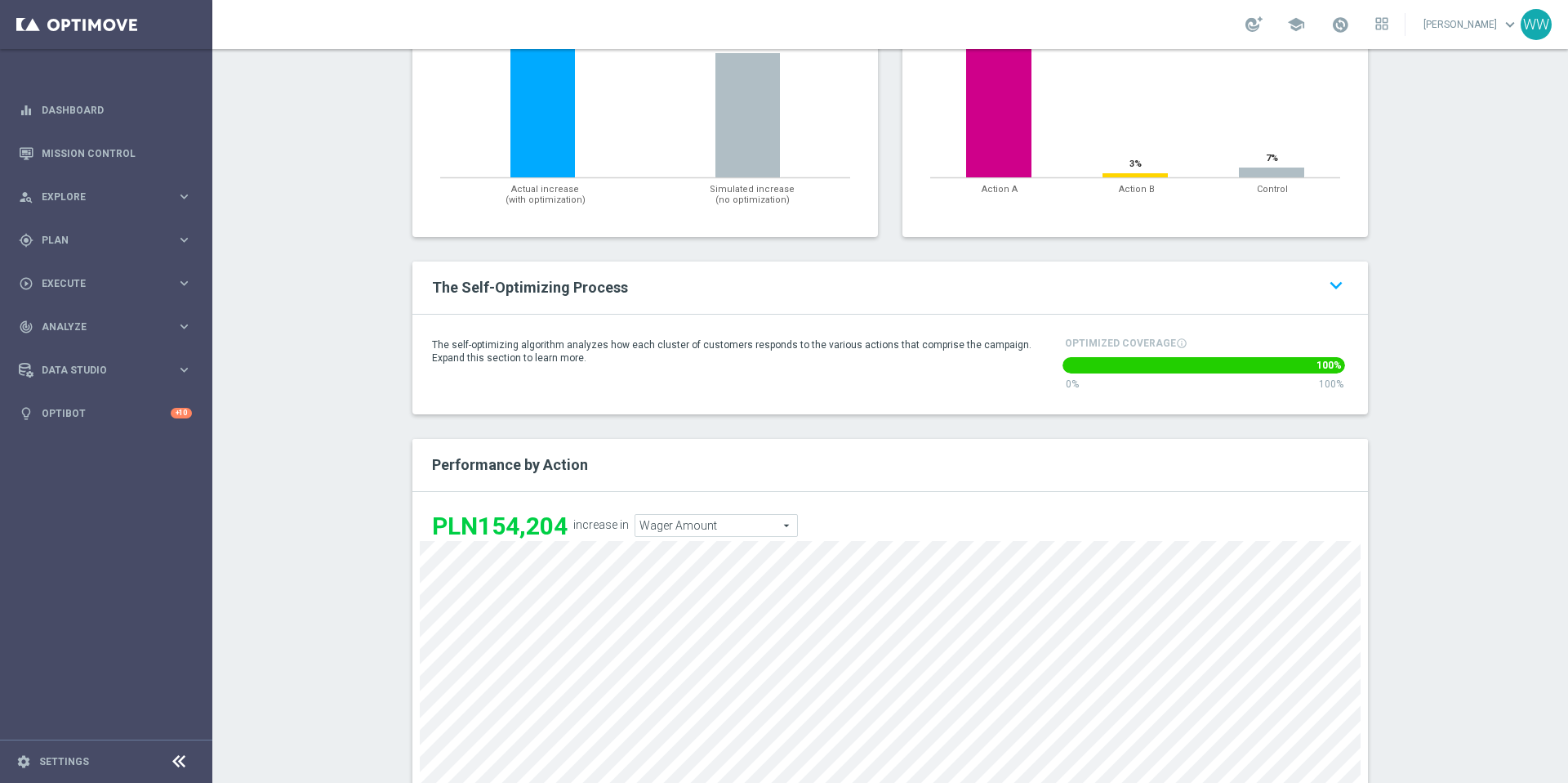
click at [855, 261] on div "The Self-Optimizing Process keyboard_arrow_up keyboard_arrow_down" at bounding box center [890, 288] width 956 height 53
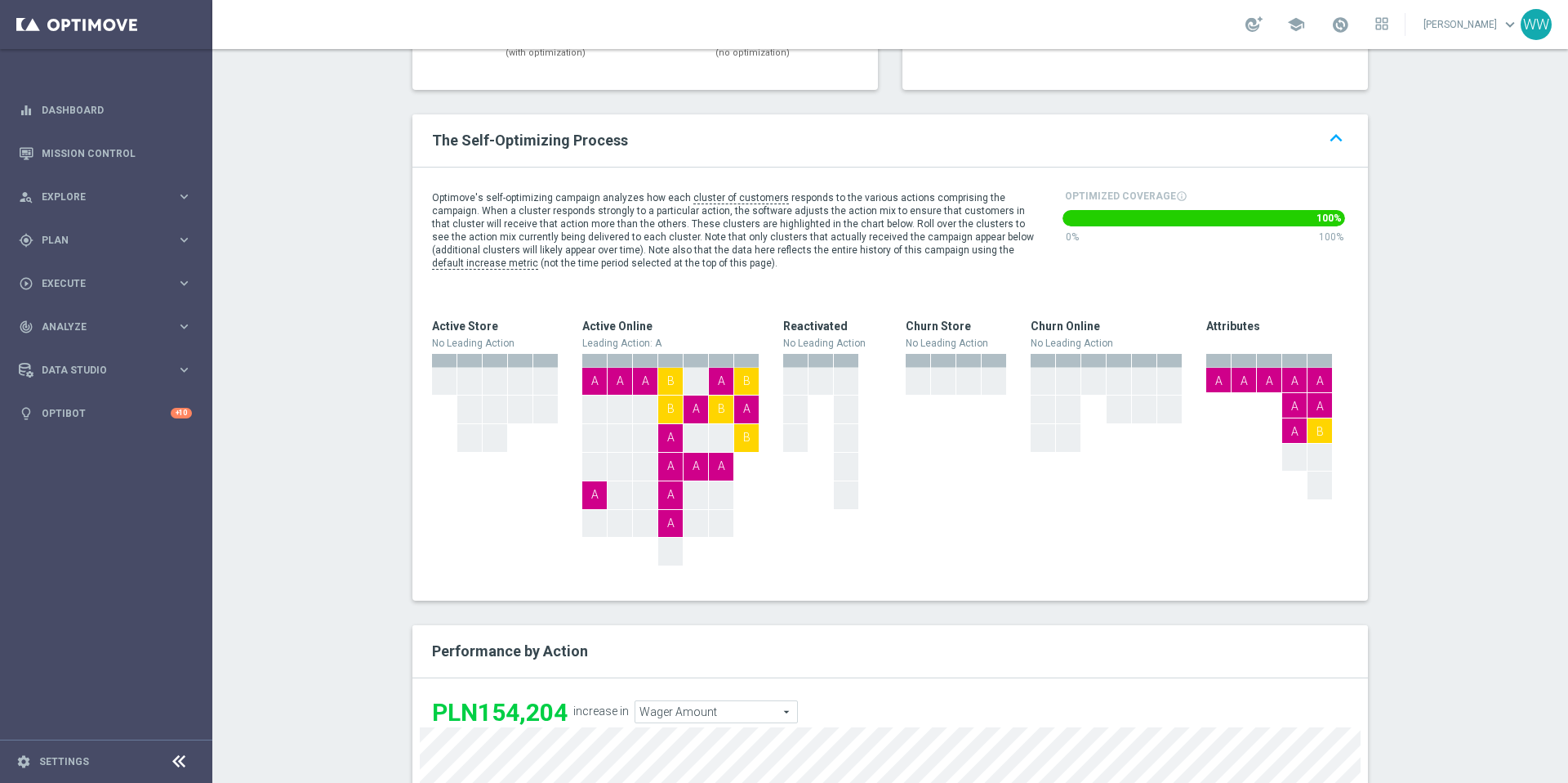
scroll to position [690, 0]
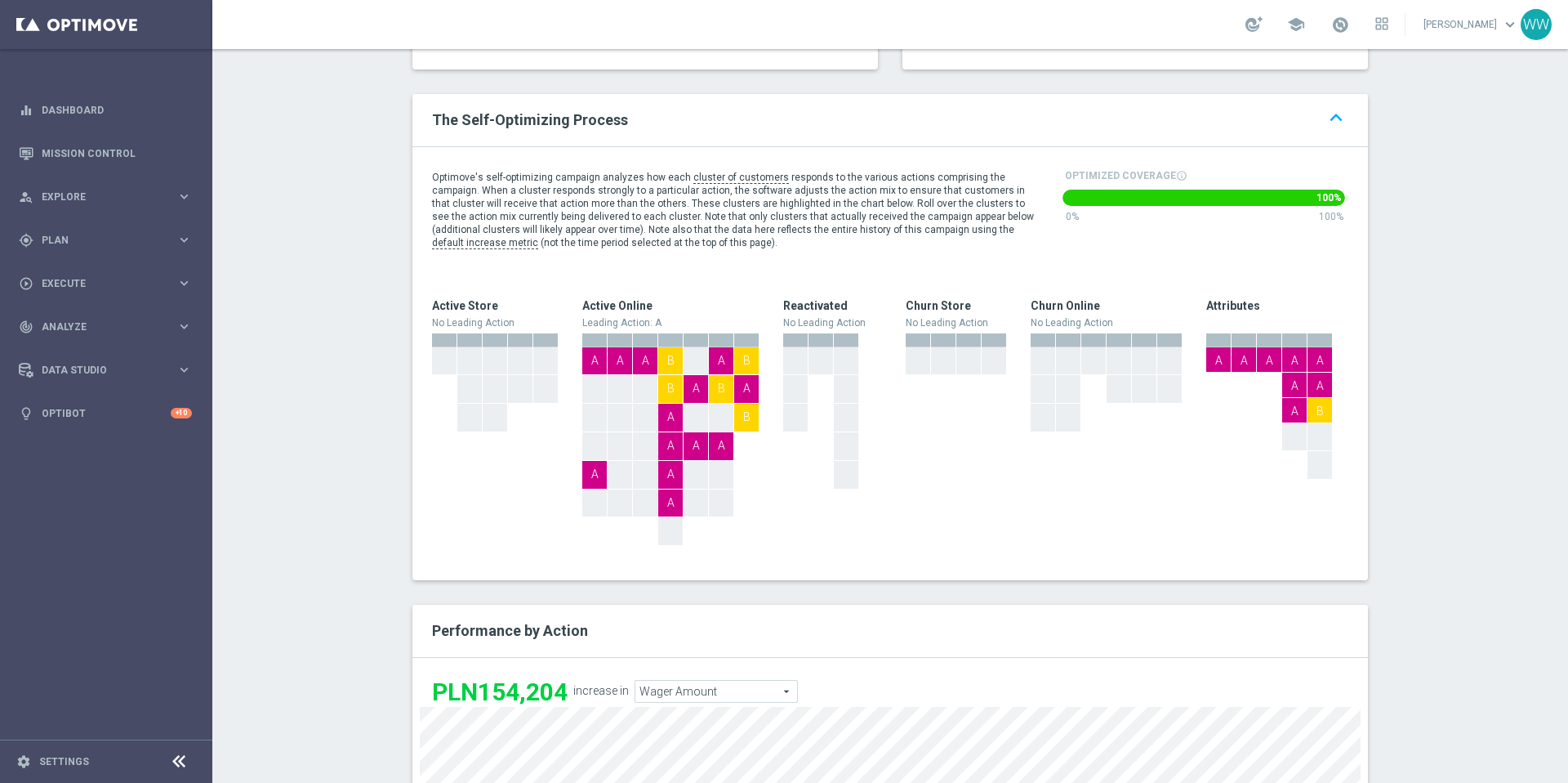
click at [1250, 348] on div "A" at bounding box center [1244, 360] width 25 height 25
click at [1279, 348] on div "A" at bounding box center [1270, 360] width 25 height 25
click at [1299, 398] on div "A" at bounding box center [1294, 411] width 25 height 25
click at [1292, 376] on div "A" at bounding box center [1294, 385] width 25 height 25
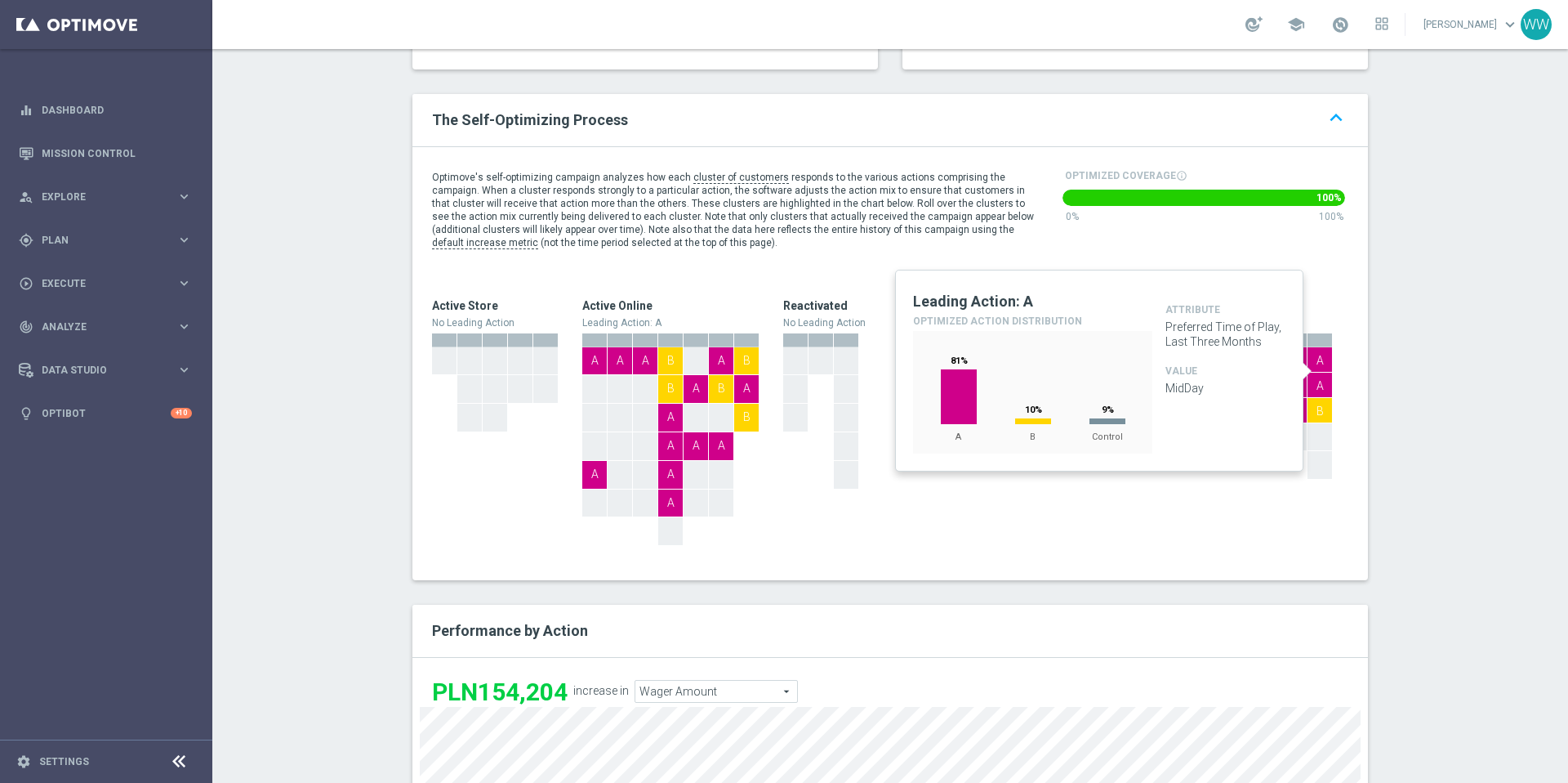
click at [1320, 372] on div "A" at bounding box center [1320, 385] width 25 height 25
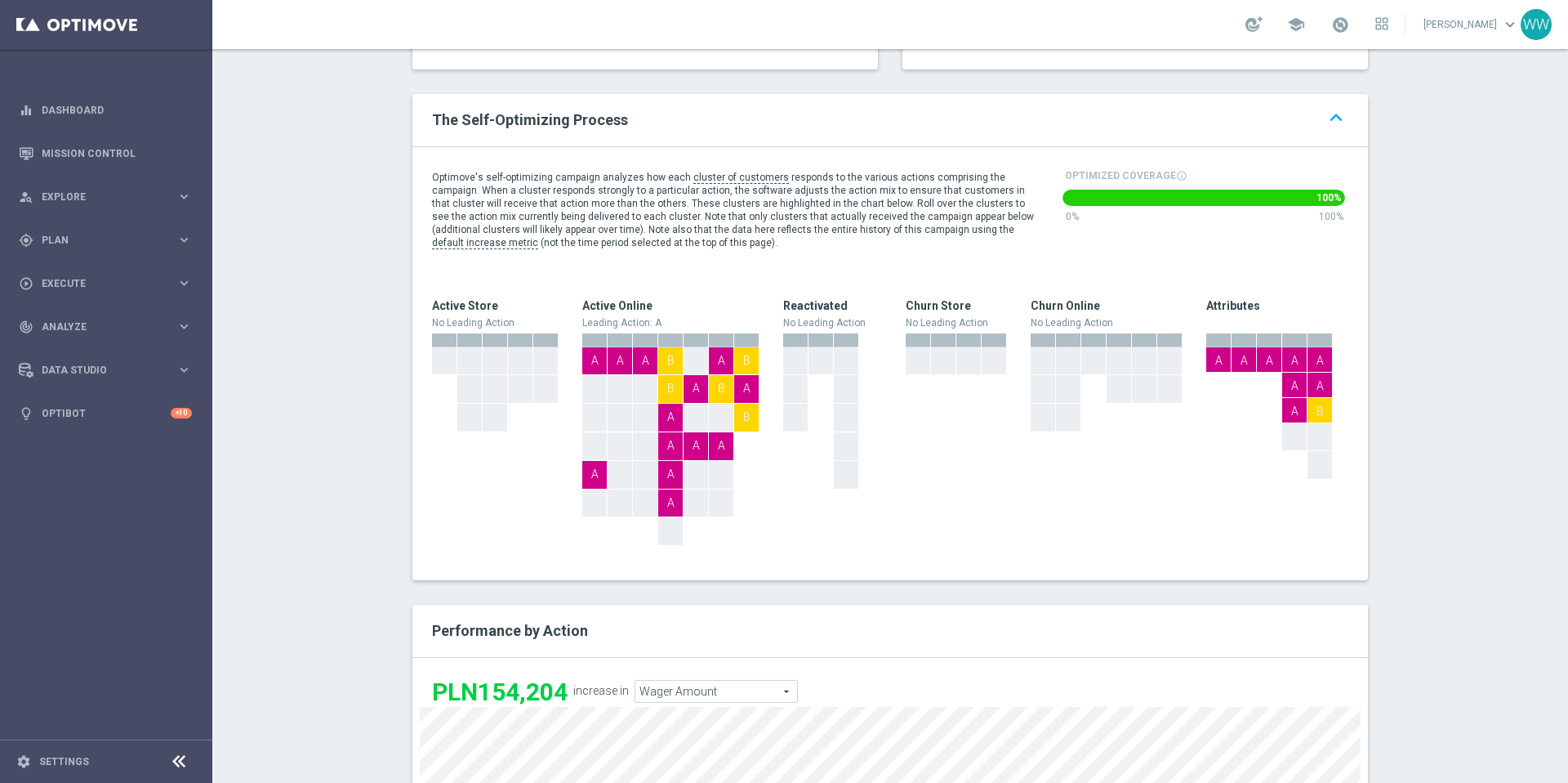
click at [1320, 398] on div "B" at bounding box center [1320, 411] width 25 height 25
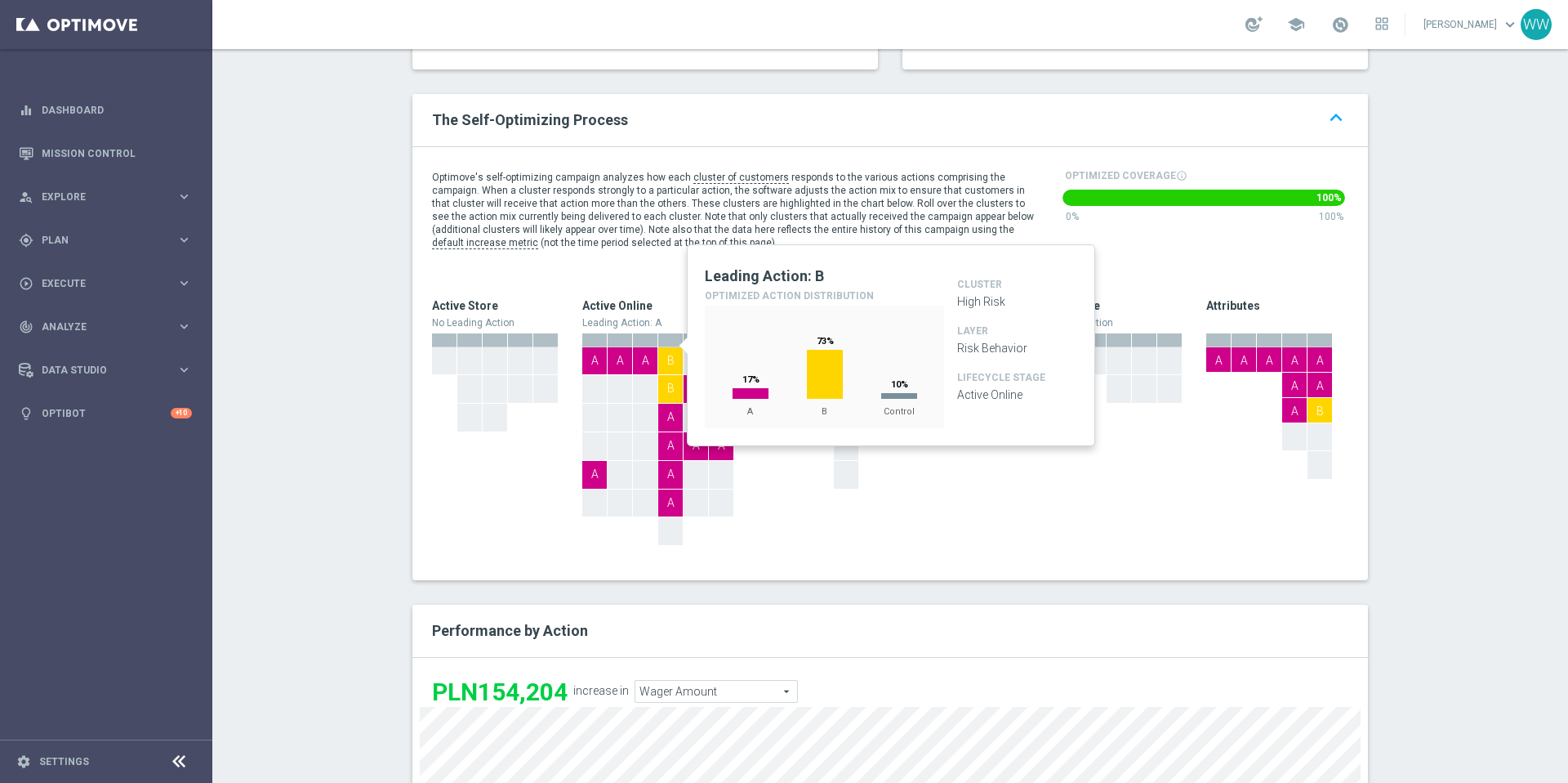
click at [666, 356] on div "B" at bounding box center [671, 360] width 25 height 25
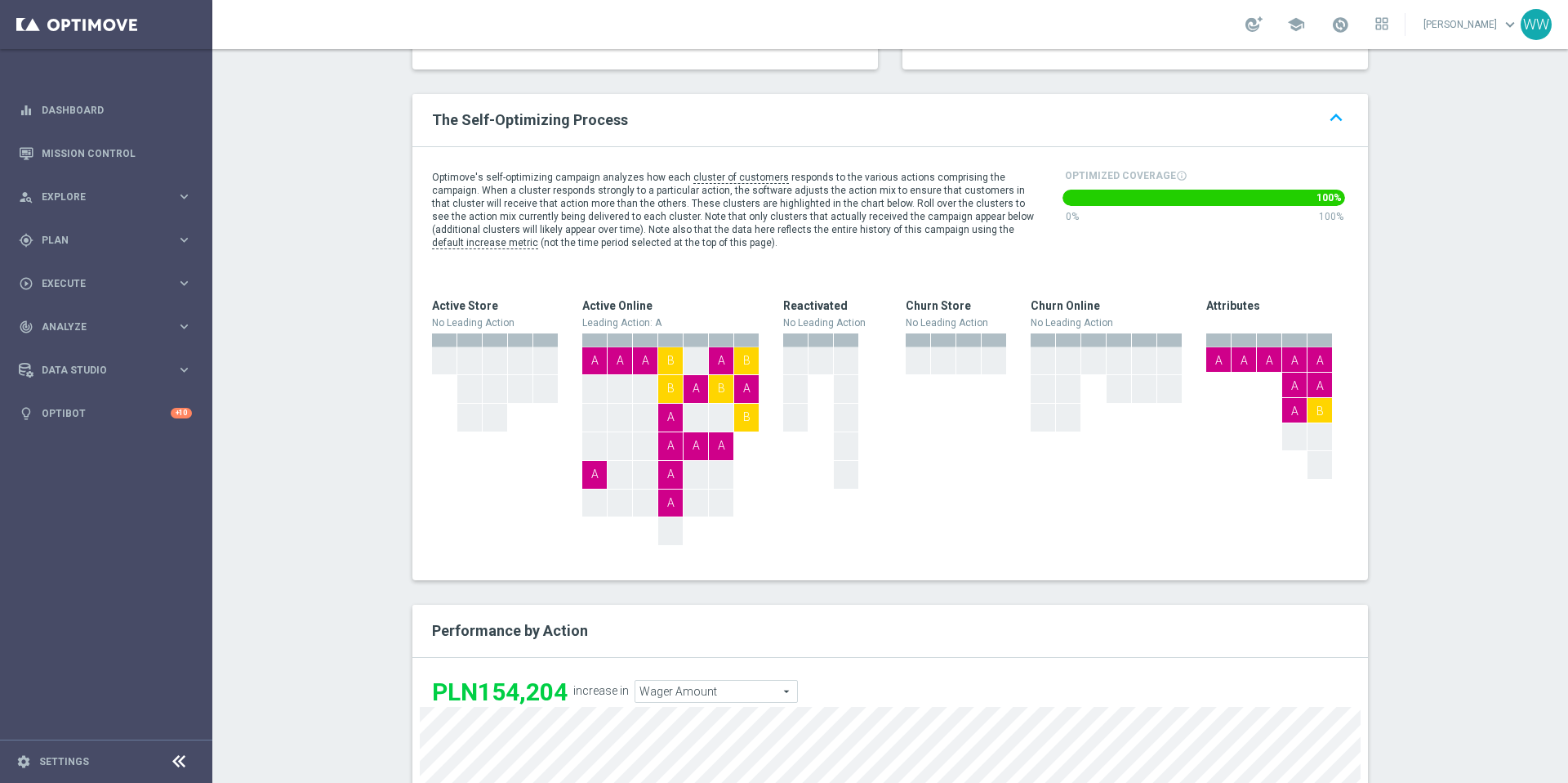
click at [670, 375] on div "B" at bounding box center [671, 388] width 25 height 25
click at [636, 348] on div "A" at bounding box center [645, 360] width 25 height 25
click at [573, 265] on div "Optimove's self-optimizing campaign analyzes how each cluster of customers resp…" at bounding box center [890, 363] width 956 height 433
click at [776, 207] on span "responds to the various actions comprising the campaign. When a cluster respond…" at bounding box center [733, 204] width 602 height 64
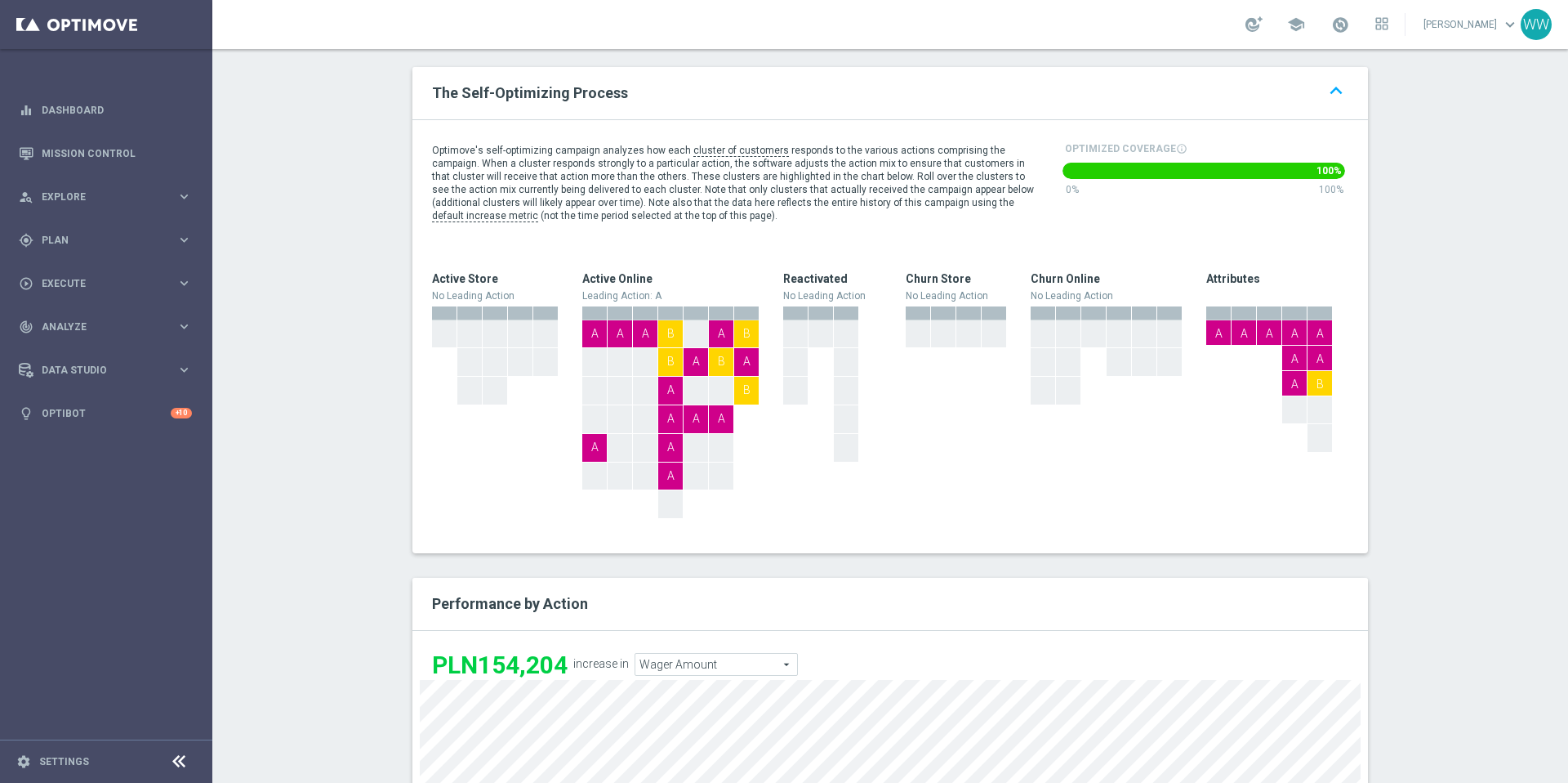
scroll to position [718, 0]
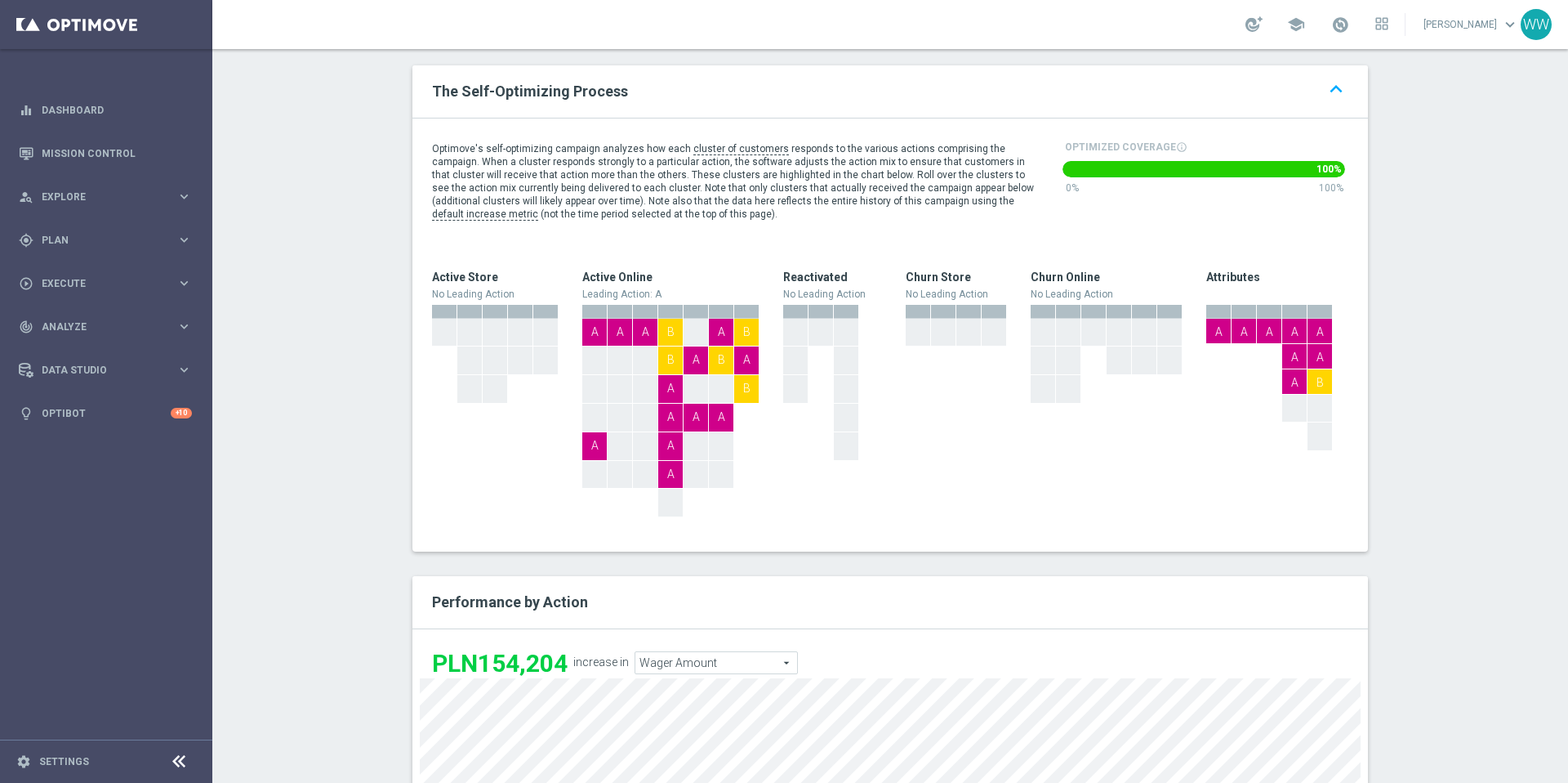
click at [725, 172] on span "responds to the various actions comprising the campaign. When a cluster respond…" at bounding box center [733, 175] width 602 height 64
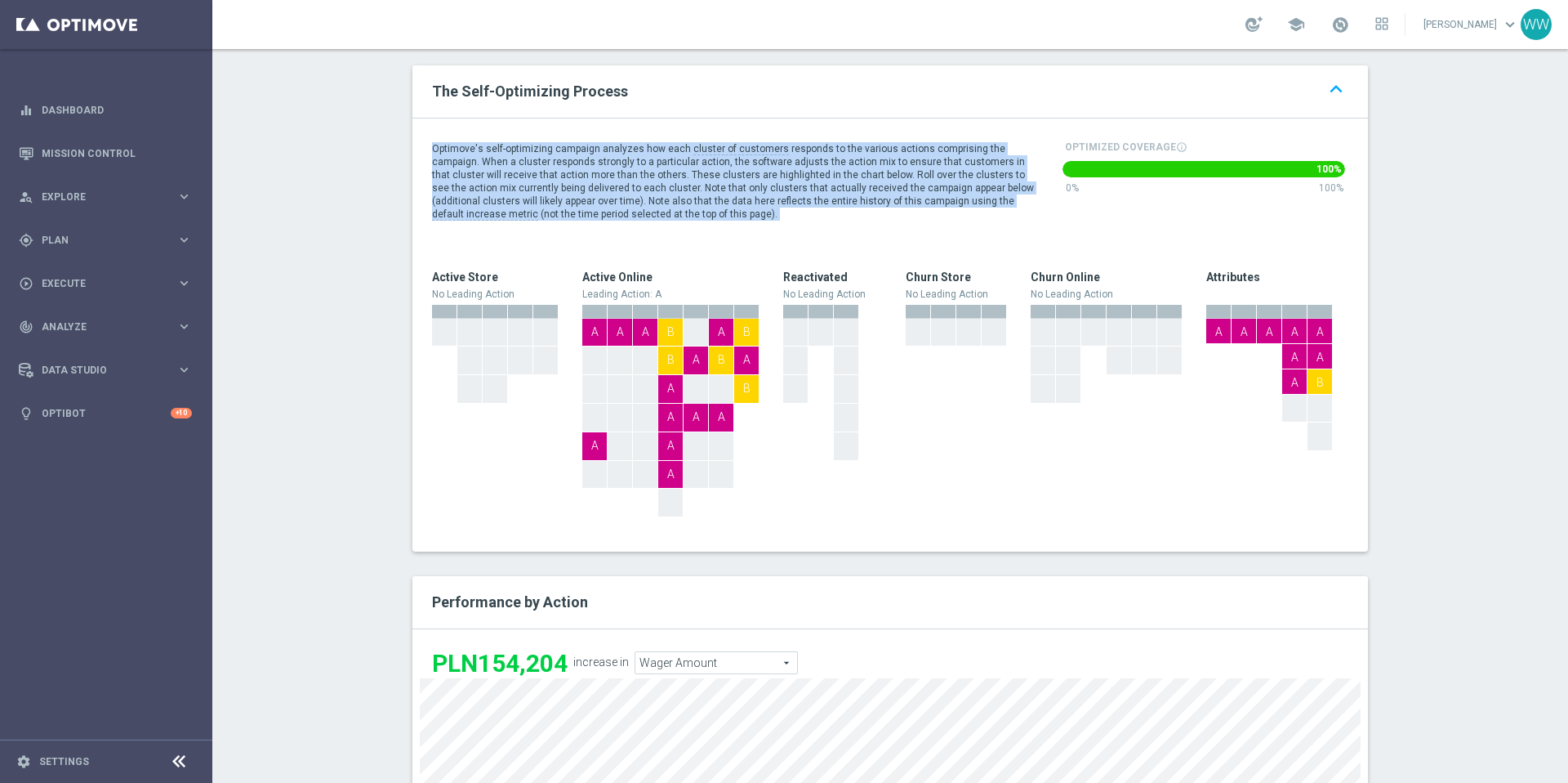
click at [725, 172] on span "responds to the various actions comprising the campaign. When a cluster respond…" at bounding box center [733, 175] width 602 height 64
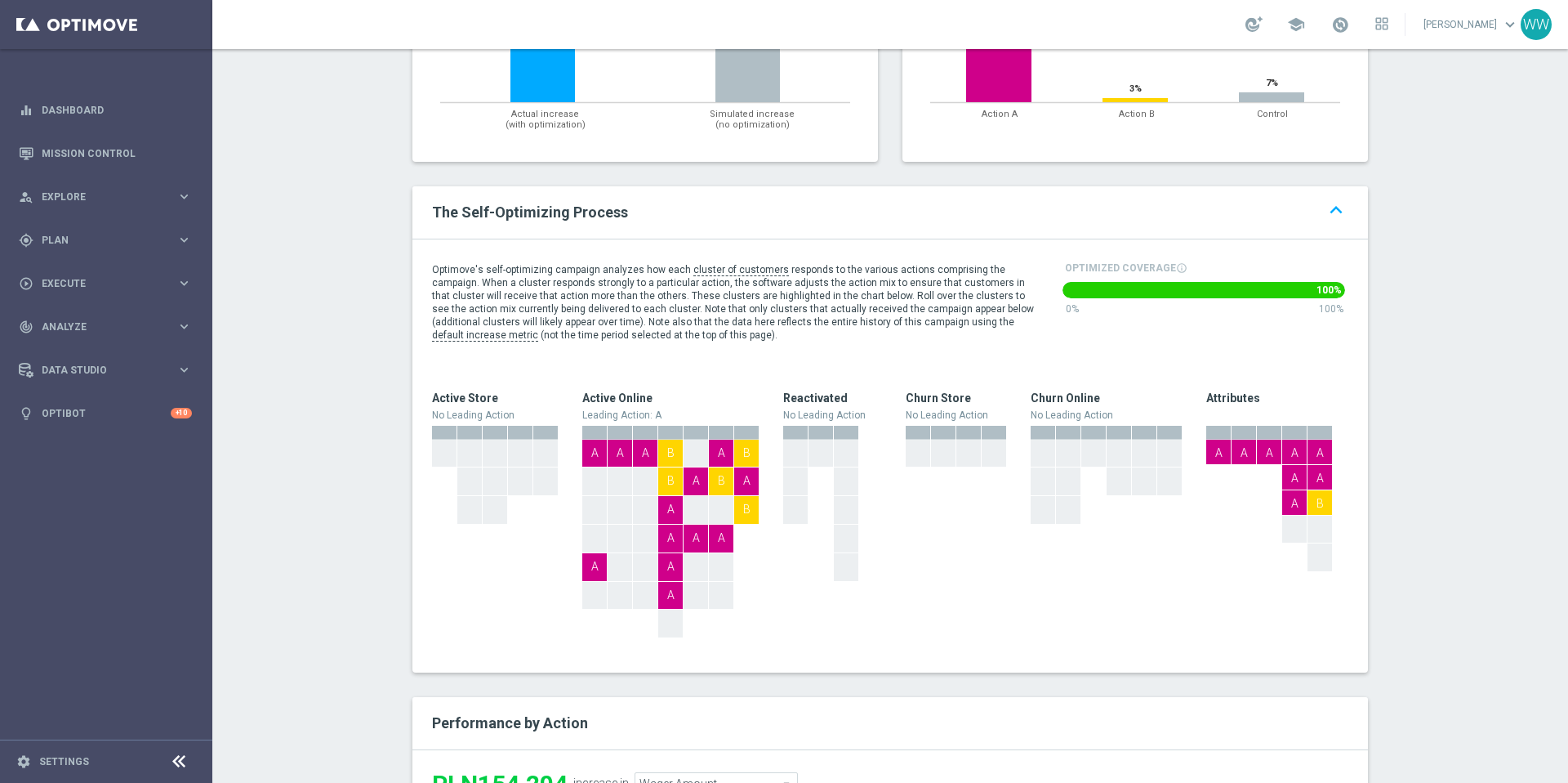
scroll to position [583, 0]
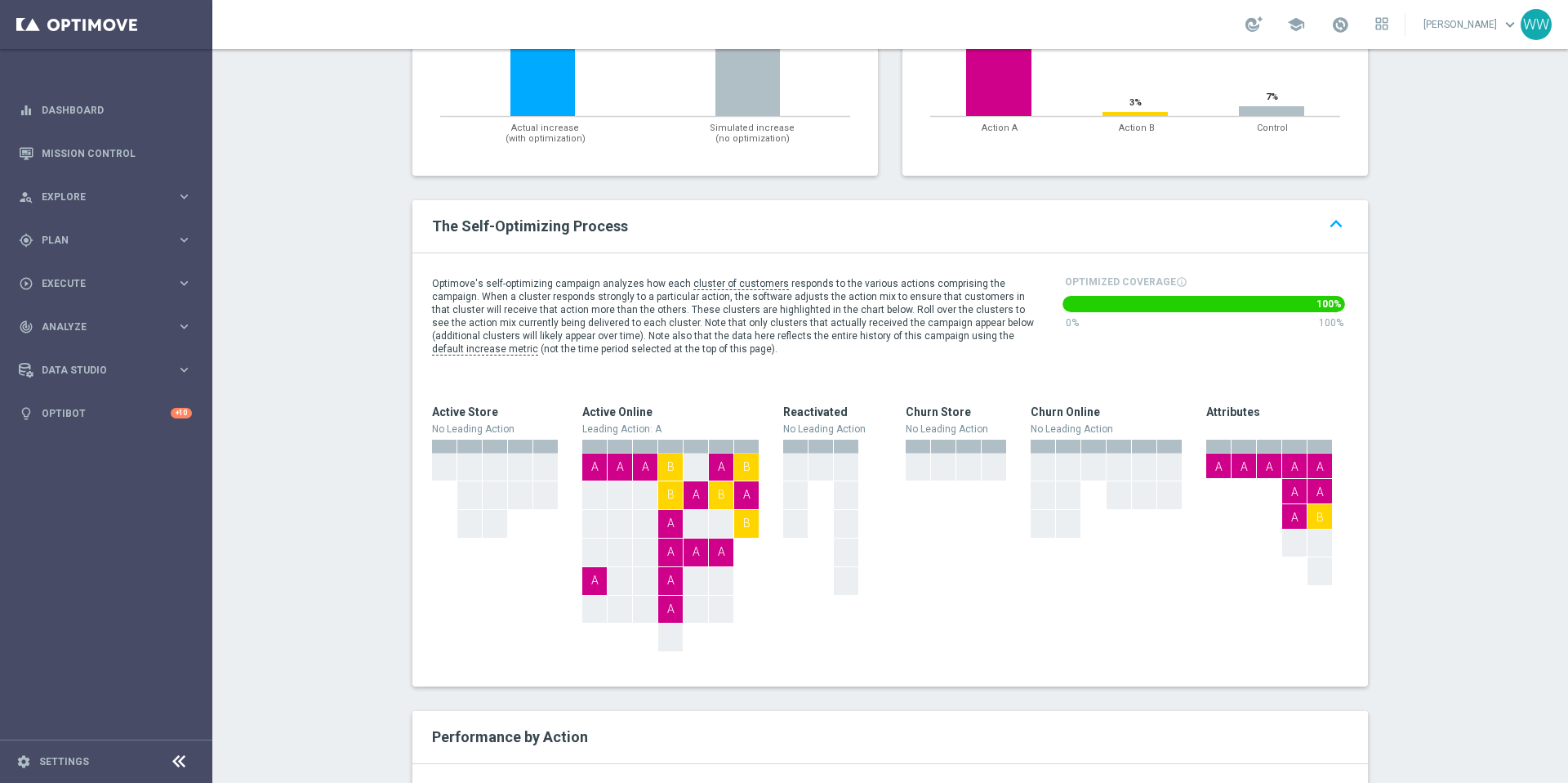
click at [490, 253] on div "Optimove's self-optimizing campaign analyzes how each cluster of customers resp…" at bounding box center [890, 469] width 956 height 433
click at [490, 278] on span "responds to the various actions comprising the campaign. When a cluster respond…" at bounding box center [733, 310] width 602 height 64
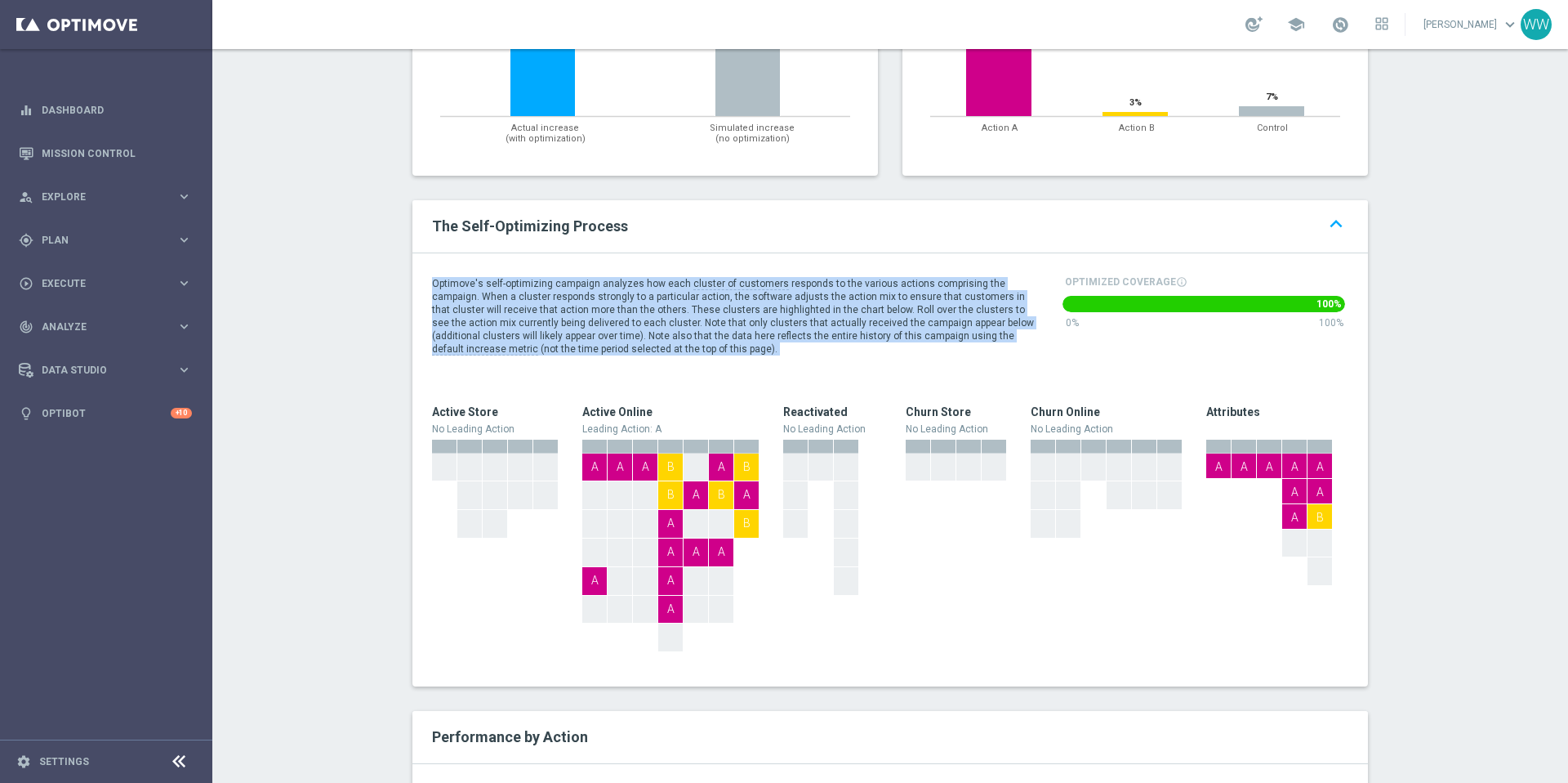
click at [490, 278] on span "responds to the various actions comprising the campaign. When a cluster respond…" at bounding box center [733, 310] width 602 height 64
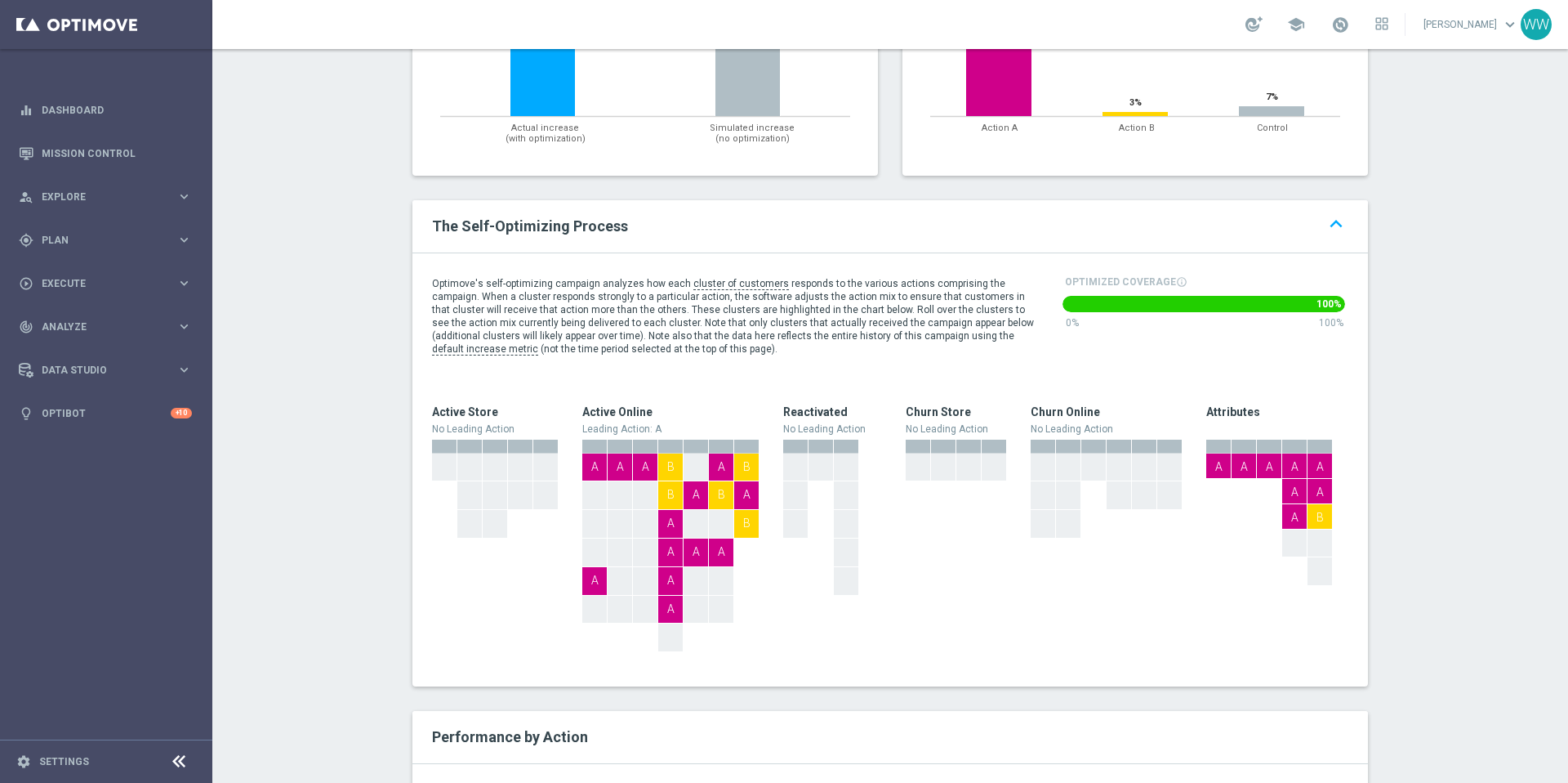
click at [520, 278] on span "responds to the various actions comprising the campaign. When a cluster respond…" at bounding box center [733, 310] width 602 height 64
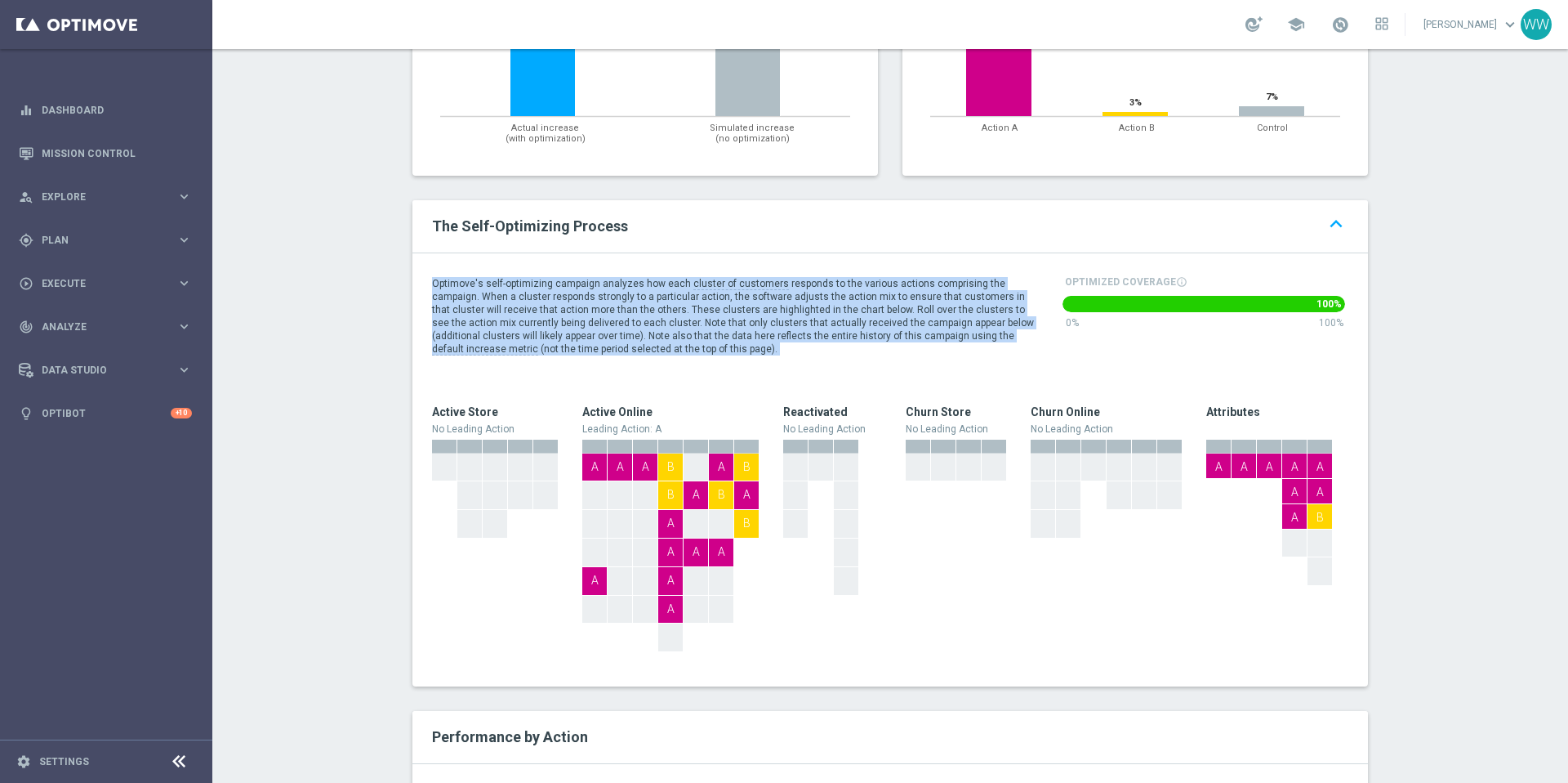
click at [520, 278] on span "responds to the various actions comprising the campaign. When a cluster respond…" at bounding box center [733, 310] width 602 height 64
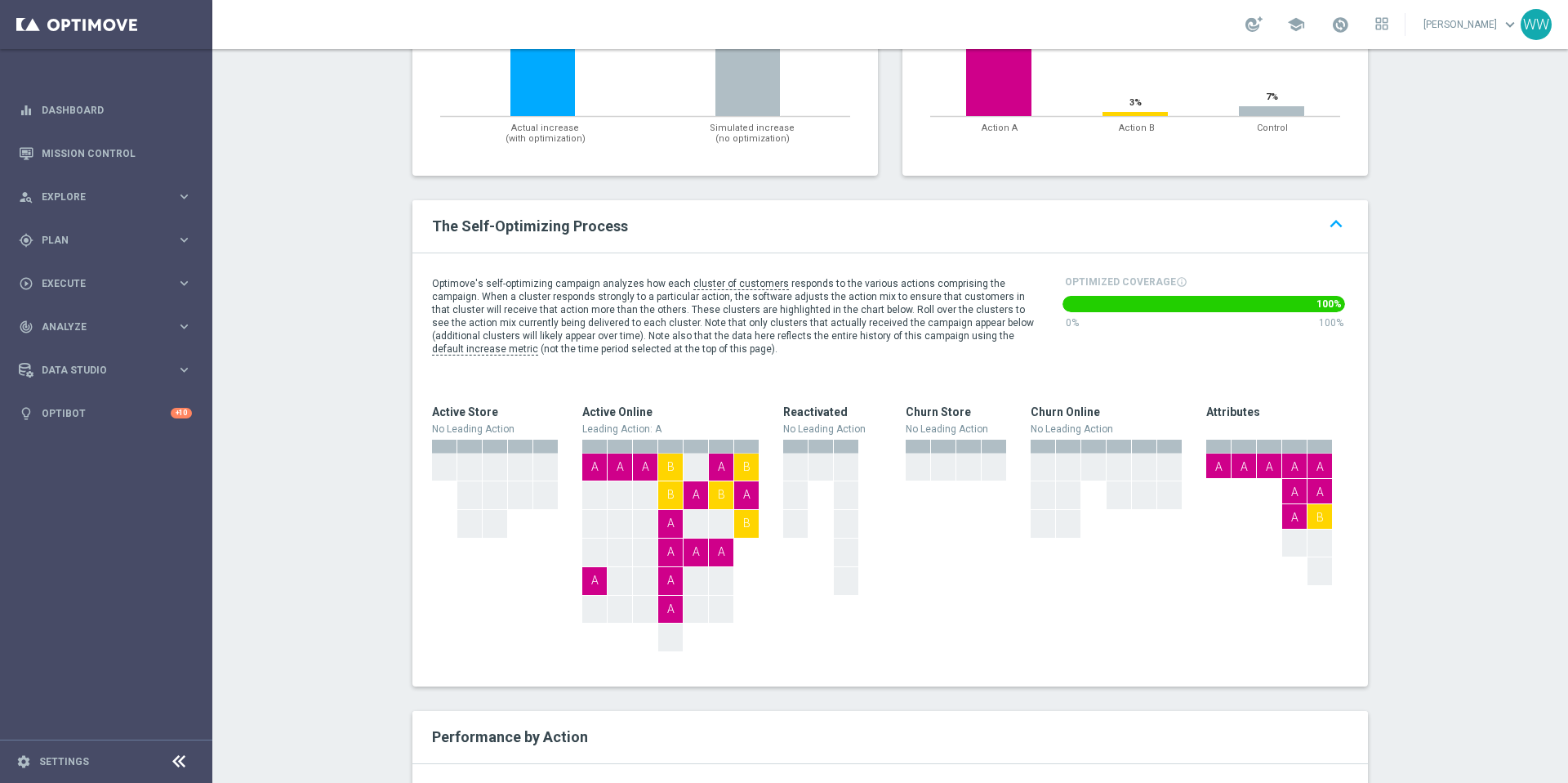
click at [635, 358] on div "Optimove's self-optimizing campaign analyzes how each cluster of customers resp…" at bounding box center [890, 469] width 956 height 433
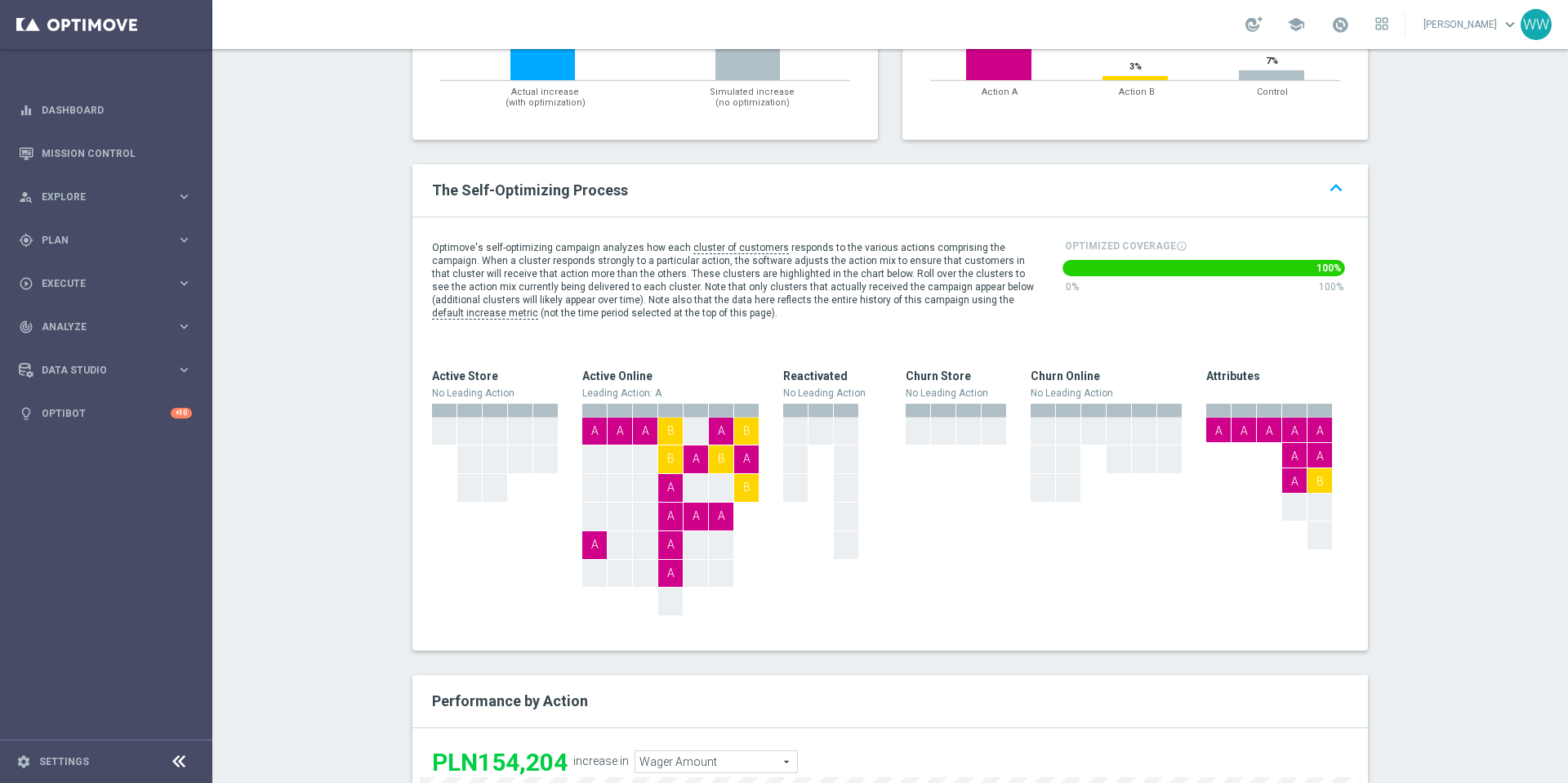
scroll to position [625, 0]
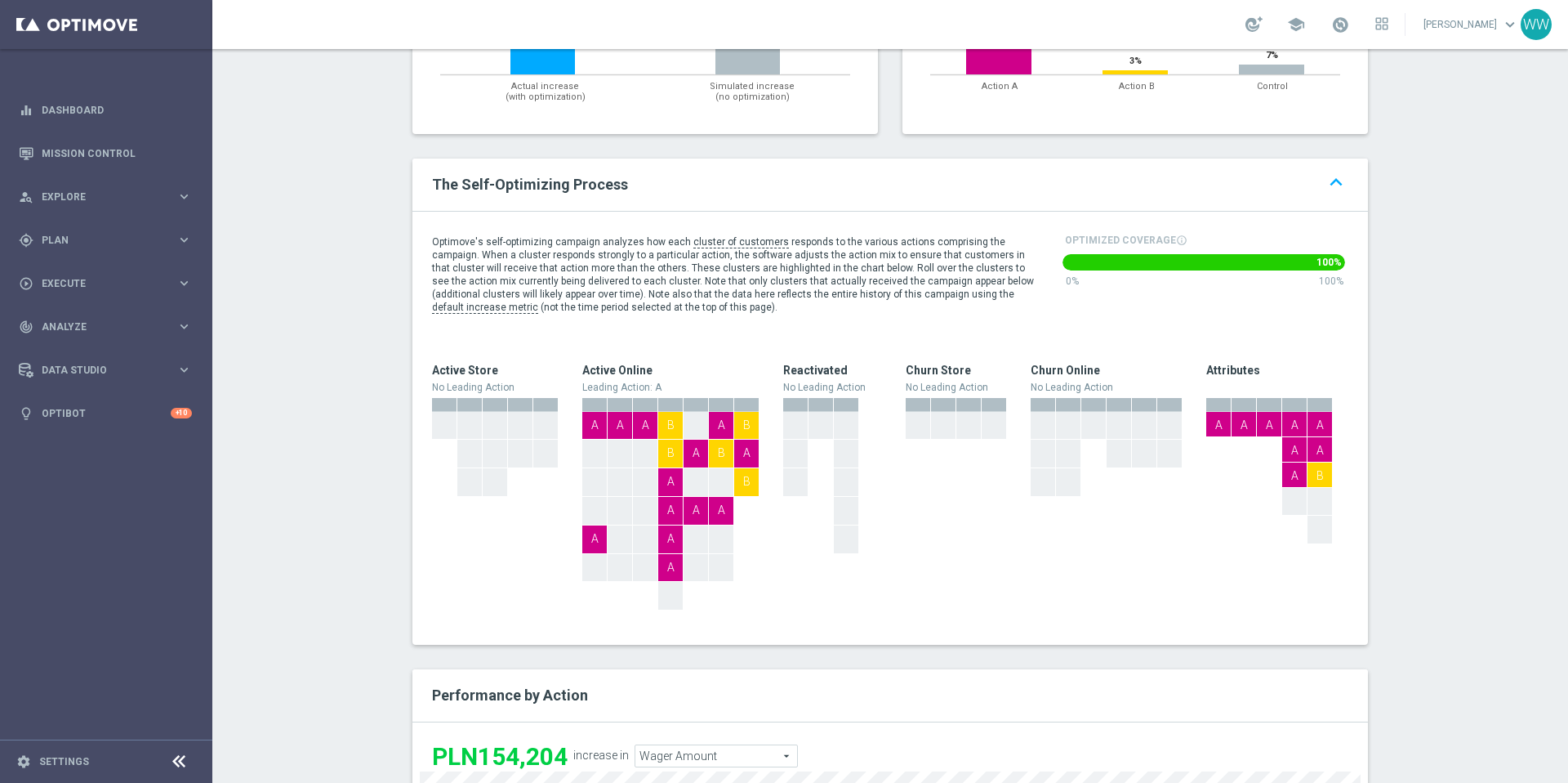
click at [765, 278] on span "responds to the various actions comprising the campaign. When a cluster respond…" at bounding box center [733, 268] width 602 height 64
click at [765, 250] on span "responds to the various actions comprising the campaign. When a cluster respond…" at bounding box center [733, 268] width 602 height 64
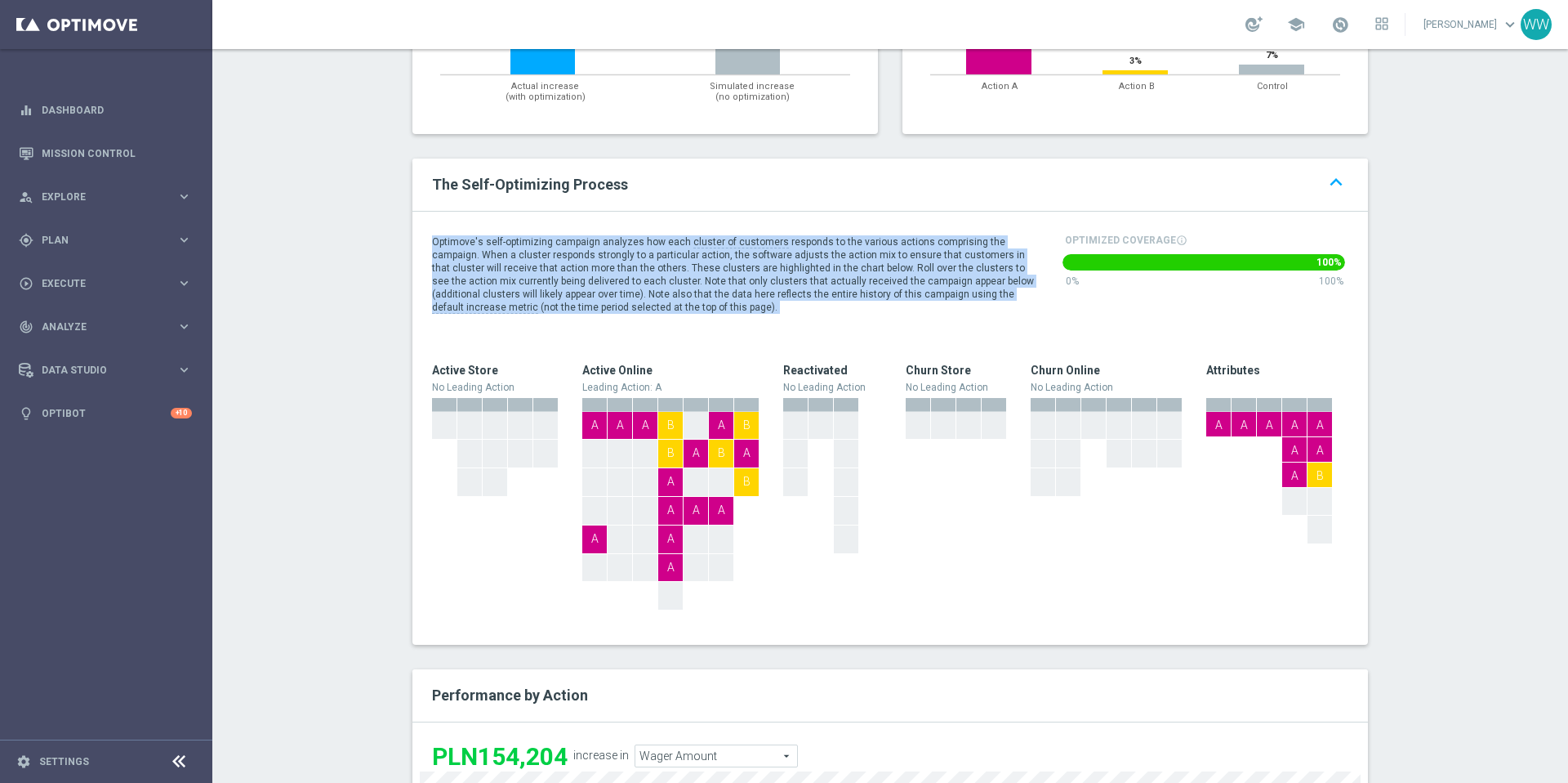
click at [765, 250] on span "responds to the various actions comprising the campaign. When a cluster respond…" at bounding box center [733, 268] width 602 height 64
click at [633, 246] on p "Optimove's self-optimizing campaign analyzes how each cluster of customers resp…" at bounding box center [733, 275] width 602 height 78
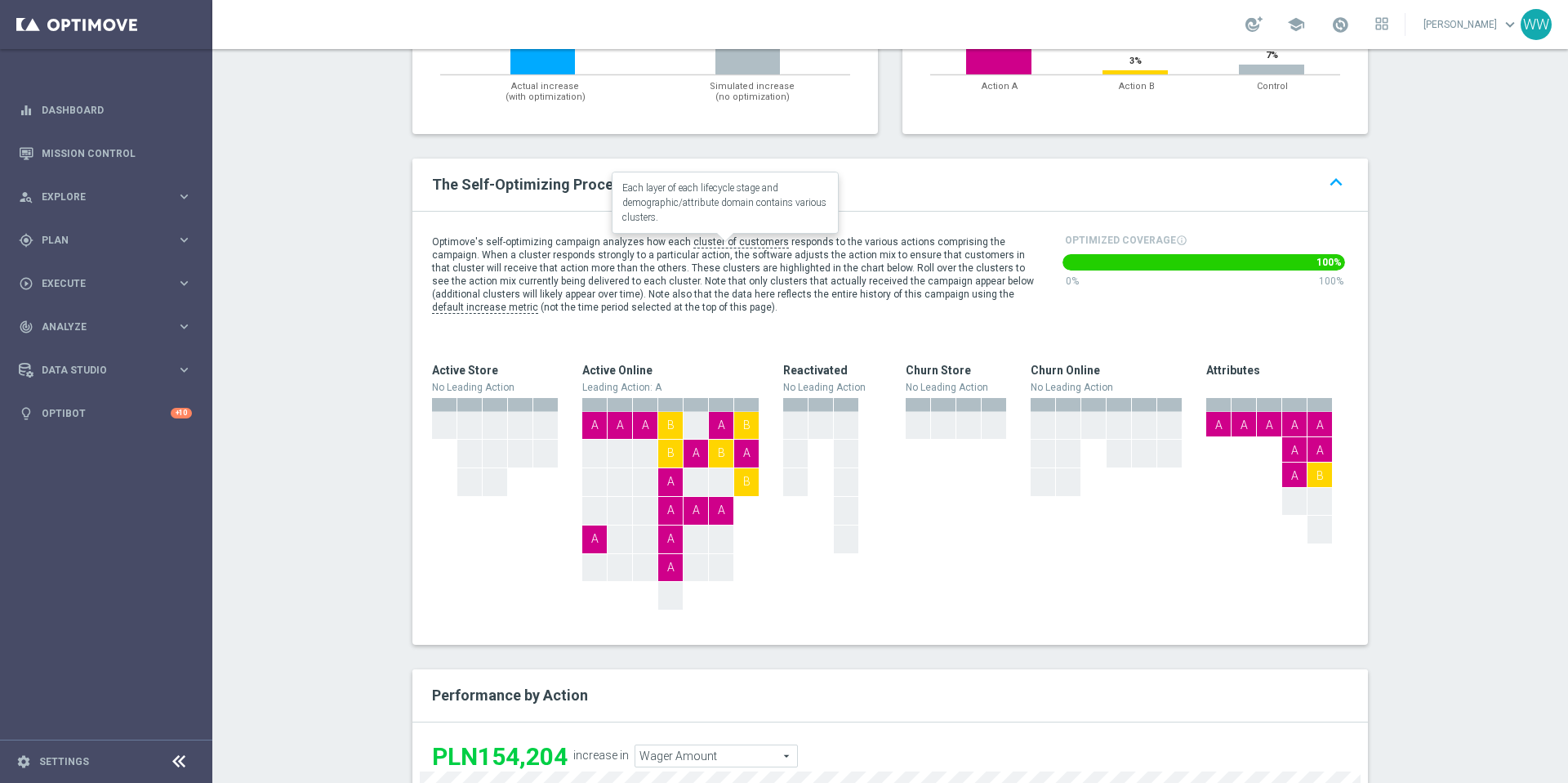
click at [669, 253] on span "responds to the various actions comprising the campaign. When a cluster respond…" at bounding box center [733, 268] width 602 height 64
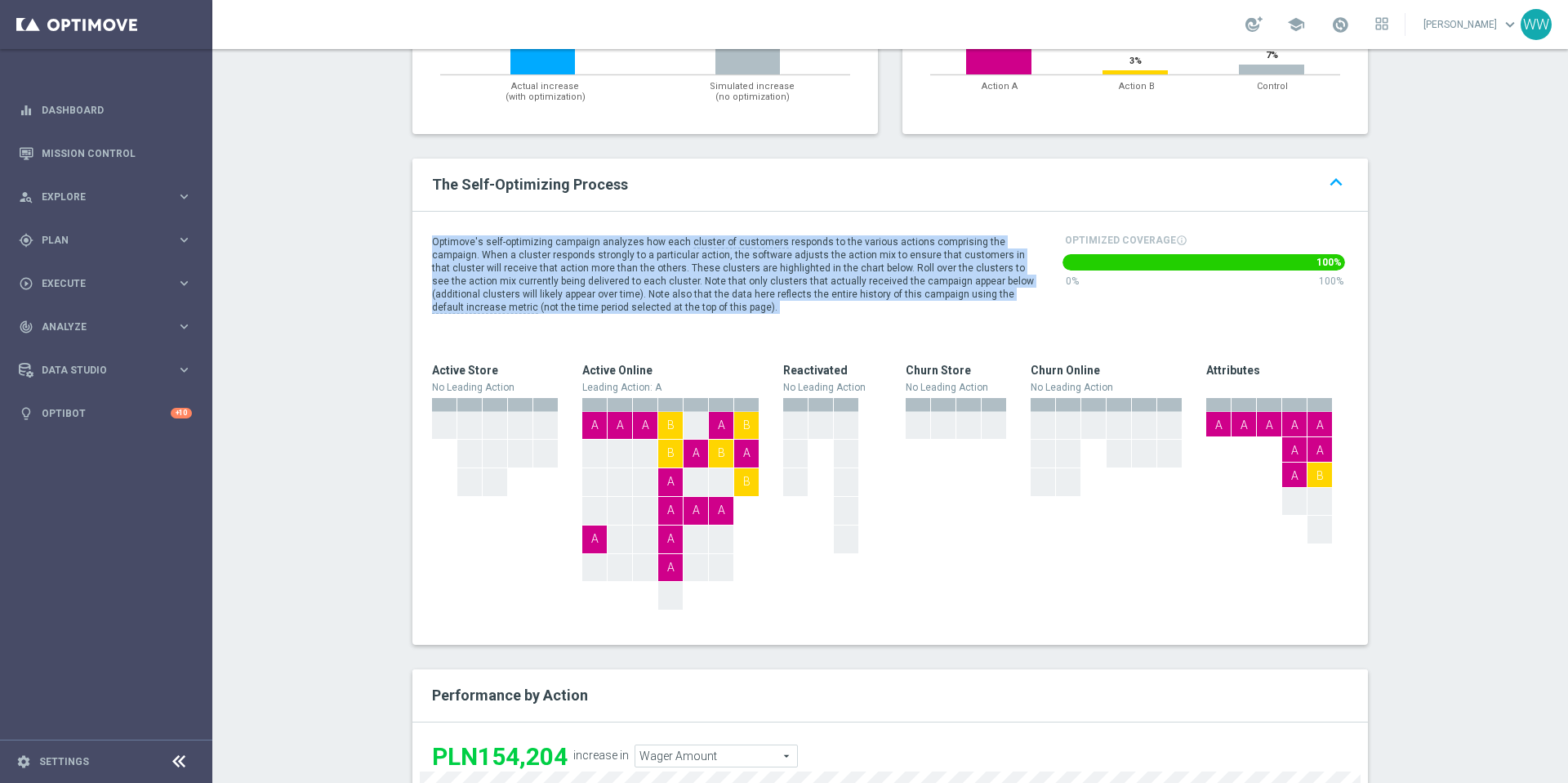
click at [669, 253] on span "responds to the various actions comprising the campaign. When a cluster respond…" at bounding box center [733, 268] width 602 height 64
copy div "Optimove's self-optimizing campaign analyzes how each cluster of customers resp…"
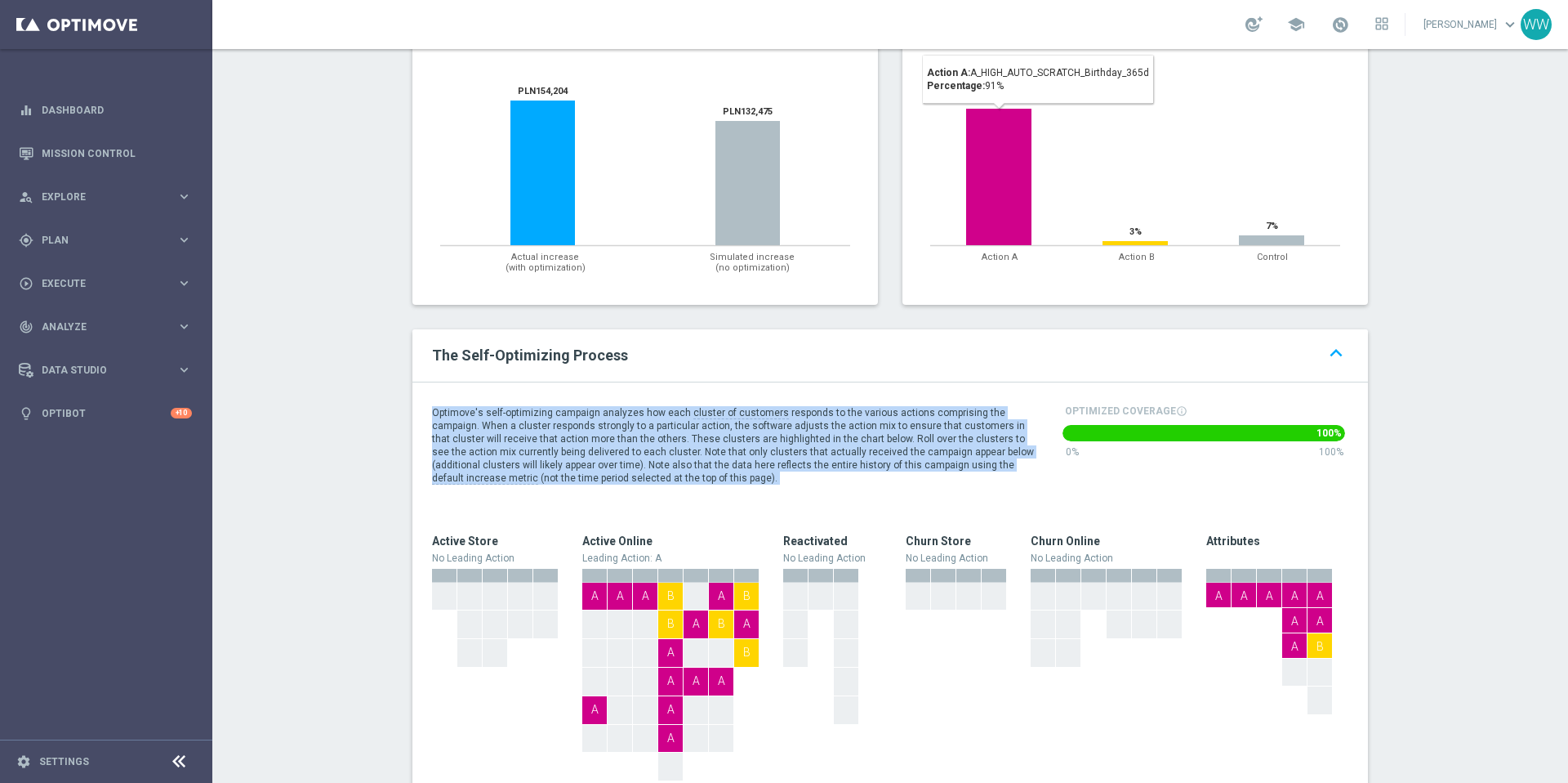
scroll to position [451, 0]
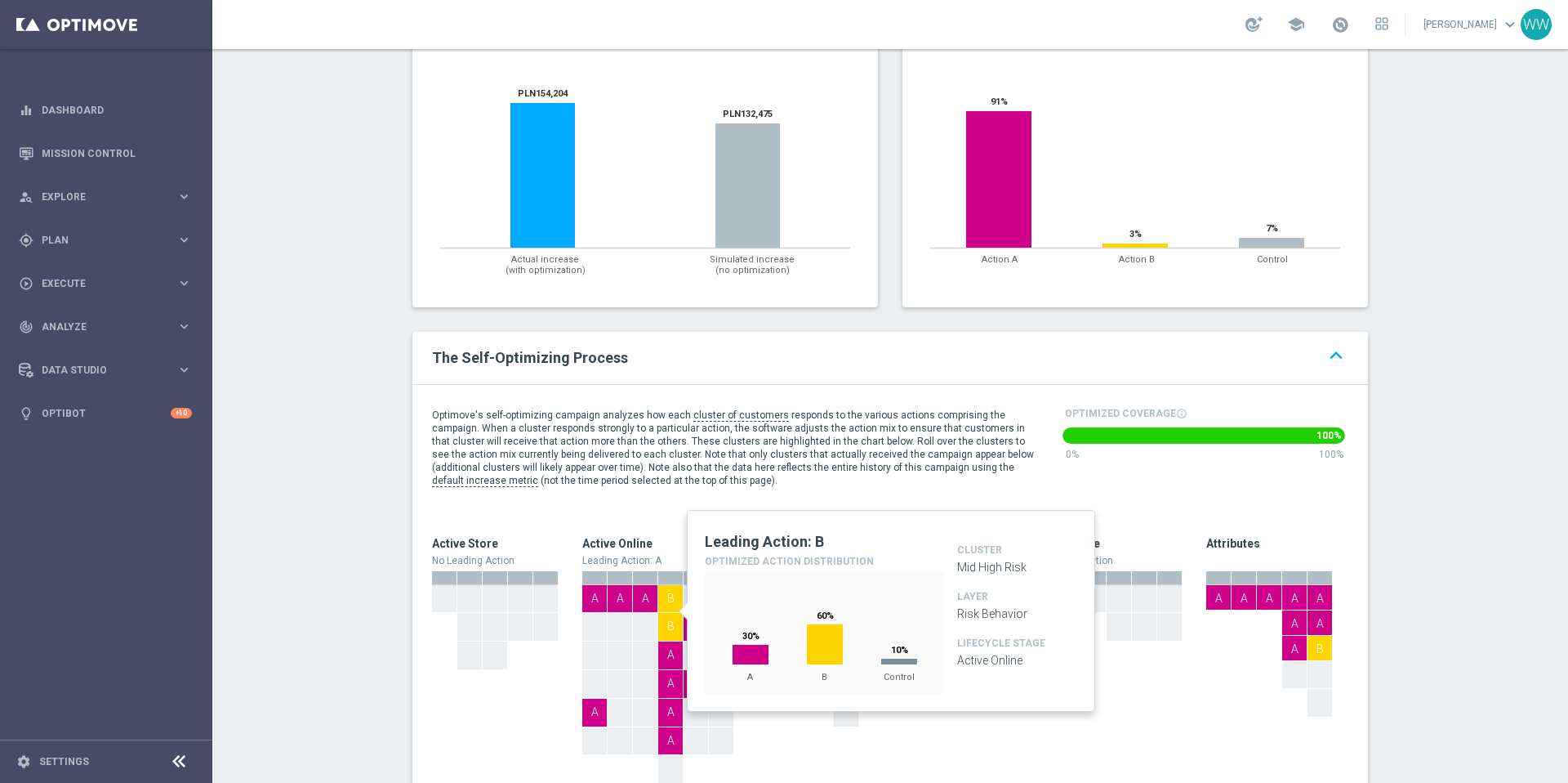
click at [673, 612] on div "B" at bounding box center [671, 625] width 25 height 25
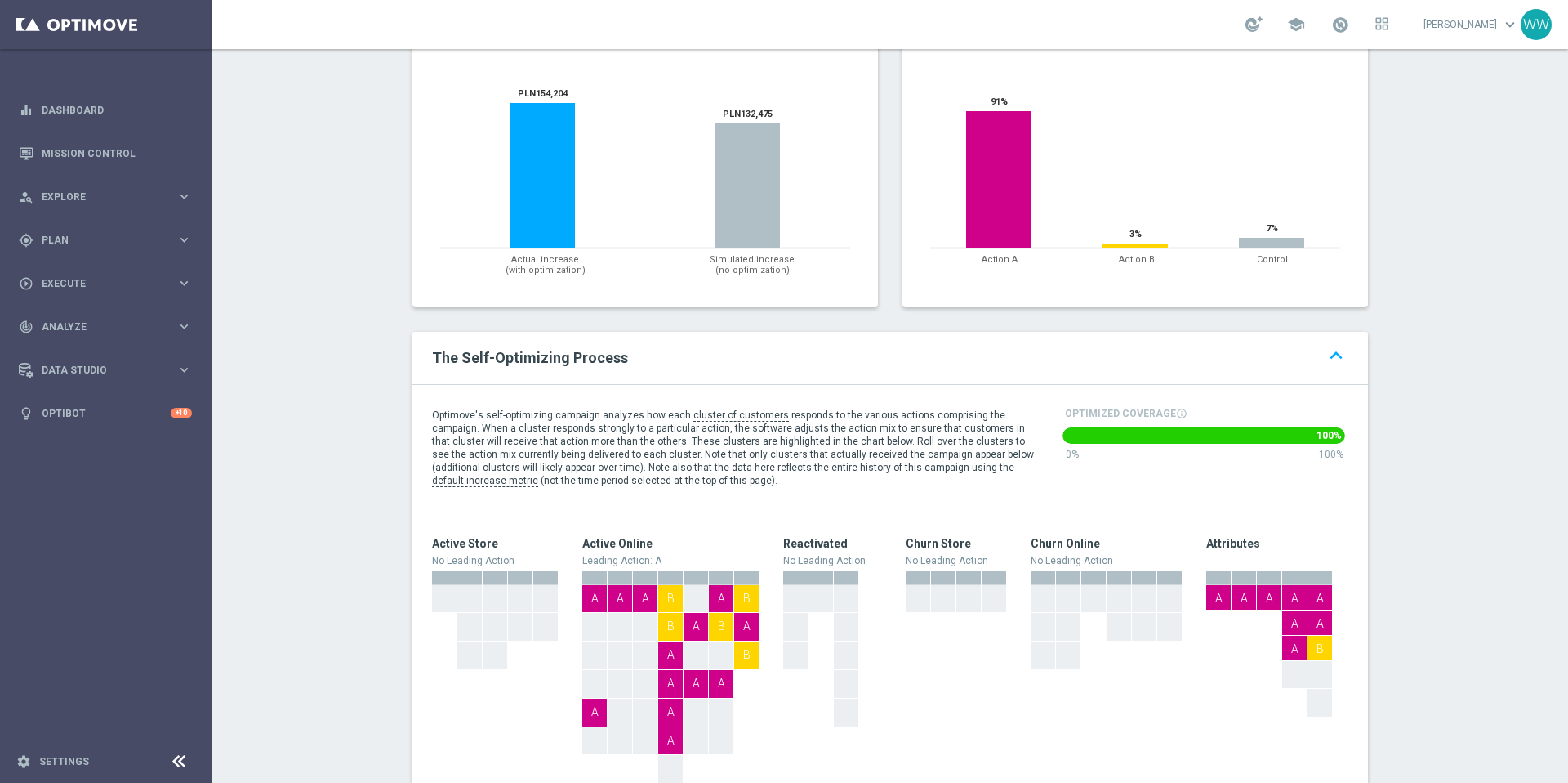
click at [668, 585] on div "B" at bounding box center [671, 597] width 25 height 25
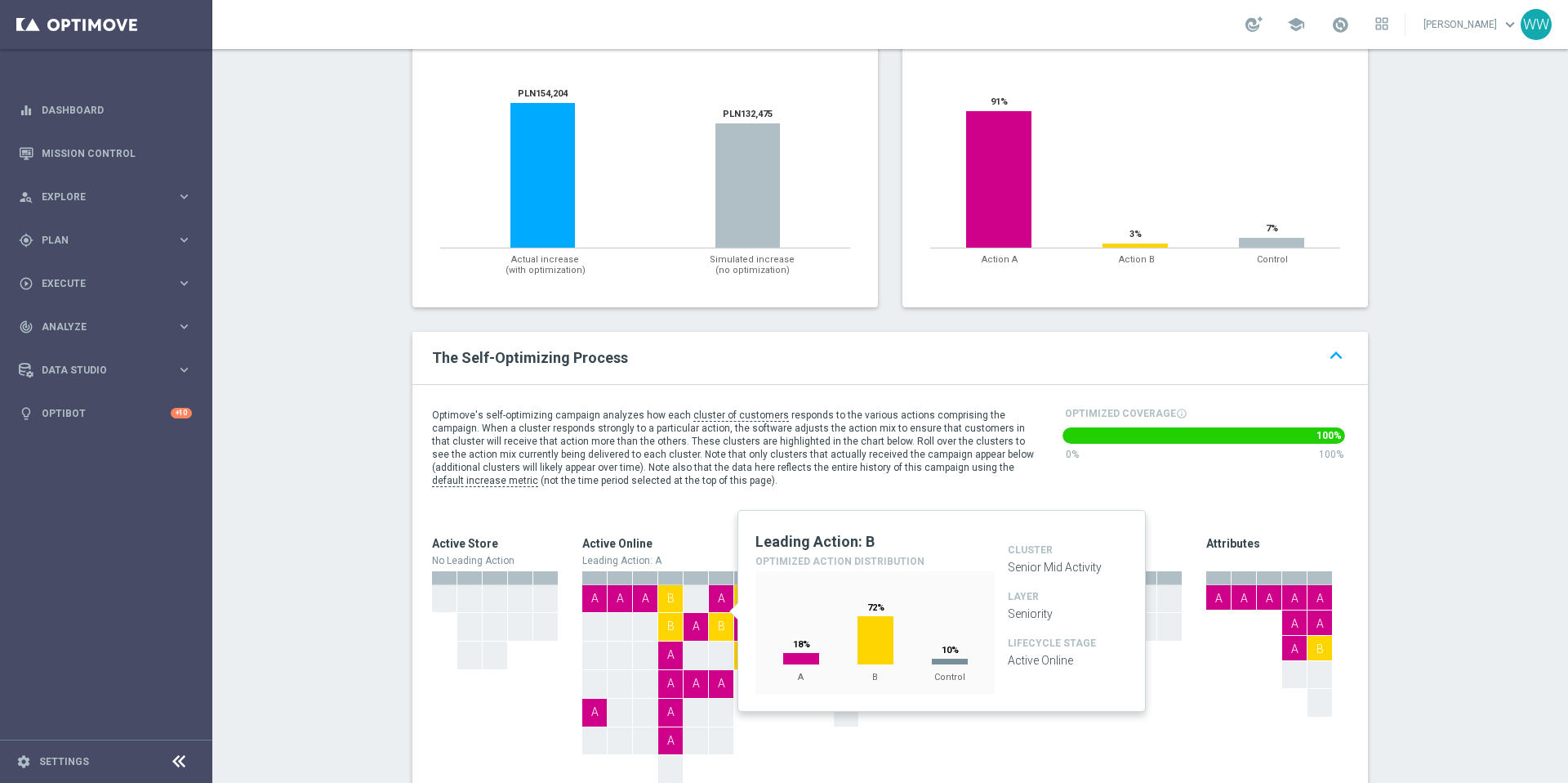
click at [718, 612] on div "B" at bounding box center [721, 625] width 25 height 25
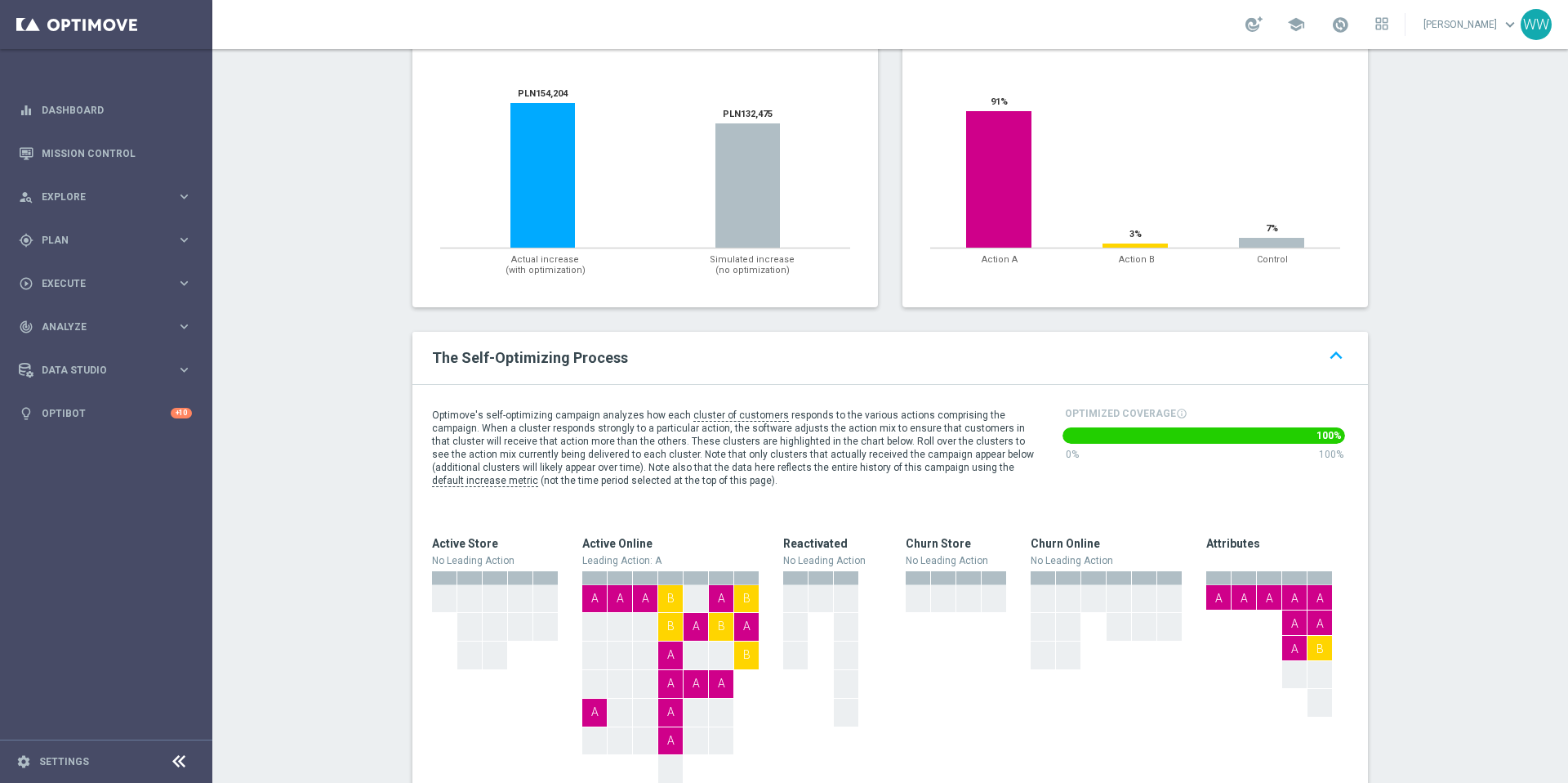
click at [742, 642] on div "B" at bounding box center [746, 654] width 25 height 25
click at [749, 644] on div "B" at bounding box center [746, 654] width 25 height 25
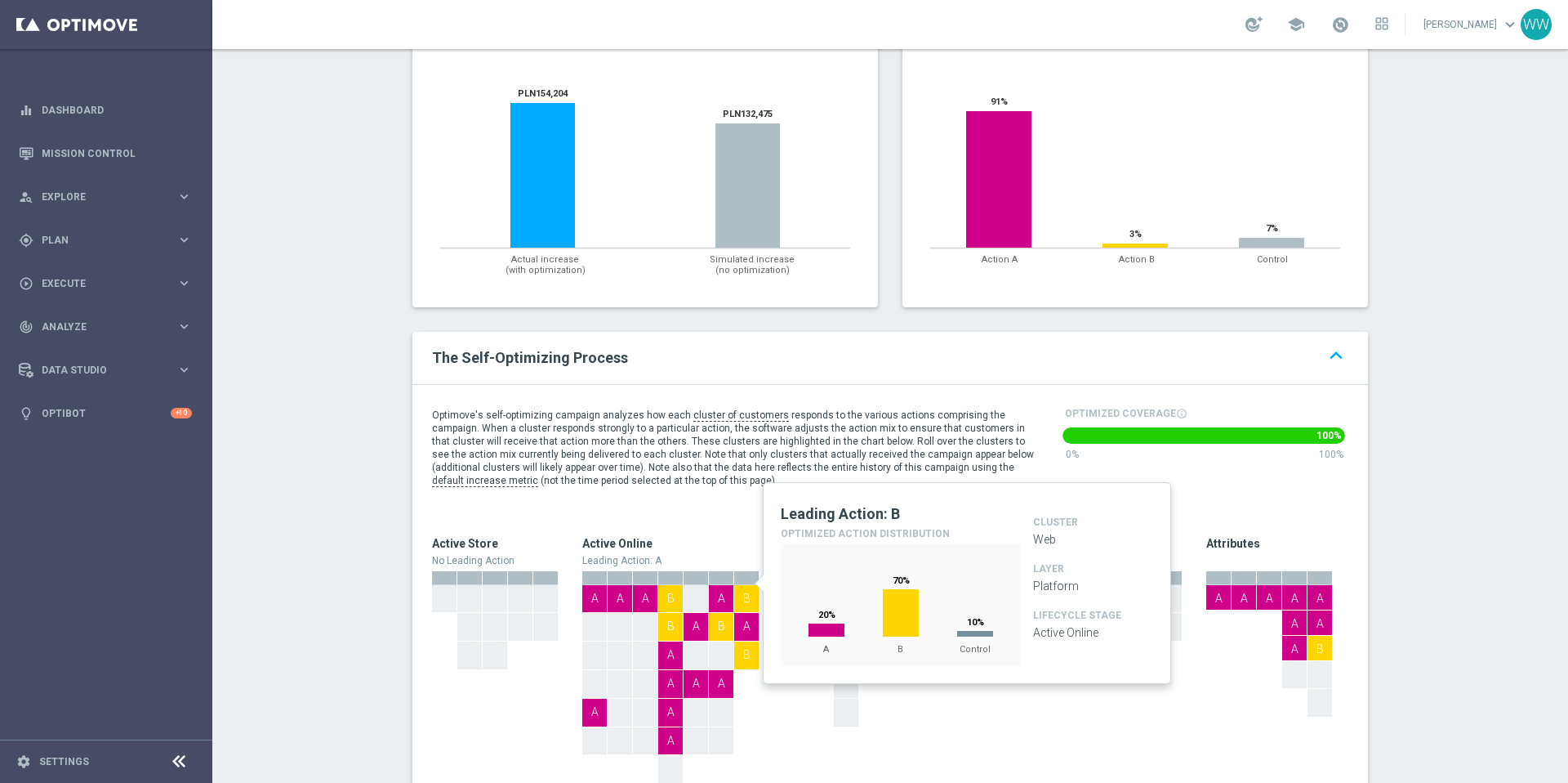
click at [752, 585] on div "B" at bounding box center [746, 597] width 25 height 25
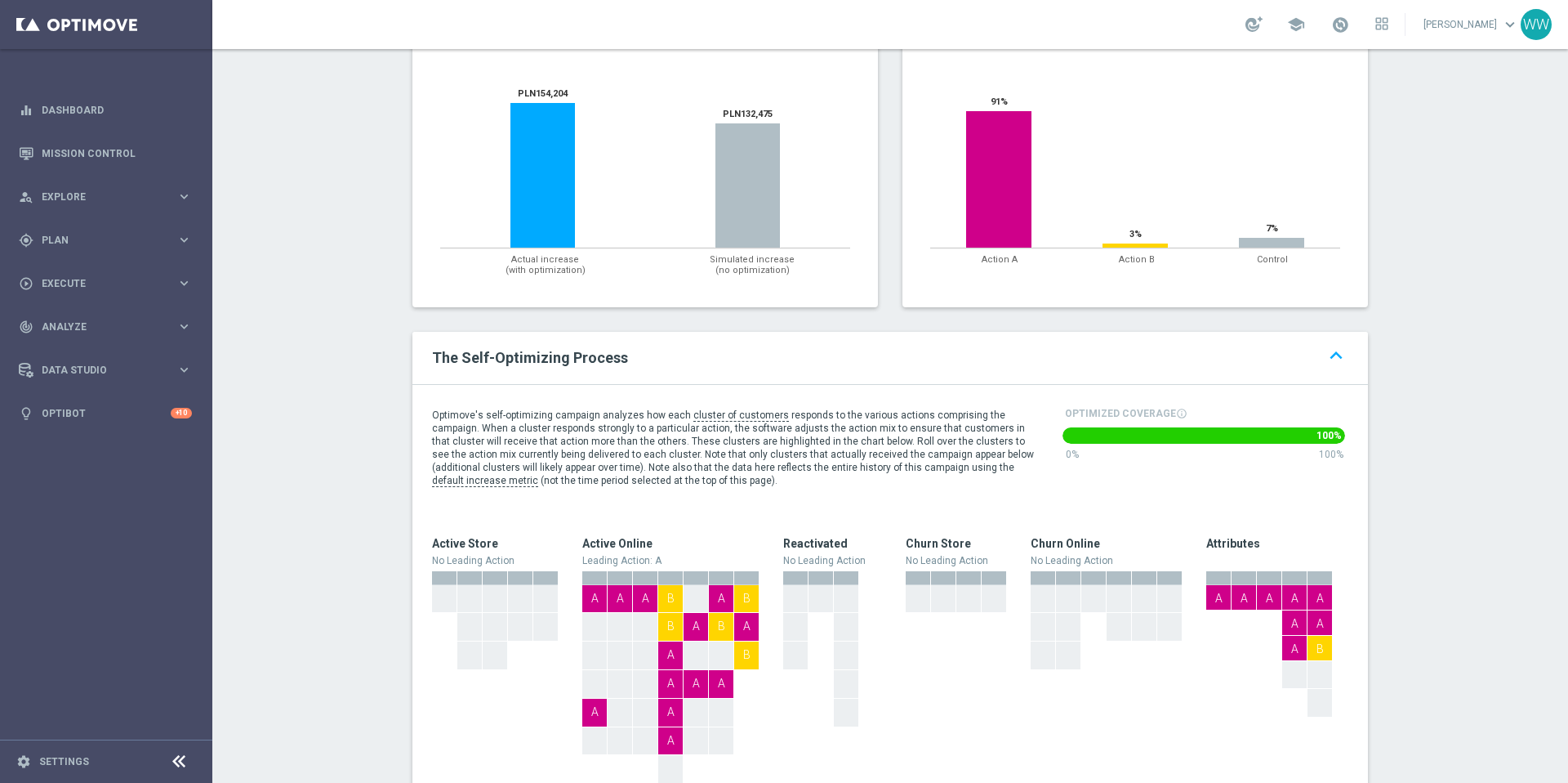
click at [628, 699] on div at bounding box center [620, 711] width 25 height 25
click at [680, 699] on div "A" at bounding box center [671, 711] width 25 height 25
click at [1260, 585] on div "A" at bounding box center [1270, 597] width 25 height 25
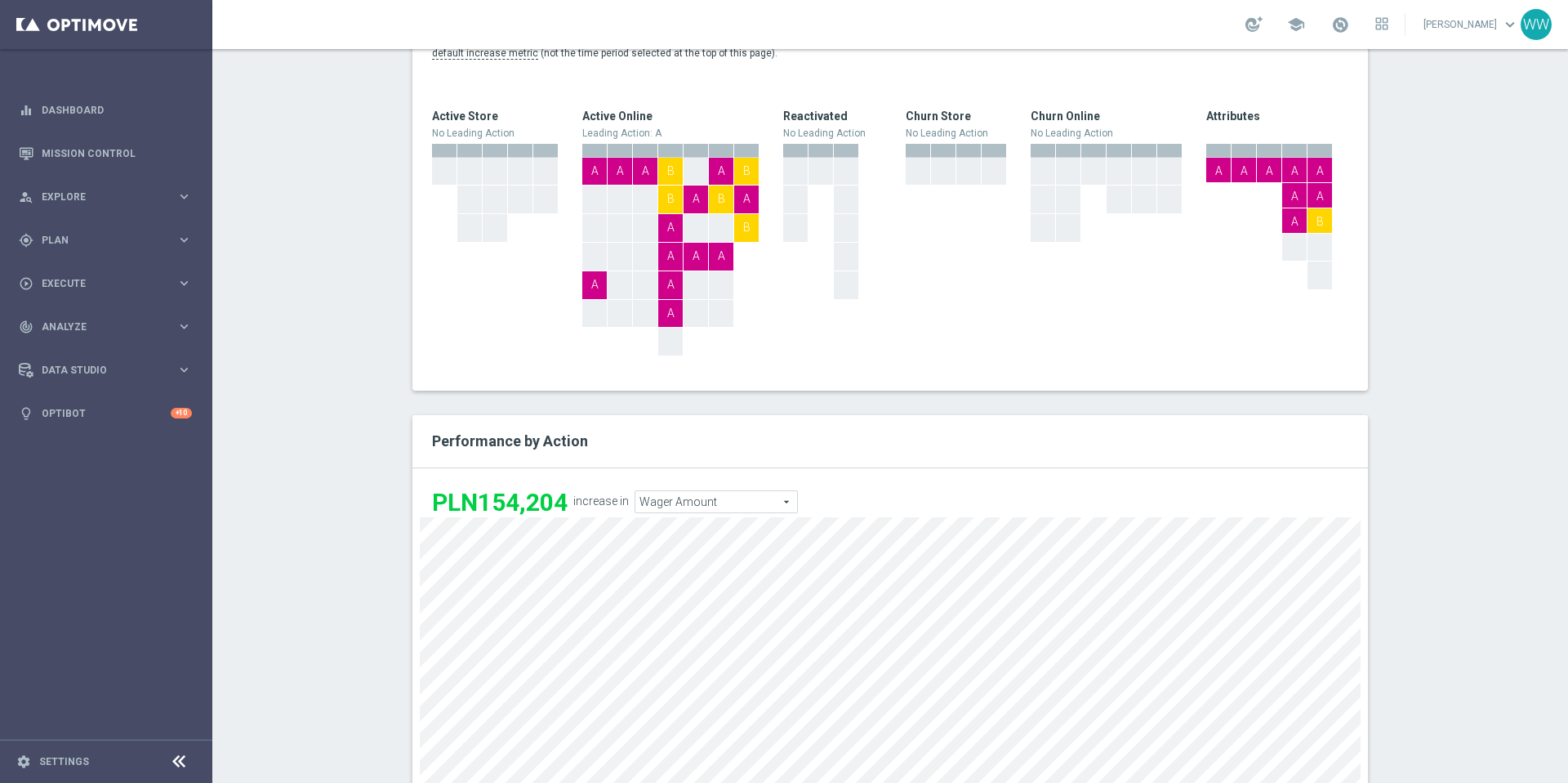
scroll to position [876, 0]
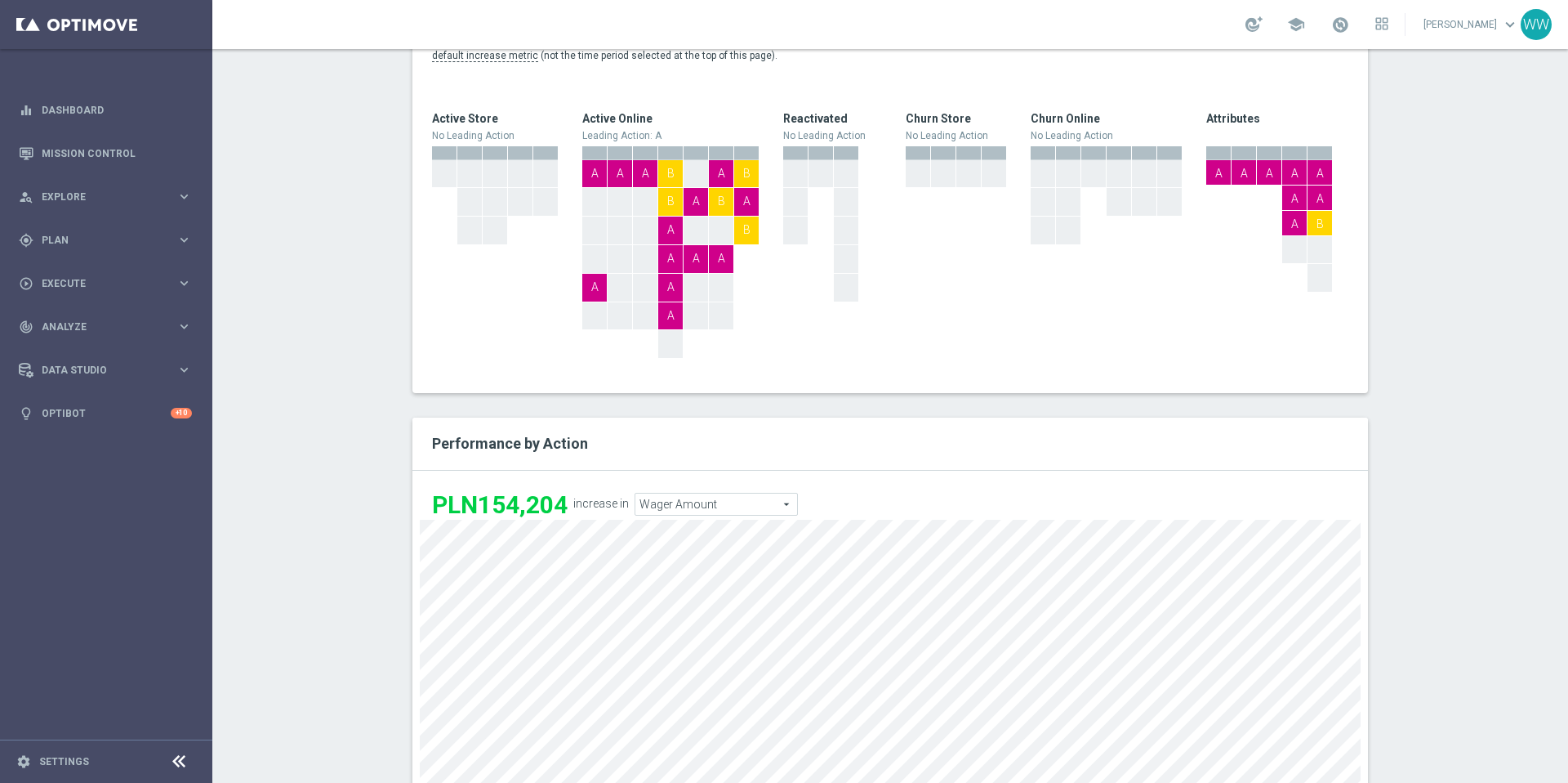
click at [1243, 164] on div "A" at bounding box center [1244, 172] width 25 height 25
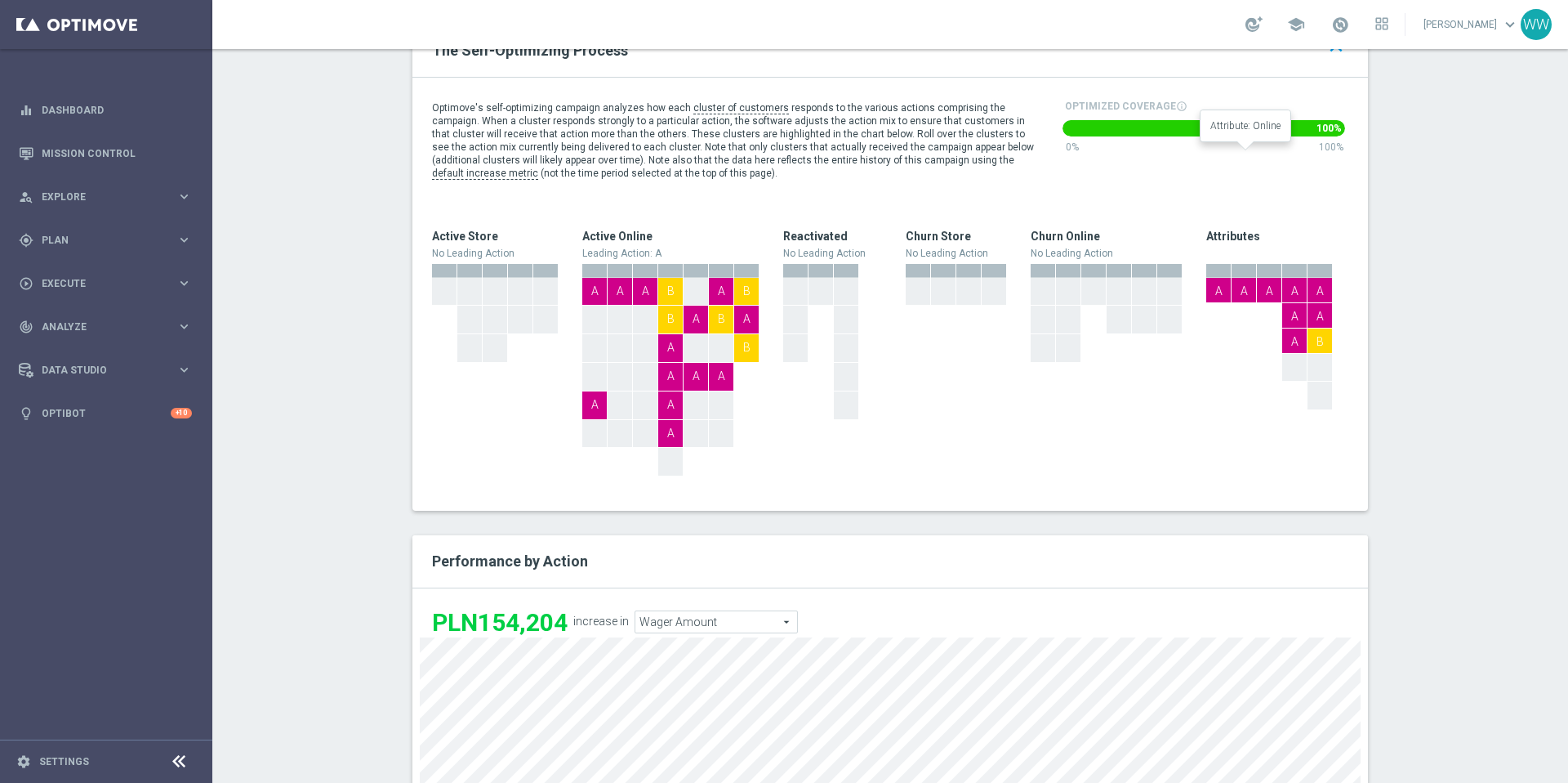
scroll to position [599, 0]
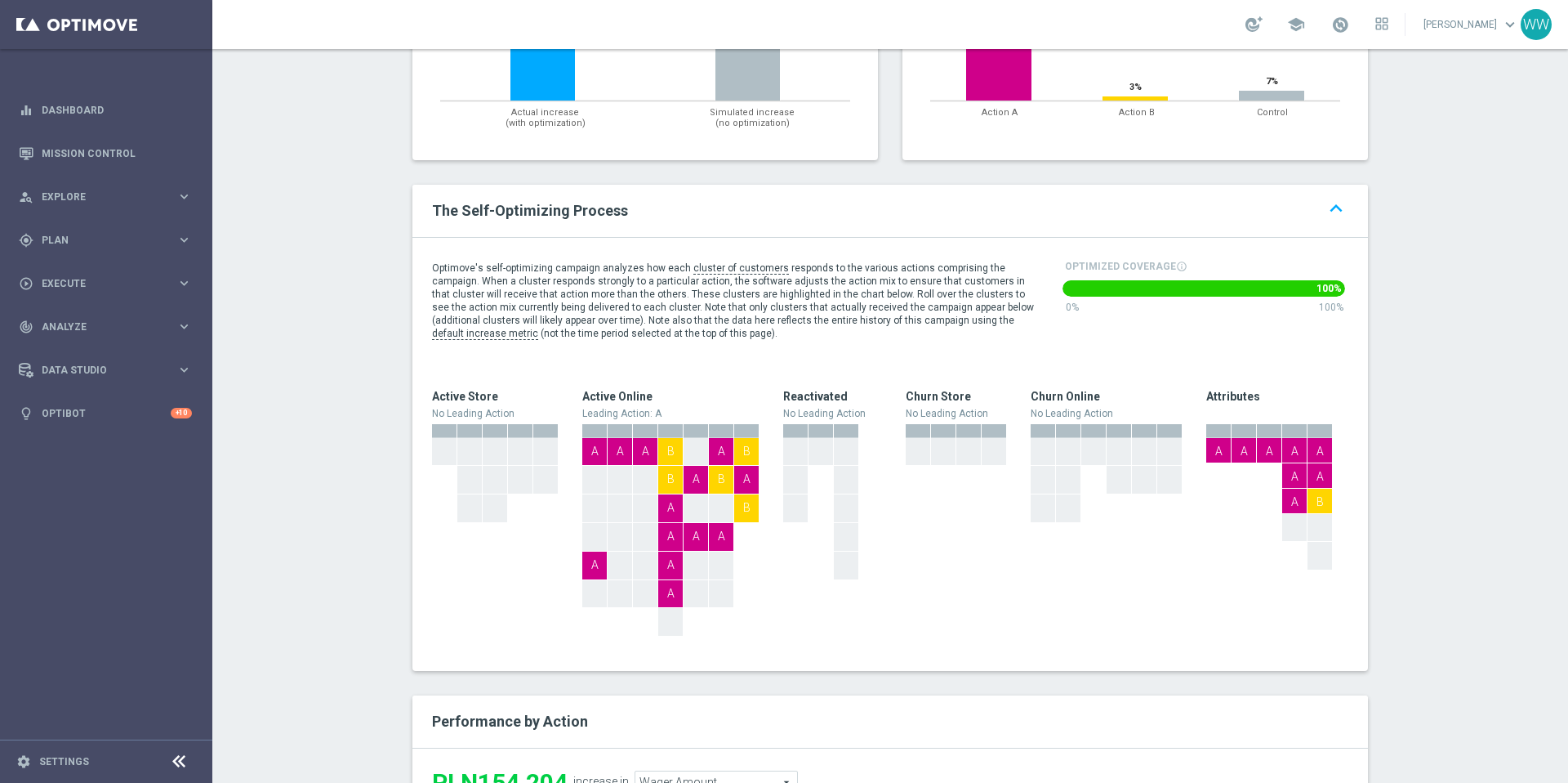
click at [816, 263] on span "responds to the various actions comprising the campaign. When a cluster respond…" at bounding box center [733, 294] width 602 height 64
click at [1323, 438] on div "A" at bounding box center [1320, 451] width 25 height 25
click at [114, 148] on link "Mission Control" at bounding box center [116, 153] width 150 height 44
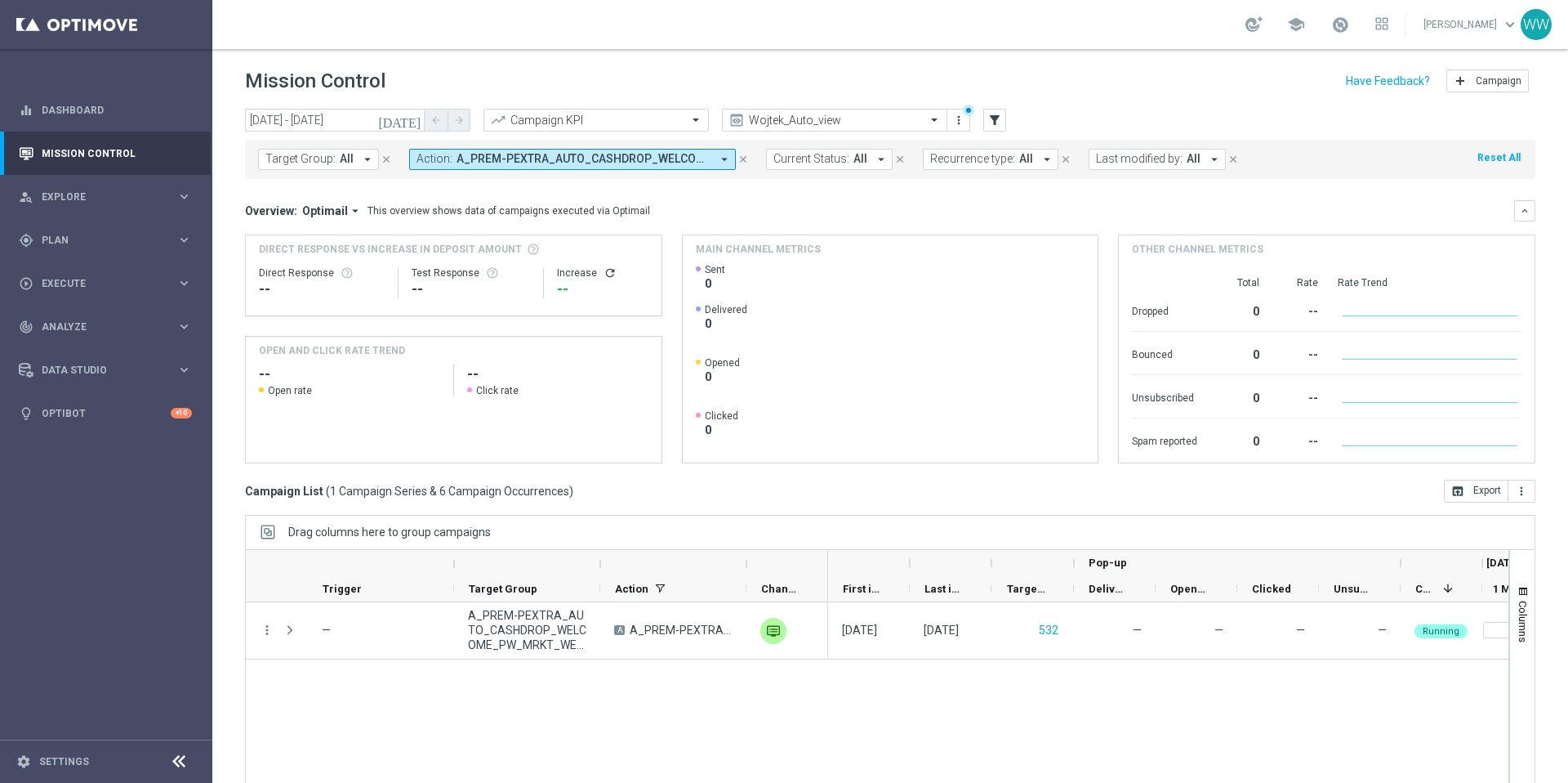
click at [424, 124] on div "today 01 Sep 2025 - 31 Oct 2025 arrow_back arrow_forward" at bounding box center [358, 121] width 226 height 25
click at [417, 124] on icon "[DATE]" at bounding box center [401, 120] width 44 height 15
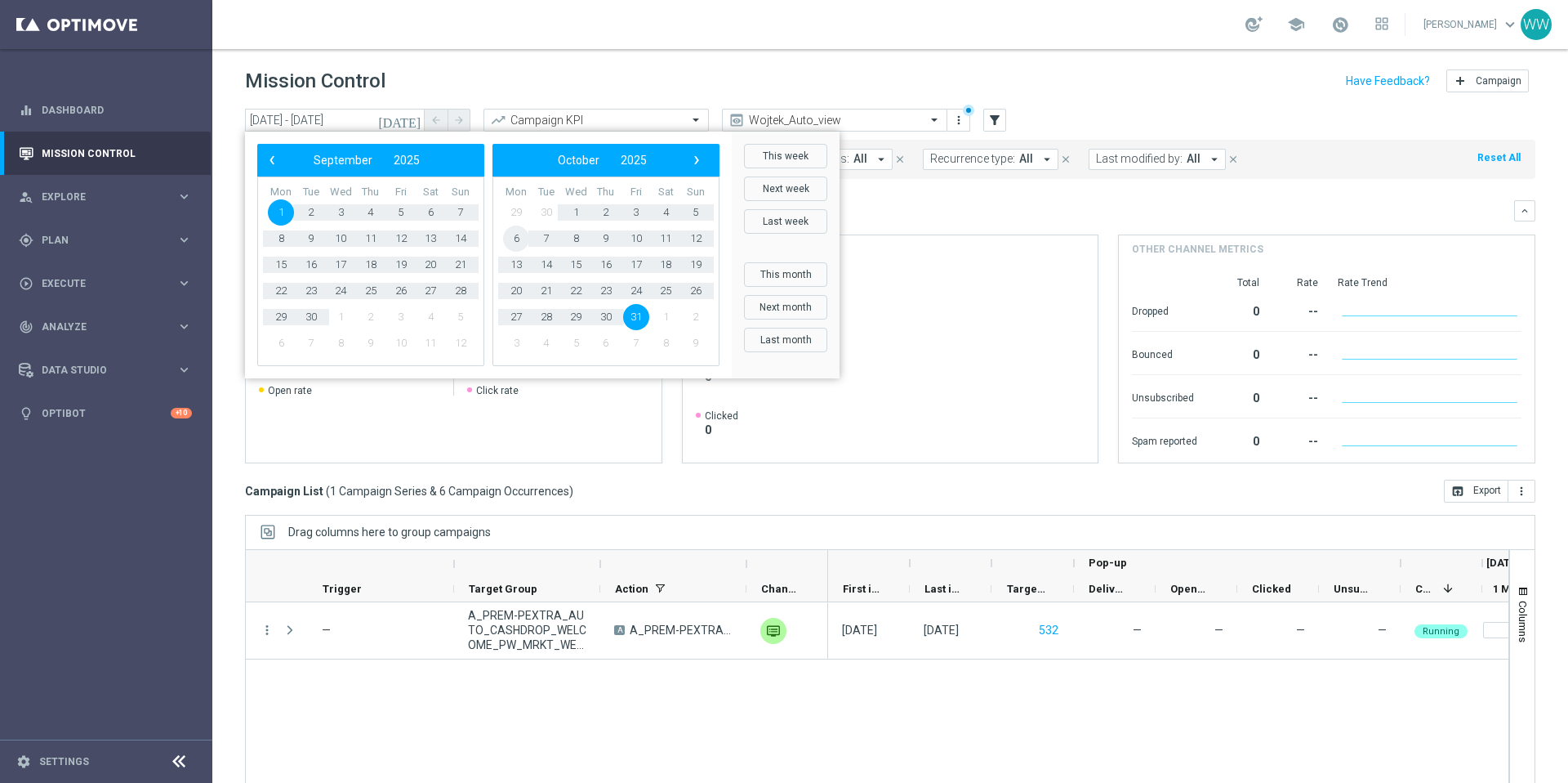
click at [512, 239] on span "6" at bounding box center [515, 238] width 26 height 26
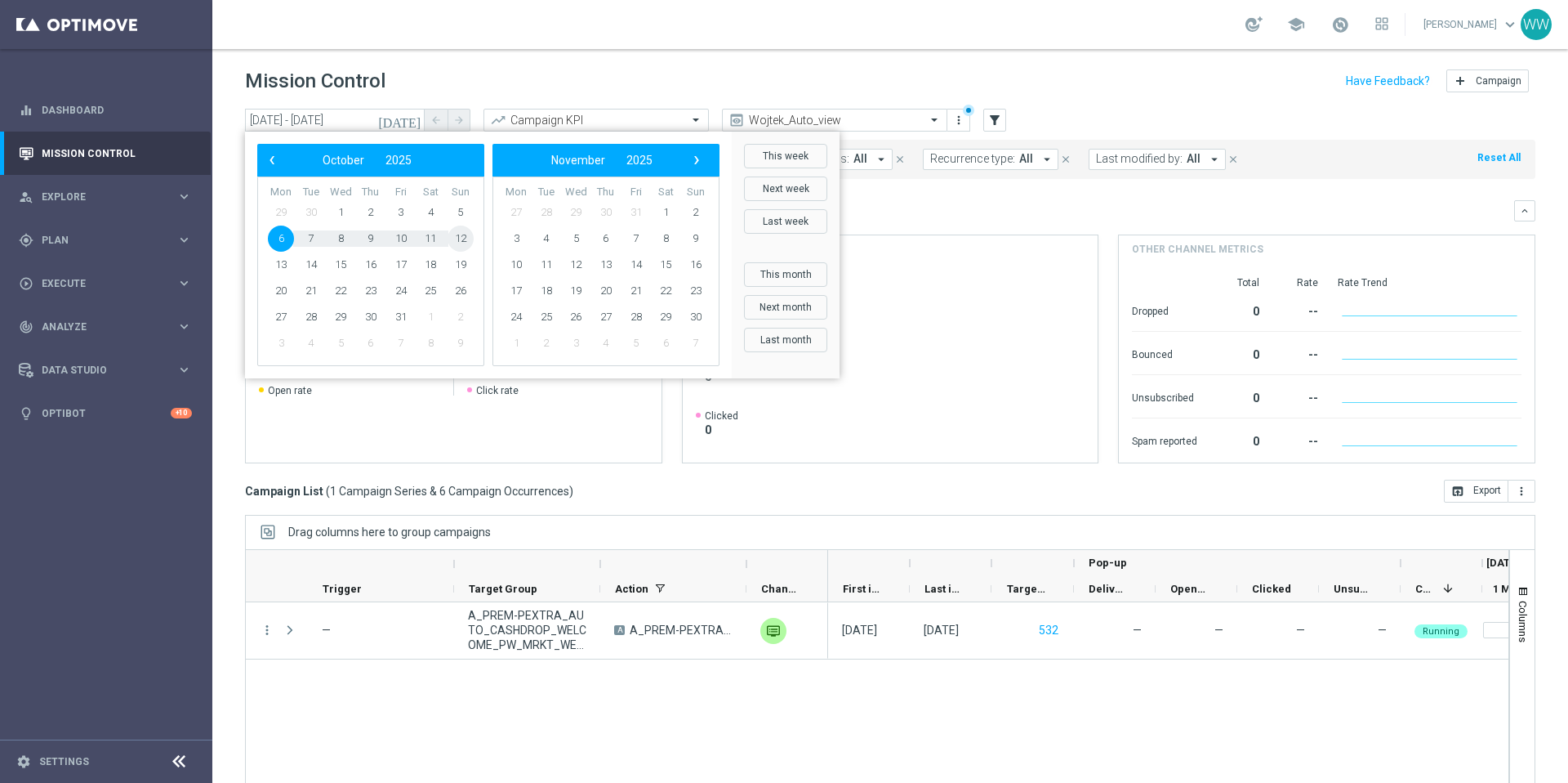
click at [466, 237] on span "12" at bounding box center [460, 238] width 26 height 26
type input "[DATE] - [DATE]"
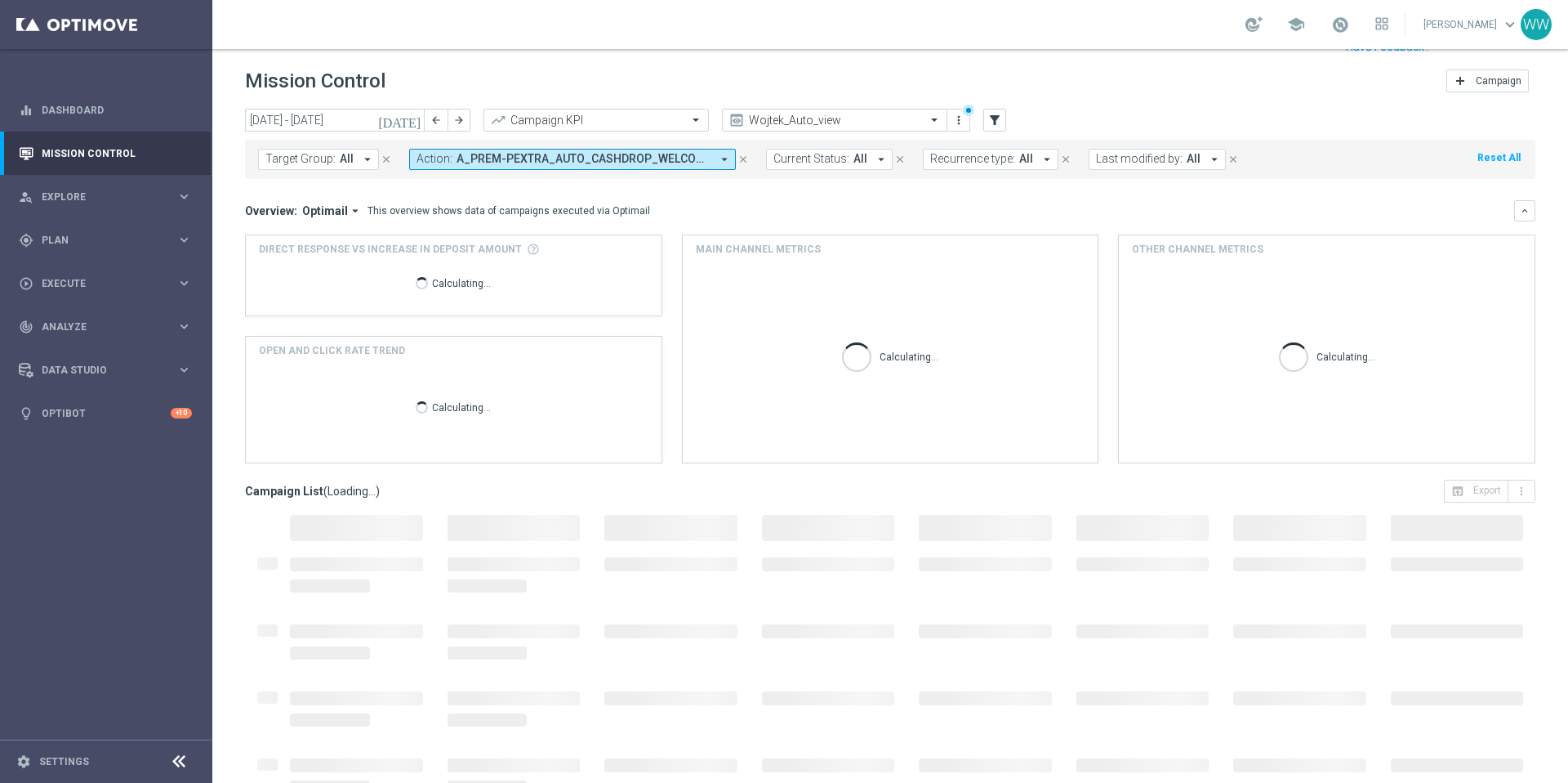
scroll to position [35, 0]
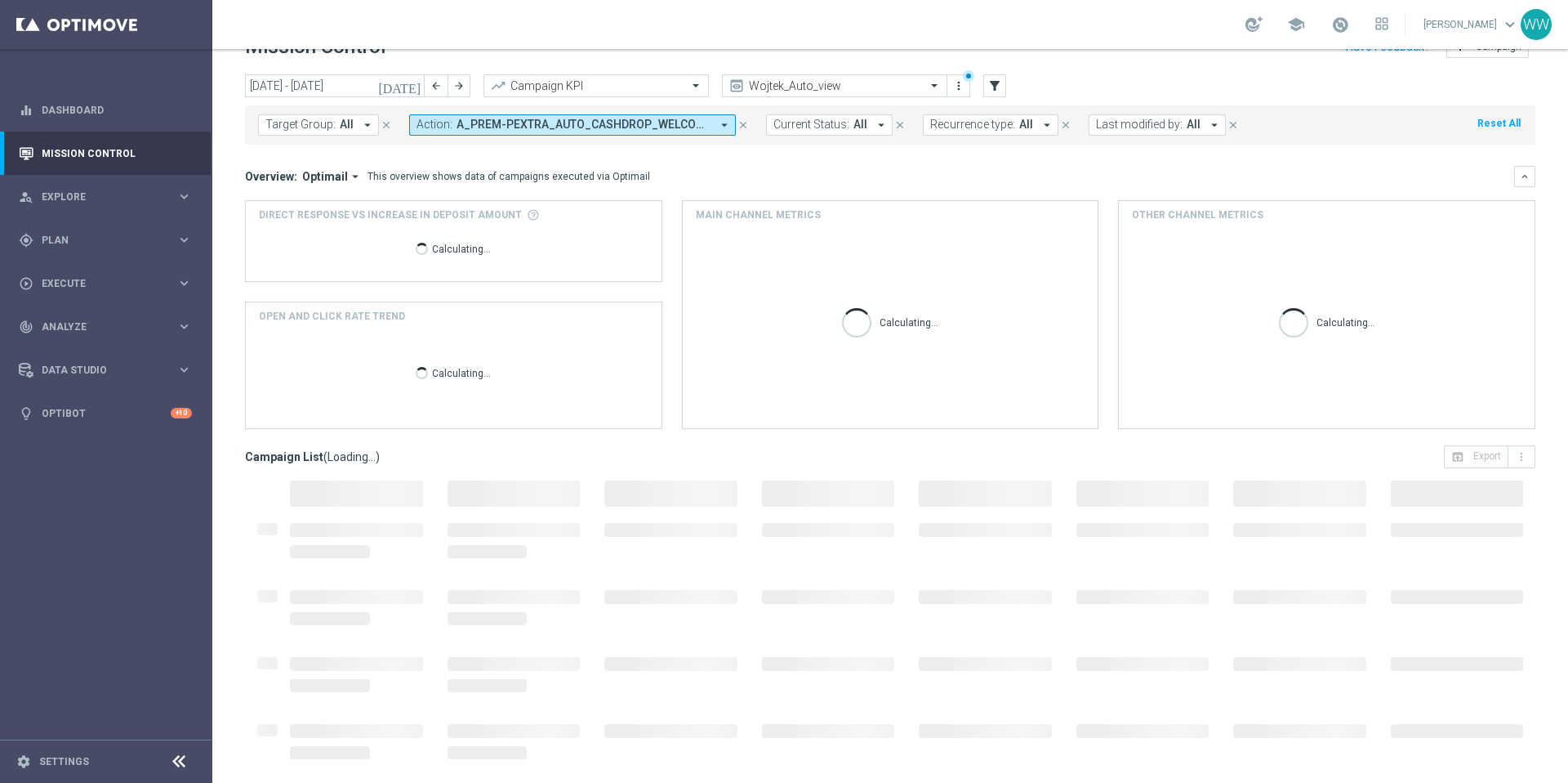
click at [671, 126] on span "A_PREM-PEXTRA_AUTO_CASHDROP_WELCOME_PW_MRKT_WEEKLY" at bounding box center [584, 124] width 254 height 14
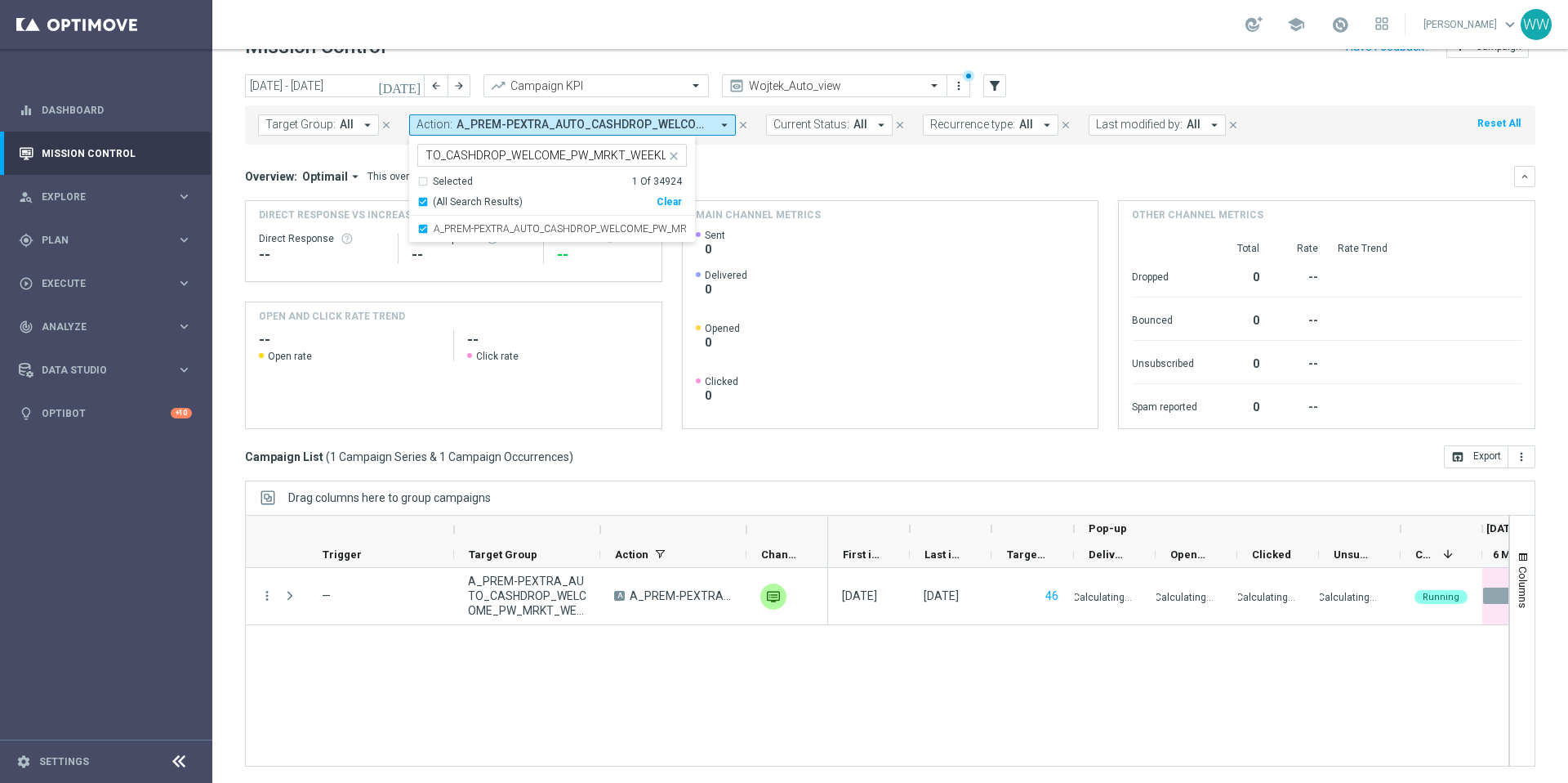
scroll to position [0, 0]
click at [558, 161] on input "A_PREM-PEXTRA_AUTO_CASHDROP_WELCOME_PW_MRKT_WEEKLY" at bounding box center [545, 156] width 239 height 14
click at [558, 163] on div "A_PREM-PEXTRA_AUTO_CASHDROP_WELCOME_PW_MRKT_WEEKLY" at bounding box center [545, 156] width 242 height 16
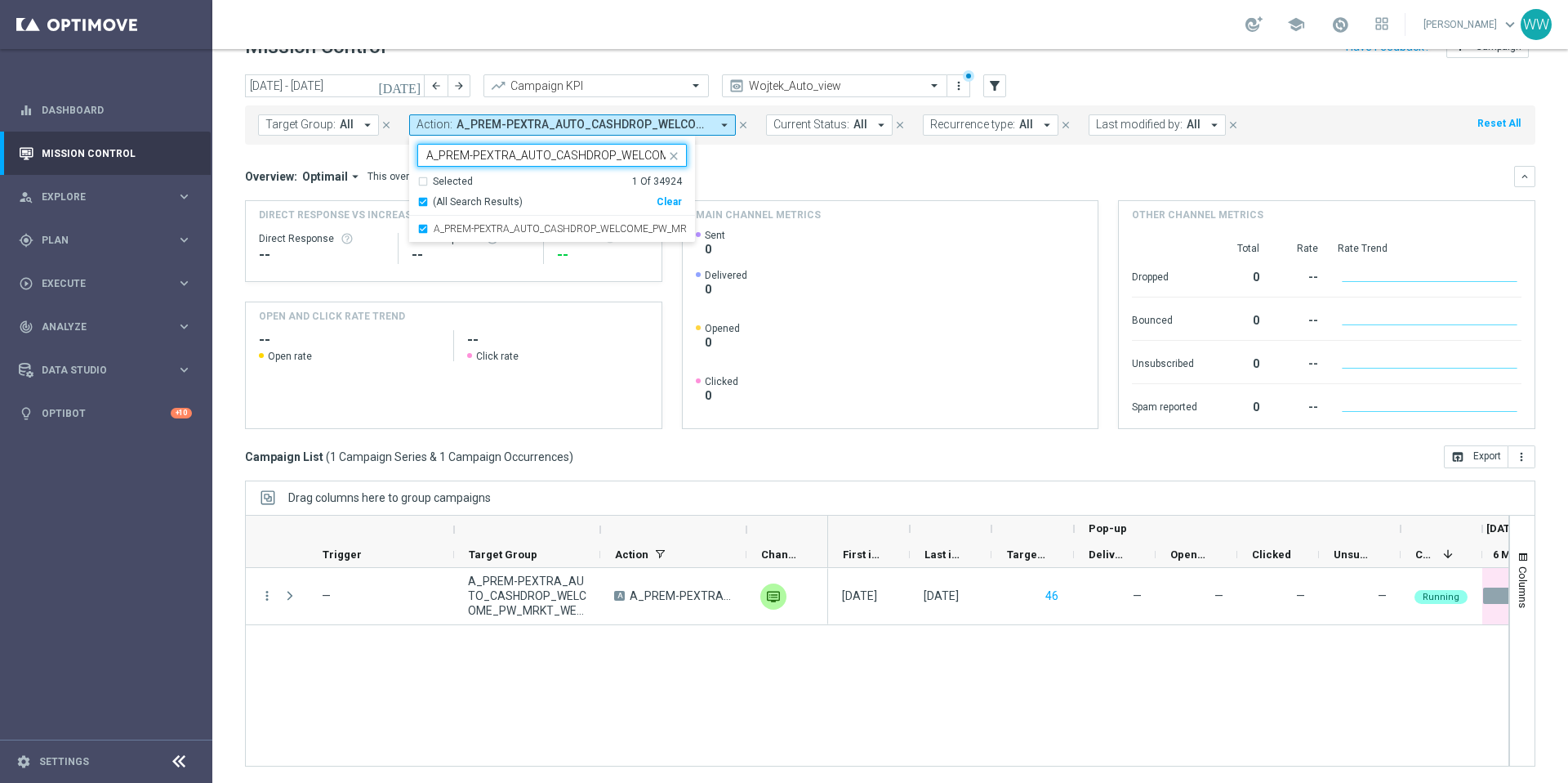
click at [558, 163] on div "A_PREM-PEXTRA_AUTO_CASHDROP_WELCOME_PW_MRKT_WEEKLY" at bounding box center [545, 156] width 242 height 16
click at [558, 161] on input "A_PREM-PEXTRA_AUTO_CASHDROP_WELCOME_PW_MRKT_WEEKLY" at bounding box center [545, 156] width 239 height 14
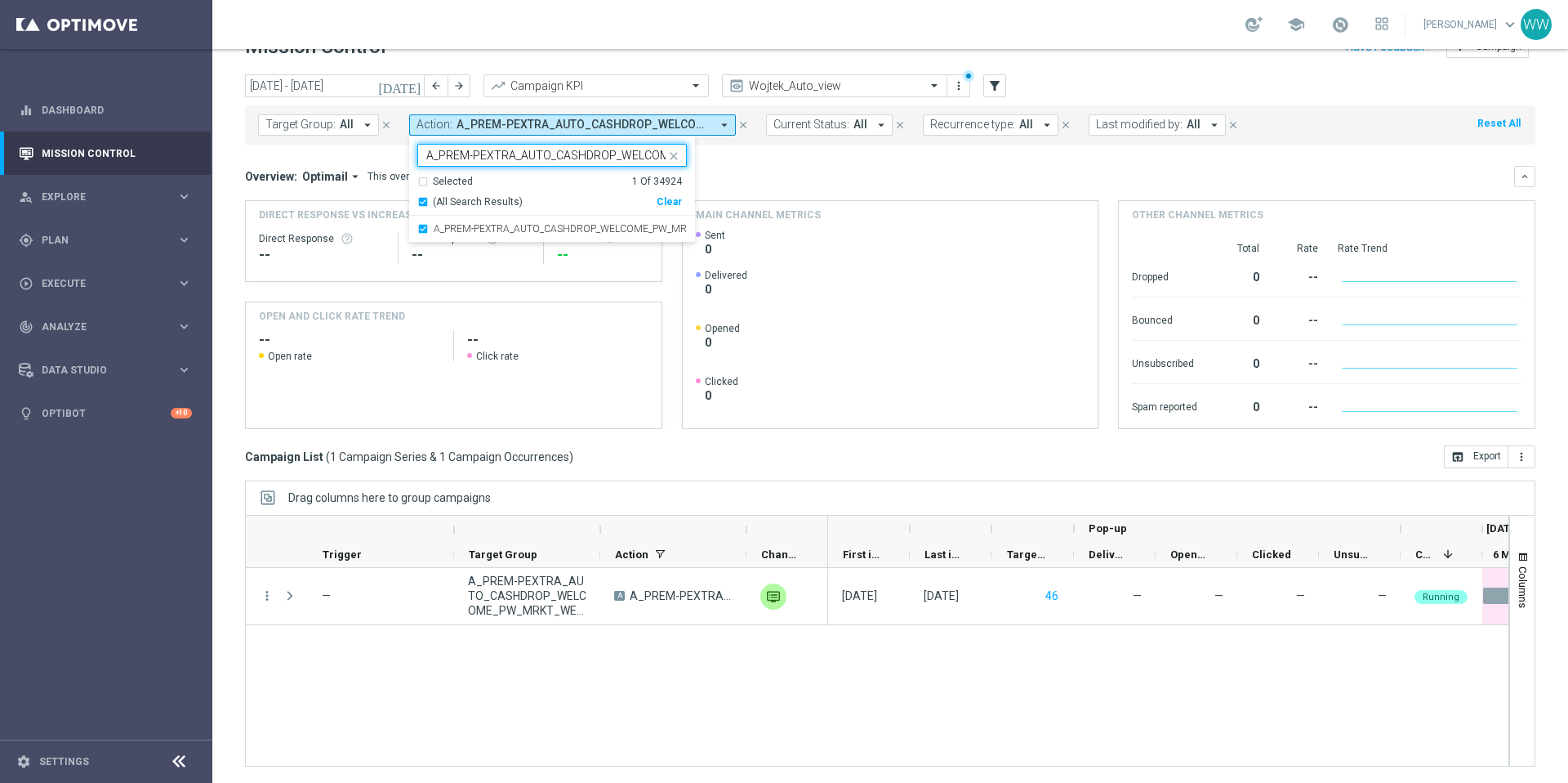
paste input "OFFER_WELCOME_PW_BEZ"
click at [543, 228] on label "A_PREM-PEXTRA_AUTO_OFFER_WELCOME_PW_BEZ_MRKT_WEEKLY" at bounding box center [560, 228] width 253 height 10
type input "A_PREM-PEXTRA_AUTO_OFFER_WELCOME_PW_BEZ_MRKT_WEEKLY"
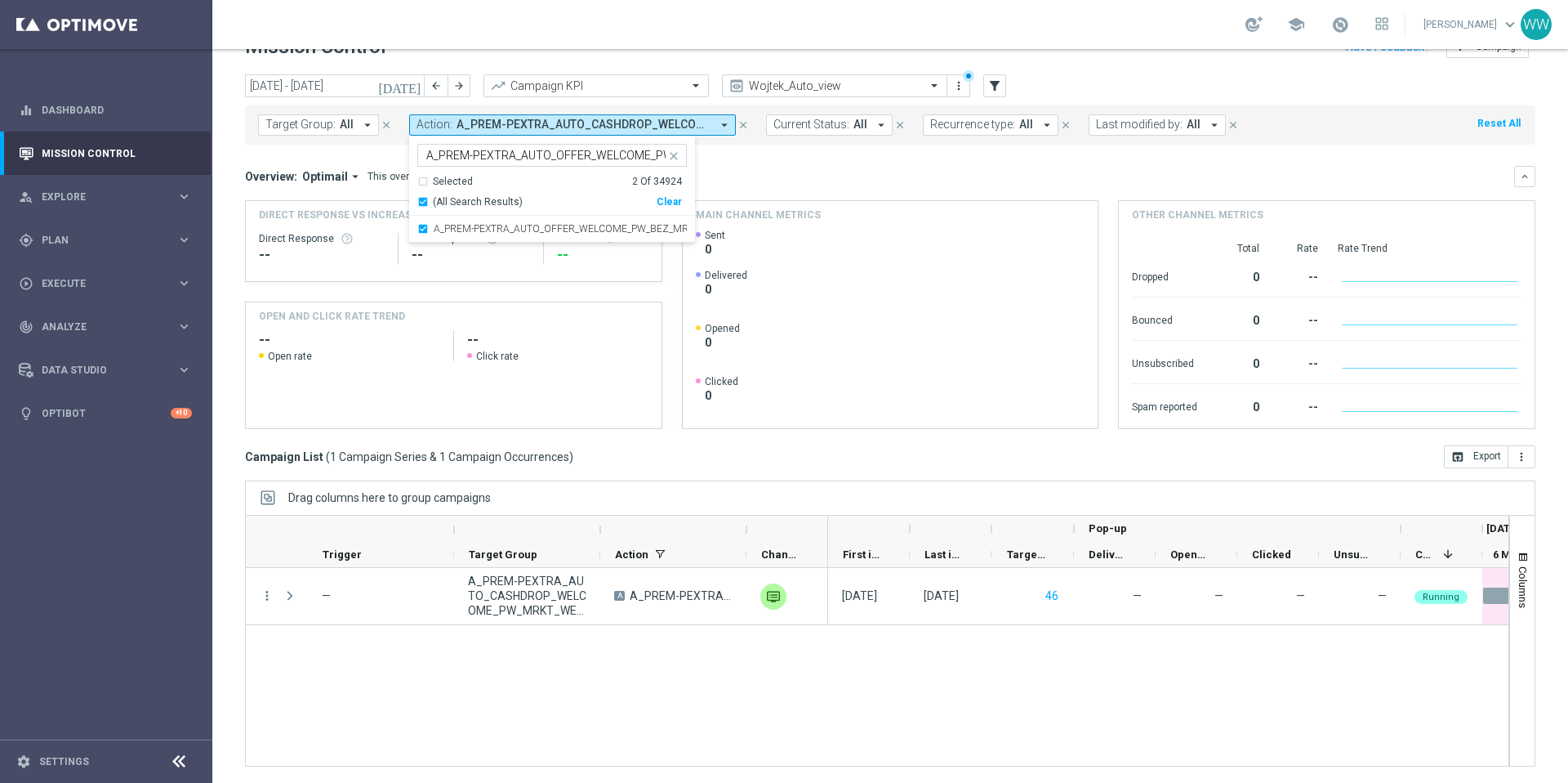
click at [906, 222] on div "Main channel metrics" at bounding box center [891, 214] width 416 height 28
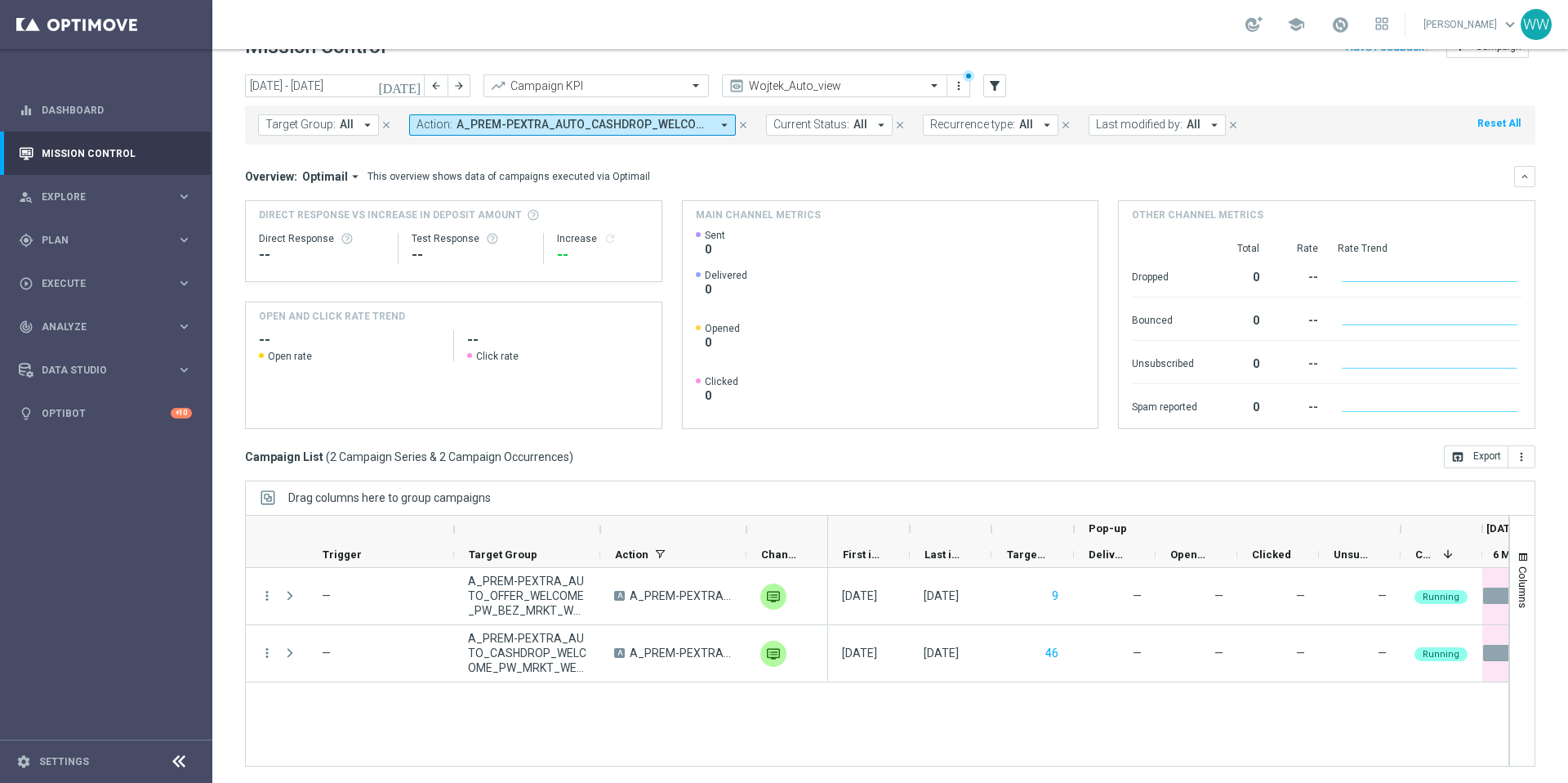
scroll to position [35, 0]
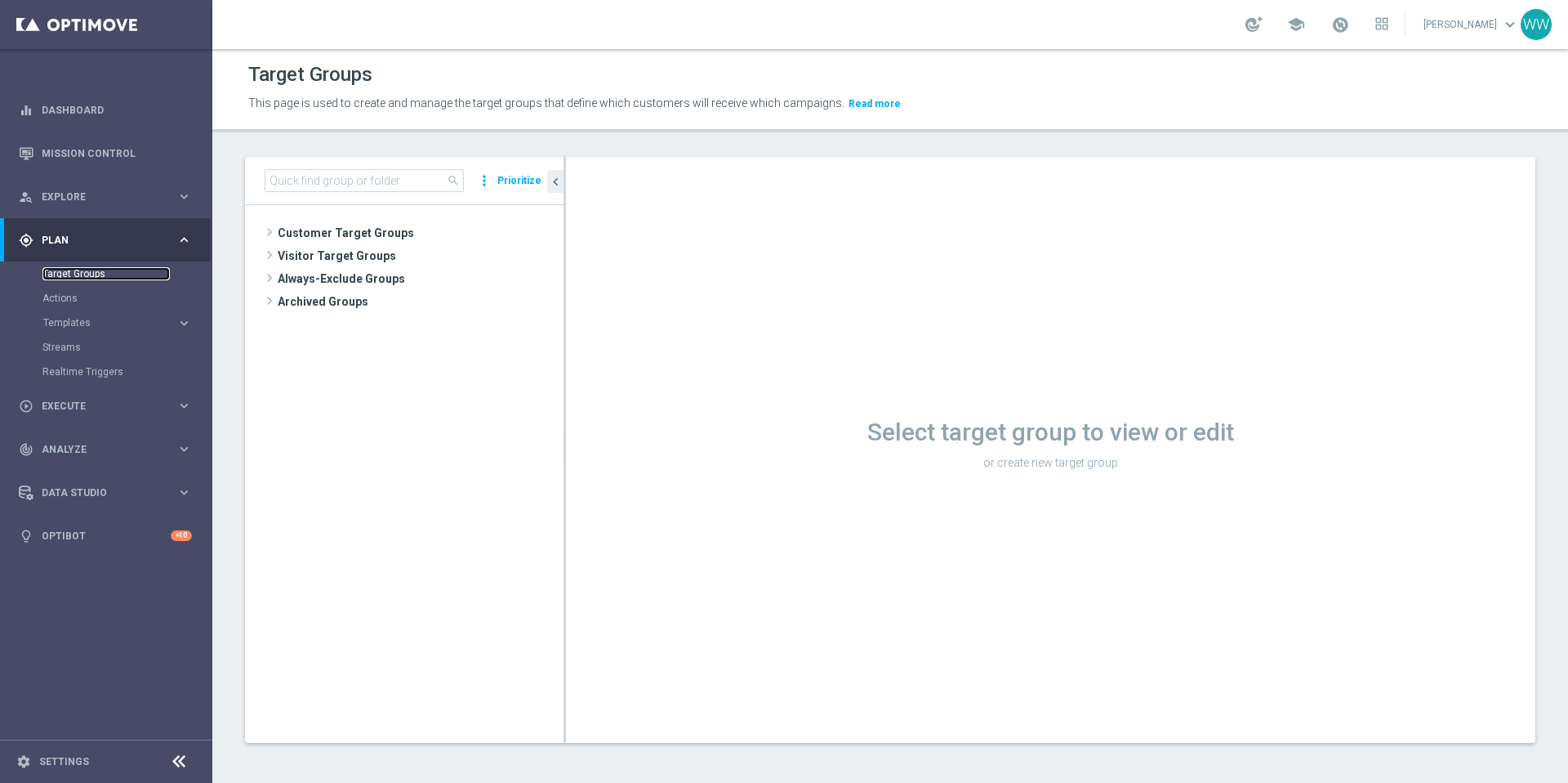
click at [86, 274] on link "Target Groups" at bounding box center [106, 274] width 127 height 13
click at [71, 150] on link "Mission Control" at bounding box center [116, 153] width 150 height 44
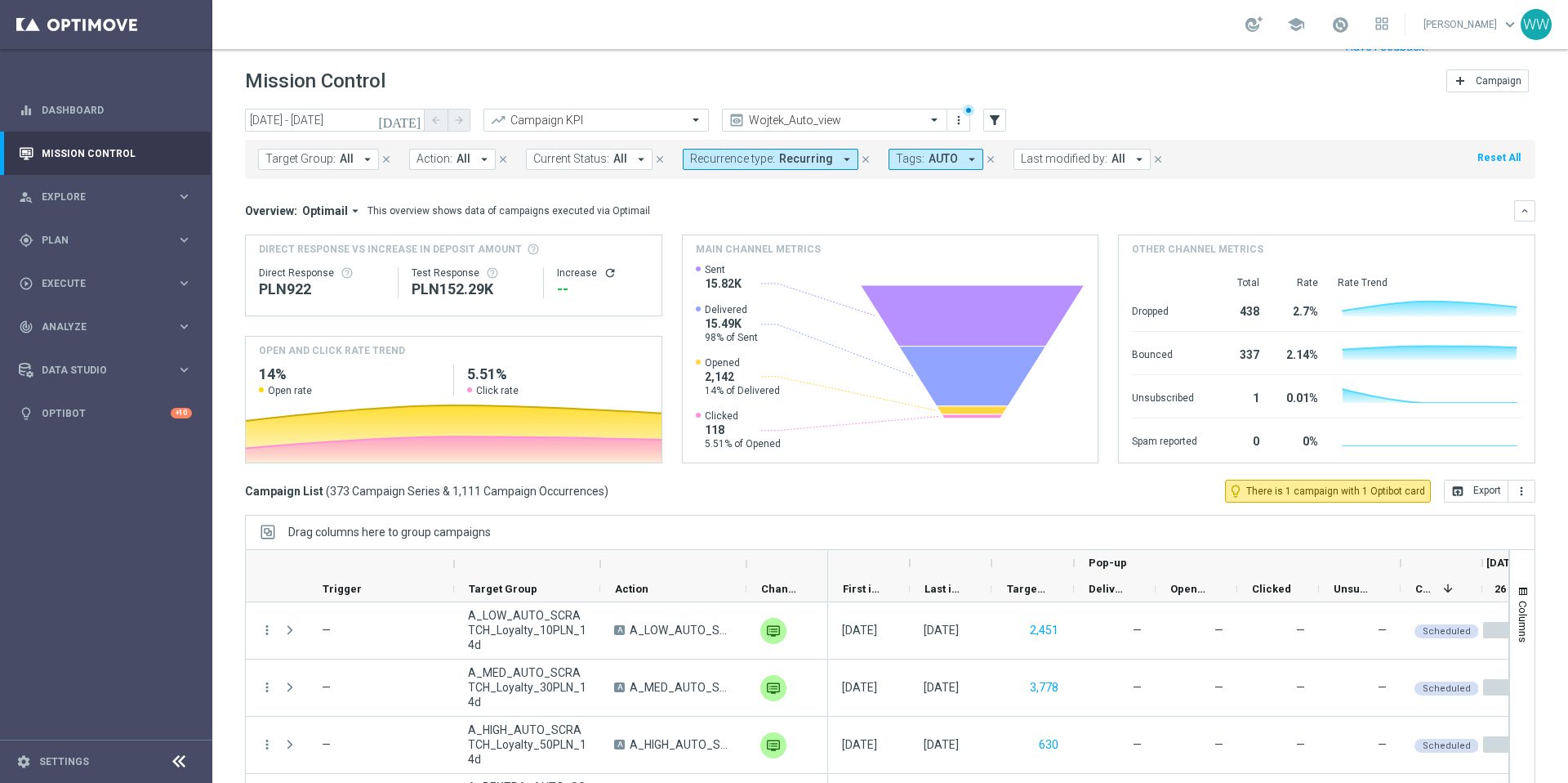
scroll to position [35, 0]
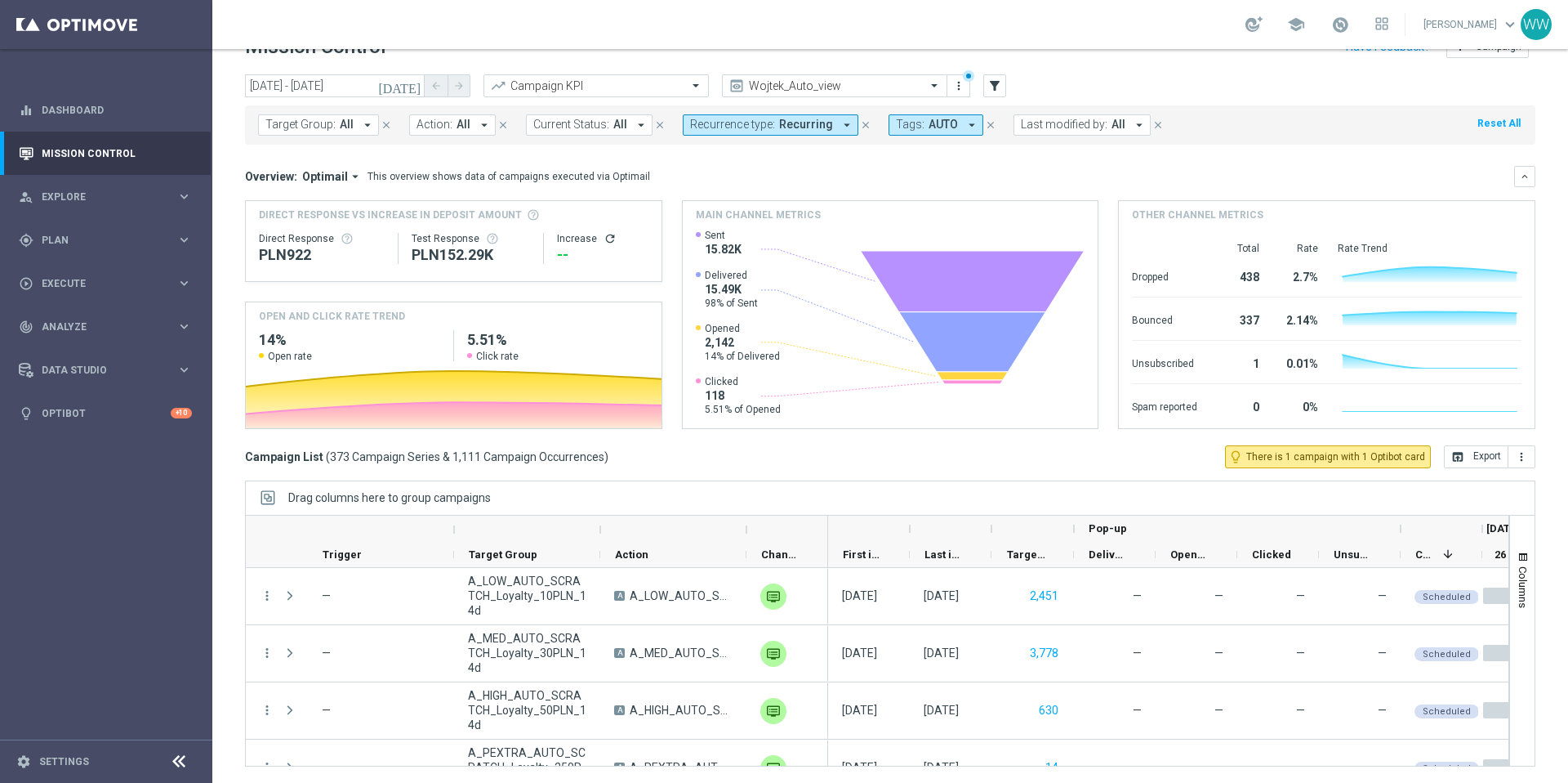
click at [985, 128] on icon "close" at bounding box center [991, 124] width 12 height 12
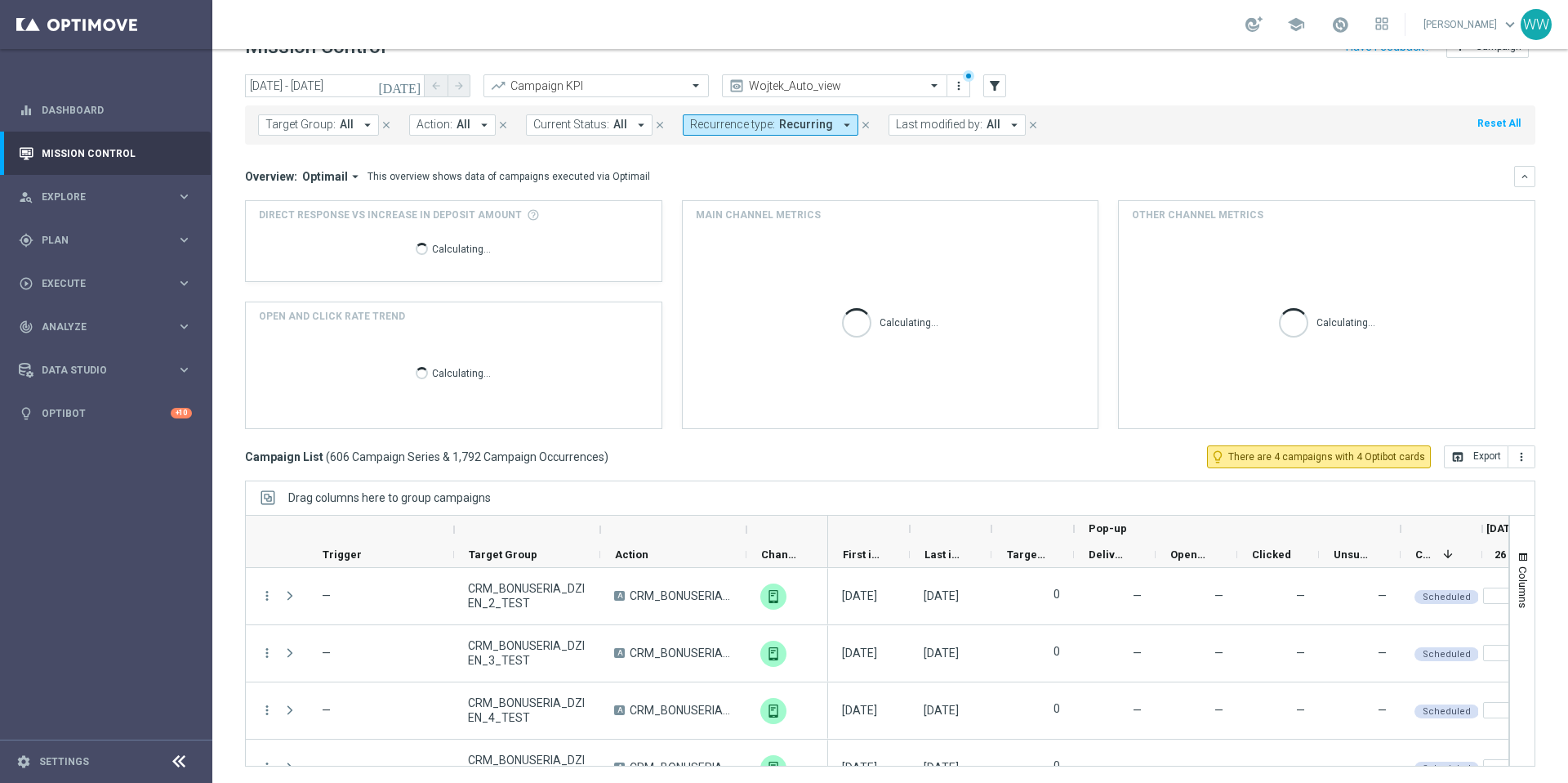
click at [434, 131] on span "Action:" at bounding box center [434, 124] width 36 height 14
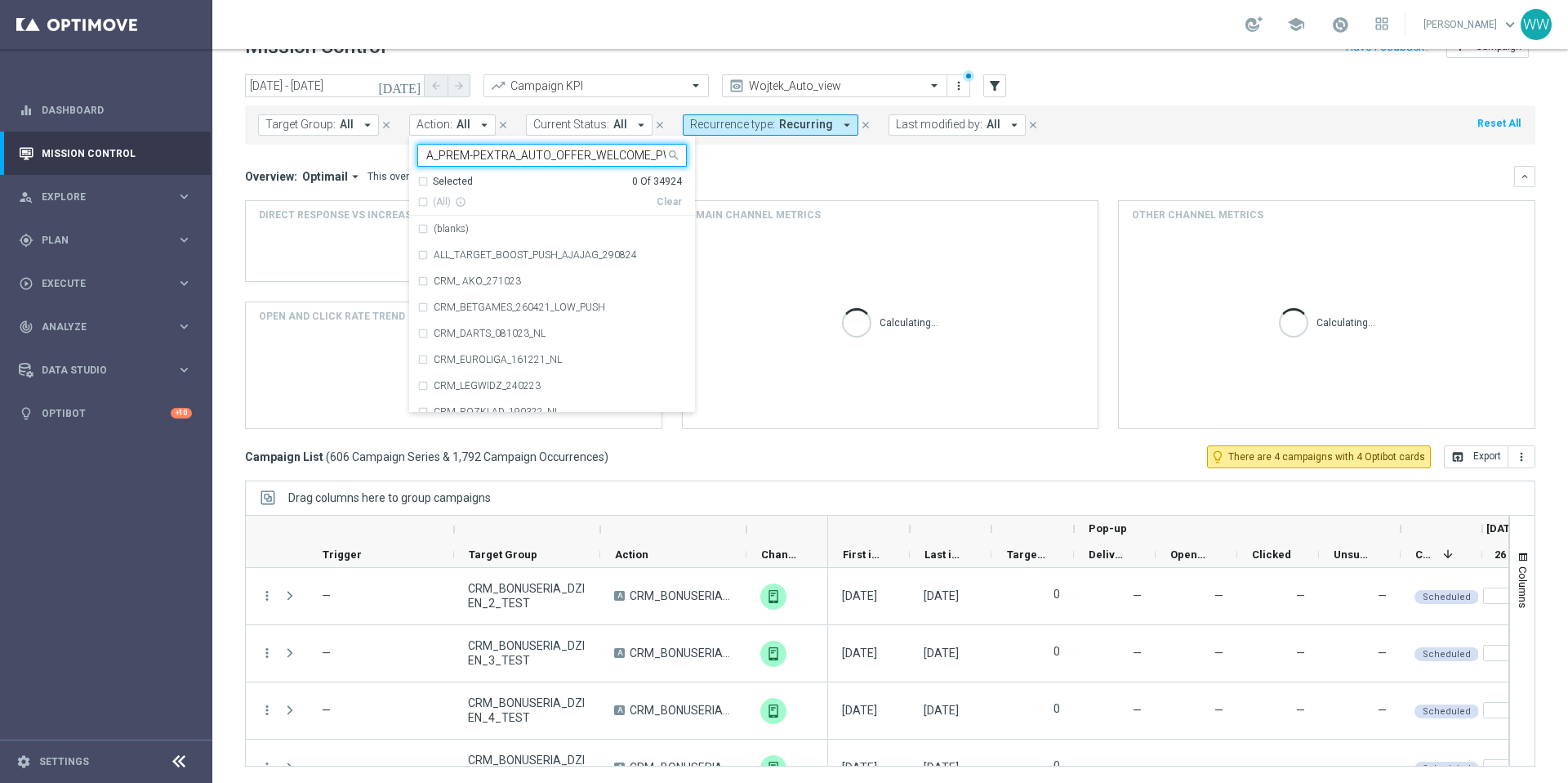
scroll to position [0, 111]
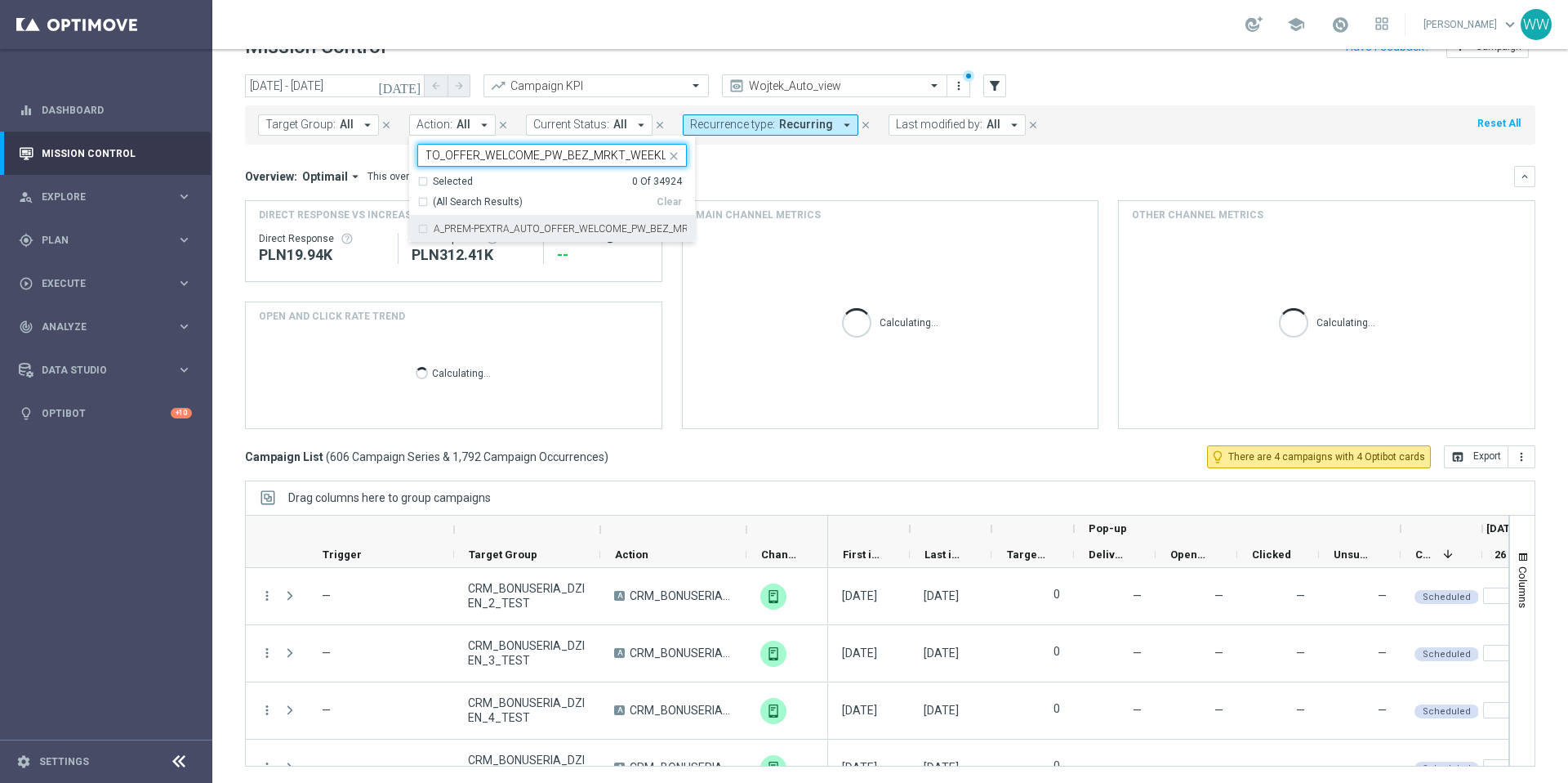
click at [513, 221] on div "A_PREM-PEXTRA_AUTO_OFFER_WELCOME_PW_BEZ_MRKT_WEEKLY" at bounding box center [552, 228] width 269 height 26
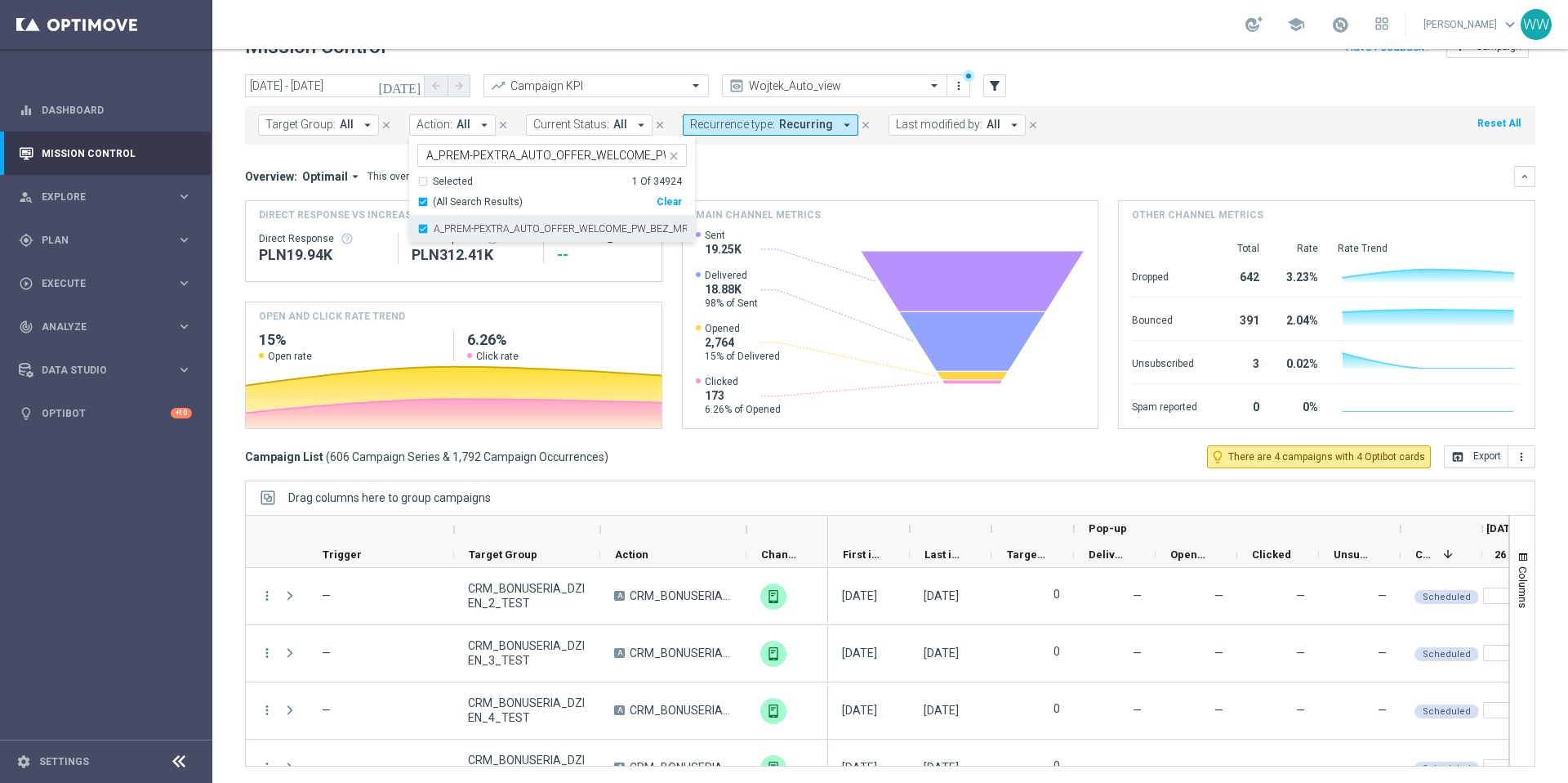
click at [520, 228] on label "A_PREM-PEXTRA_AUTO_OFFER_WELCOME_PW_BEZ_MRKT_WEEKLY" at bounding box center [560, 228] width 253 height 10
click at [596, 154] on input "A_PREM-PEXTRA_AUTO_OFFER_WELCOME_PW_BEZ_MRKT_WEEKLY" at bounding box center [545, 156] width 239 height 14
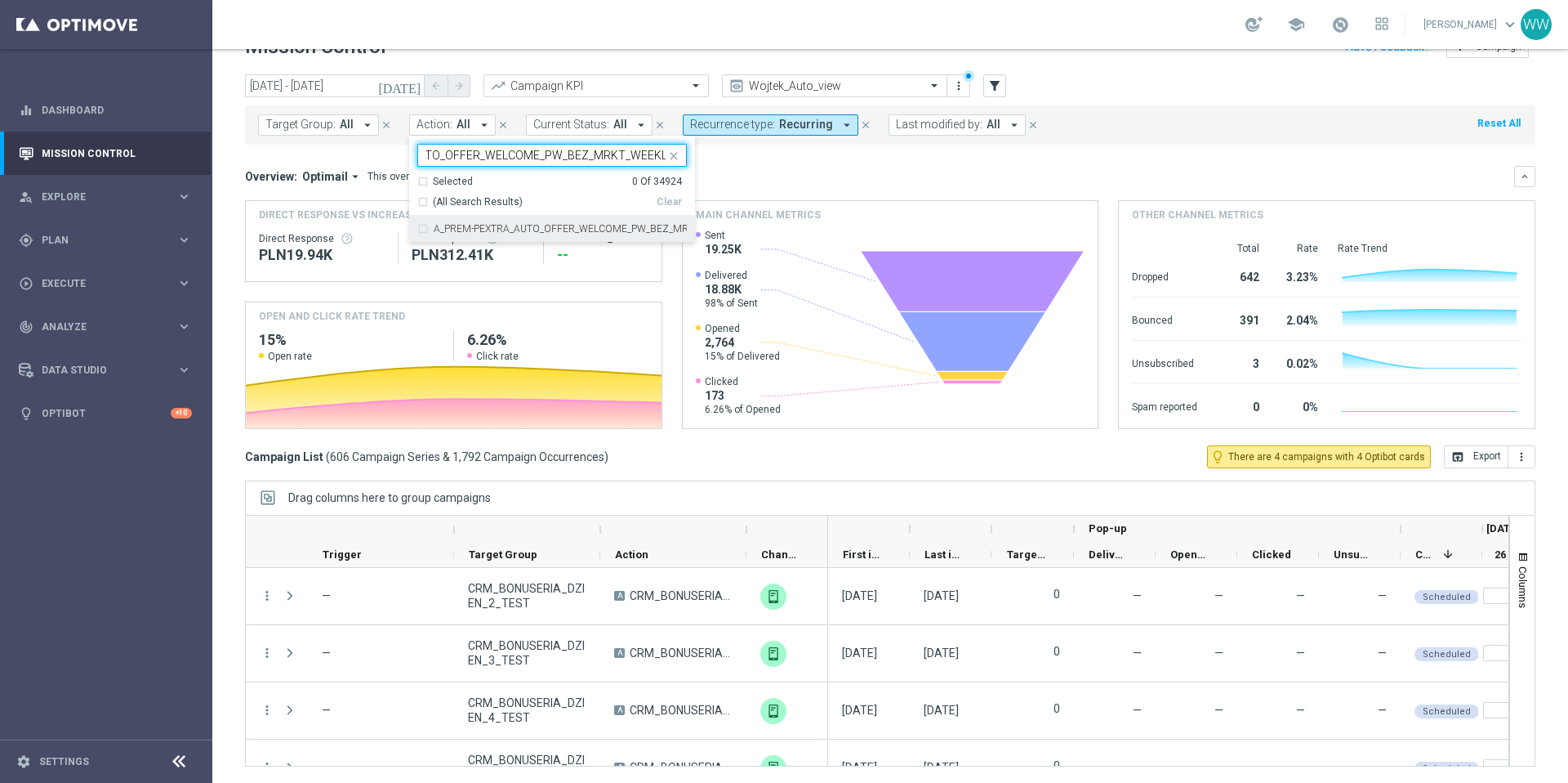
paste input "CASHDROP_WELCOME_PW"
click at [492, 238] on div "A_PREM-PEXTRA_AUTO_CASHDROP_WELCOME_PW_MRKT_WEEKLY" at bounding box center [552, 228] width 269 height 26
type input "A_PREM-PEXTRA_AUTO_CASHDROP_WELCOME_PW_MRKT_WEEKLY"
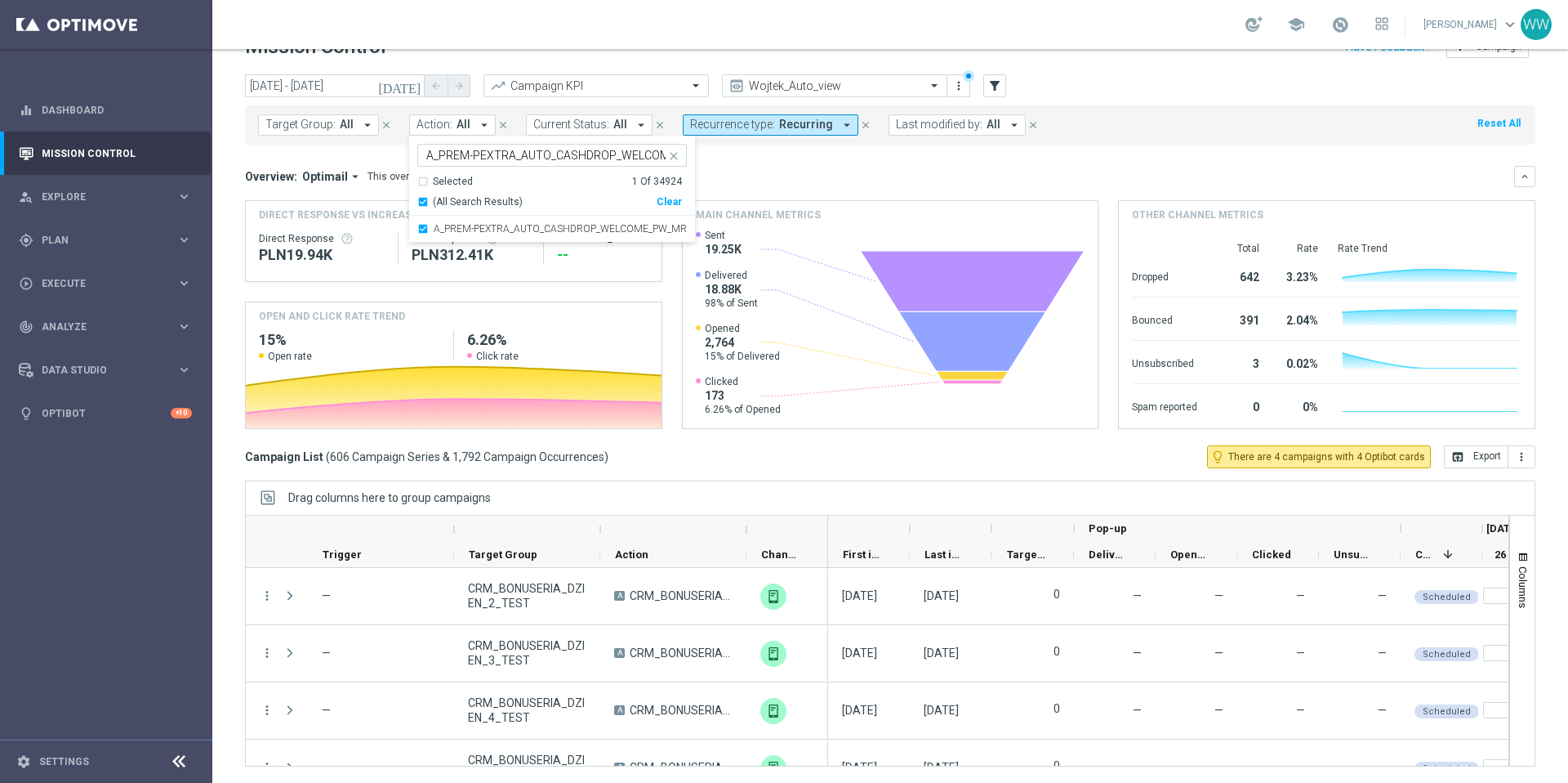
click at [812, 162] on mini-dashboard "Overview: Optimail arrow_drop_down This overview shows data of campaigns execut…" at bounding box center [890, 295] width 1290 height 300
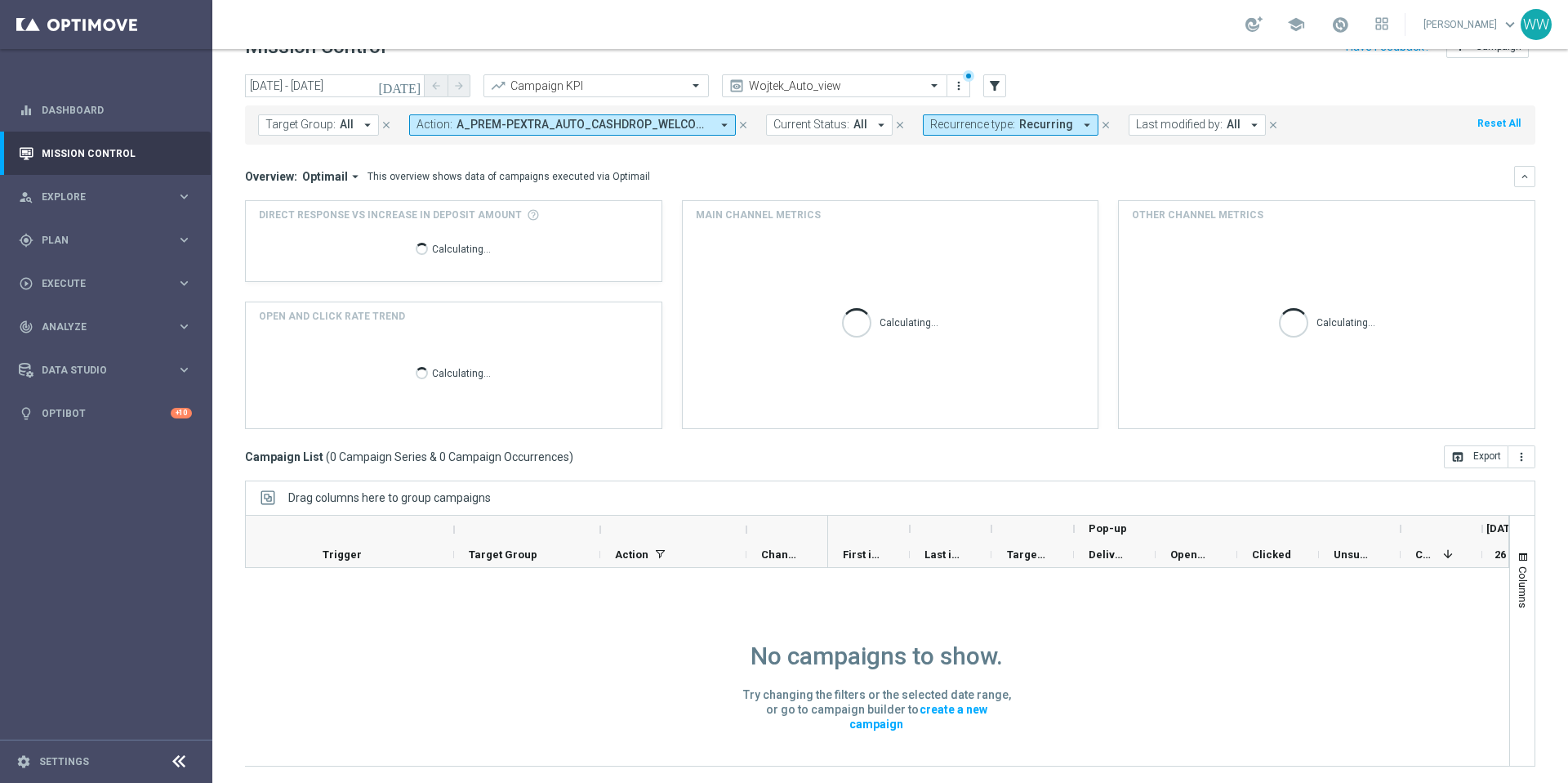
scroll to position [52, 0]
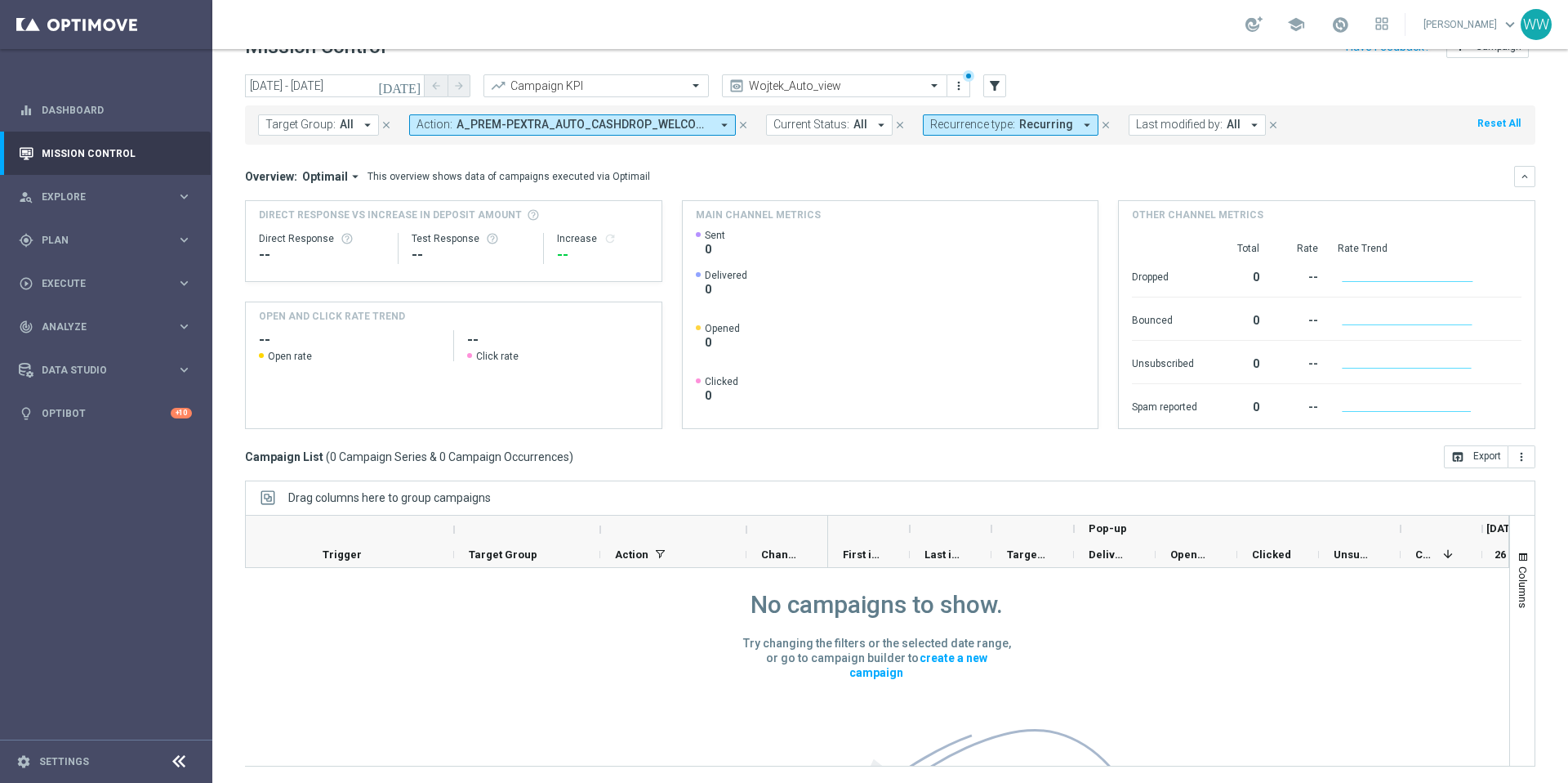
click at [1079, 124] on icon "arrow_drop_down" at bounding box center [1086, 124] width 15 height 15
click at [0, 0] on div "Clear" at bounding box center [0, 0] width 0 height 0
click at [974, 180] on div "(All) Clear" at bounding box center [987, 185] width 112 height 20
click at [665, 157] on mini-dashboard "Overview: Optimail arrow_drop_down This overview shows data of campaigns execut…" at bounding box center [890, 295] width 1290 height 300
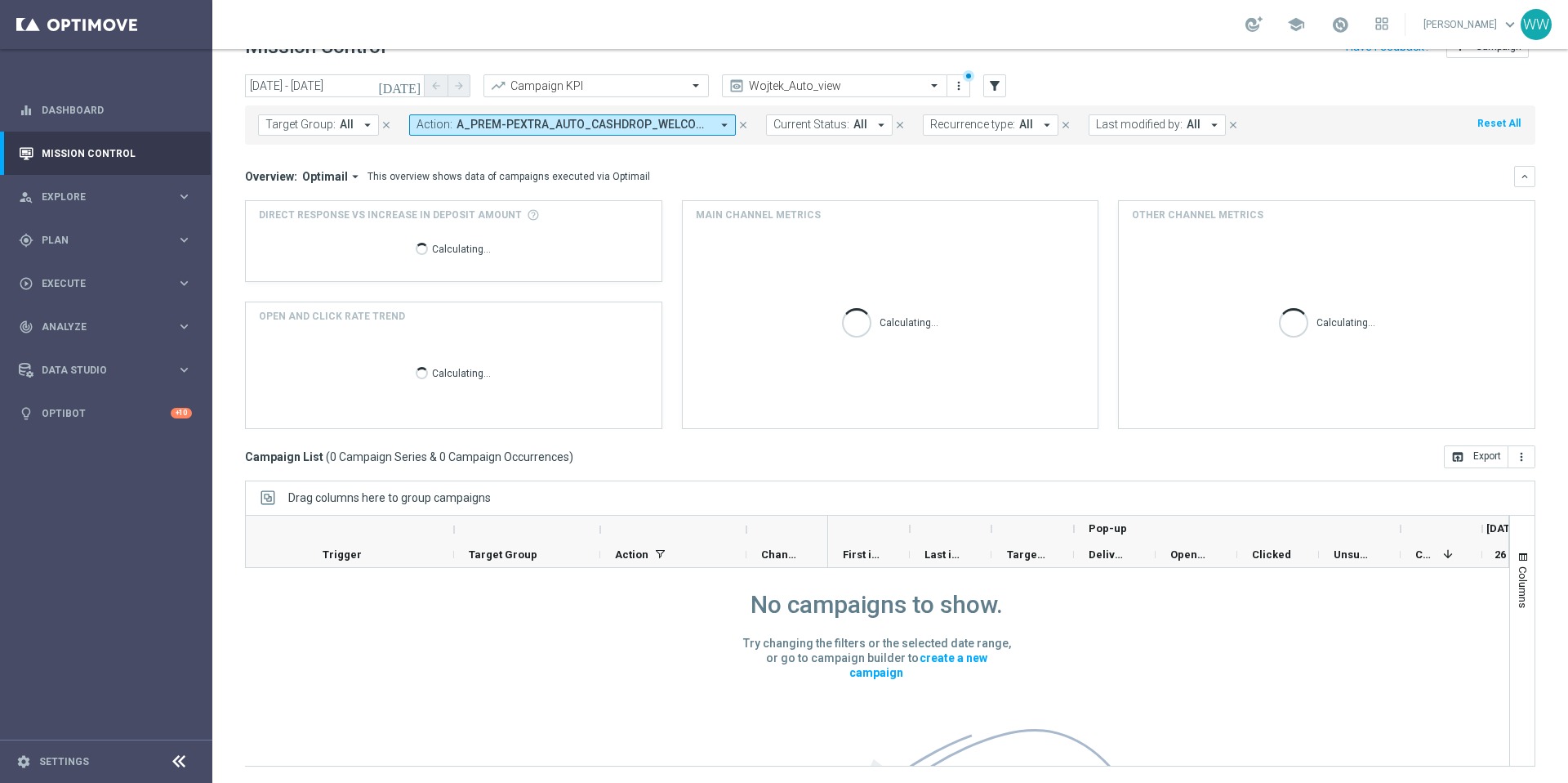
click at [415, 86] on icon "[DATE]" at bounding box center [401, 85] width 44 height 15
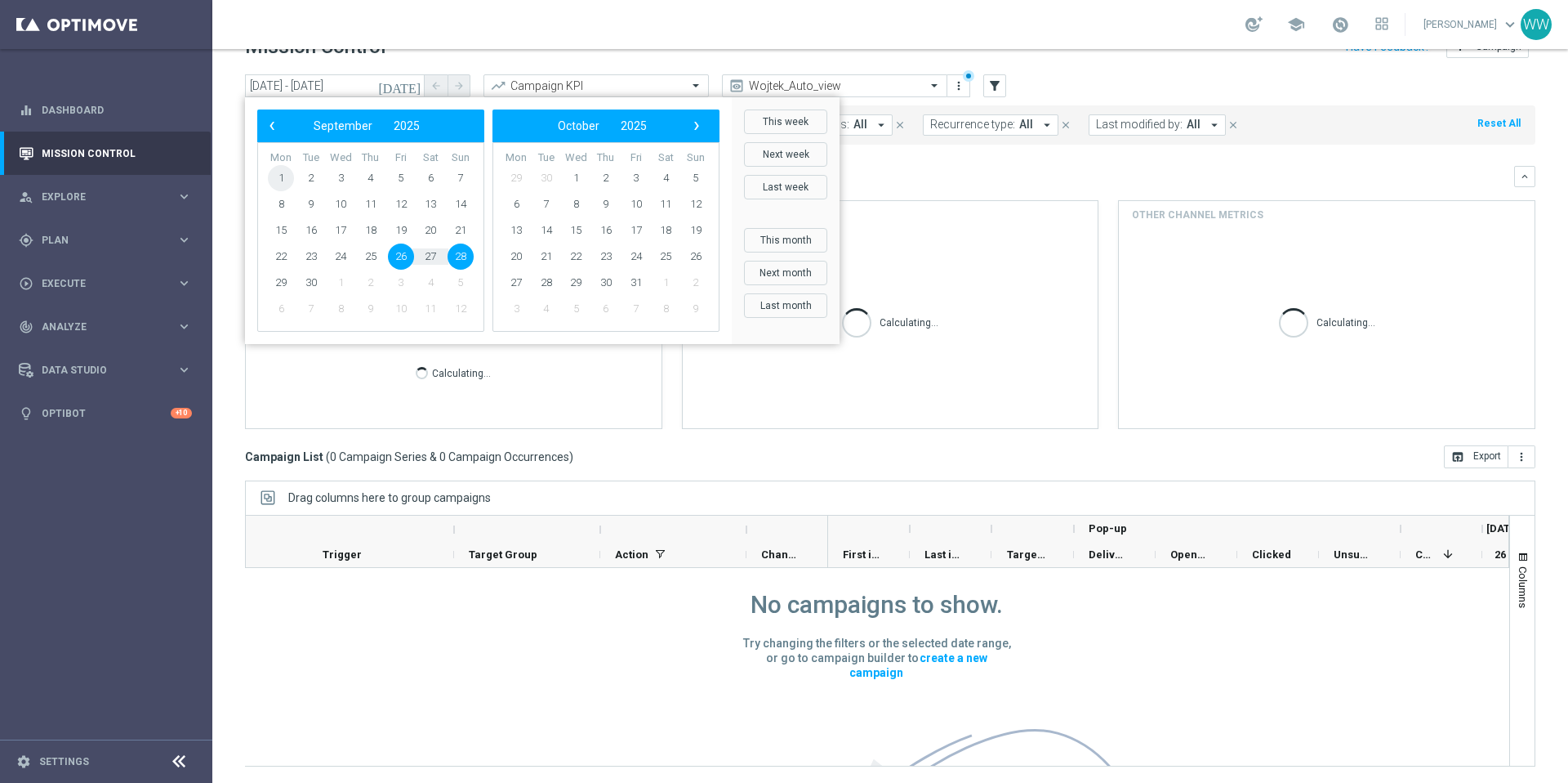
click at [278, 173] on span "1" at bounding box center [281, 178] width 26 height 26
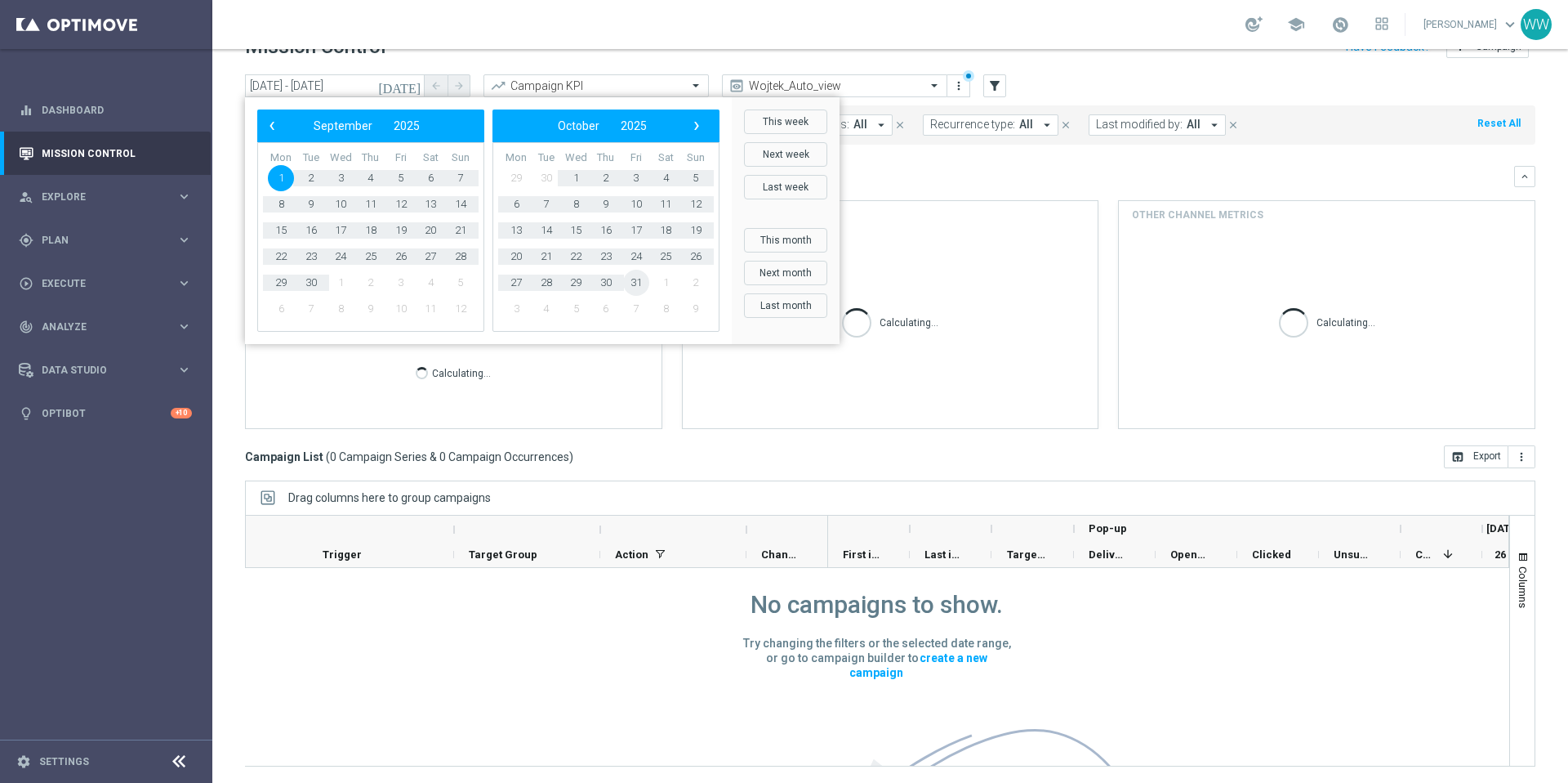
drag, startPoint x: 639, startPoint y: 268, endPoint x: 639, endPoint y: 276, distance: 8.0
click at [639, 276] on span "31" at bounding box center [635, 282] width 26 height 26
type input "[DATE] - [DATE]"
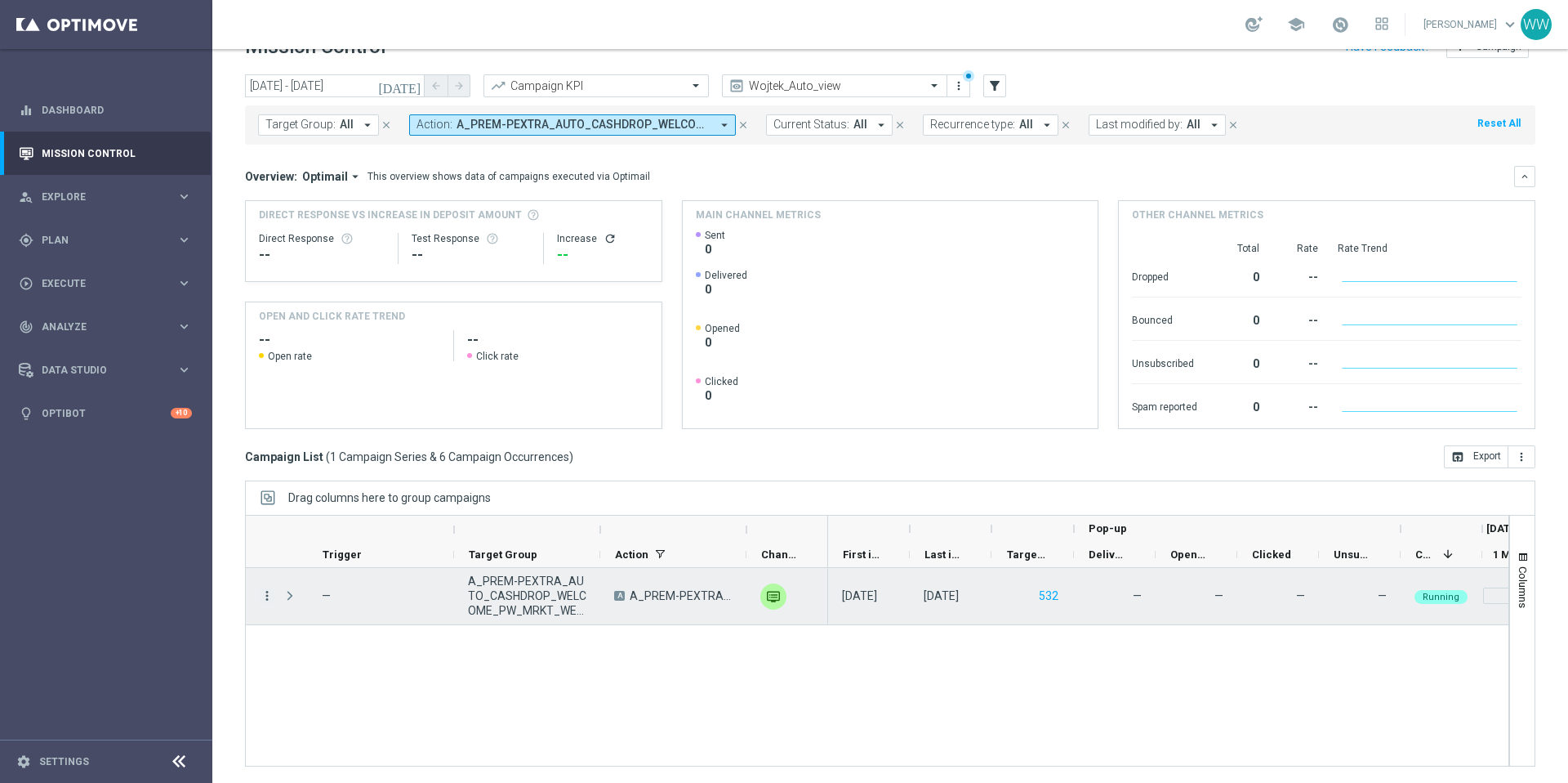
click at [266, 594] on icon "more_vert" at bounding box center [267, 595] width 15 height 15
click at [346, 400] on span "Campaign Details" at bounding box center [339, 403] width 83 height 12
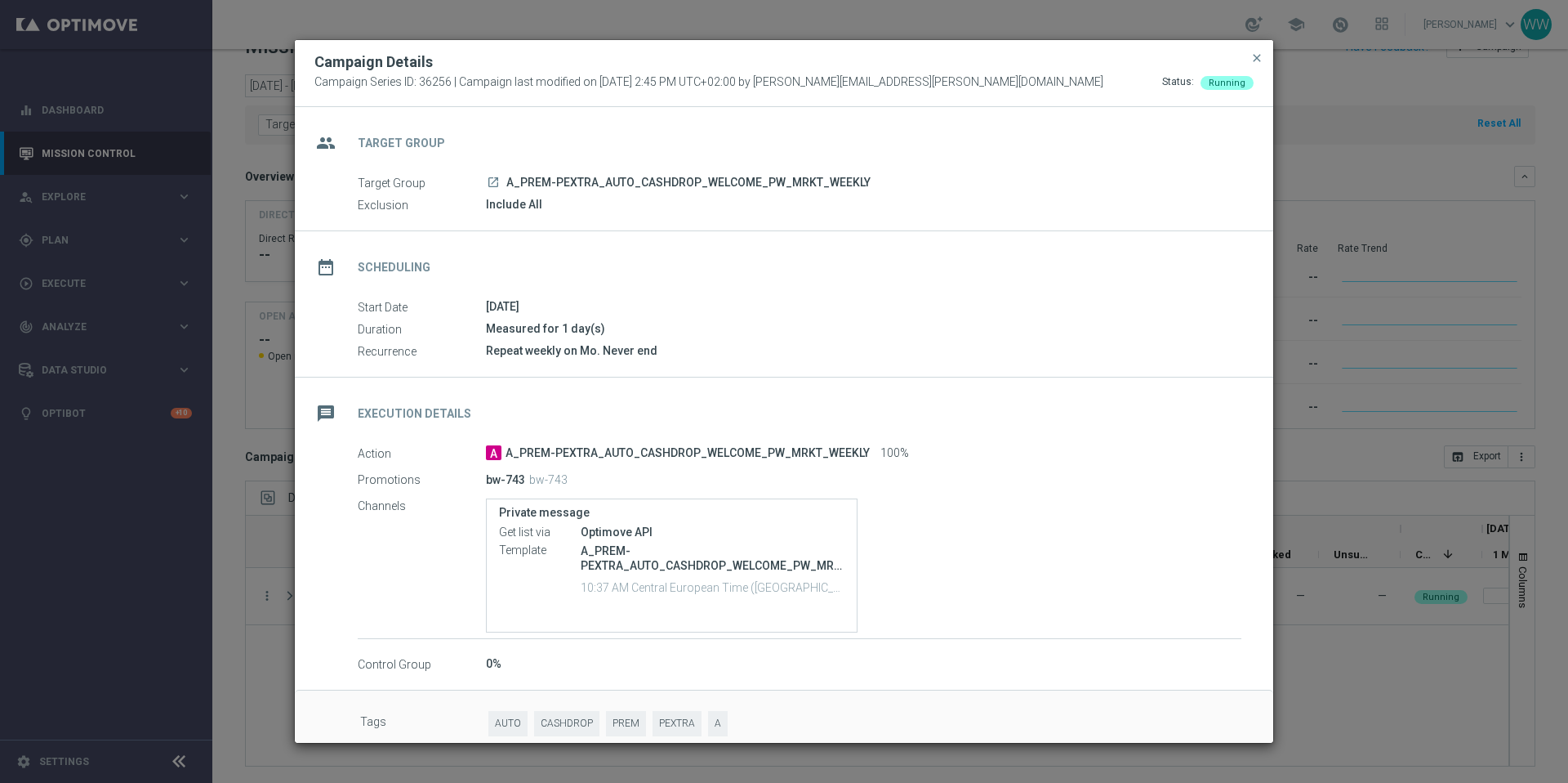
click at [497, 183] on icon "launch" at bounding box center [493, 182] width 13 height 13
click at [1260, 60] on span "close" at bounding box center [1256, 58] width 13 height 13
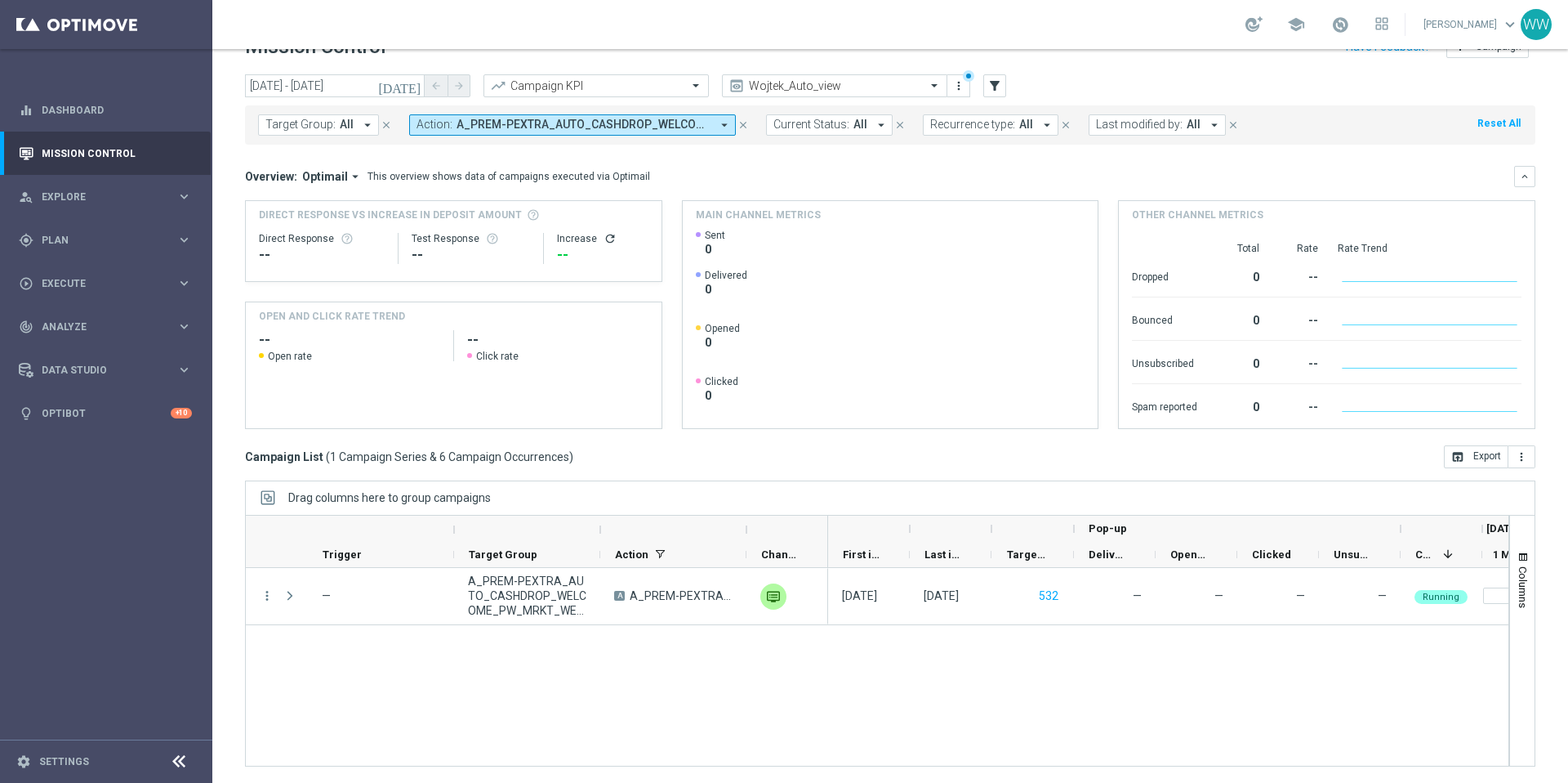
scroll to position [35, 0]
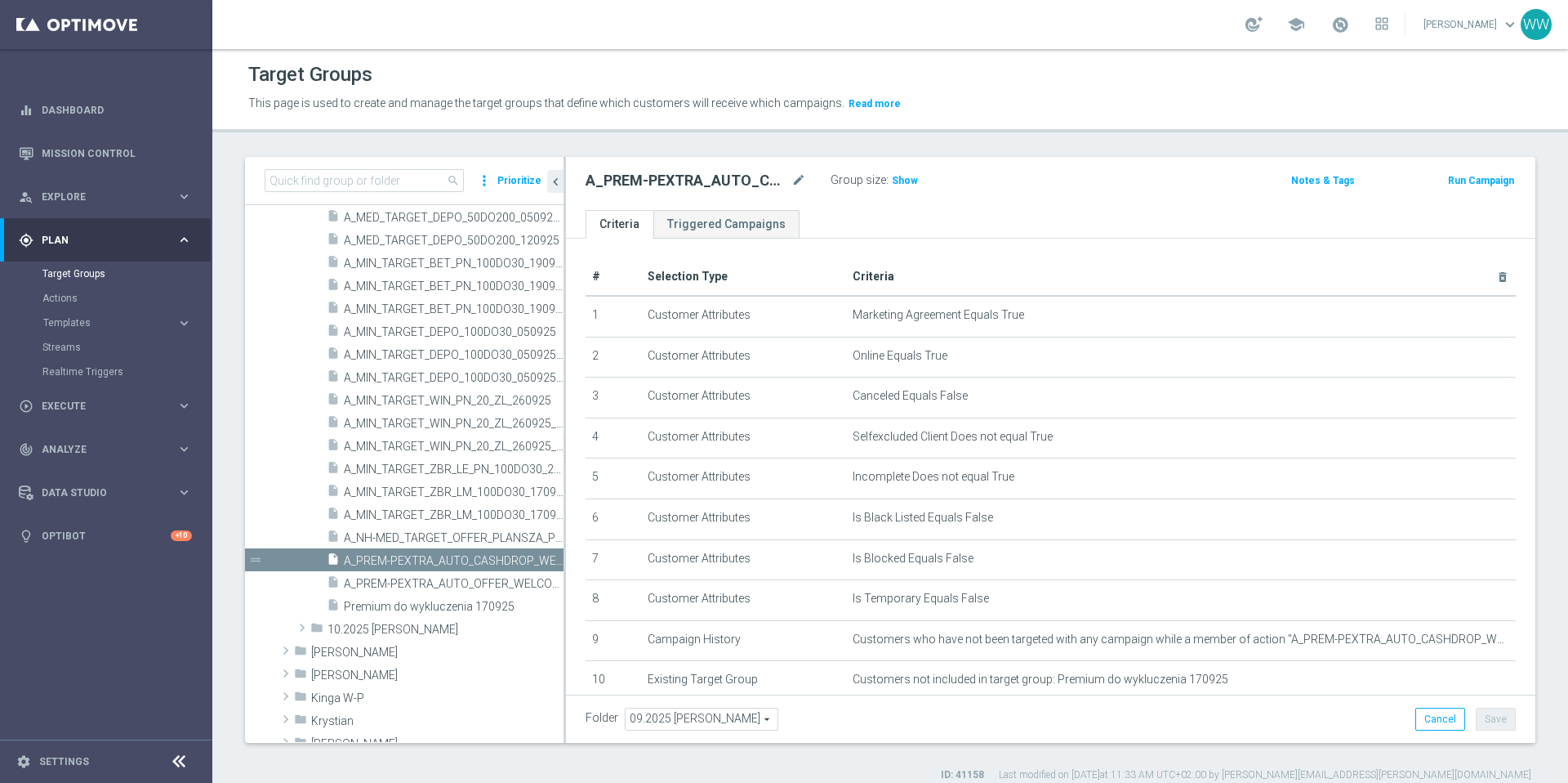
scroll to position [260, 0]
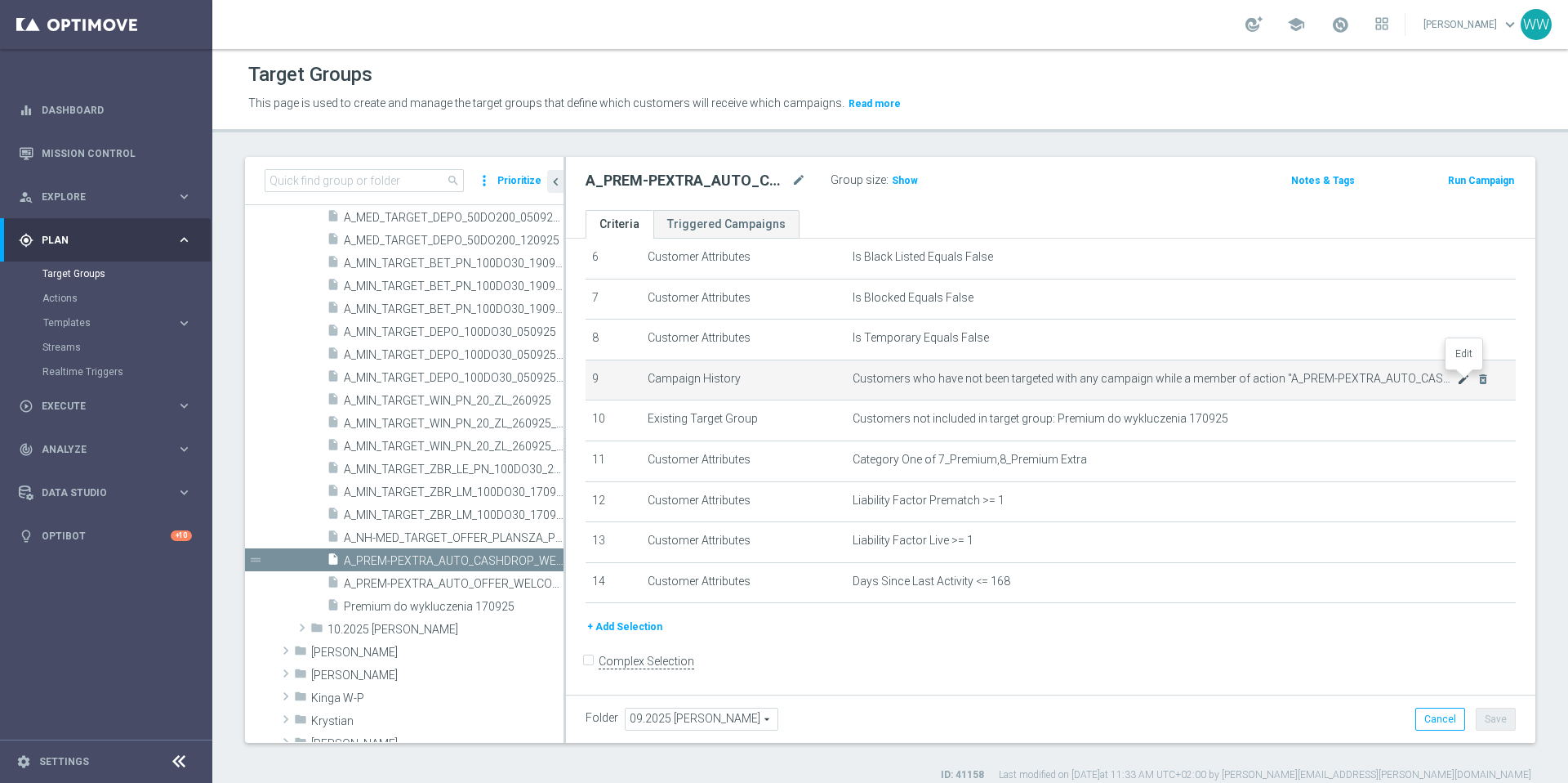
click at [1468, 377] on icon "mode_edit" at bounding box center [1463, 379] width 13 height 13
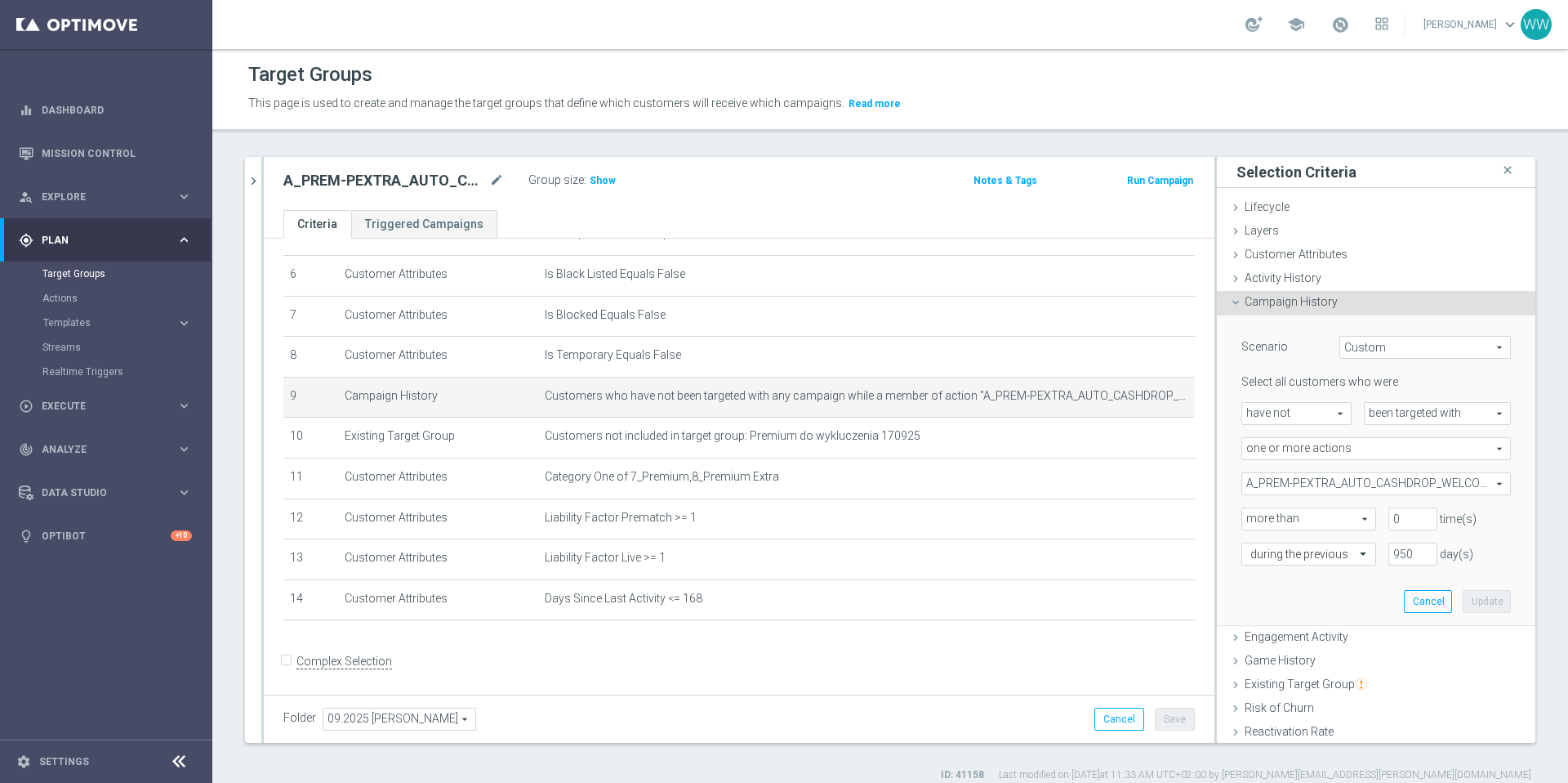
click at [1373, 473] on span "A_PREM-PEXTRA_AUTO_CASHDROP_WELCOME_PW_MRKT_WEEKLY" at bounding box center [1376, 483] width 268 height 21
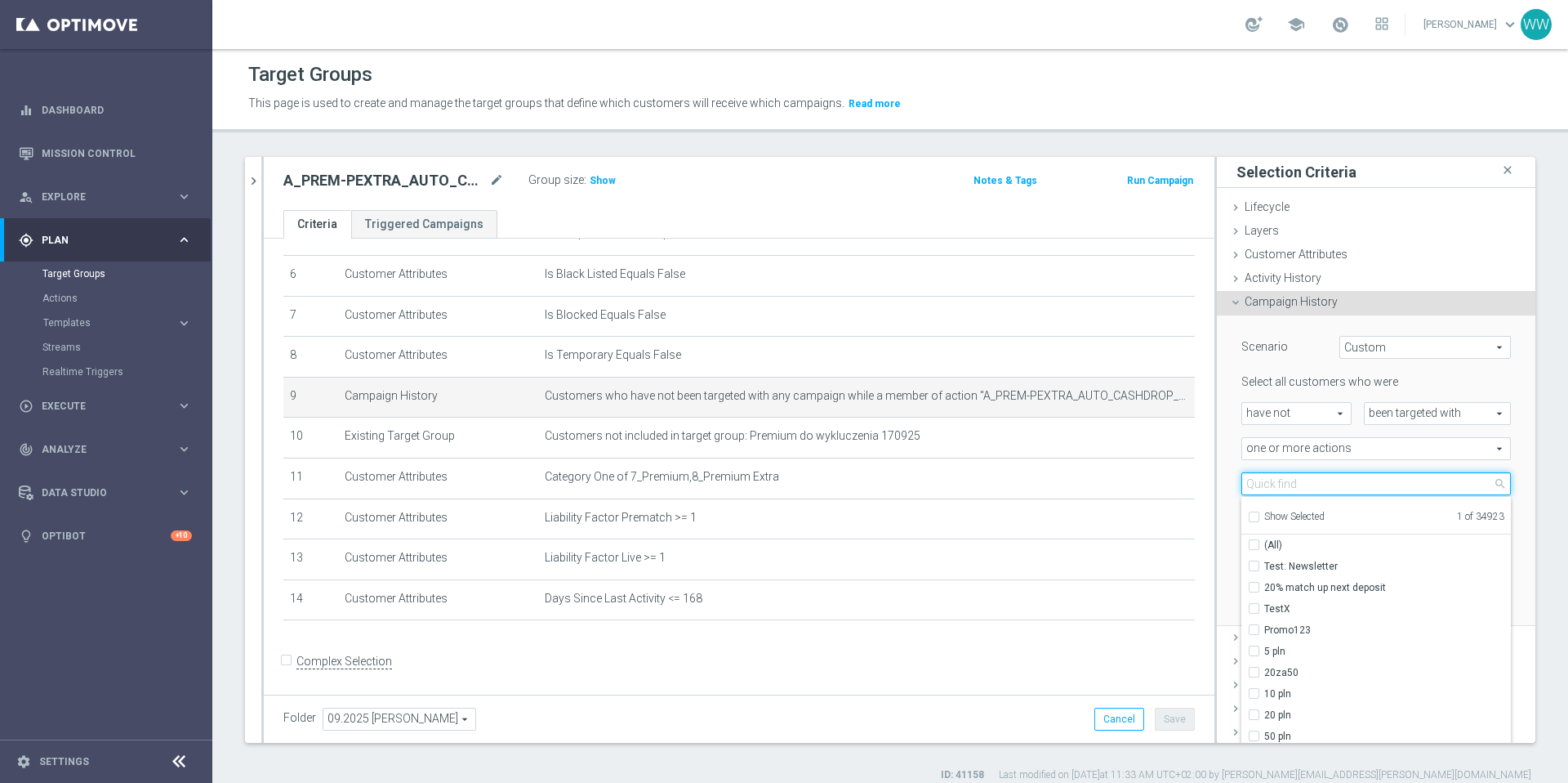
click at [1373, 483] on input "search" at bounding box center [1375, 483] width 269 height 23
paste input "A_PREM-PEXTRA_AUTO_OFFER_WELCOME_PW_BEZ_MRKT_WEEKLY"
type input "A_PREM-PEXTRA_AUTO_OFFER_WELCOME_PW_BEZ_MRKT_WEEKLY"
checkbox input "true"
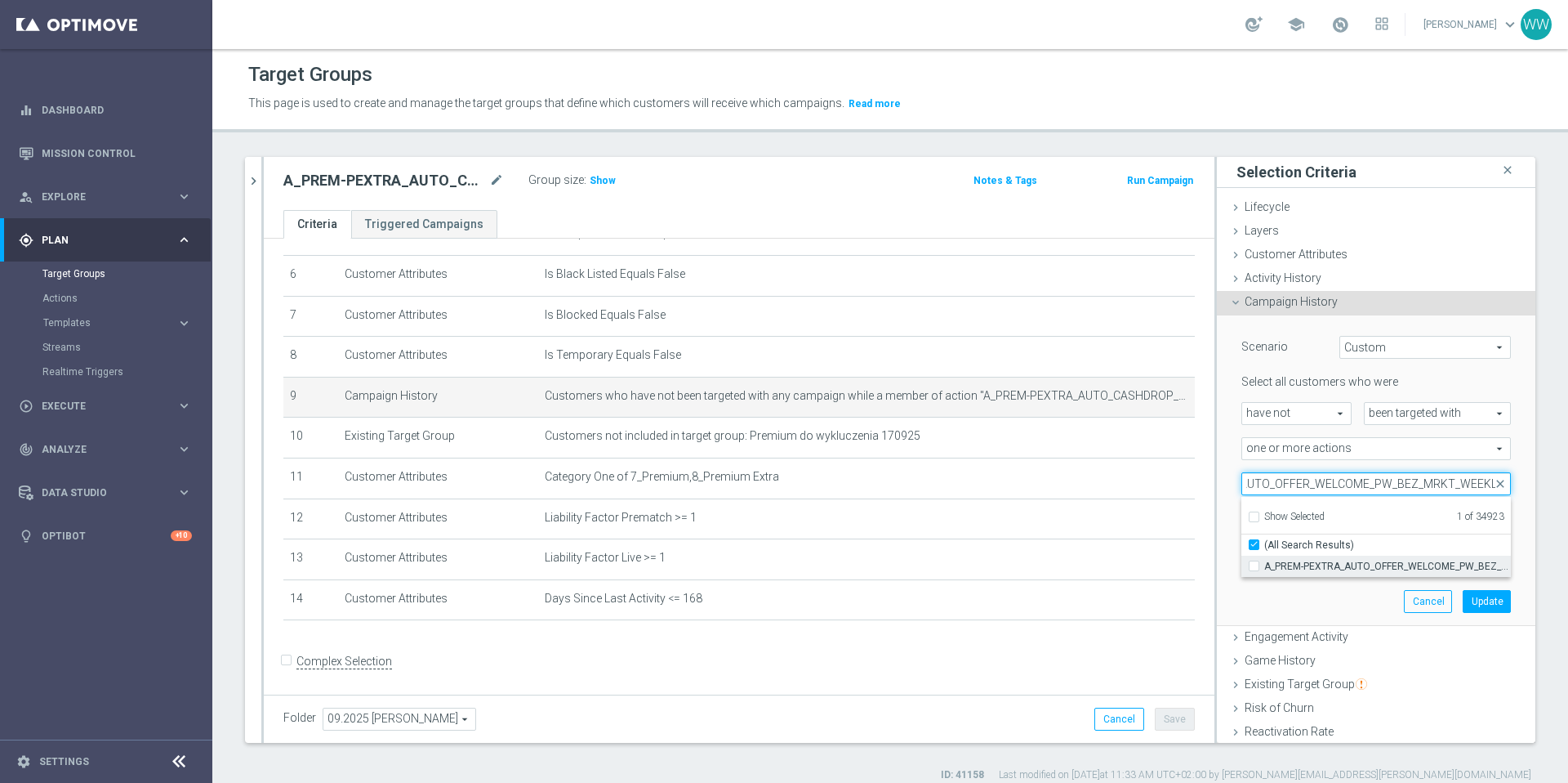
type input "A_PREM-PEXTRA_AUTO_OFFER_WELCOME_PW_BEZ_MRKT_WEEKLY"
click at [1290, 571] on span "A_PREM-PEXTRA_AUTO_OFFER_WELCOME_PW_BEZ_MRKT_WEEKLY" at bounding box center [1388, 566] width 247 height 13
click at [1264, 571] on input "A_PREM-PEXTRA_AUTO_OFFER_WELCOME_PW_BEZ_MRKT_WEEKLY" at bounding box center [1259, 566] width 11 height 11
checkbox input "true"
type input "Selected 2 of 34923"
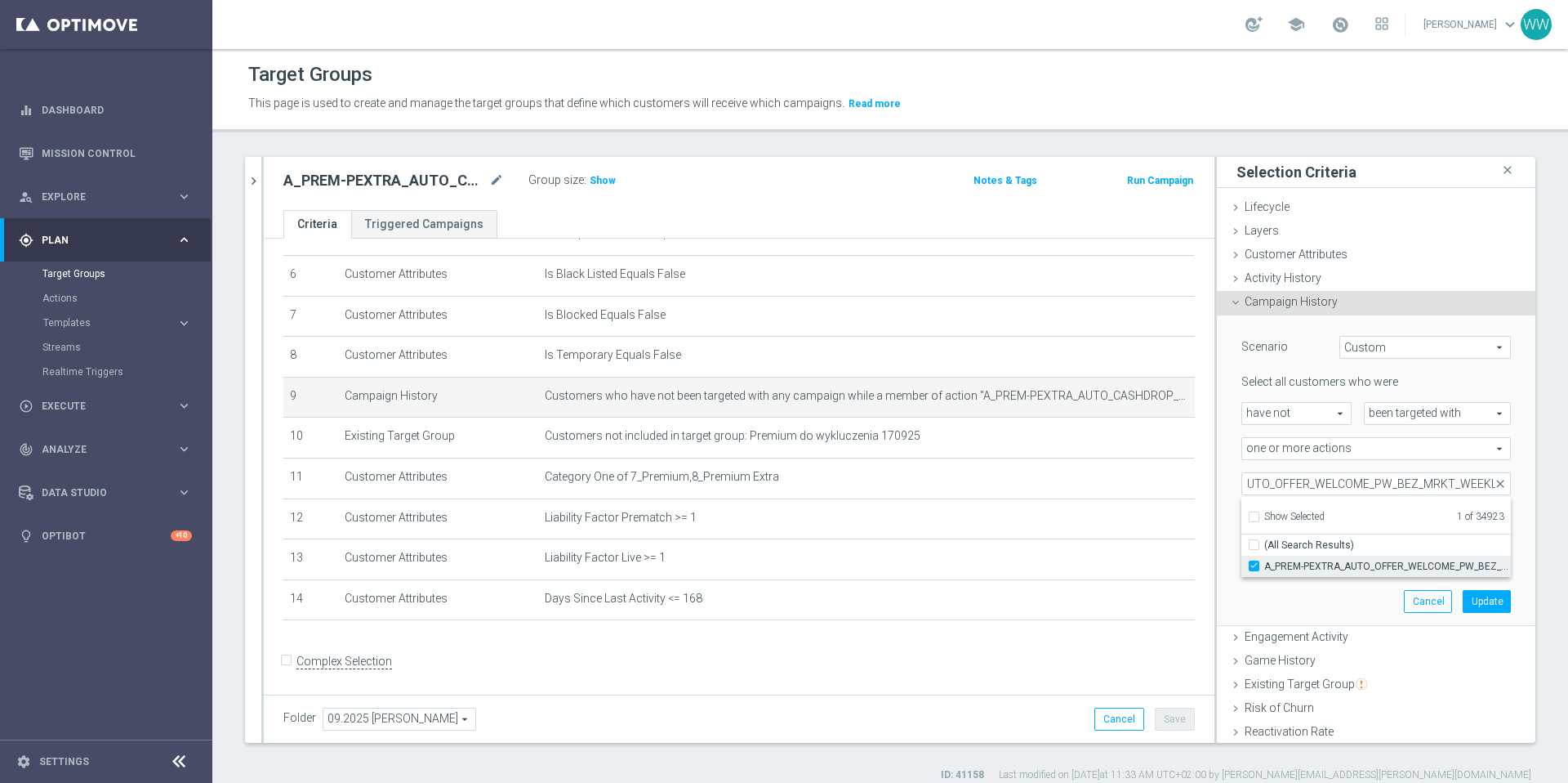
checkbox input "false"
click at [1241, 593] on div "Scenario Custom Custom arrow_drop_down search Select all customers who were hav…" at bounding box center [1376, 470] width 294 height 309
click at [1485, 605] on button "Update" at bounding box center [1486, 602] width 48 height 23
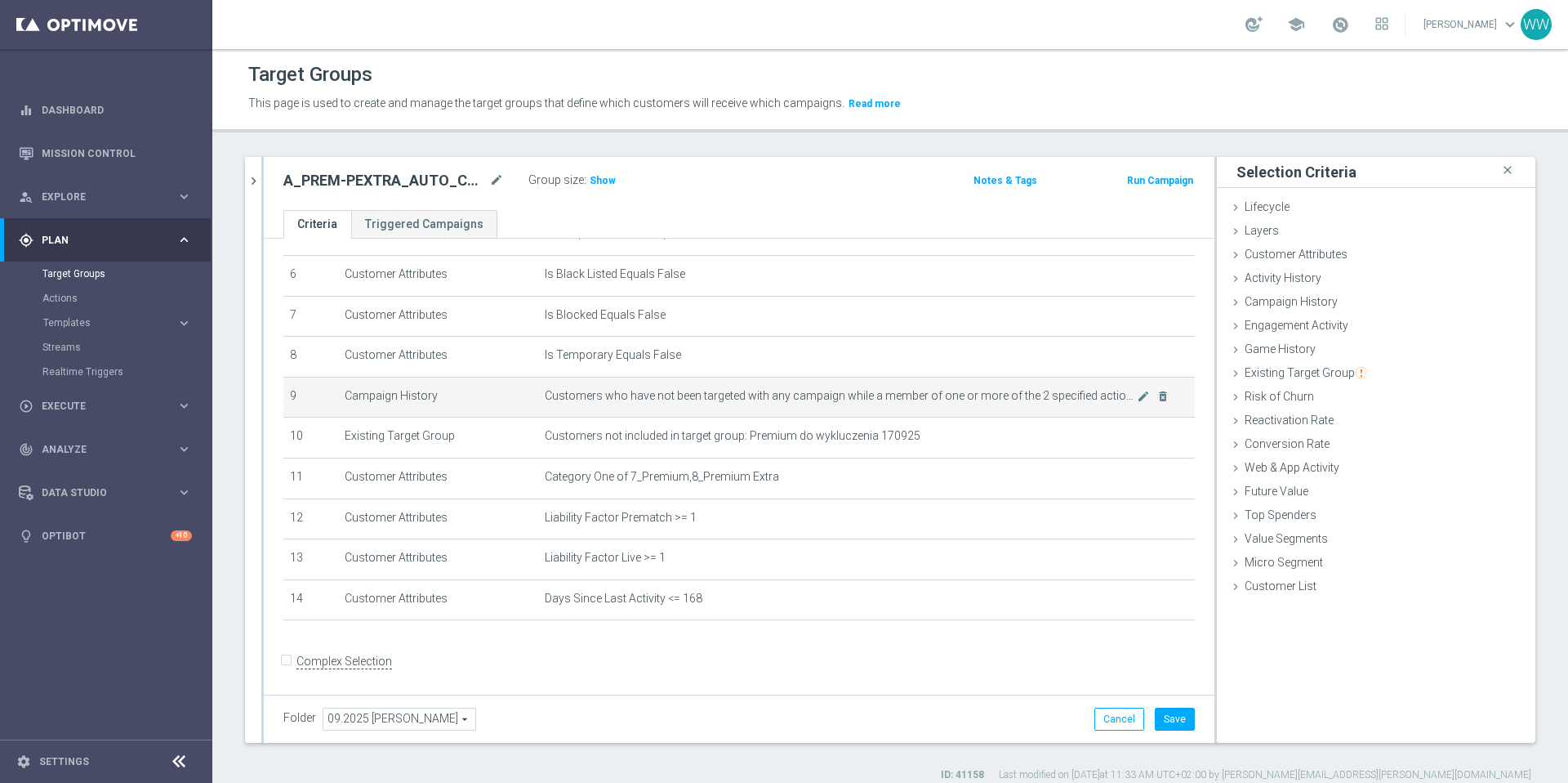
scroll to position [15, 0]
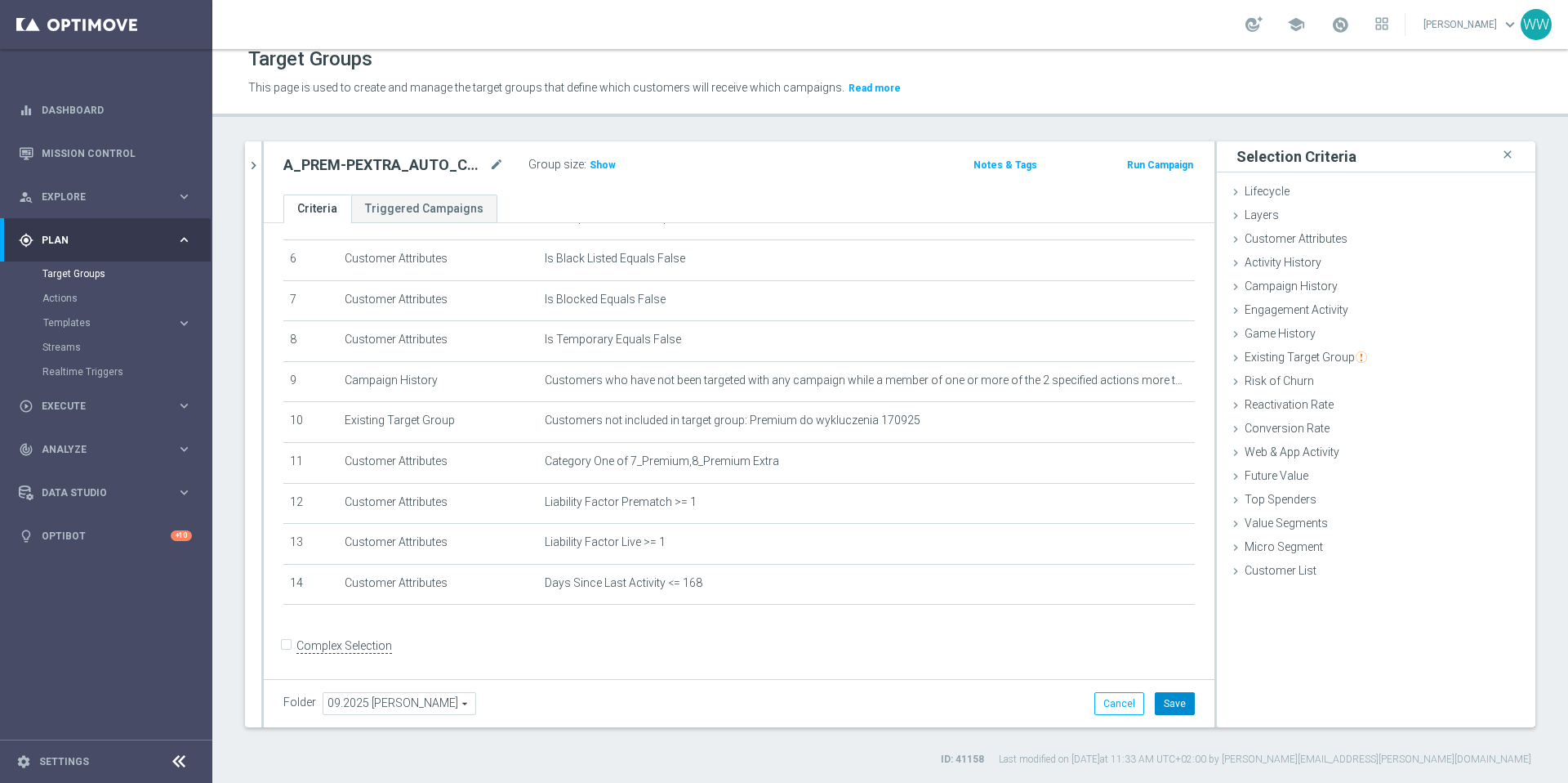
click at [1179, 712] on button "Save" at bounding box center [1174, 704] width 40 height 23
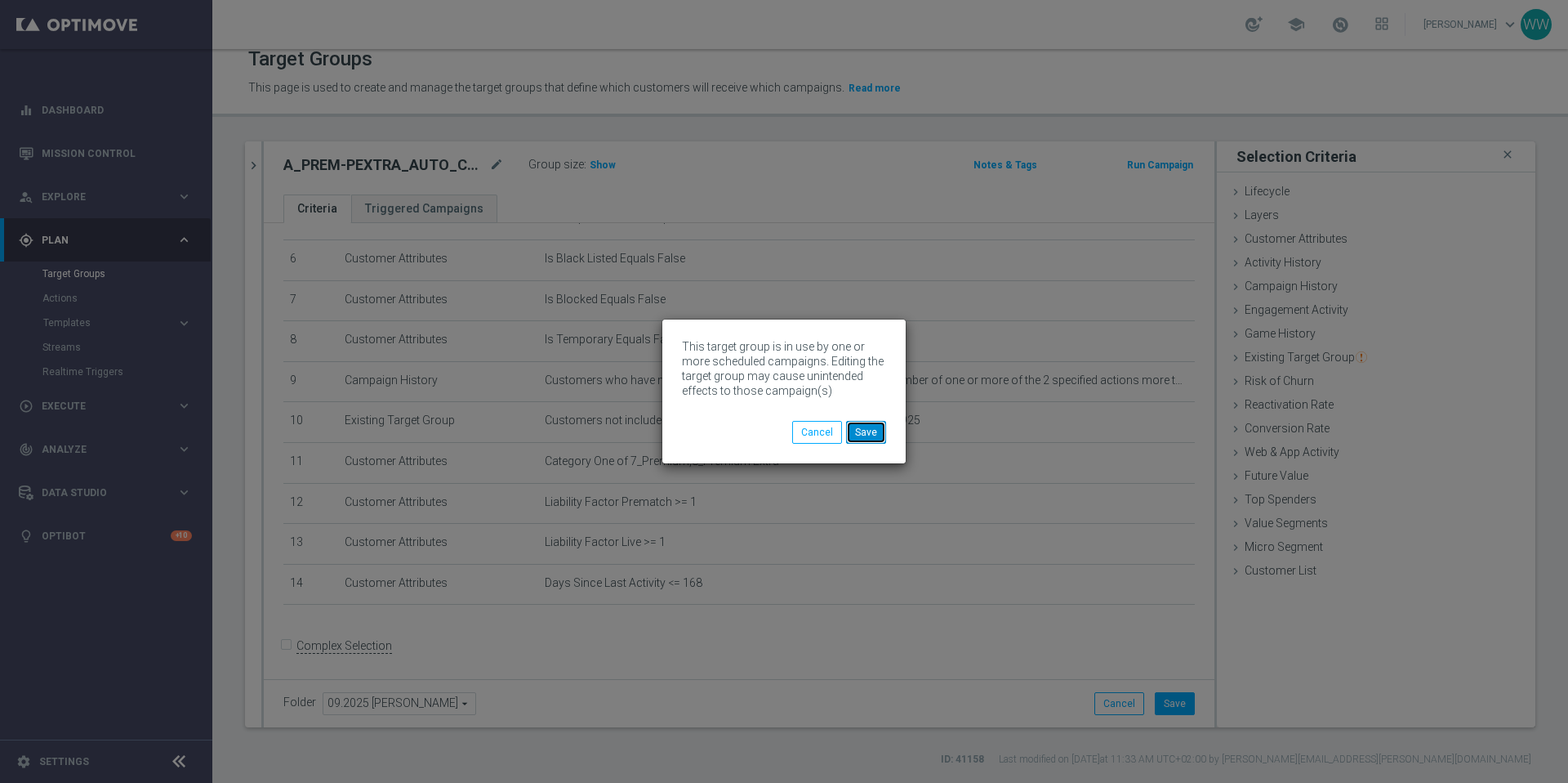
click at [875, 435] on button "Save" at bounding box center [865, 432] width 40 height 23
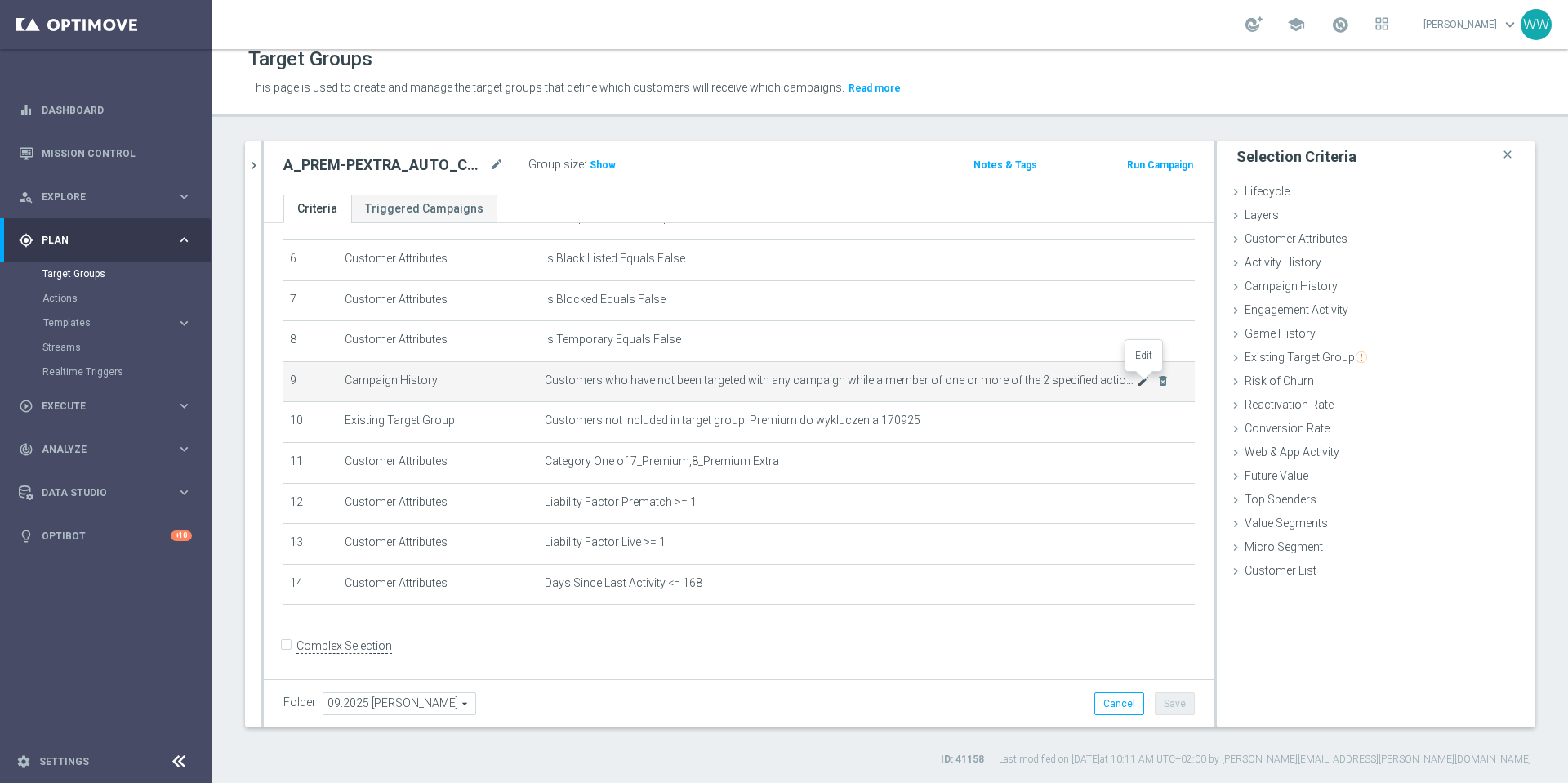
click at [1146, 384] on icon "mode_edit" at bounding box center [1143, 380] width 13 height 13
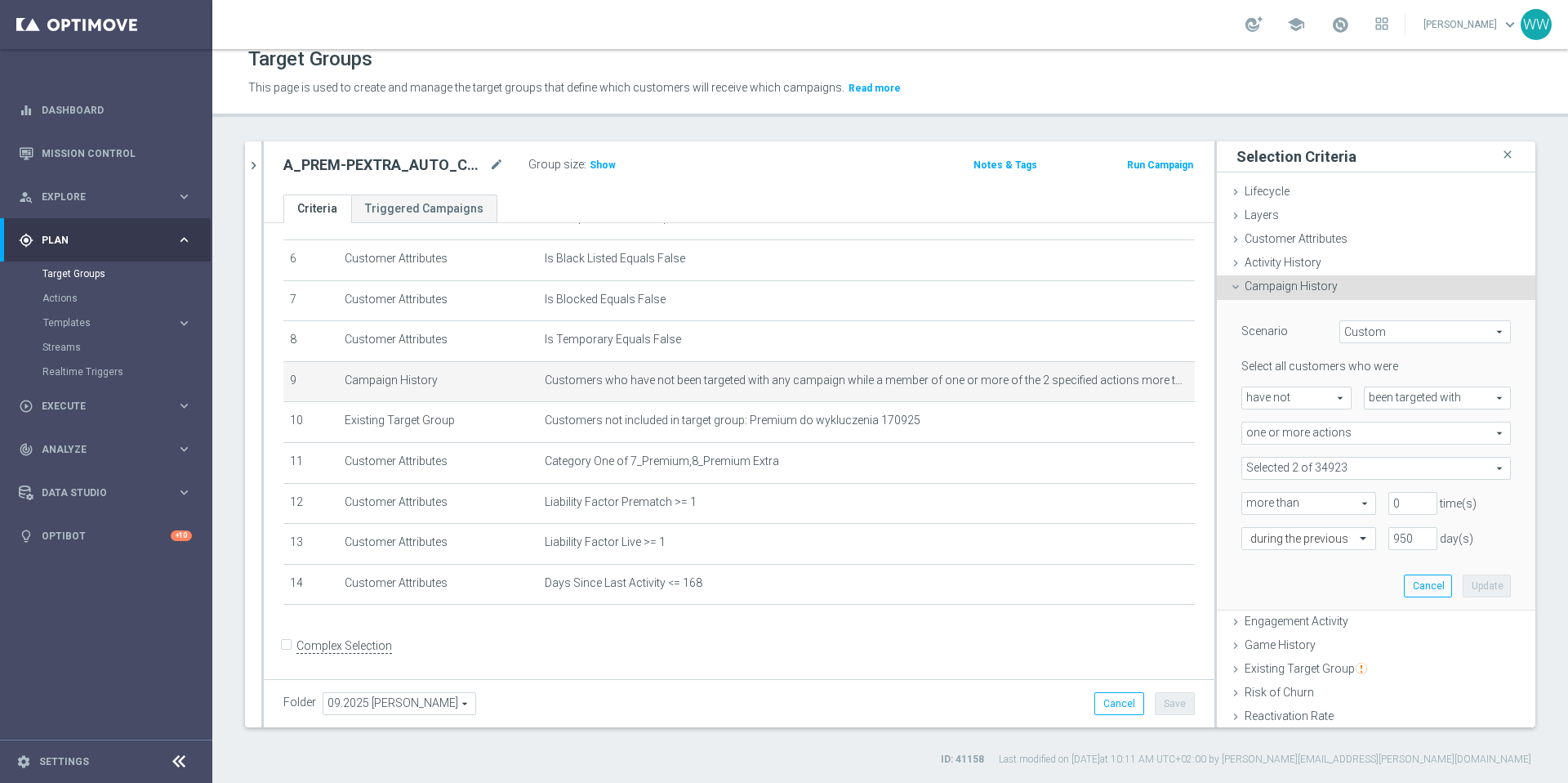
click at [241, 164] on div "search more_vert Prioritize Customer Target Groups library_add create_new_folde…" at bounding box center [890, 453] width 1356 height 625
click at [251, 164] on icon "chevron_right" at bounding box center [253, 164] width 15 height 15
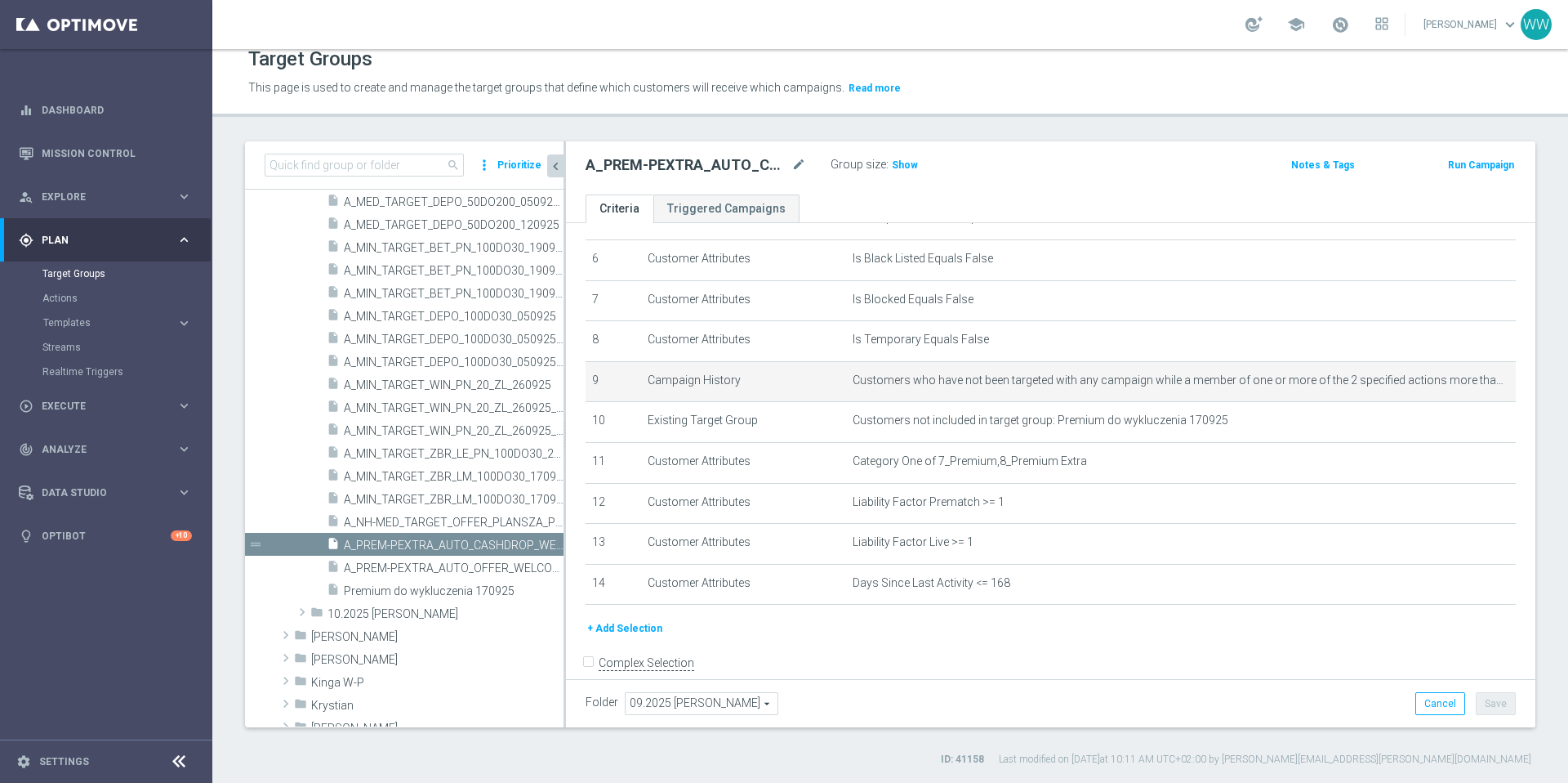
scroll to position [260, 0]
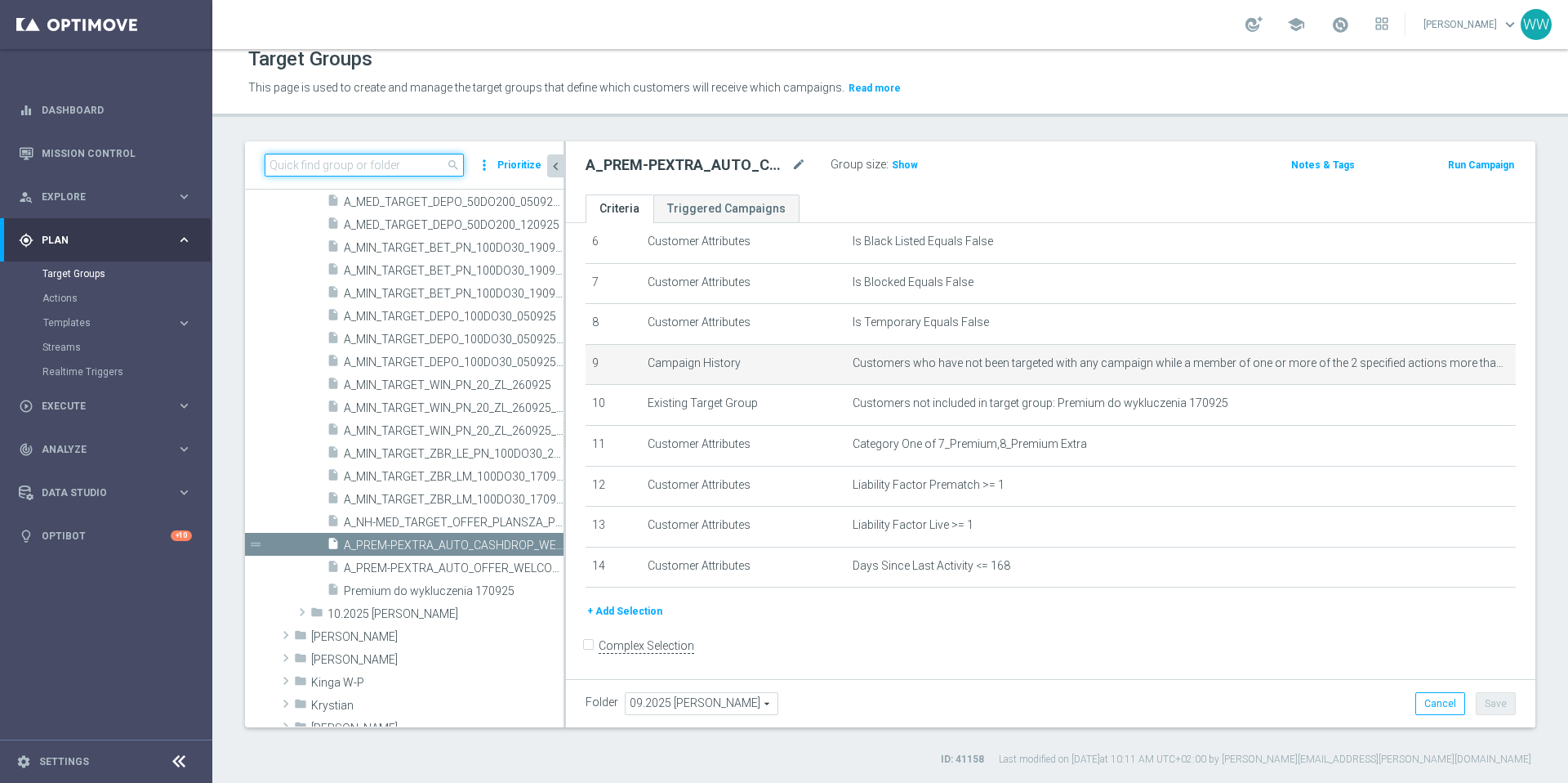
click at [353, 176] on input at bounding box center [364, 165] width 199 height 23
paste input "A_PREM-PEXTRA_AUTO_OFFER_WELCOME_PW_BEZ_MRKT_WEEKLY"
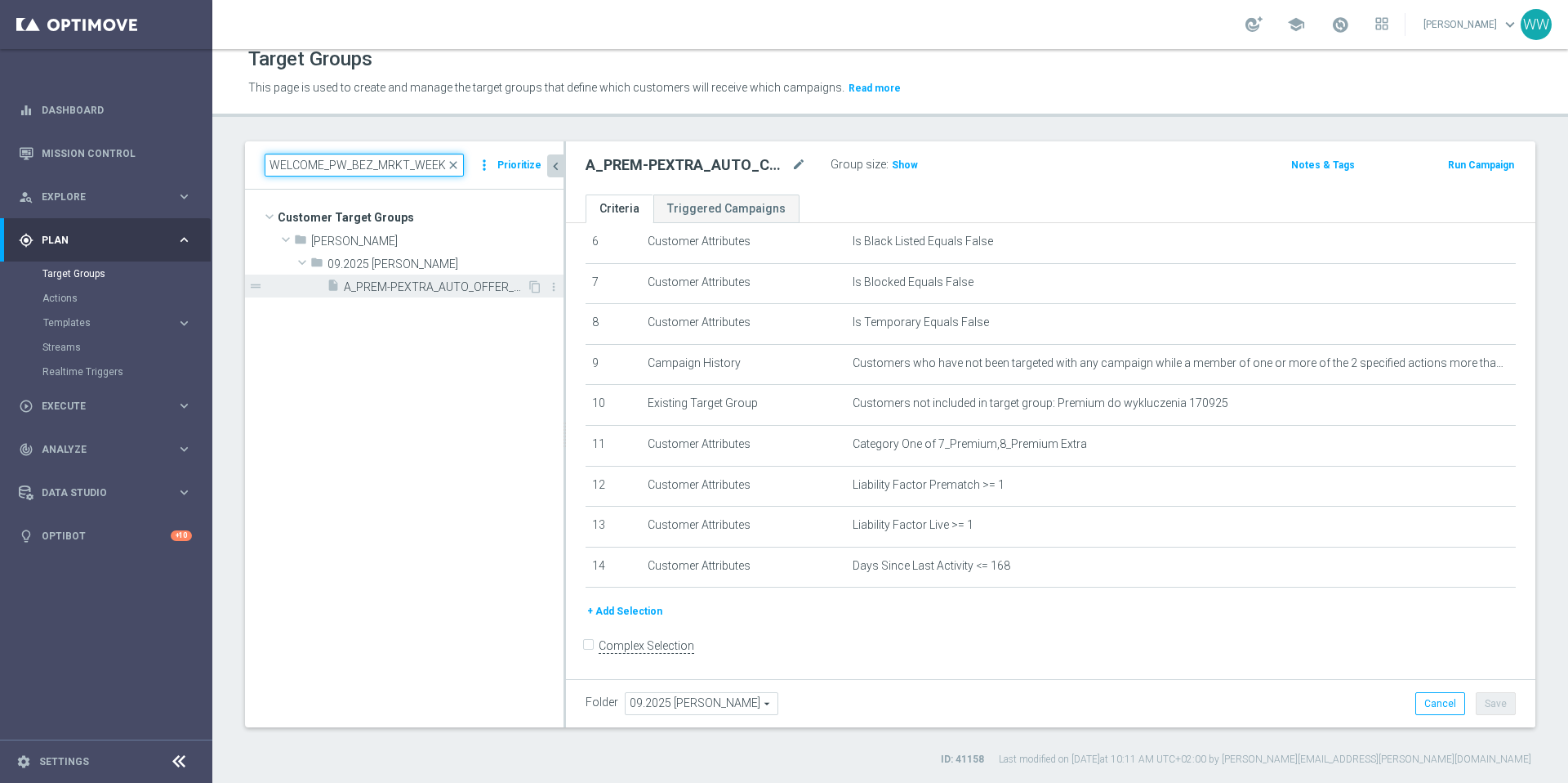
type input "A_PREM-PEXTRA_AUTO_OFFER_WELCOME_PW_BEZ_MRKT_WEEKLY"
click at [474, 280] on span "A_PREM-PEXTRA_AUTO_OFFER_WELCOME_PW_BEZ_MRKT_WEEKLY" at bounding box center [435, 287] width 183 height 14
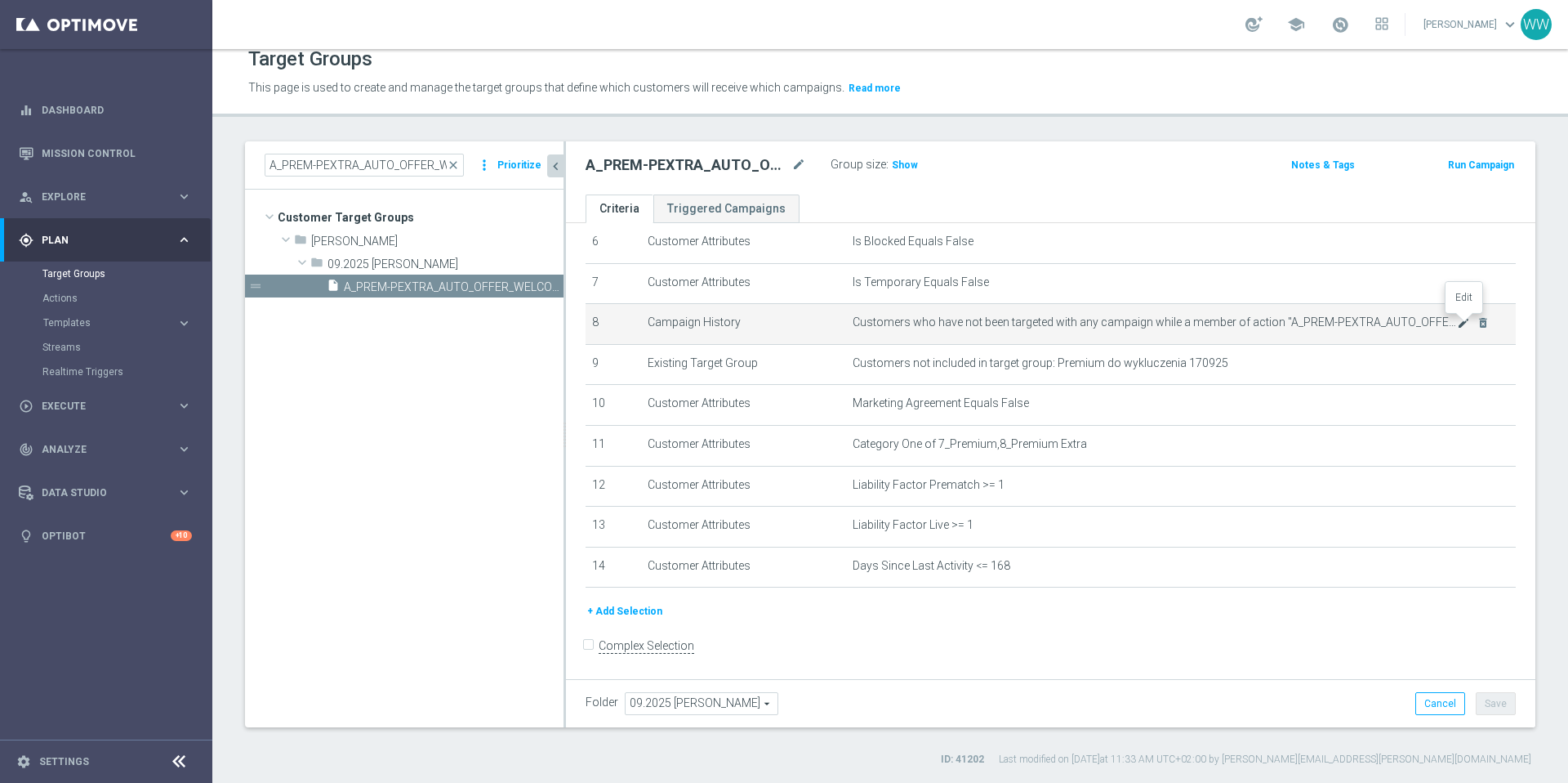
click at [1460, 323] on icon "mode_edit" at bounding box center [1463, 323] width 13 height 13
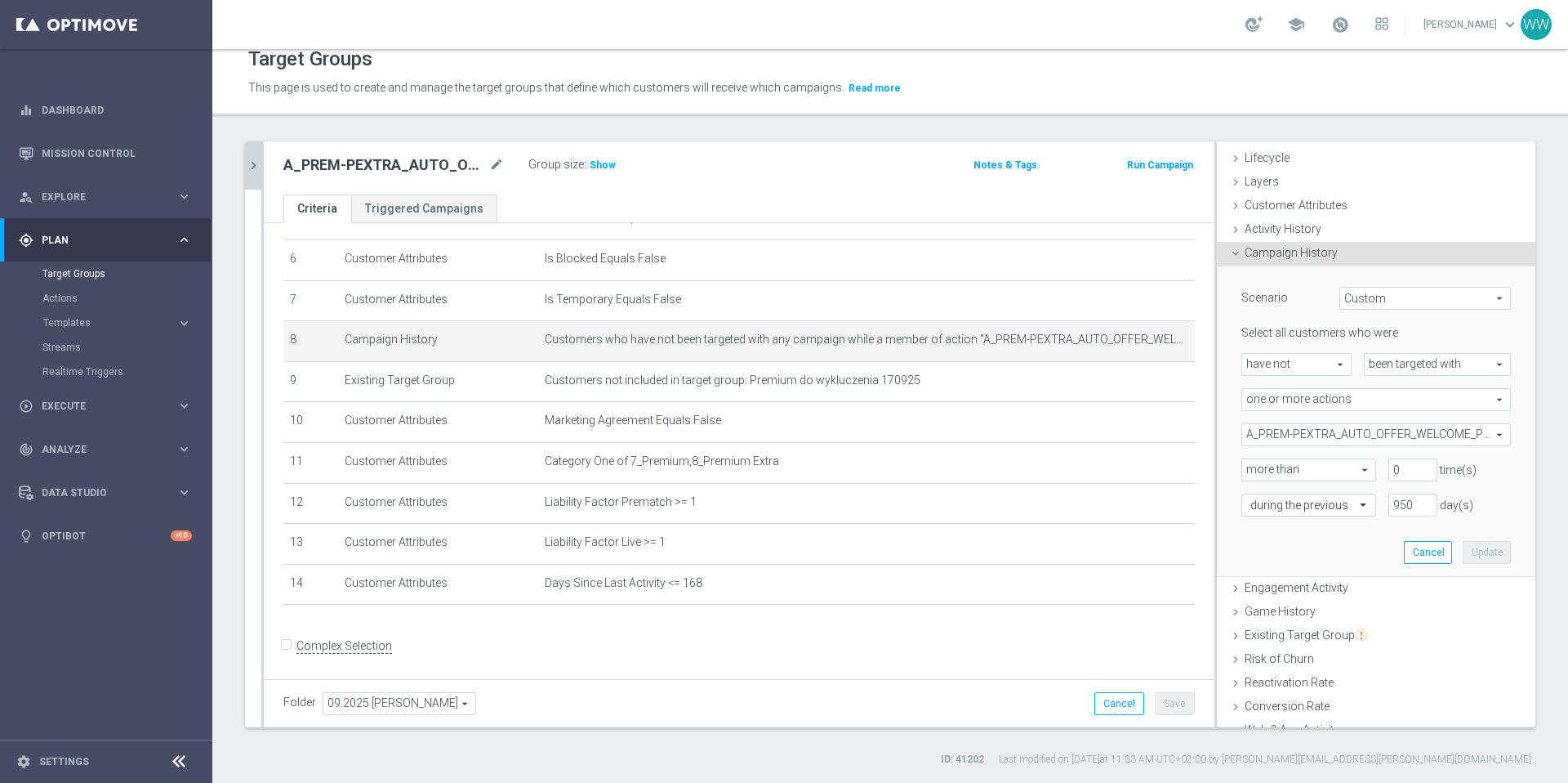
scroll to position [36, 0]
click at [1396, 430] on span "A_PREM-PEXTRA_AUTO_OFFER_WELCOME_PW_BEZ_MRKT_WEEKLY" at bounding box center [1376, 433] width 268 height 21
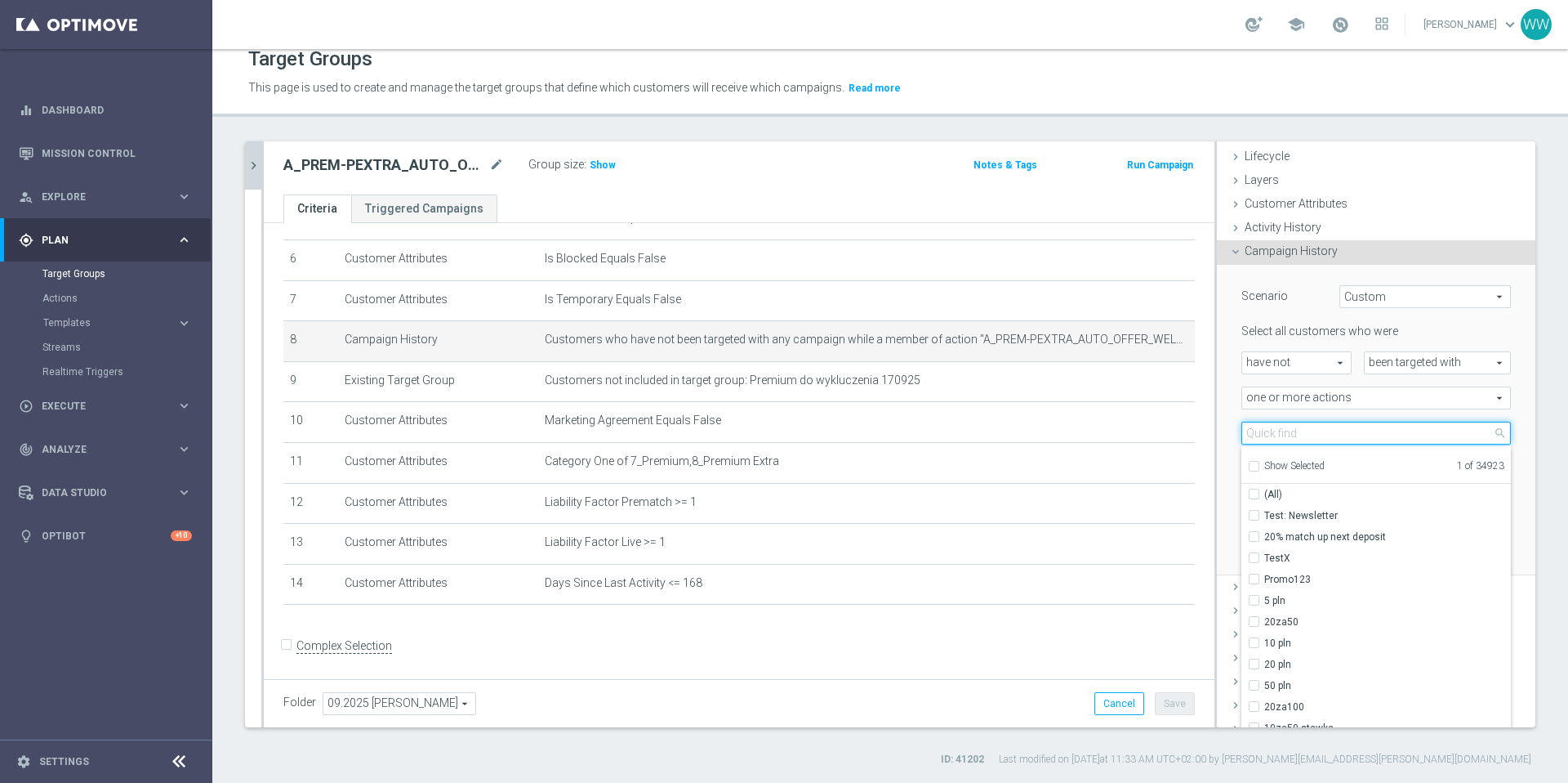
click at [1289, 428] on input "search" at bounding box center [1375, 433] width 269 height 23
paste input "A_PREM-PEXTRA_AUTO_CASHDROP_WELCOME_PW_MRKT_WEEKLY"
type input "A_PREM-PEXTRA_AUTO_CASHDROP_WELCOME_PW_MRKT_WEEKLY"
checkbox input "true"
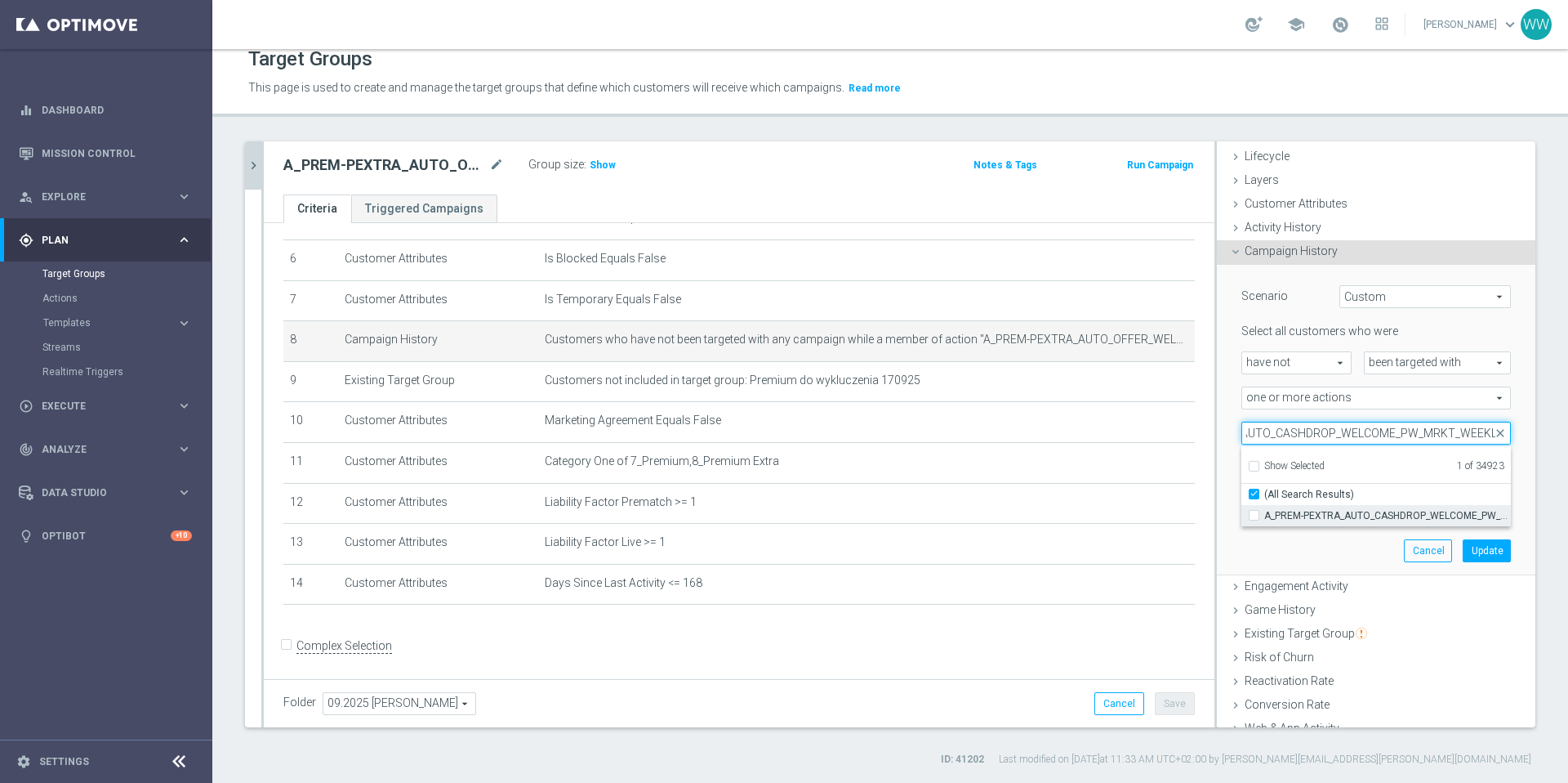
type input "A_PREM-PEXTRA_AUTO_CASHDROP_WELCOME_PW_MRKT_WEEKLY"
click at [1287, 517] on span "A_PREM-PEXTRA_AUTO_CASHDROP_WELCOME_PW_MRKT_WEEKLY" at bounding box center [1388, 515] width 247 height 13
click at [1264, 517] on input "A_PREM-PEXTRA_AUTO_CASHDROP_WELCOME_PW_MRKT_WEEKLY" at bounding box center [1259, 515] width 11 height 11
checkbox input "true"
type input "Selected 2 of 34923"
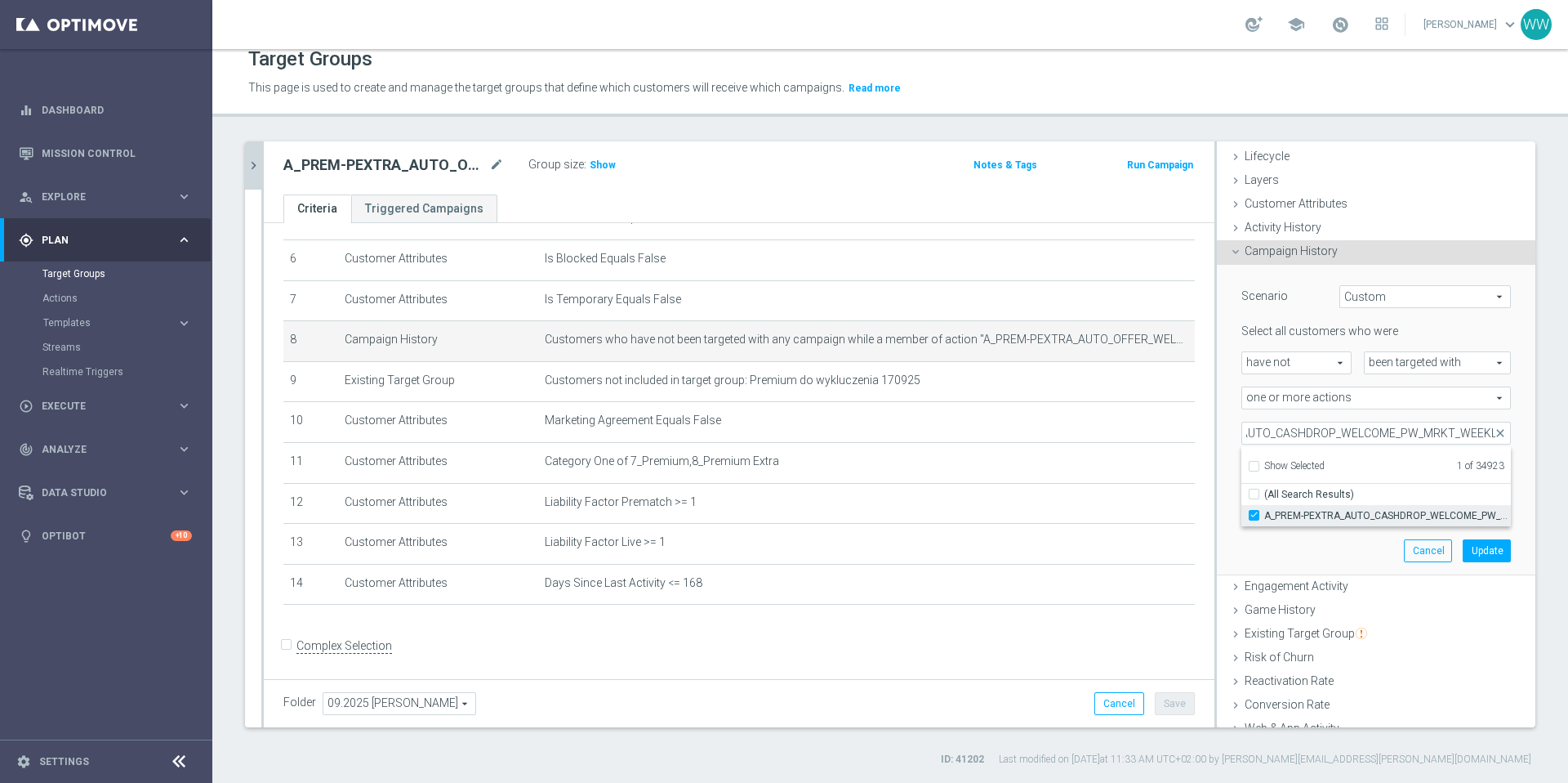
checkbox input "false"
click at [1331, 565] on div "Scenario Custom Custom arrow_drop_down search Select all customers who were hav…" at bounding box center [1376, 419] width 294 height 309
click at [1484, 547] on button "Update" at bounding box center [1486, 551] width 48 height 23
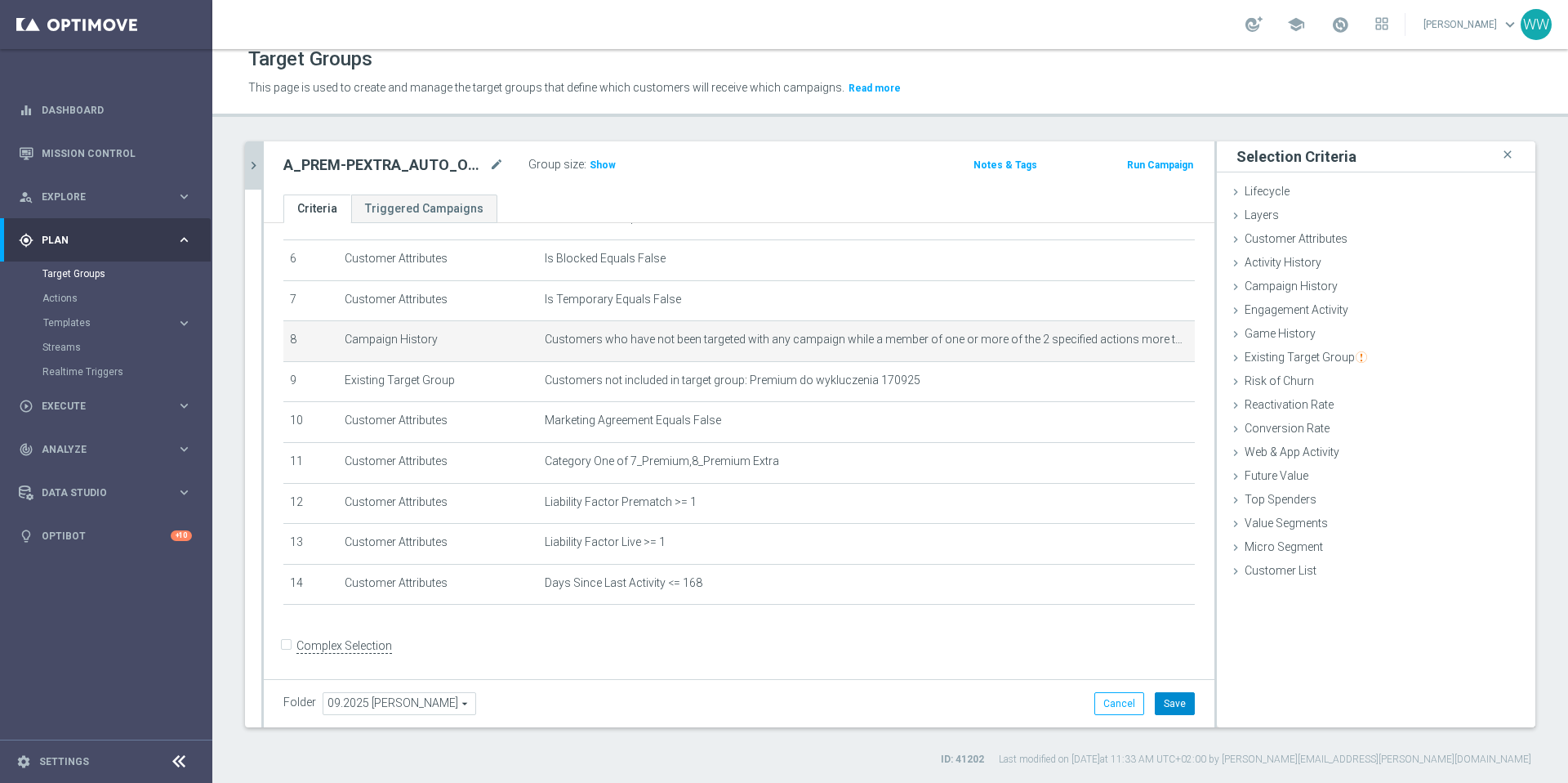
click at [1184, 709] on button "Save" at bounding box center [1174, 704] width 40 height 23
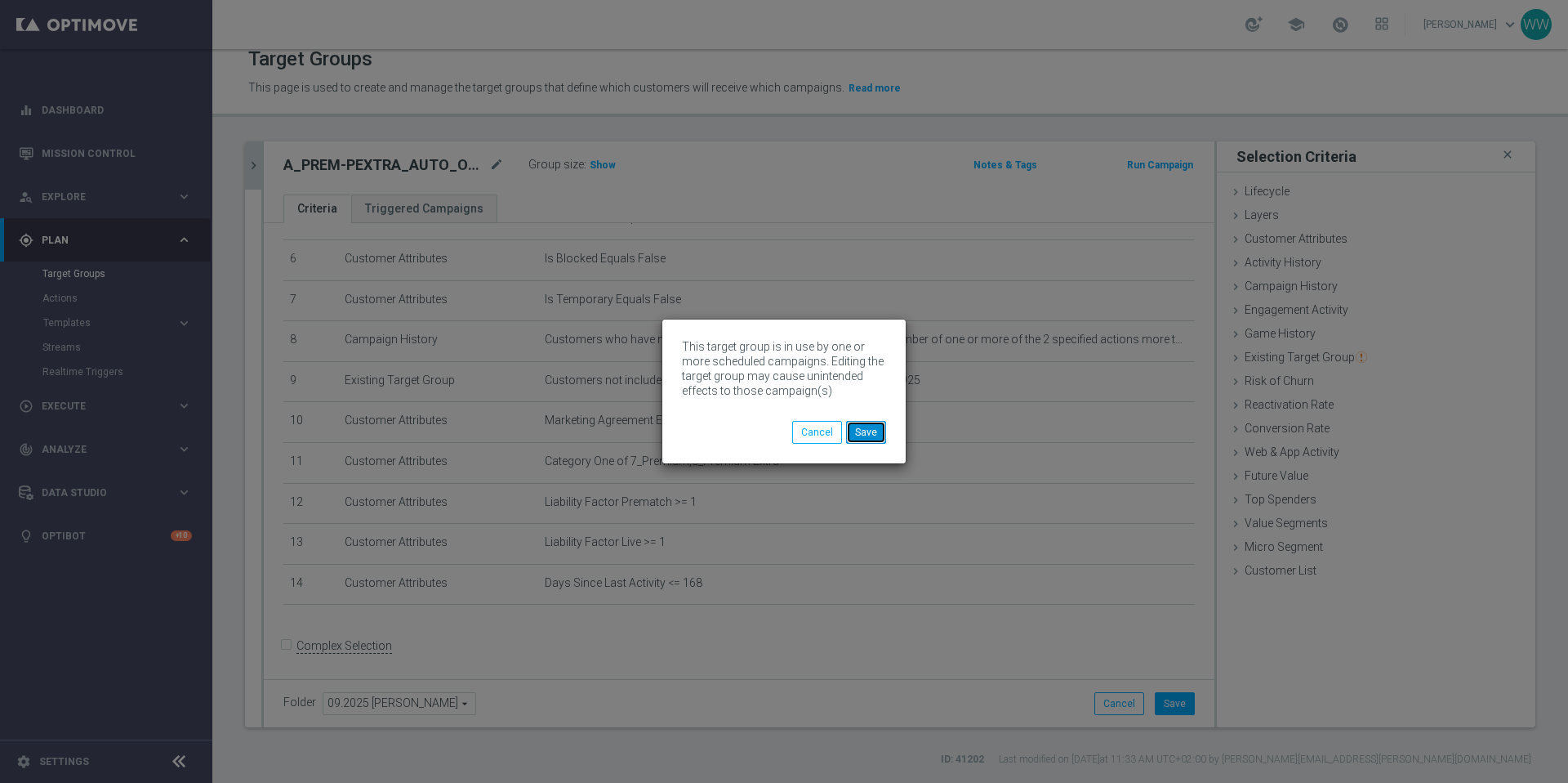
click at [858, 428] on button "Save" at bounding box center [865, 432] width 40 height 23
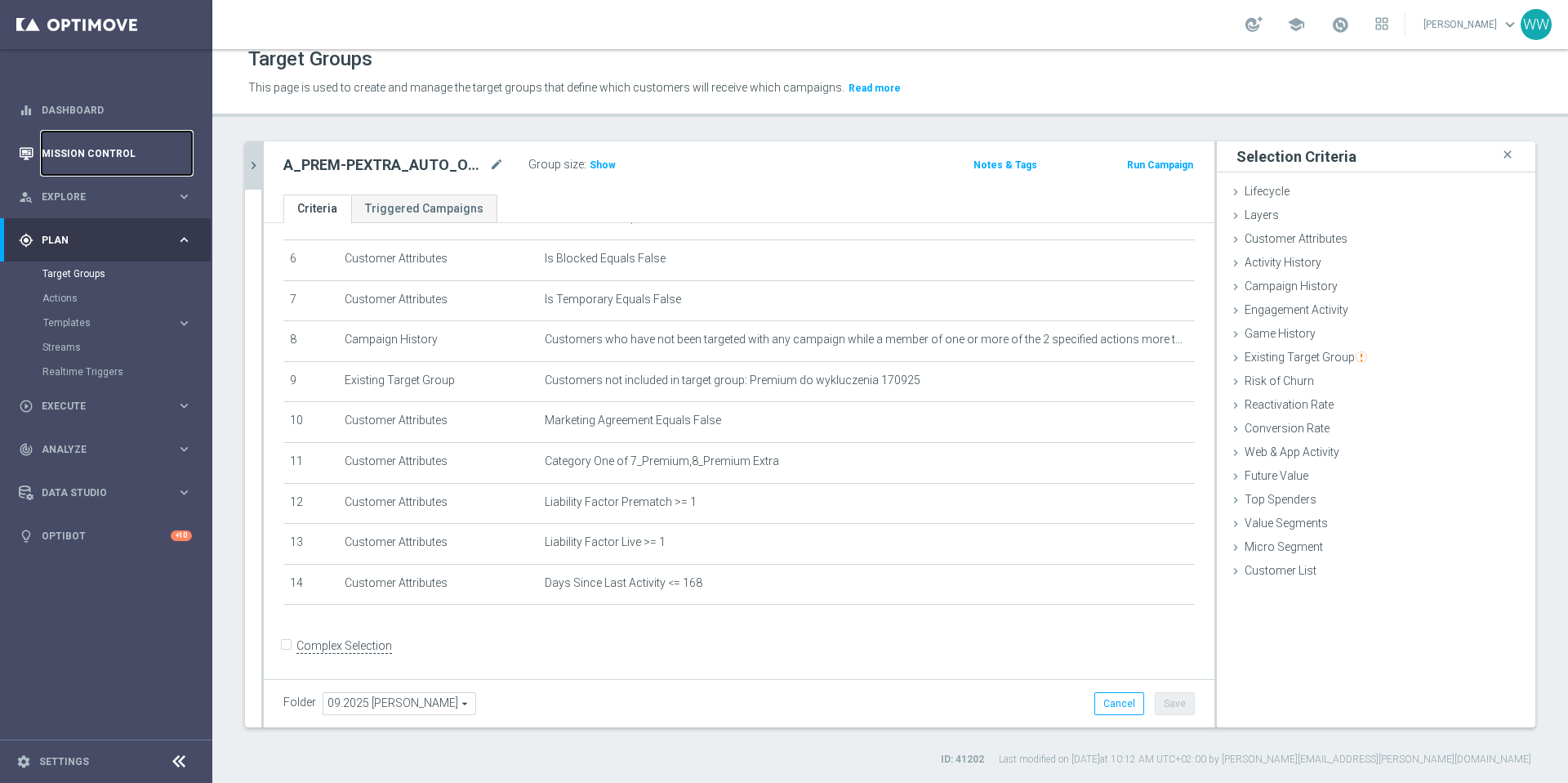
click at [86, 159] on link "Mission Control" at bounding box center [116, 153] width 150 height 44
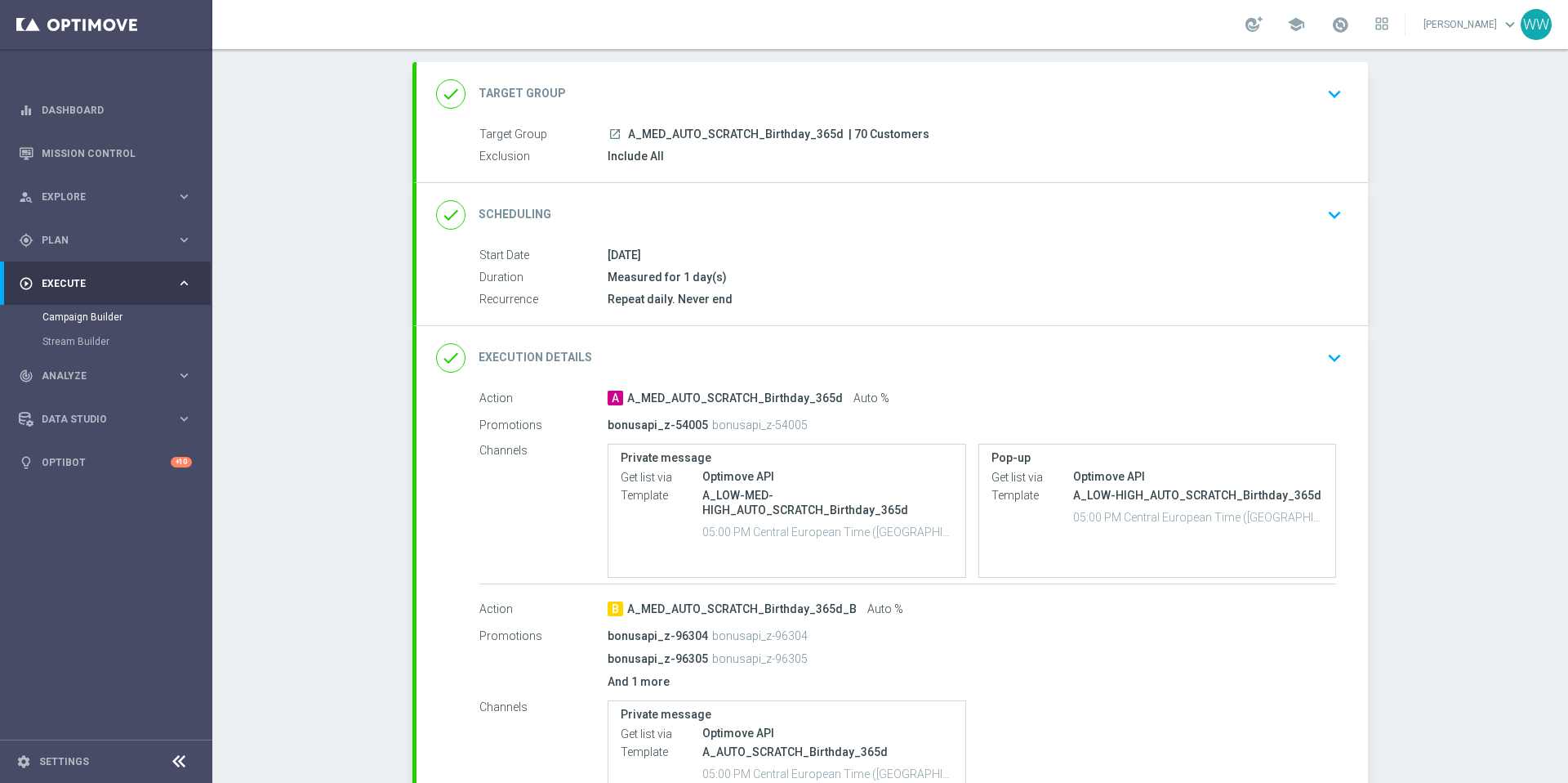
scroll to position [84, 0]
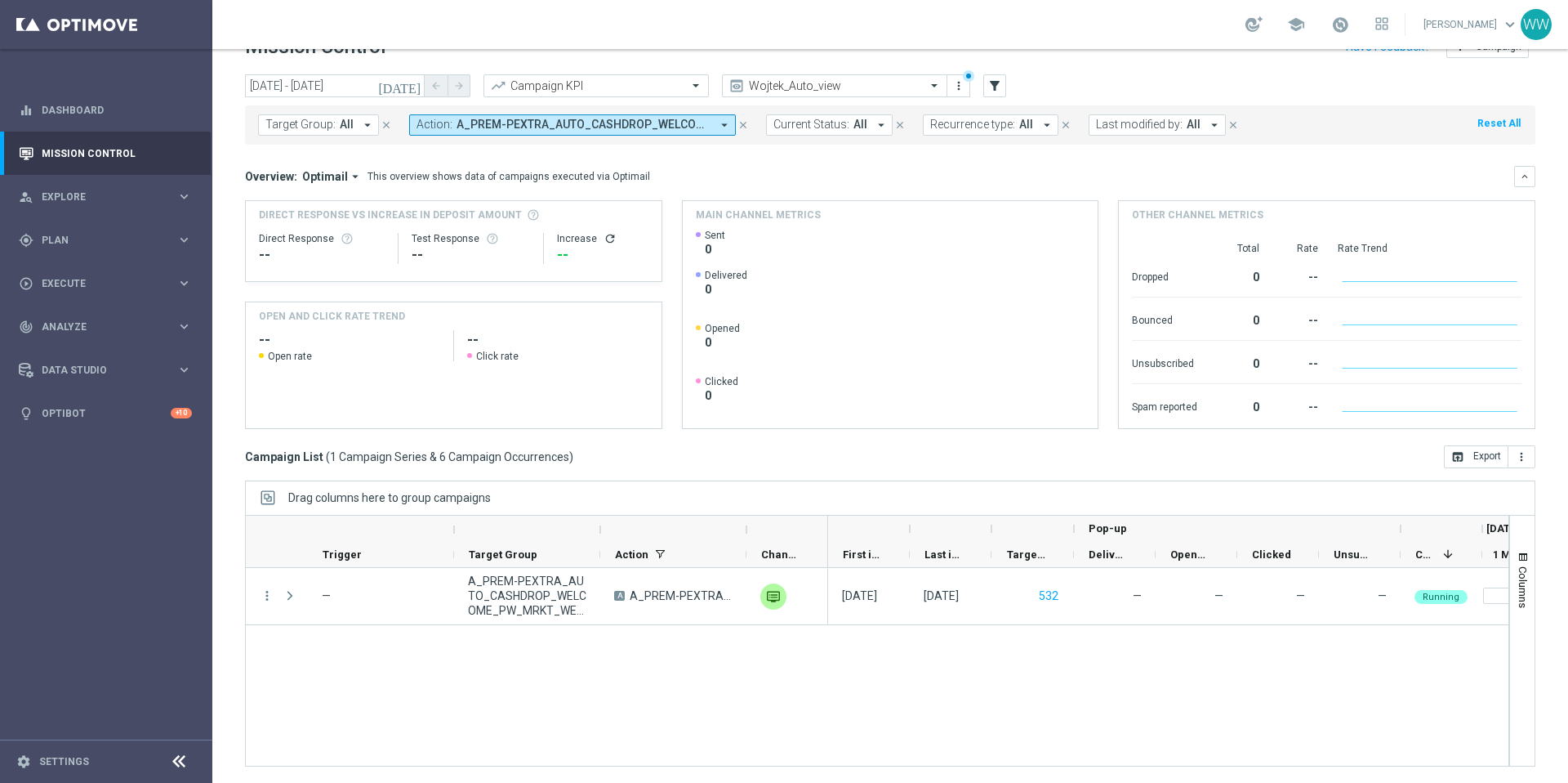
scroll to position [35, 0]
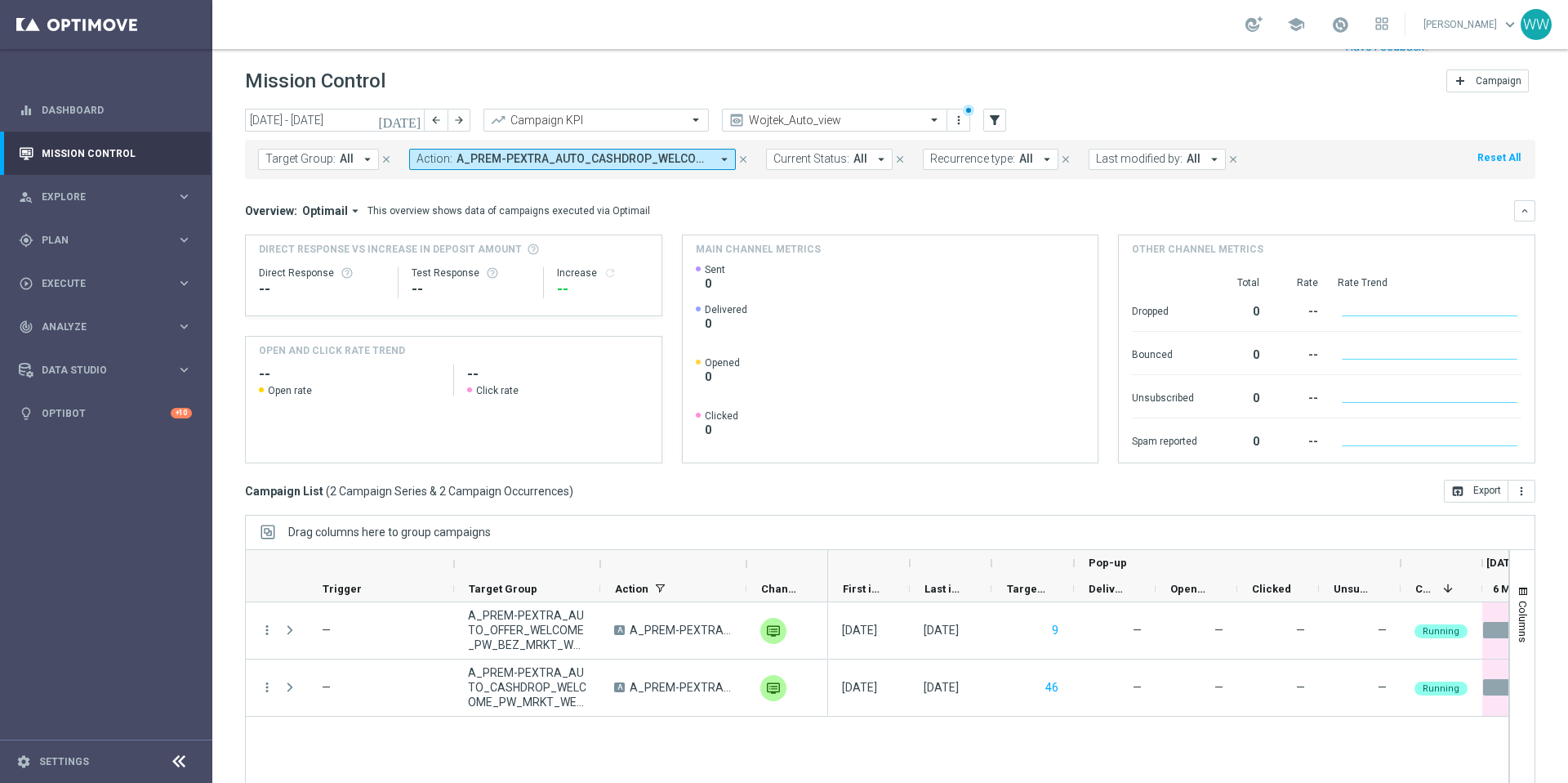
scroll to position [35, 0]
